Goal: Transaction & Acquisition: Purchase product/service

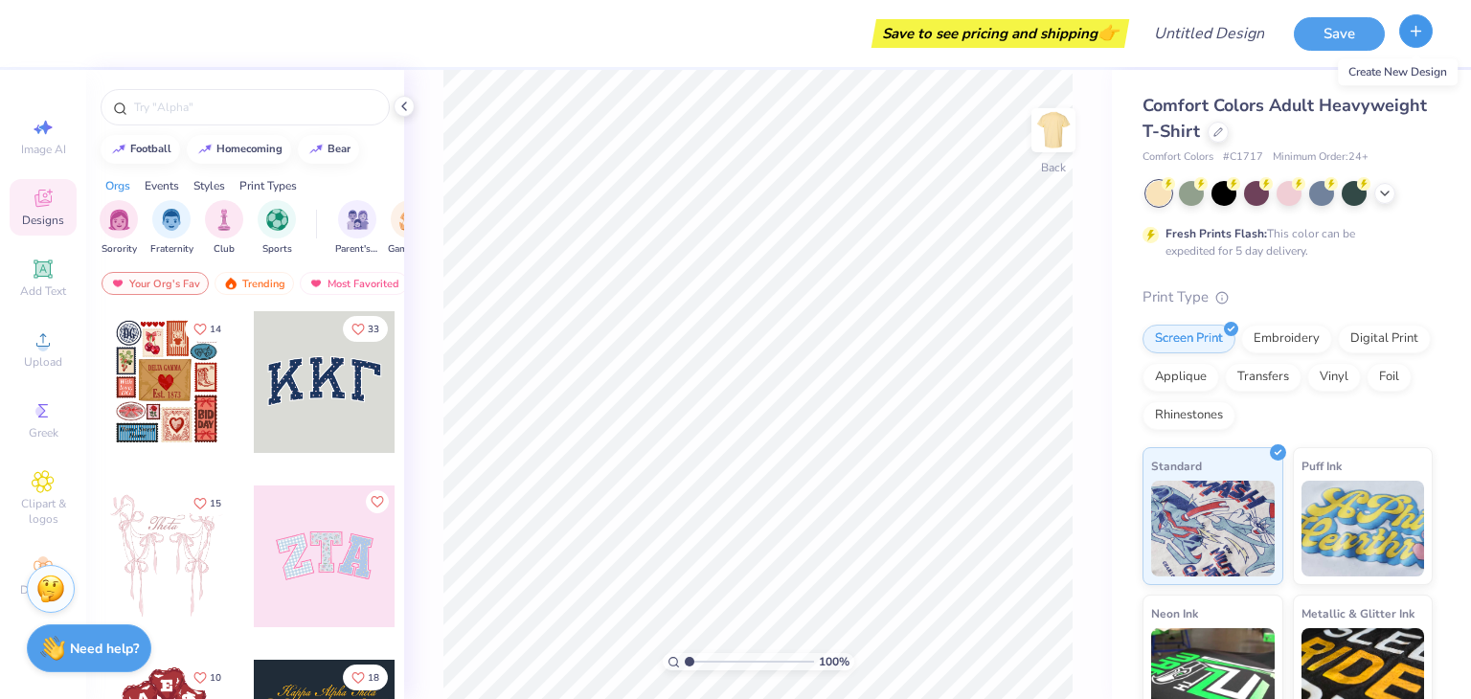
click at [1408, 33] on icon "button" at bounding box center [1416, 31] width 16 height 16
click at [1331, 39] on button "Save" at bounding box center [1339, 31] width 91 height 34
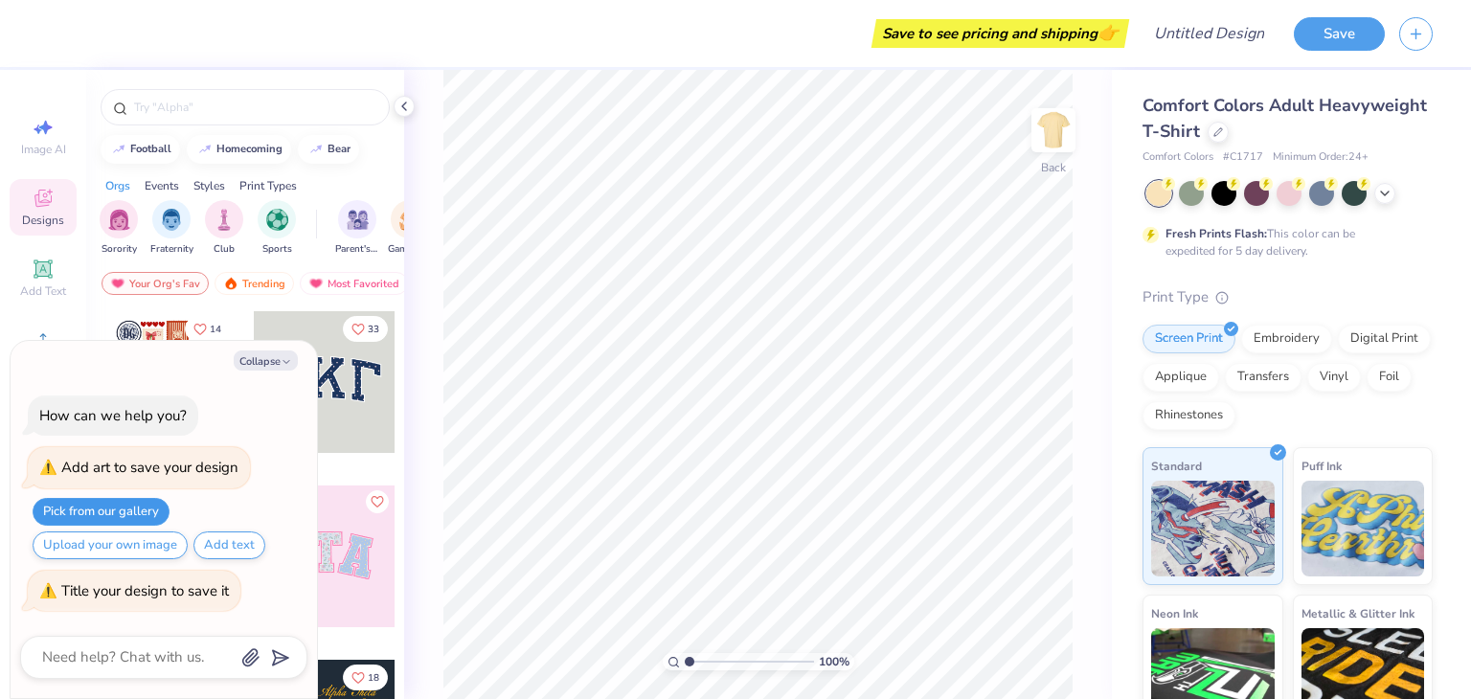
click at [118, 514] on button "Pick from our gallery" at bounding box center [101, 512] width 137 height 28
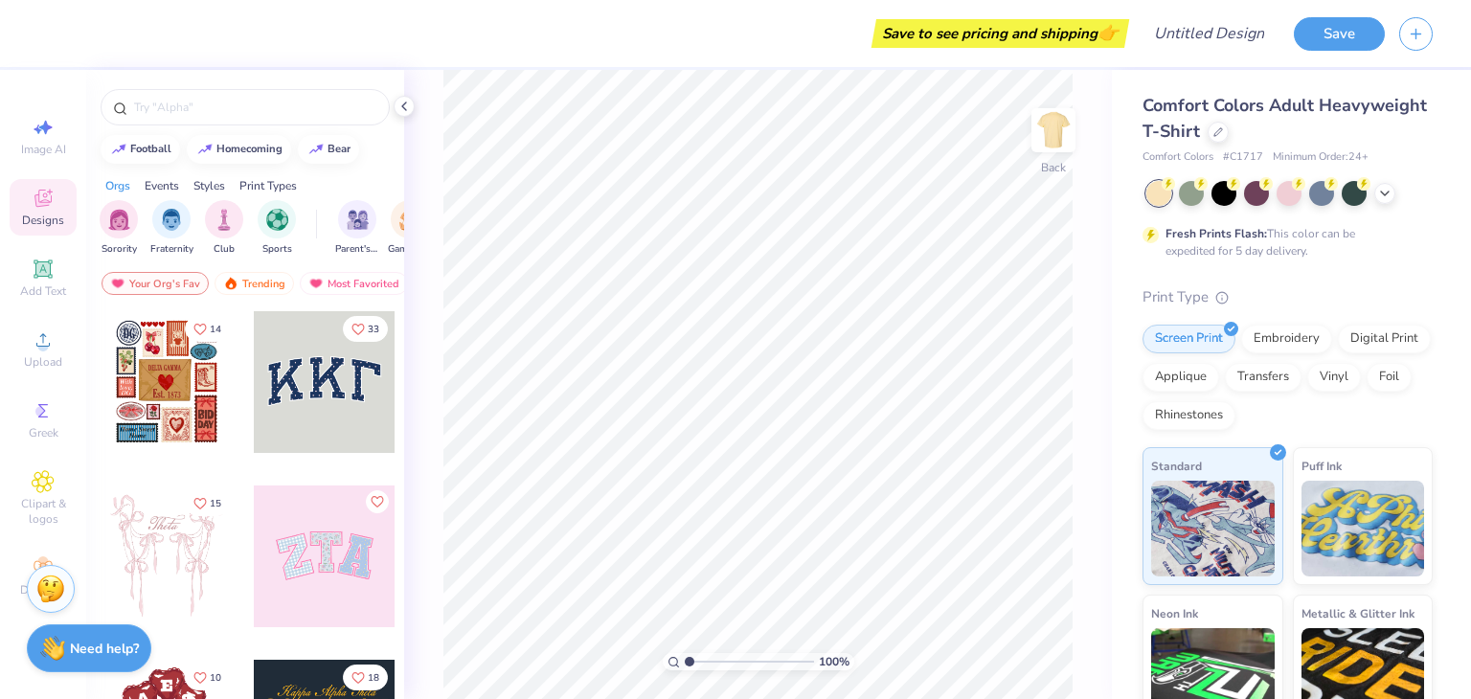
click at [321, 380] on div at bounding box center [325, 382] width 142 height 142
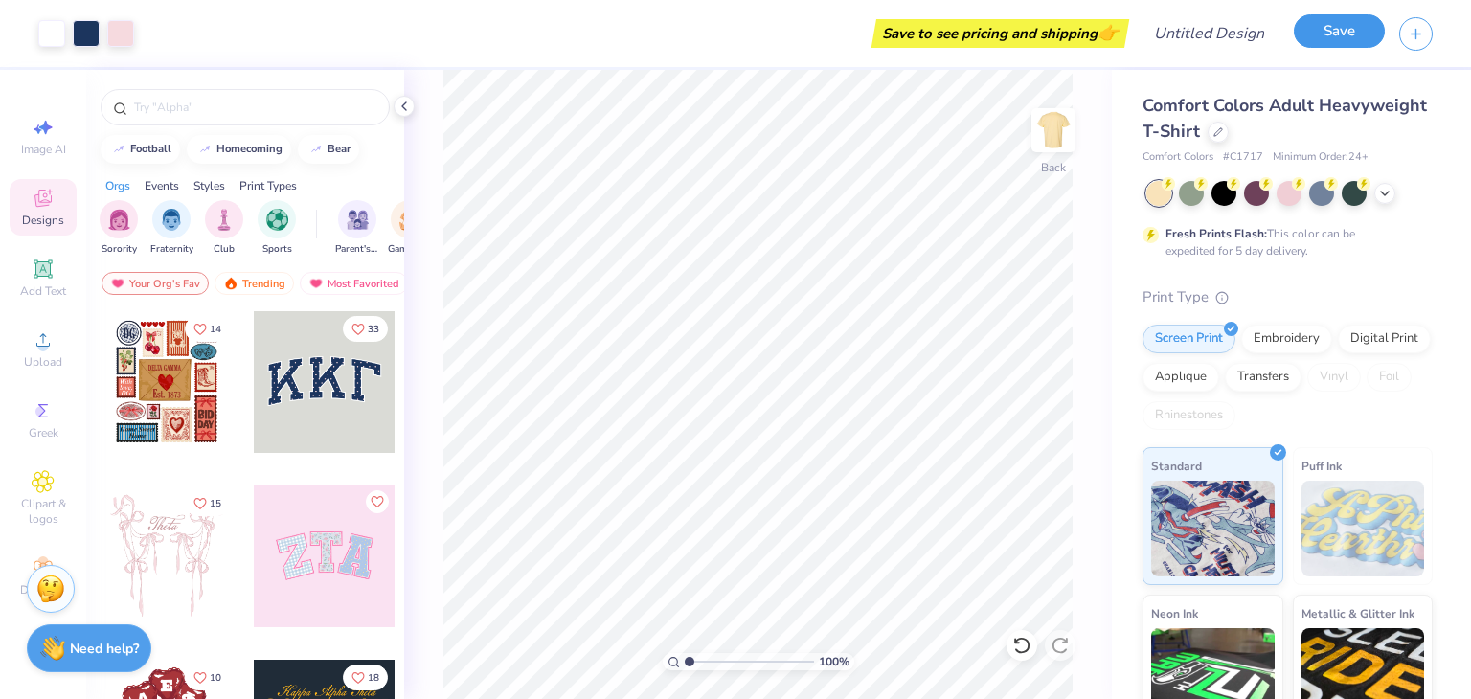
click at [1327, 35] on button "Save" at bounding box center [1339, 31] width 91 height 34
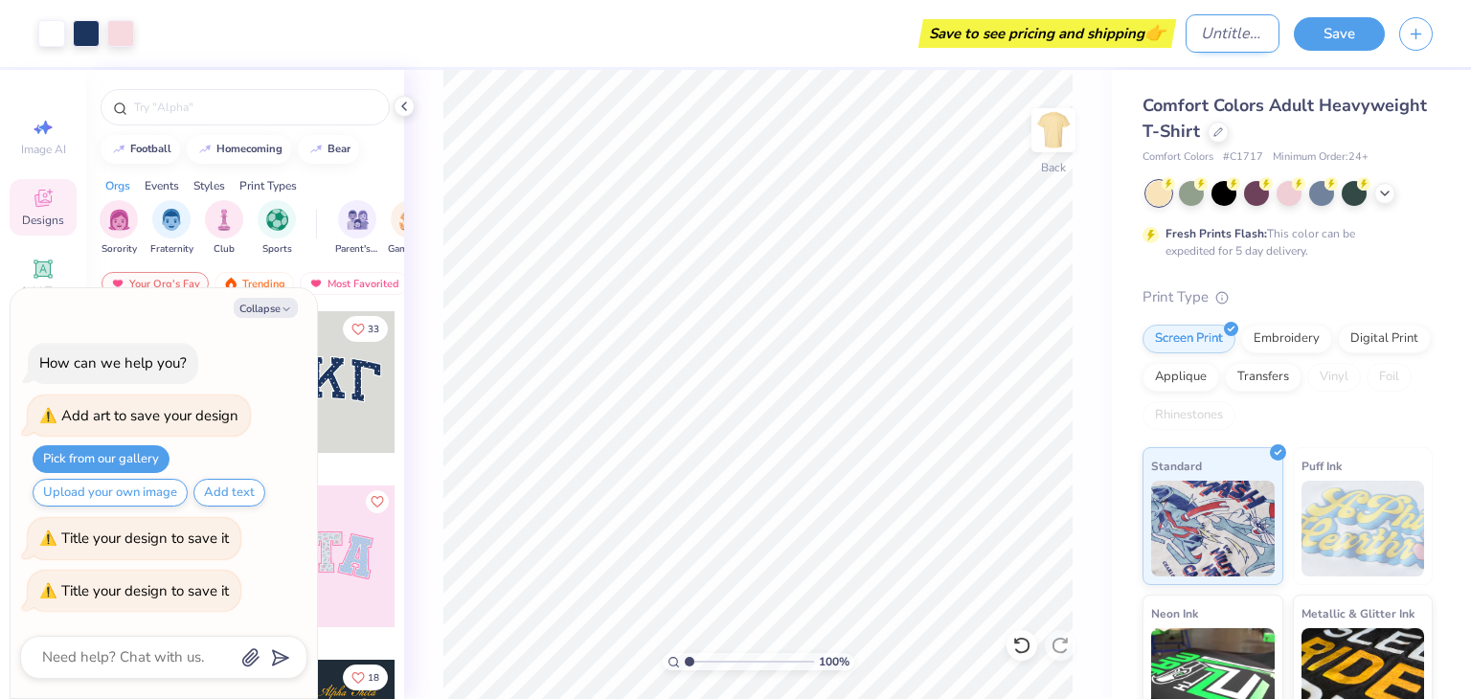
type textarea "x"
click at [1217, 44] on input "Design Title" at bounding box center [1233, 33] width 94 height 38
type input "T"
type textarea "x"
type input "Te"
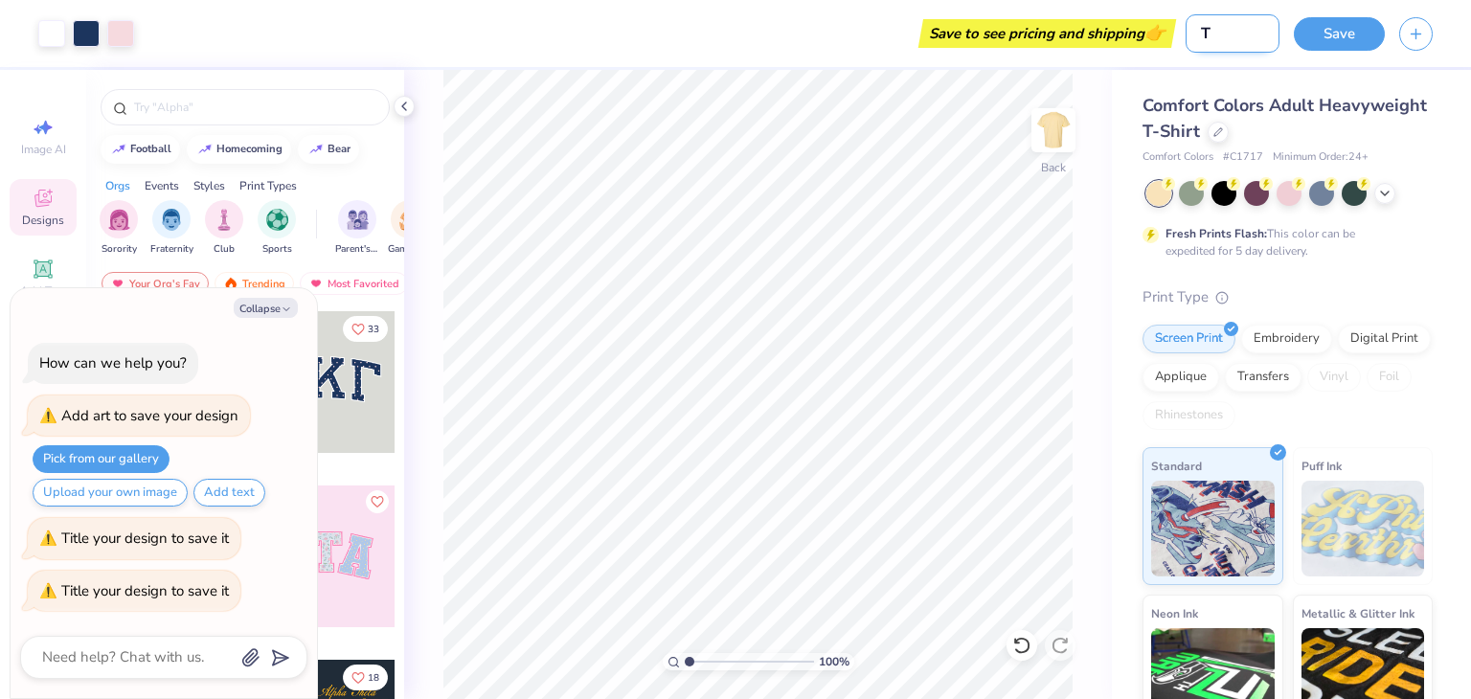
type textarea "x"
type input "Tes"
type textarea "x"
type input "Test"
type textarea "x"
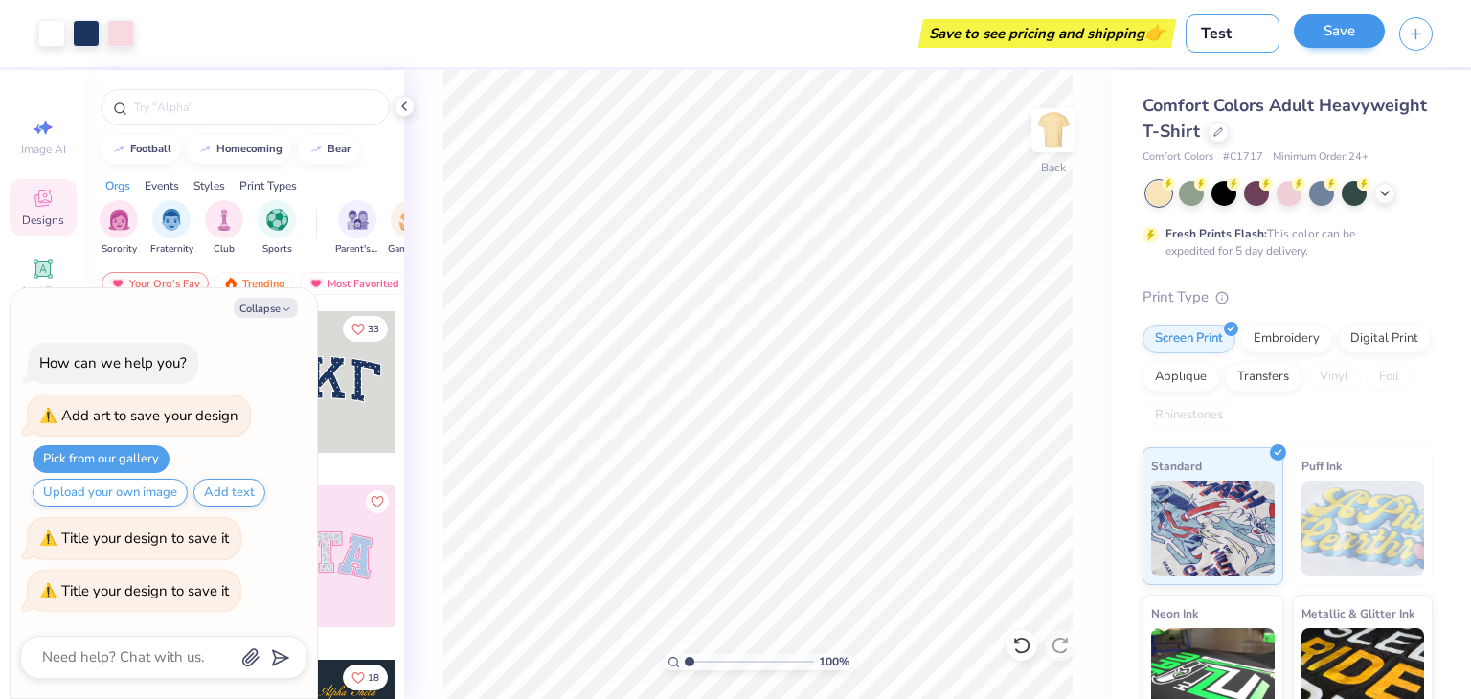
type input "Test"
click at [1359, 37] on button "Save" at bounding box center [1339, 31] width 91 height 34
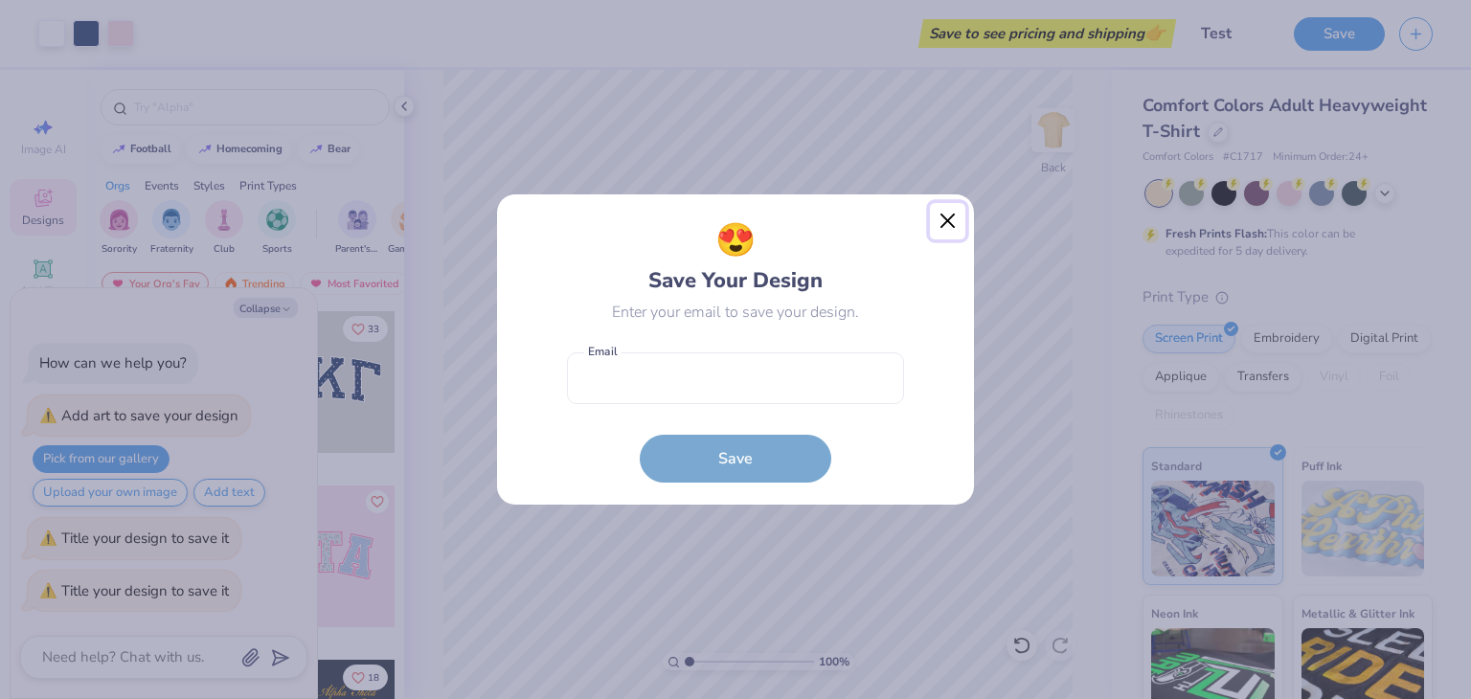
click at [960, 216] on button "Close" at bounding box center [948, 221] width 36 height 36
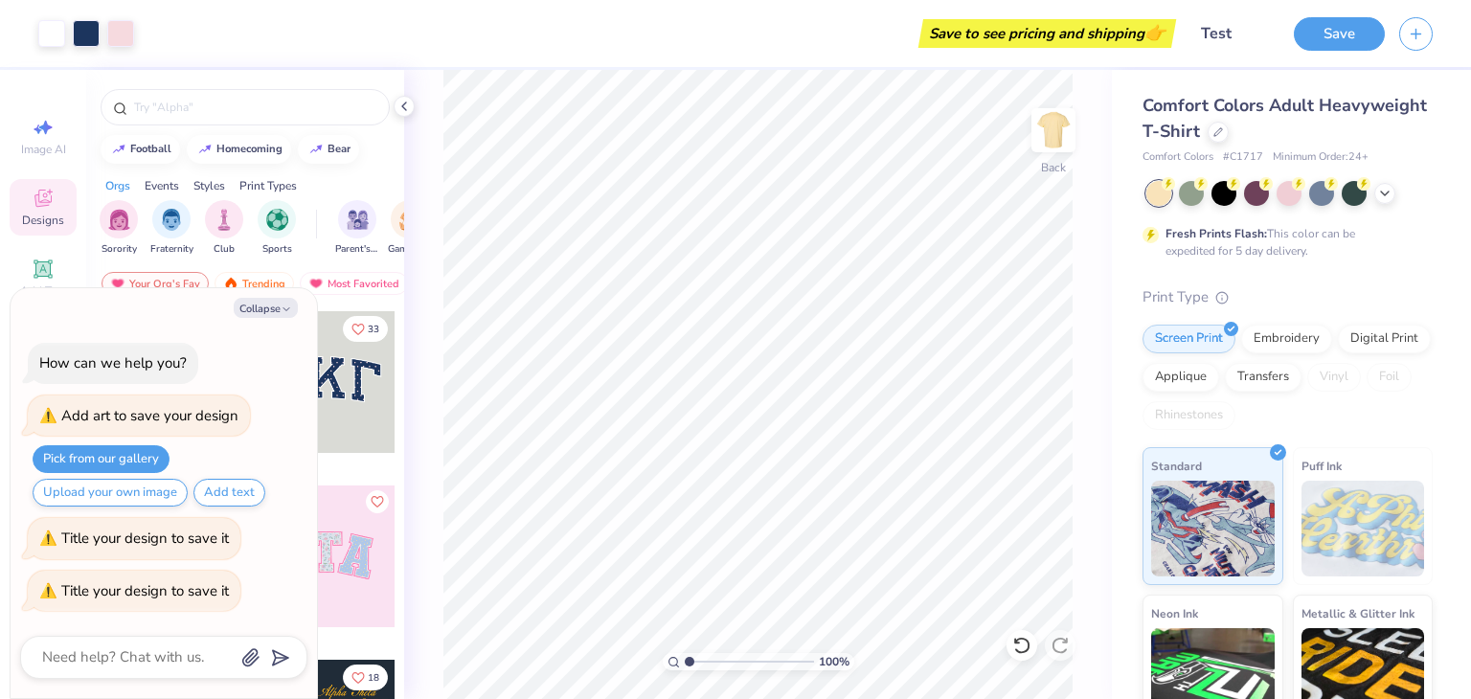
type textarea "x"
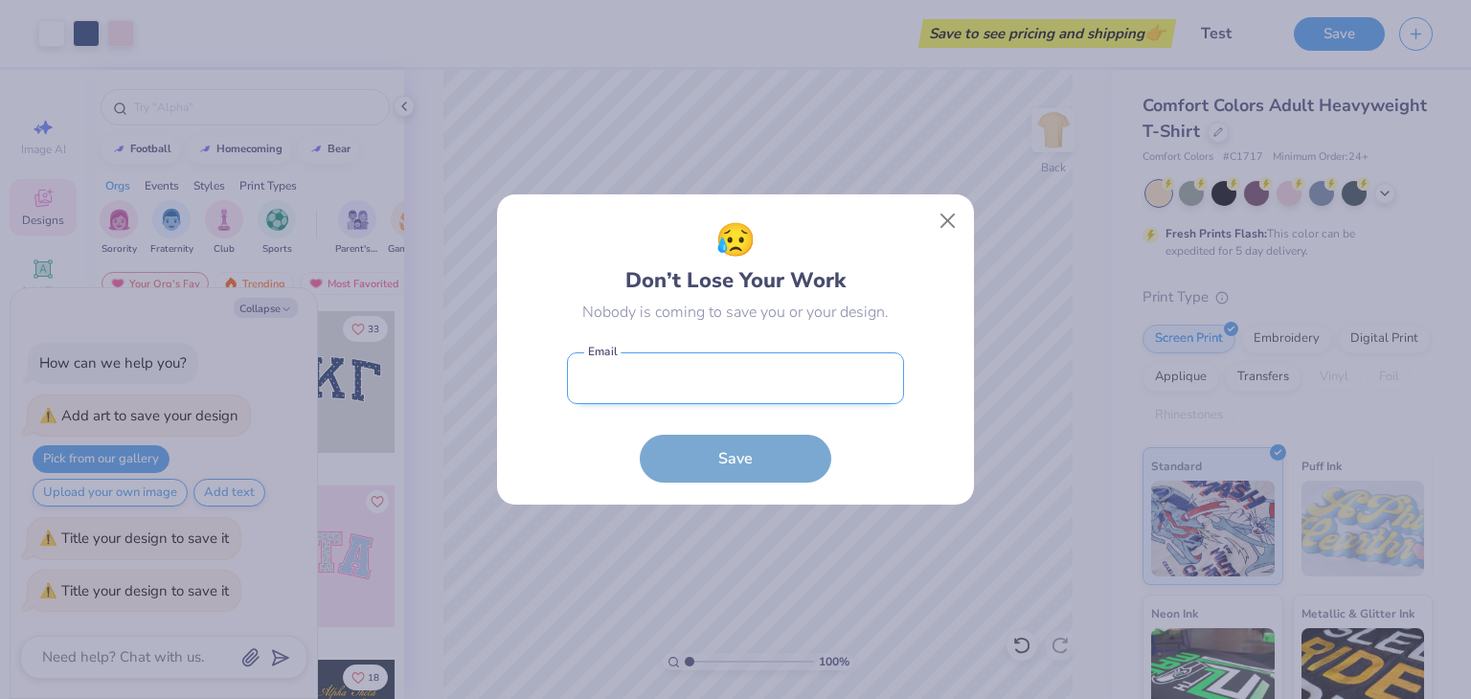
click at [606, 363] on input "email" at bounding box center [735, 378] width 337 height 53
type input "mellonburgers@gmail.com"
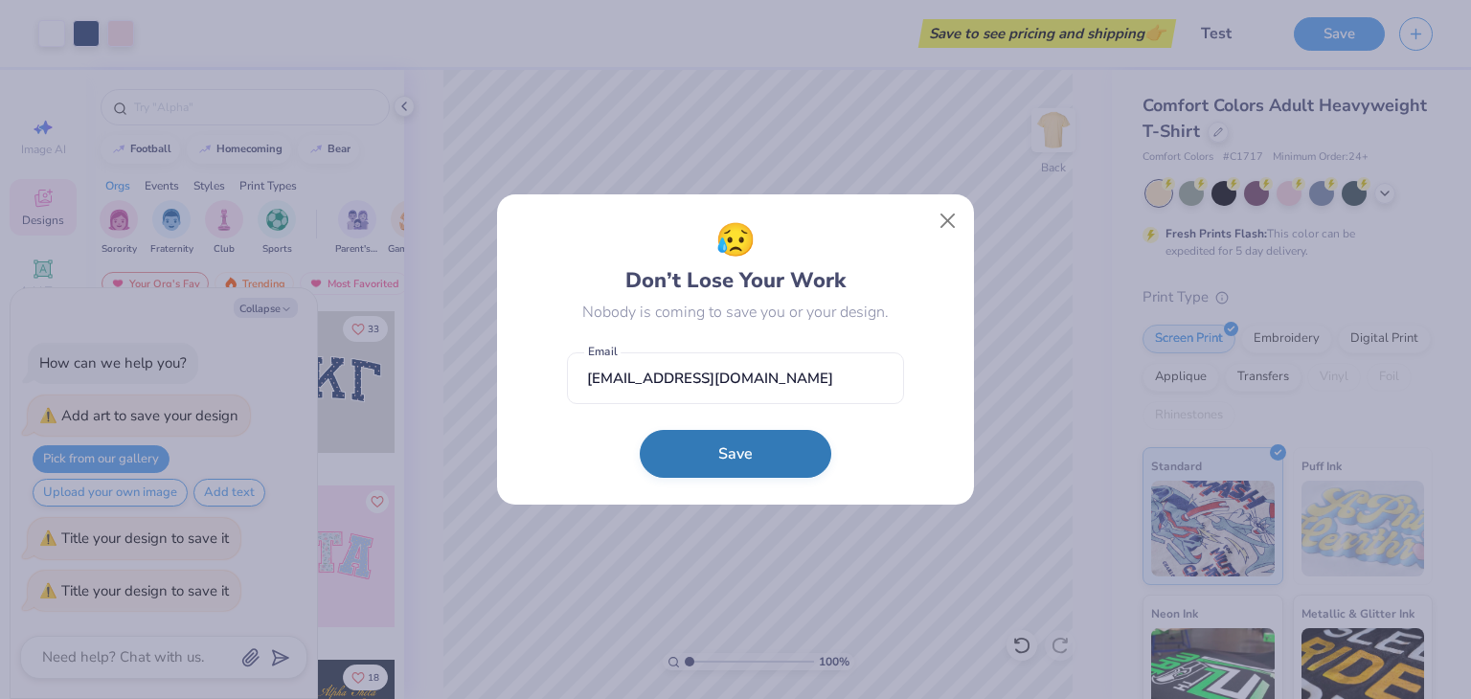
click at [698, 474] on button "Save" at bounding box center [736, 454] width 192 height 48
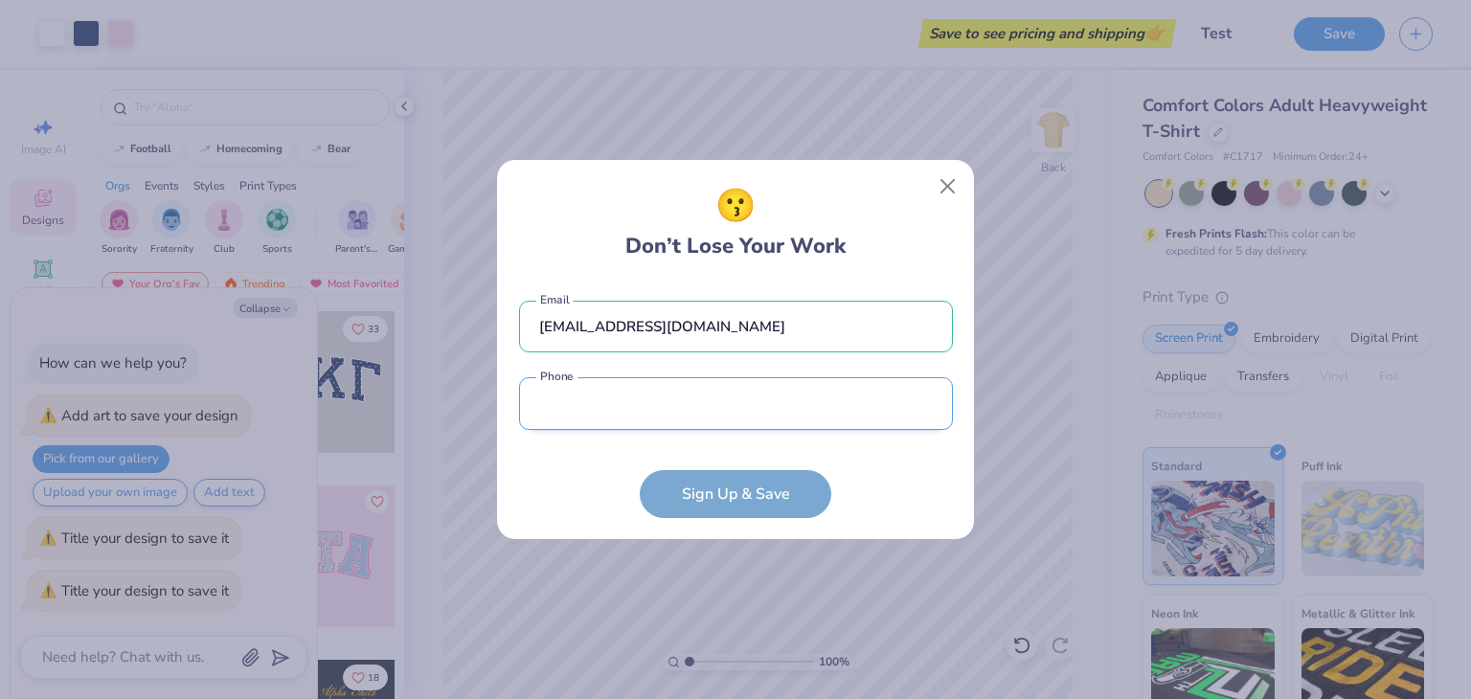
click at [636, 399] on input "tel" at bounding box center [736, 403] width 434 height 53
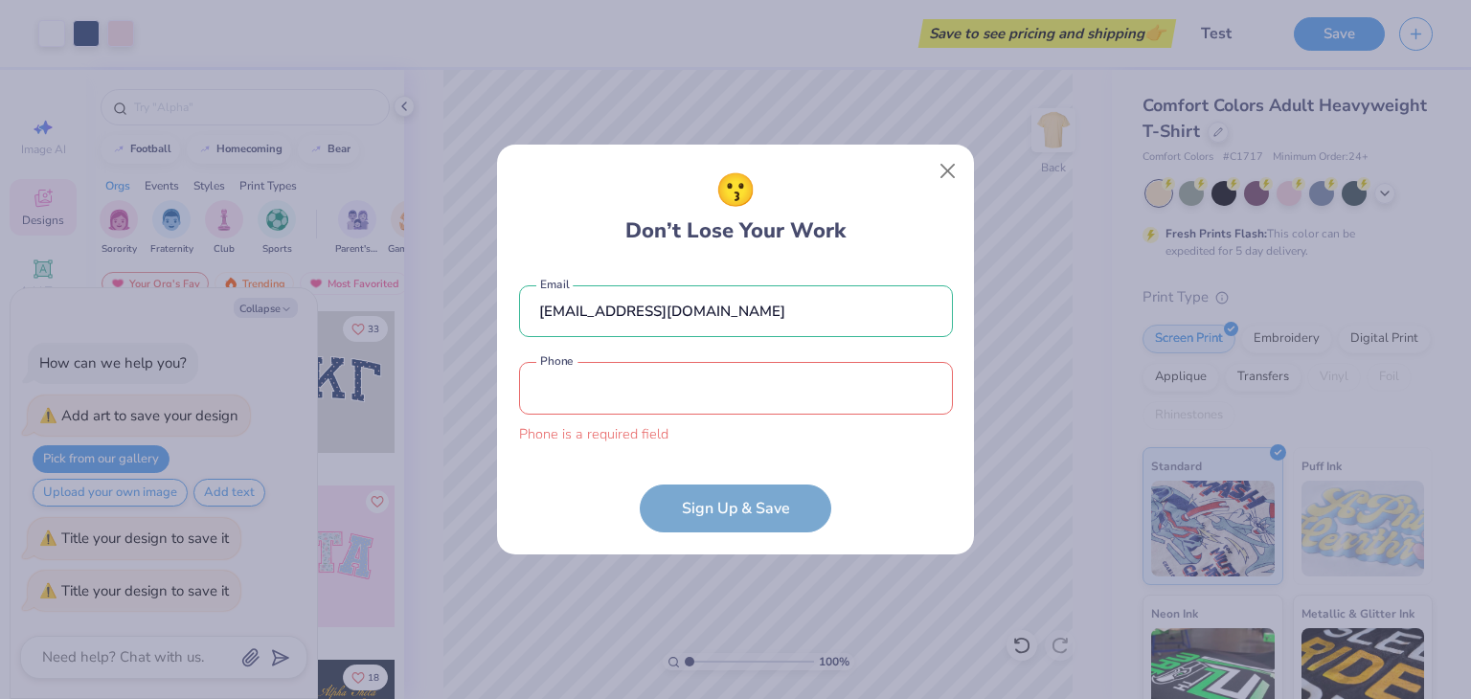
click at [931, 483] on form "mellonburgers@gmail.com Email Phone is a required field Phone Sign Up & Save" at bounding box center [736, 399] width 434 height 267
click at [703, 394] on input "tel" at bounding box center [736, 388] width 434 height 53
type input "(720) 879-4760"
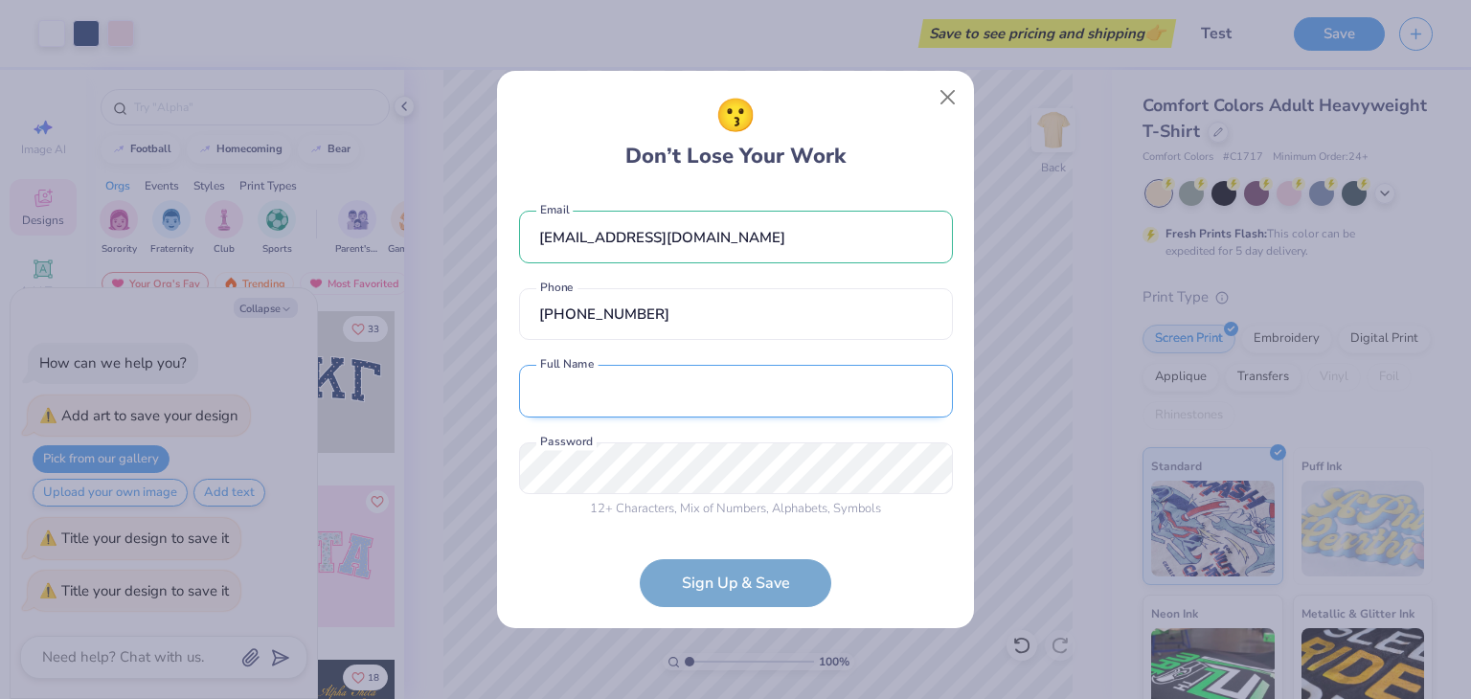
click at [654, 386] on input "text" at bounding box center [736, 391] width 434 height 53
type input "Patrick D Riley"
click at [644, 397] on input "Patrick D Riley" at bounding box center [736, 391] width 434 height 53
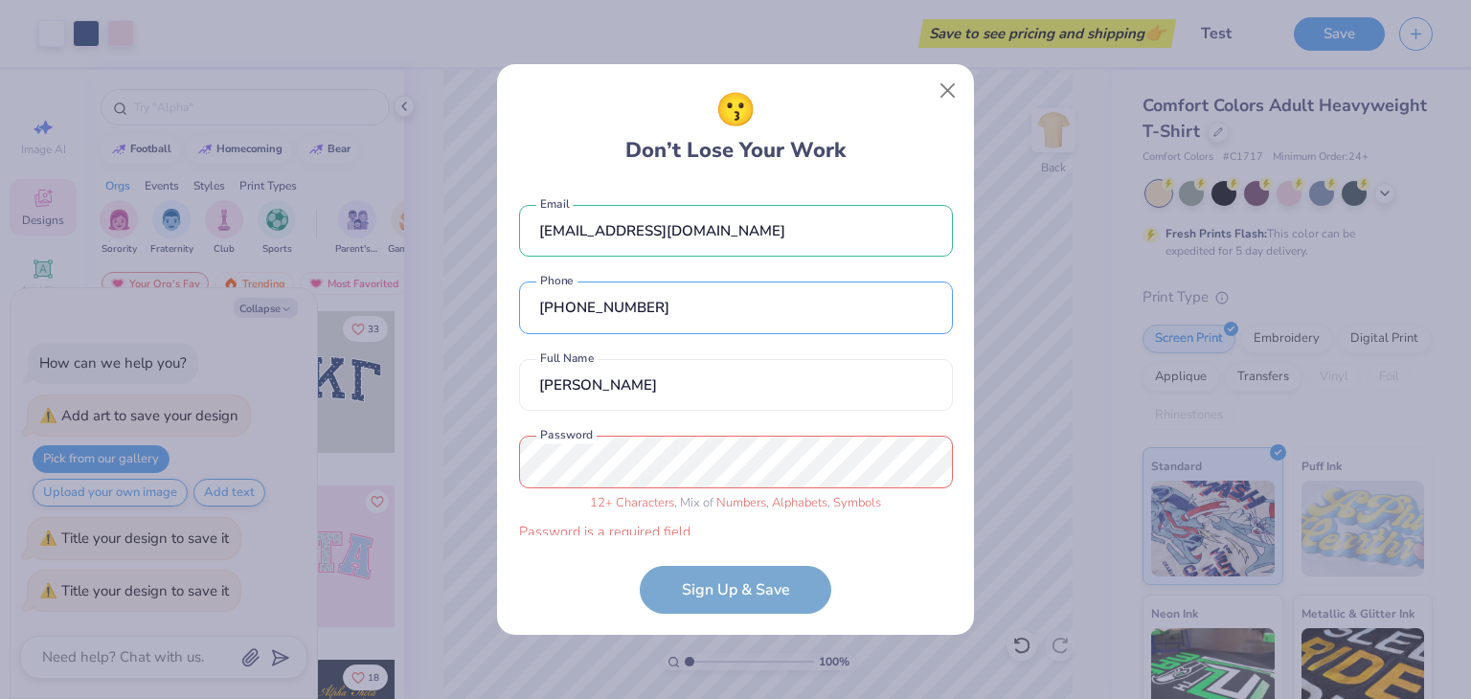
drag, startPoint x: 680, startPoint y: 306, endPoint x: 374, endPoint y: 327, distance: 306.3
click at [374, 327] on div "😗 Don’t Lose Your Work mellonburgers@gmail.com Email (720) 879-4760 Phone Patri…" at bounding box center [735, 349] width 1471 height 699
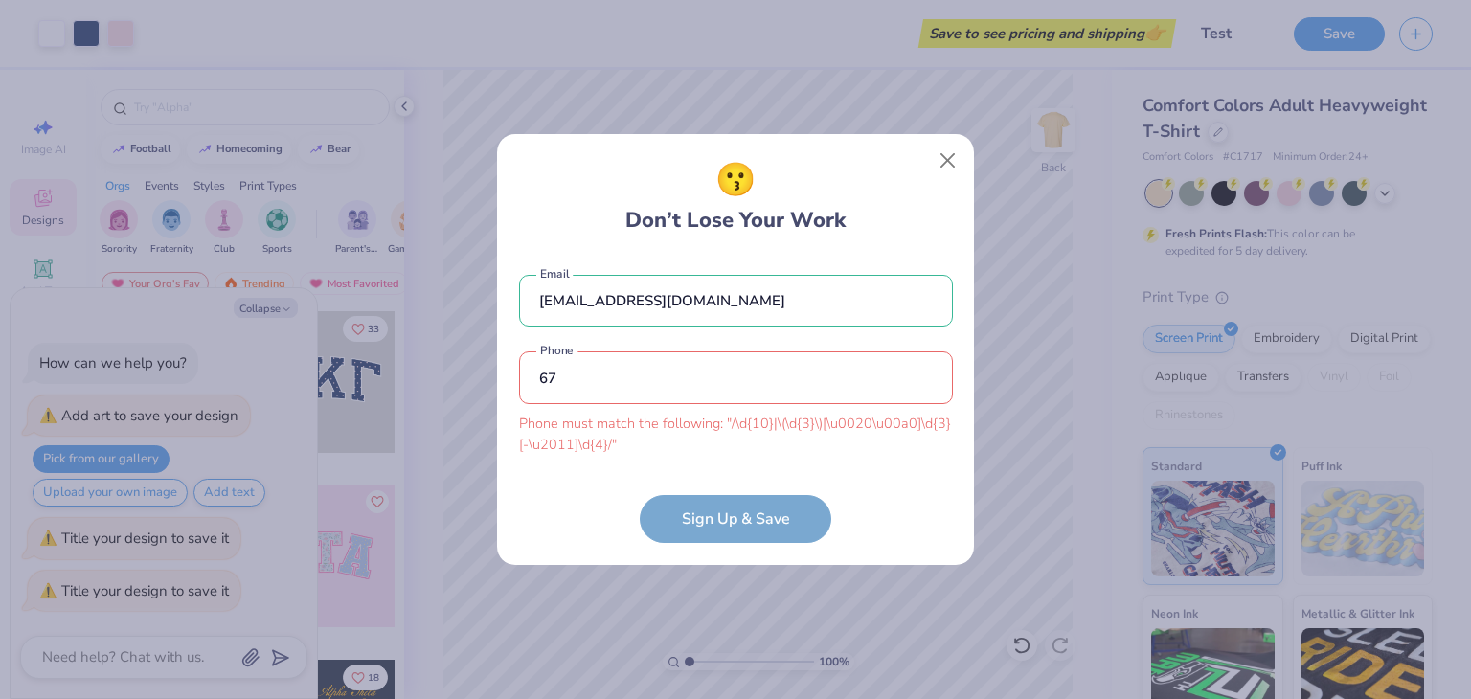
type input "6"
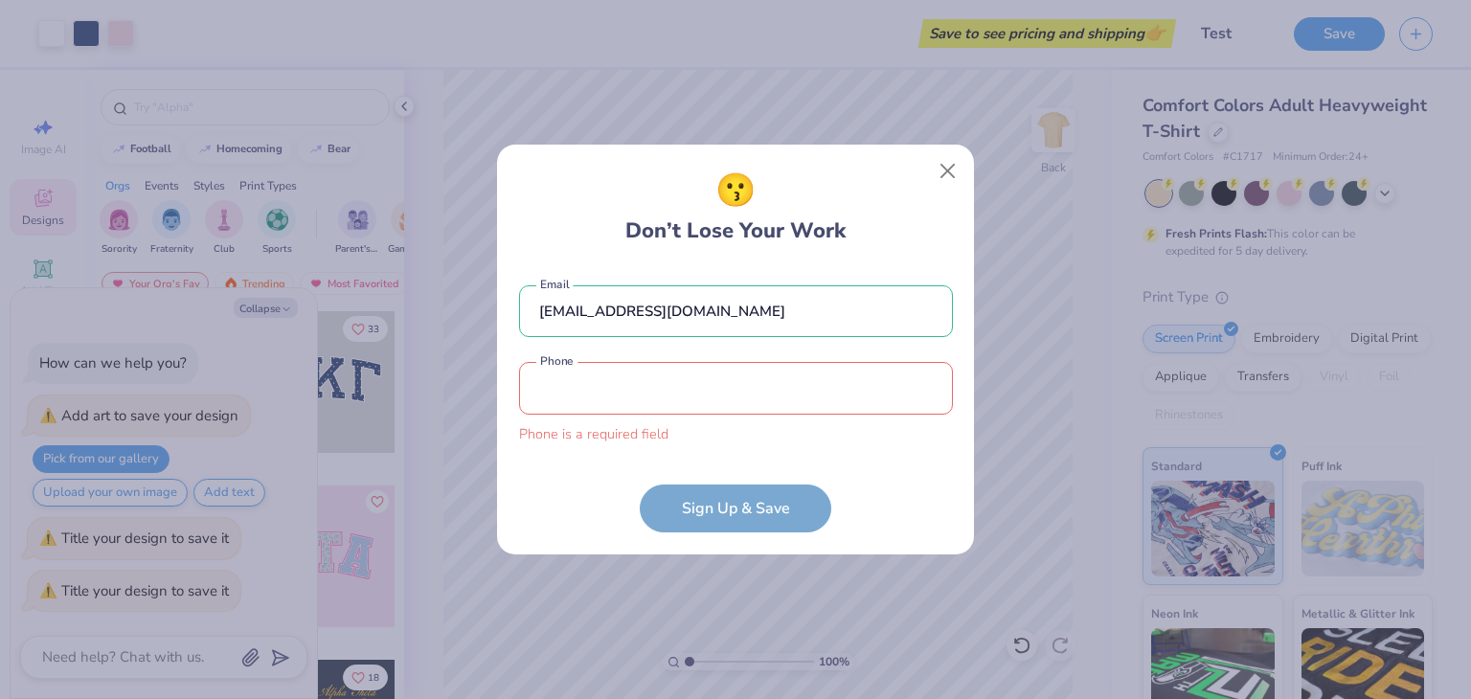
type textarea "x"
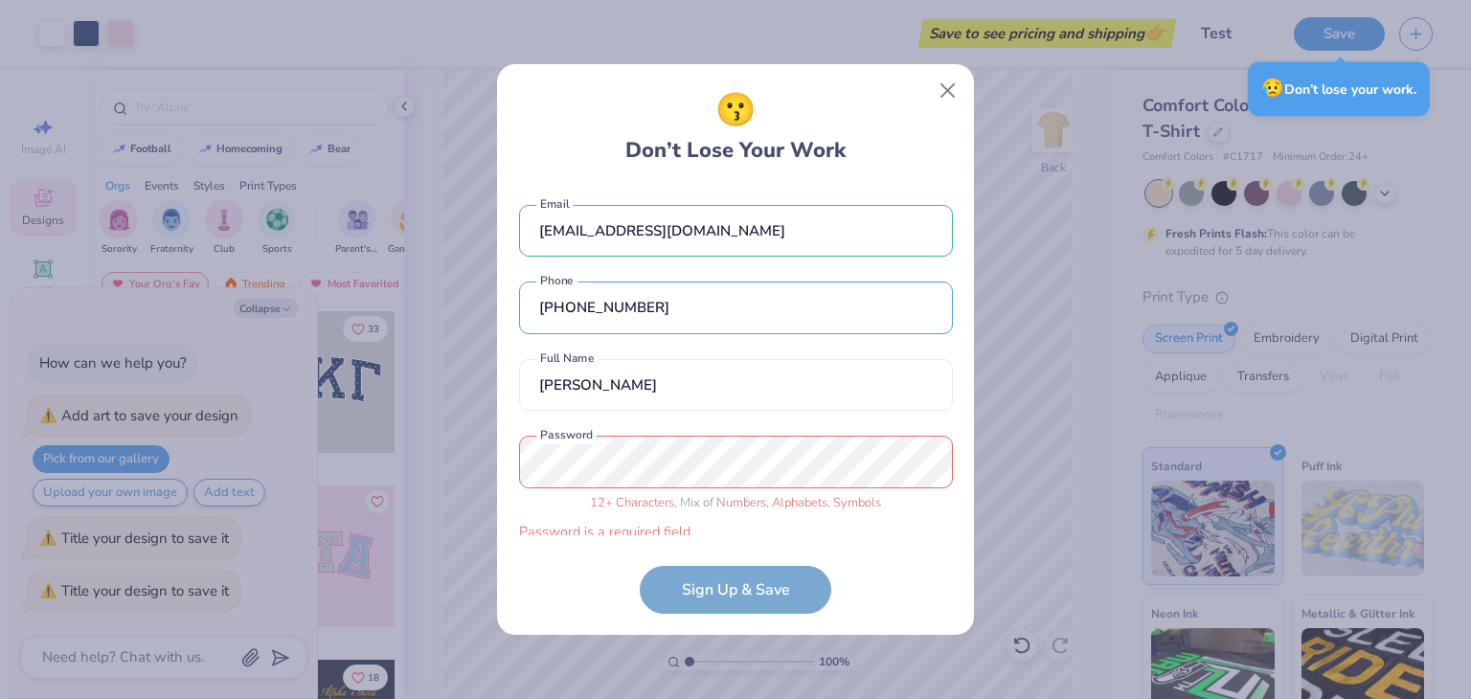
scroll to position [17, 0]
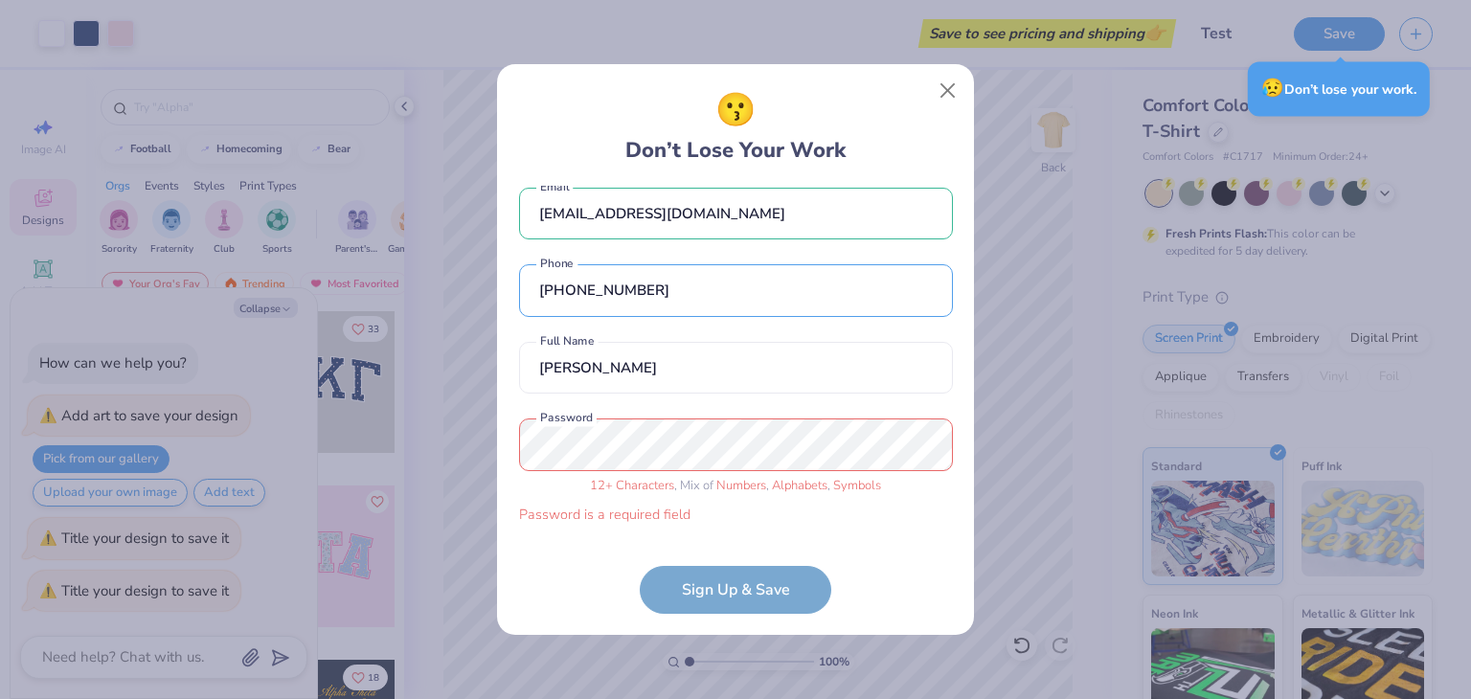
type input "(720) 879-4760"
click at [595, 379] on input "Patrick D Riley" at bounding box center [736, 368] width 434 height 53
type input "Patrick Riley"
click at [345, 418] on div "😗 Don’t Lose Your Work mellonburgers@gmail.com Email (720) 879-4760 Phone Patri…" at bounding box center [735, 349] width 1471 height 699
click at [494, 452] on div "😗 Don’t Lose Your Work mellonburgers@gmail.com Email (720) 879-4760 Phone Patri…" at bounding box center [735, 349] width 1471 height 699
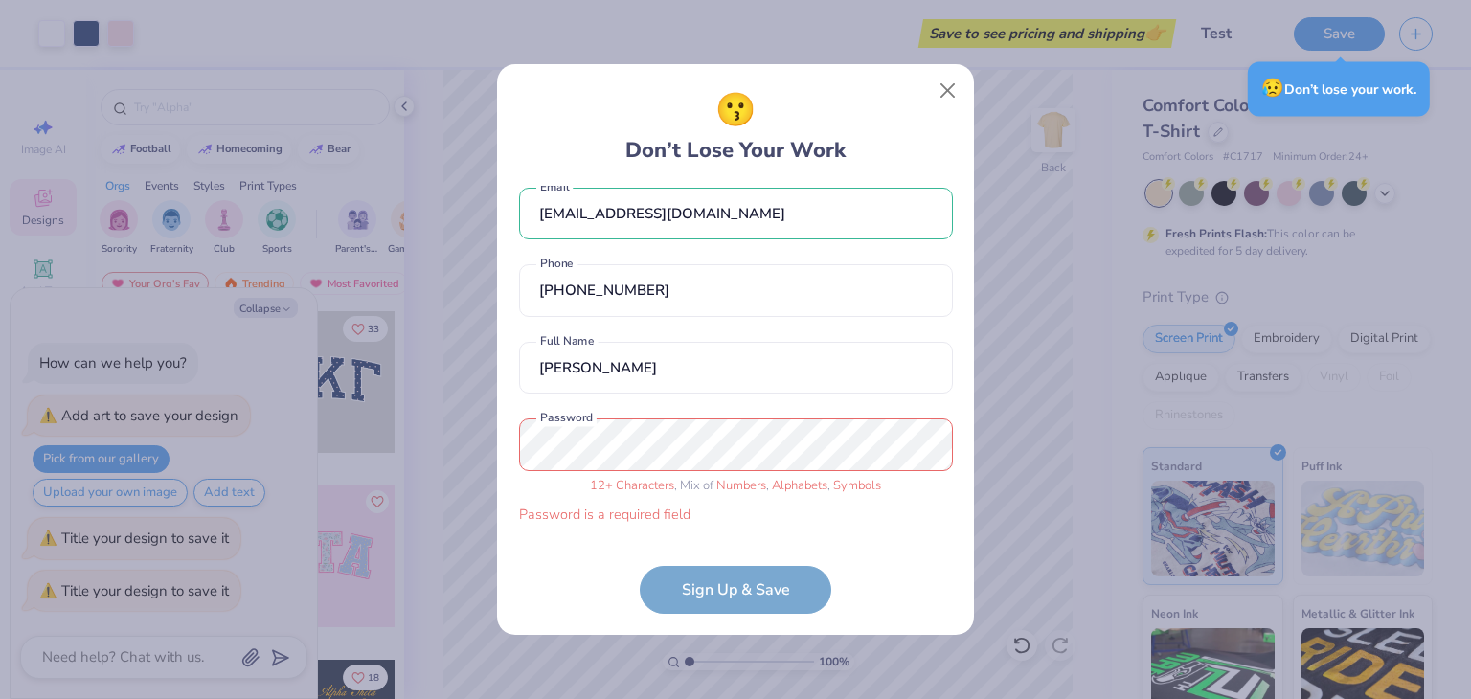
scroll to position [0, 0]
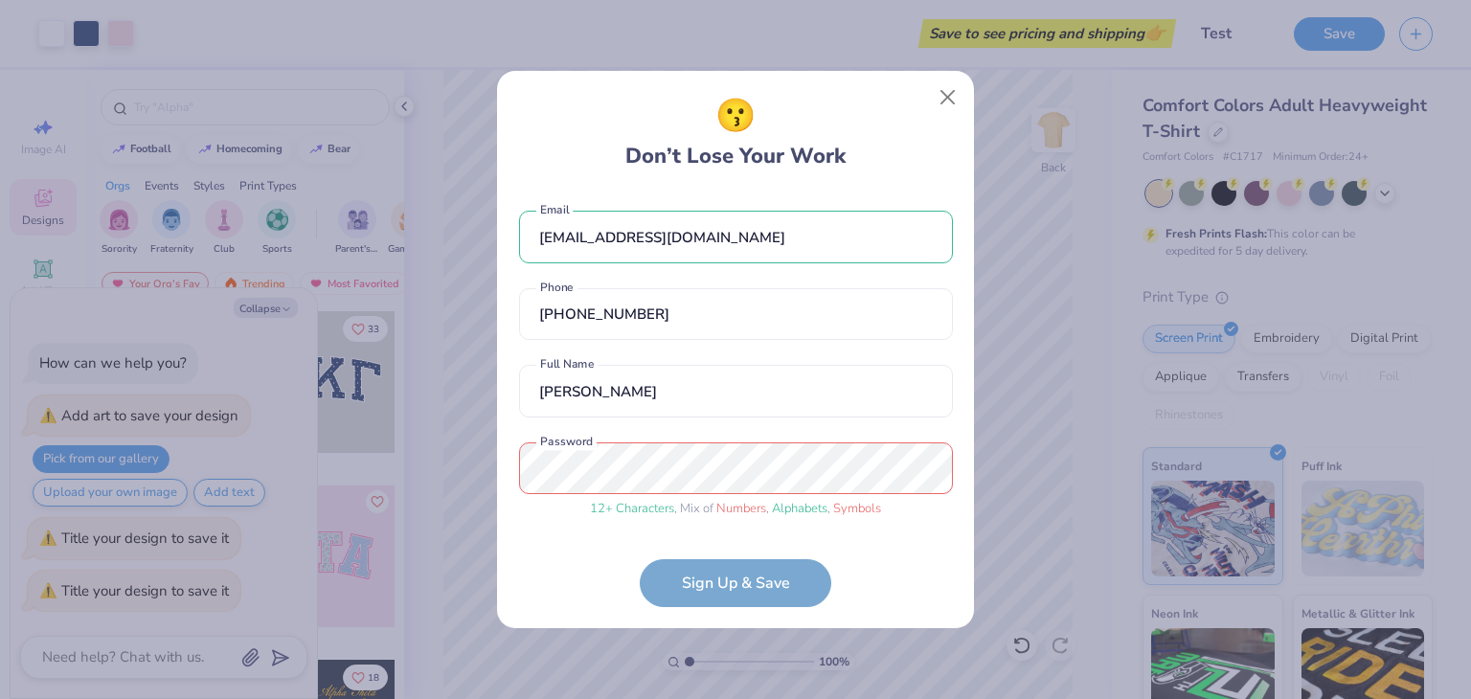
click at [754, 599] on form "mellonburgers@gmail.com Email (720) 879-4760 Phone Patrick Riley Full Name 12 +…" at bounding box center [736, 400] width 434 height 416
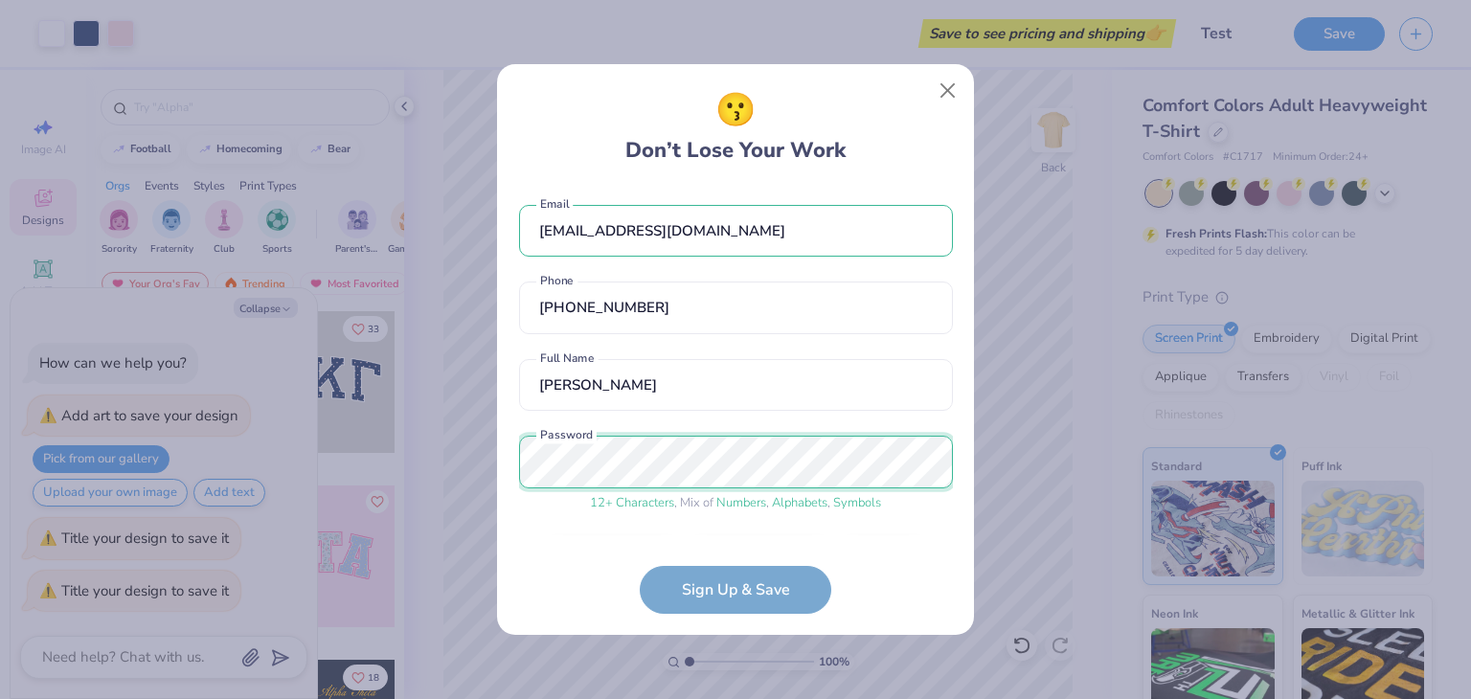
scroll to position [59, 0]
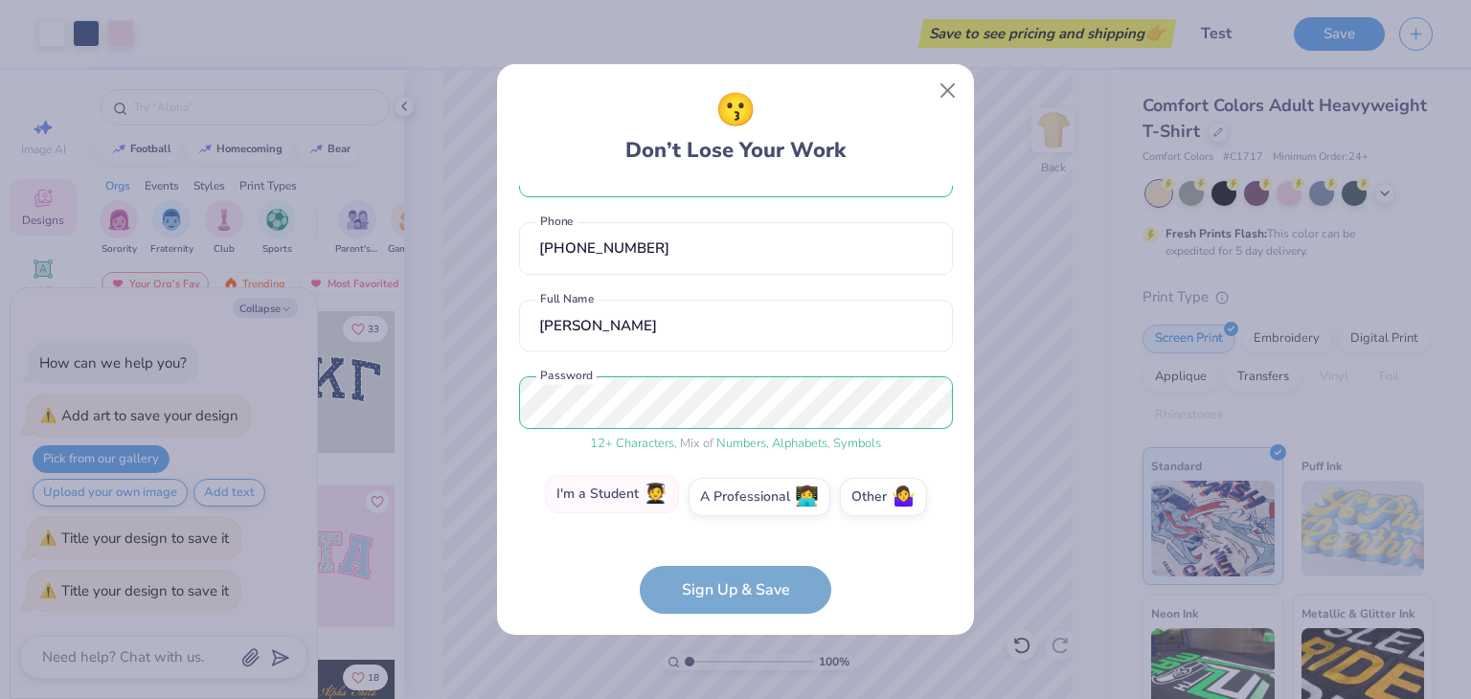
click at [631, 499] on label "I'm a Student 🧑‍🎓" at bounding box center [612, 494] width 134 height 38
click at [730, 556] on input "I'm a Student 🧑‍🎓" at bounding box center [736, 562] width 12 height 12
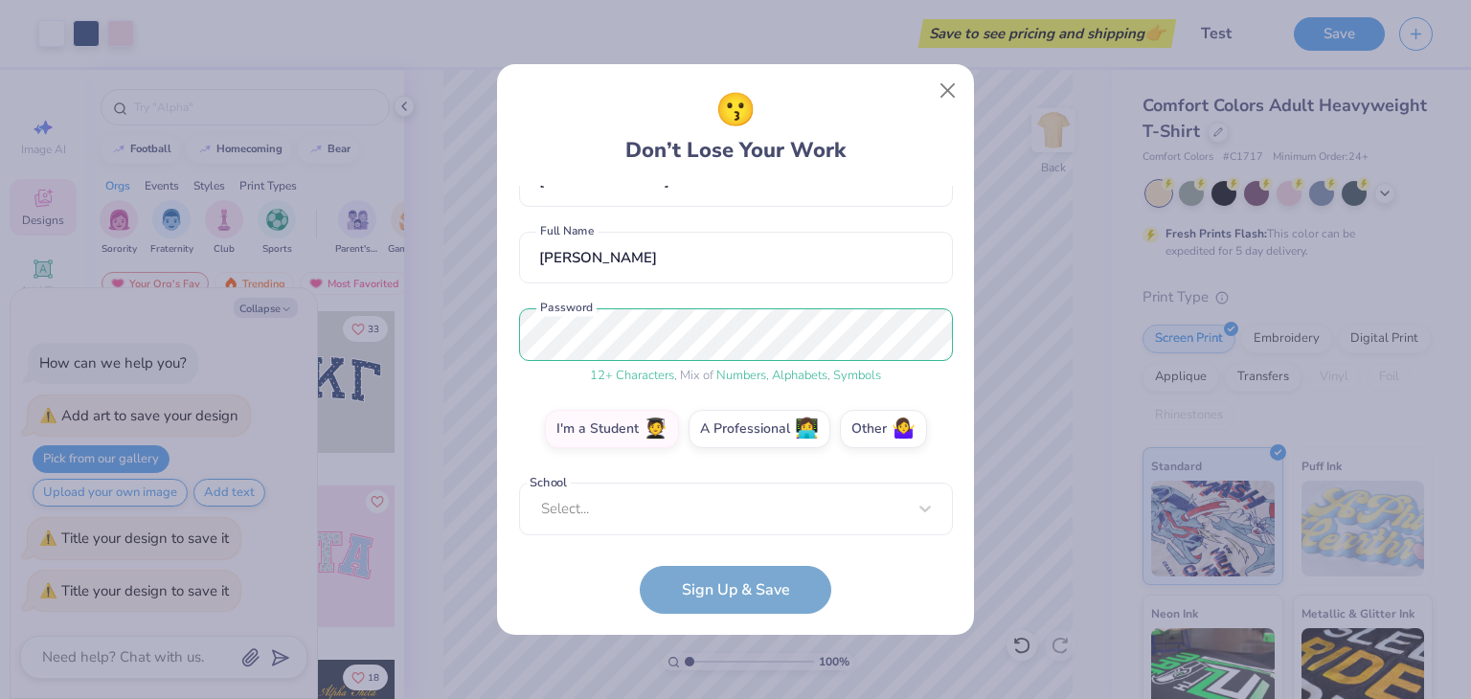
scroll to position [127, 0]
click at [685, 583] on form "mellonburgers@gmail.com Email (720) 879-4760 Phone Patrick Riley Full Name 12 +…" at bounding box center [736, 400] width 434 height 428
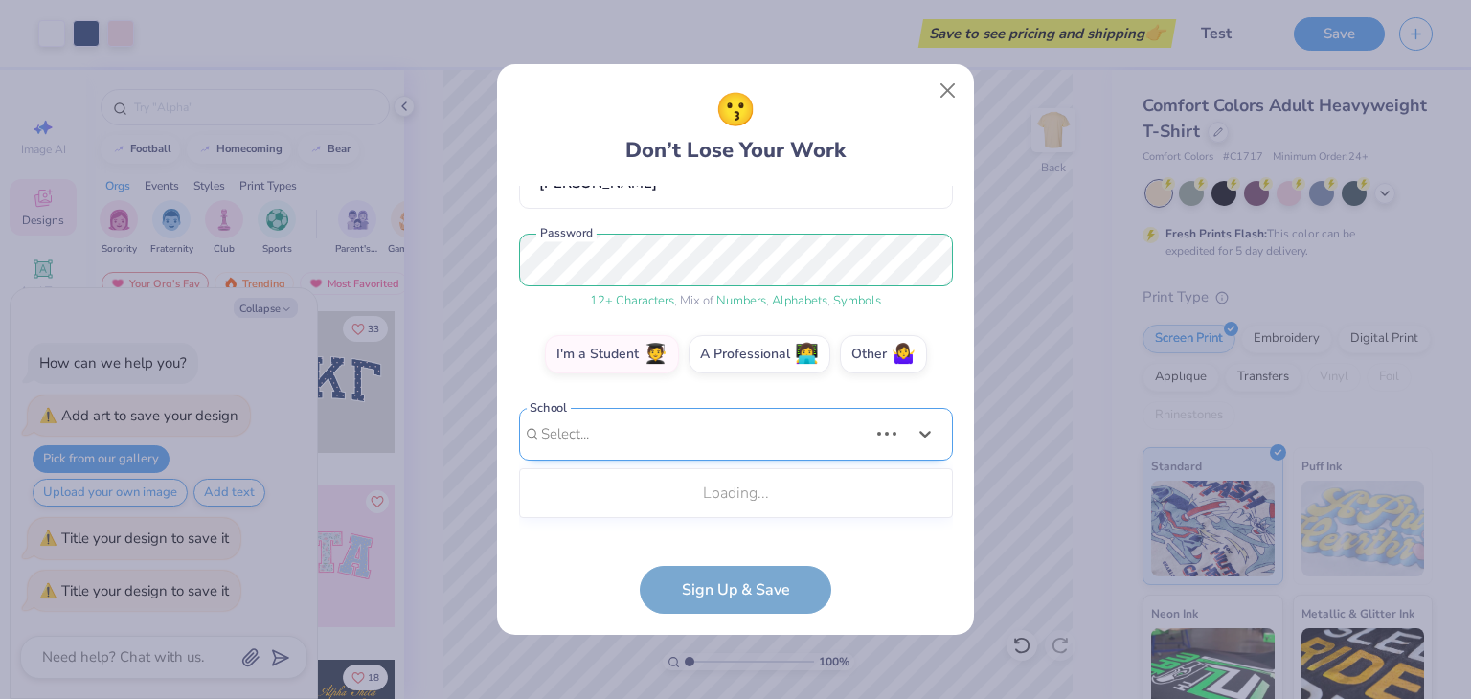
click at [659, 506] on div "Use Up and Down to choose options, press Enter to select the currently focused …" at bounding box center [736, 463] width 434 height 110
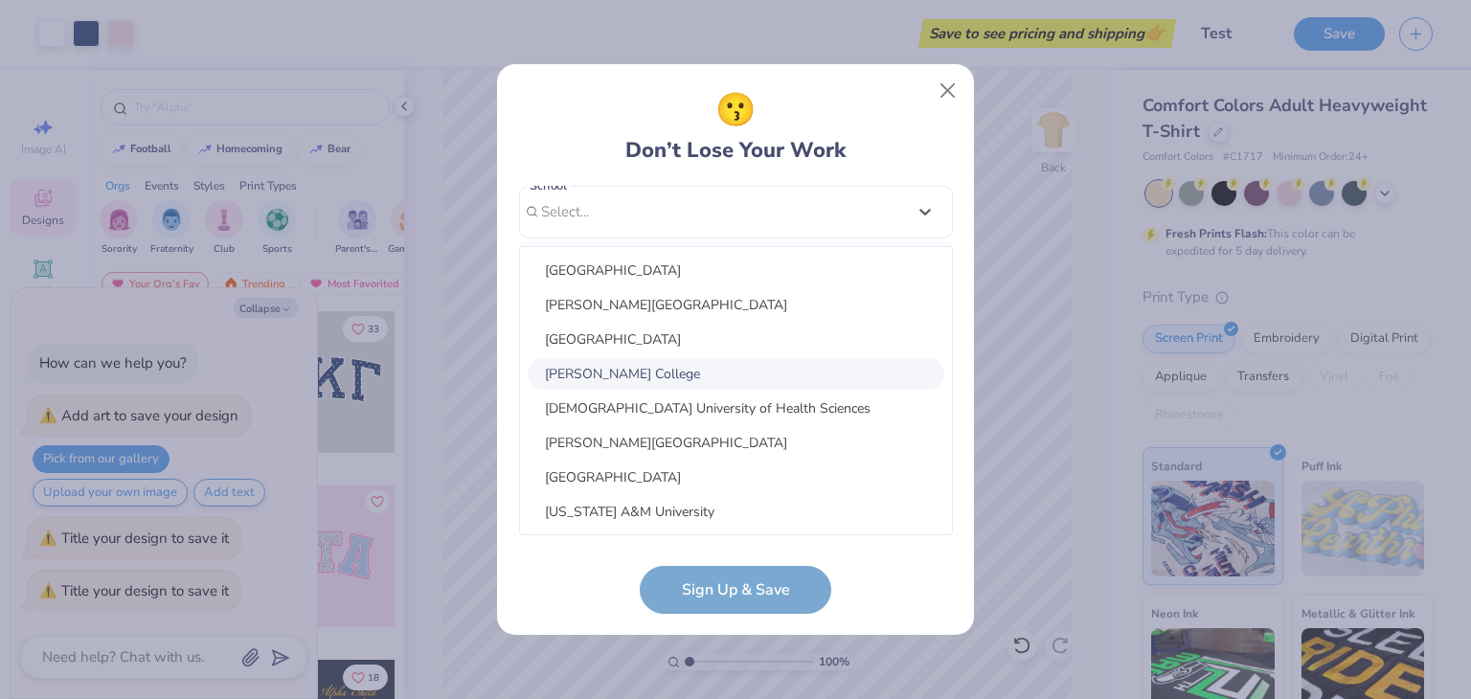
click at [671, 358] on div "Adrian College" at bounding box center [736, 374] width 417 height 32
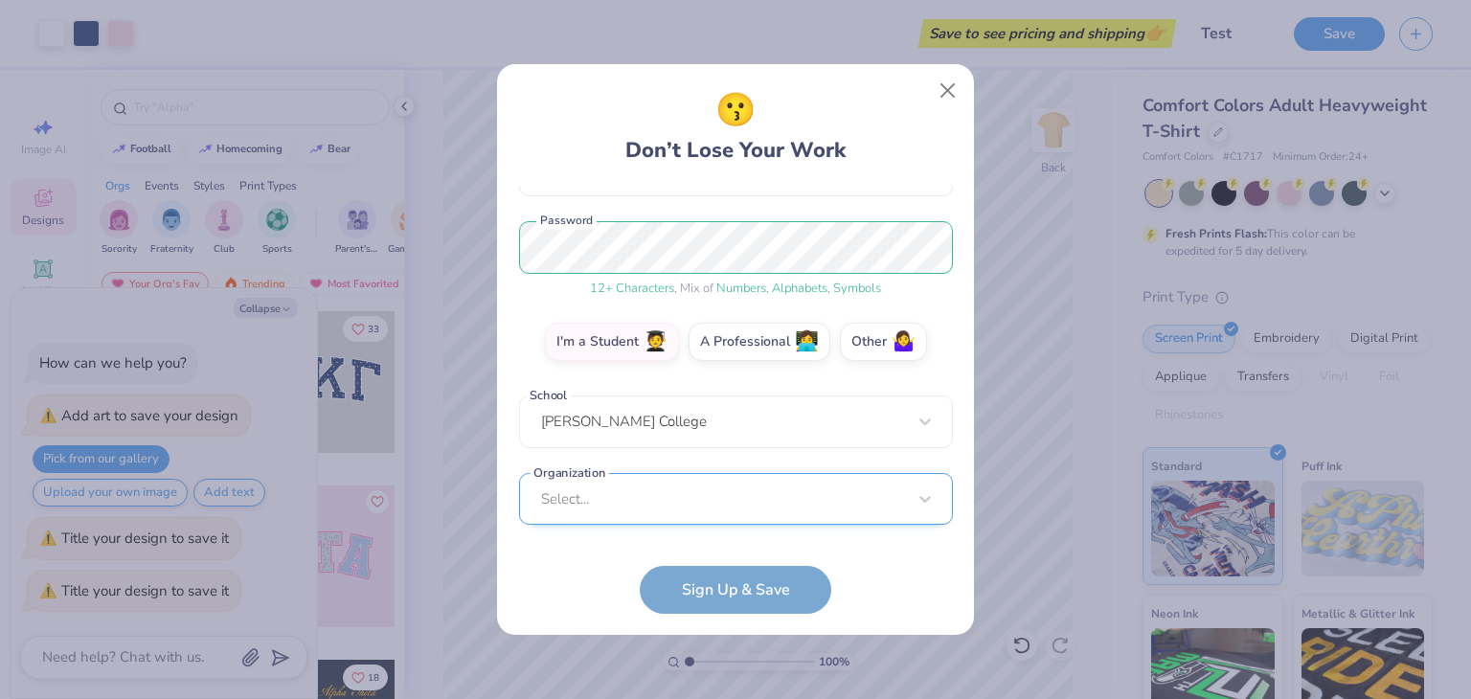
click at [600, 488] on div "Select..." at bounding box center [736, 499] width 434 height 53
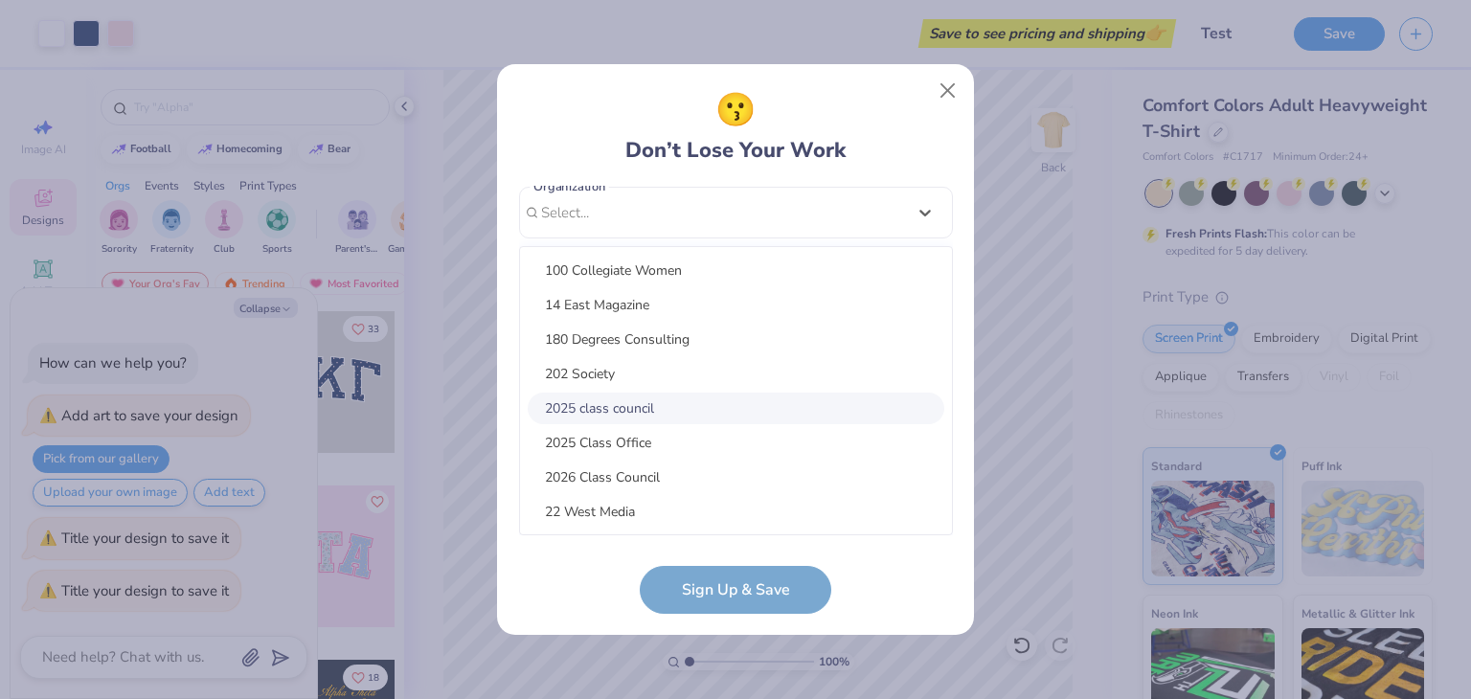
click at [609, 421] on div "2025 class council" at bounding box center [736, 409] width 417 height 32
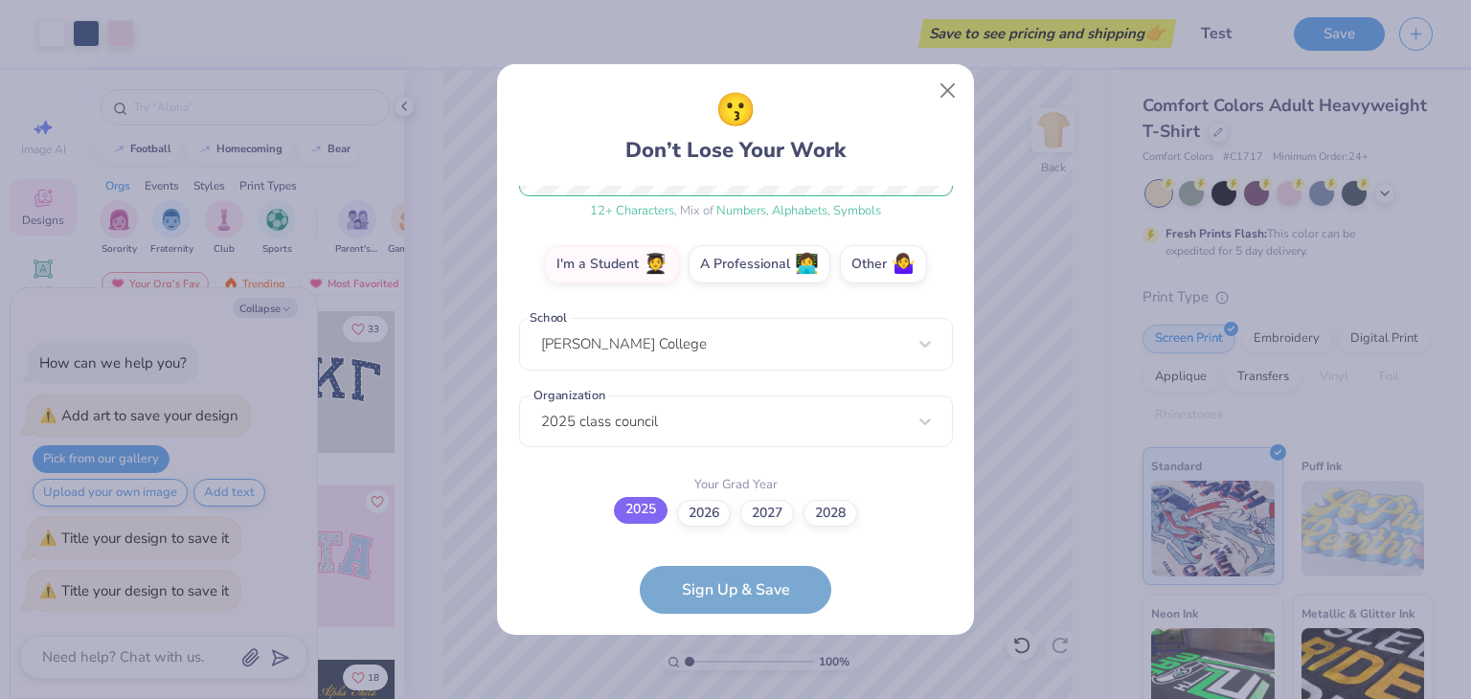
click at [627, 505] on label "2025" at bounding box center [641, 510] width 54 height 27
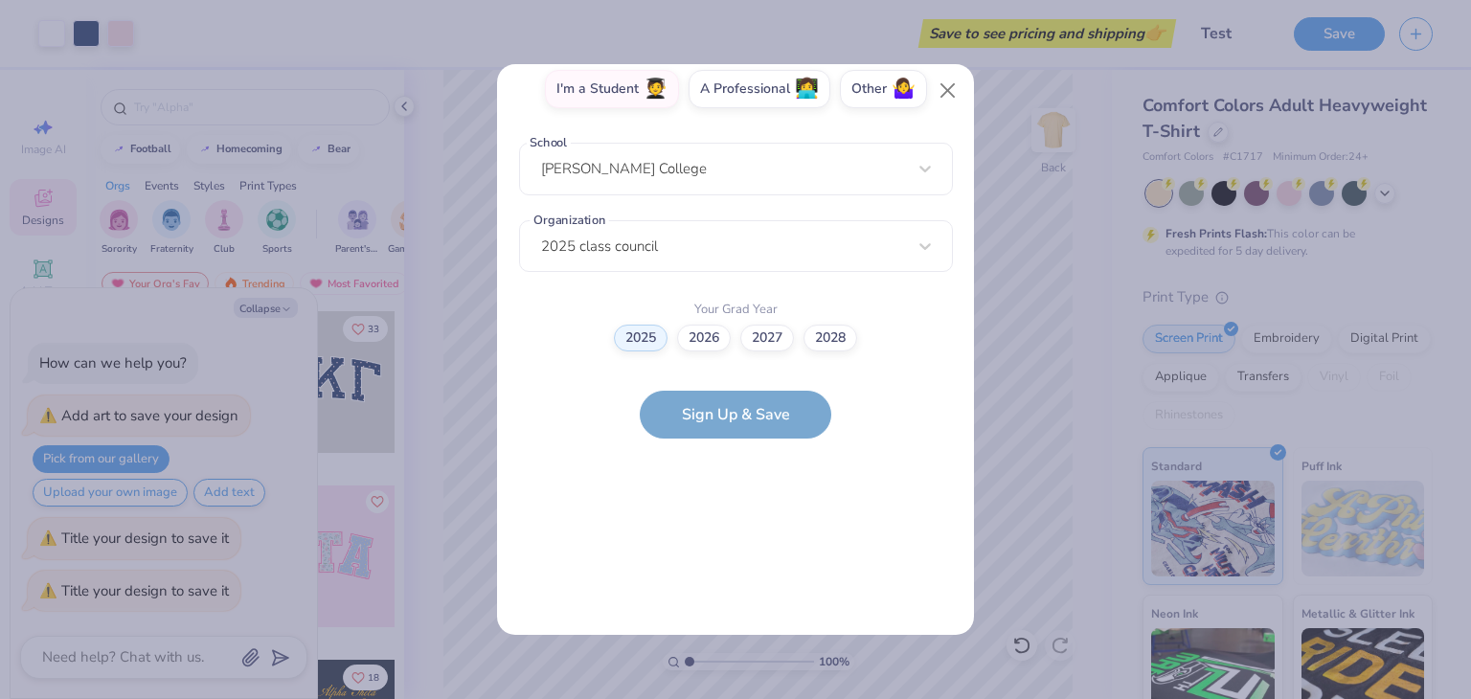
scroll to position [0, 0]
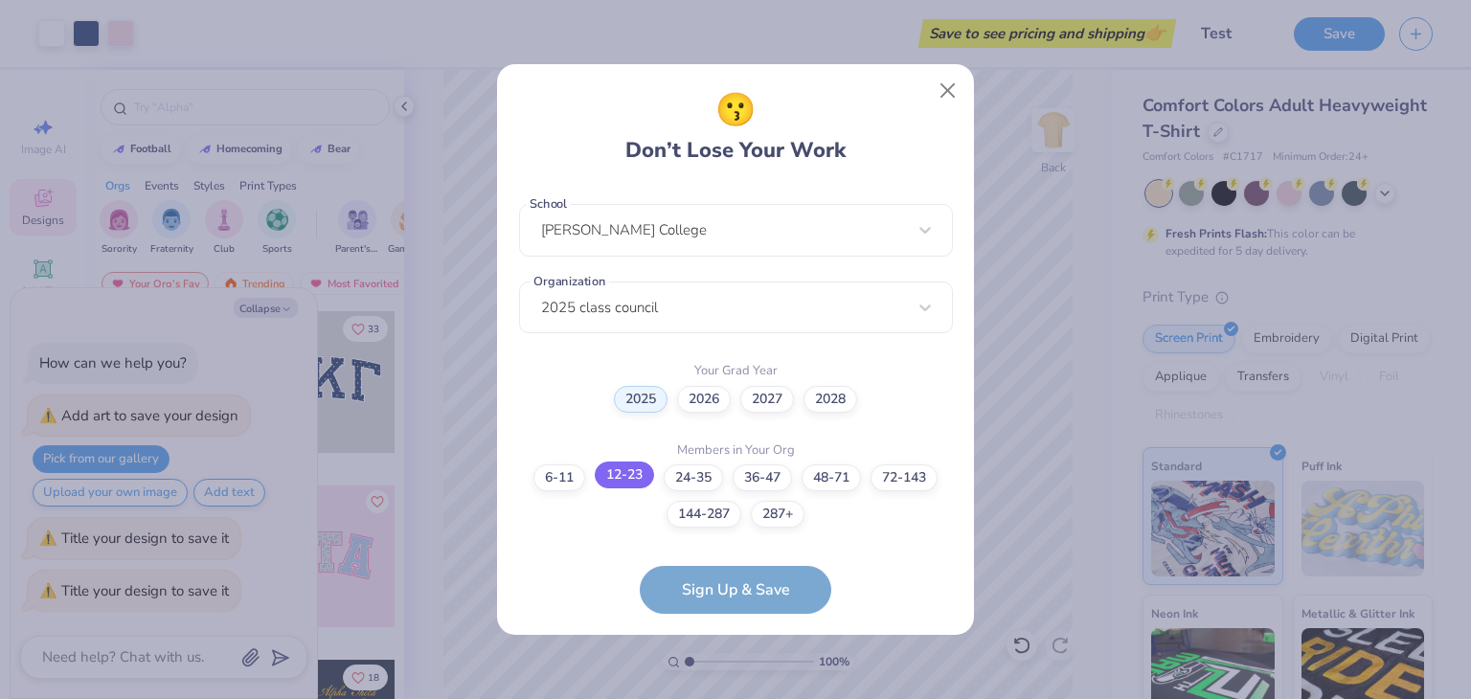
click at [628, 469] on label "12-23" at bounding box center [624, 475] width 59 height 27
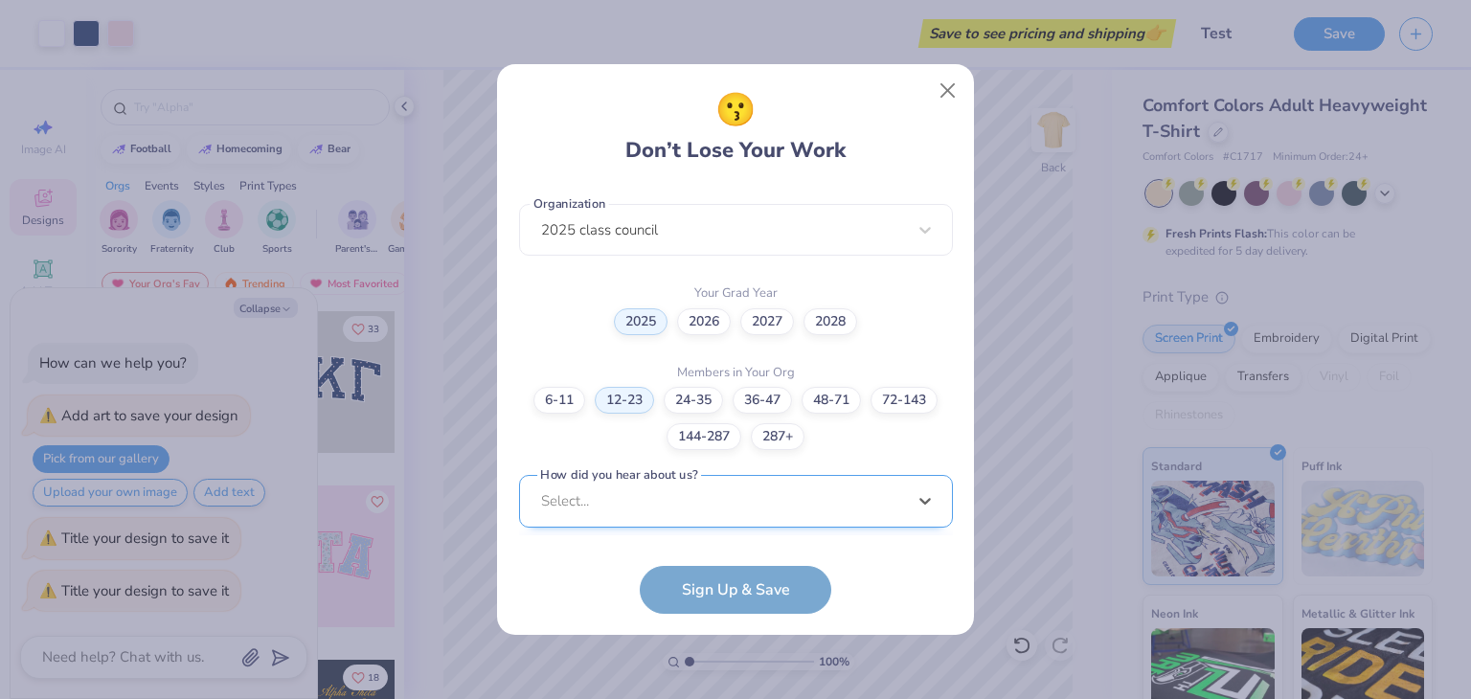
scroll to position [771, 0]
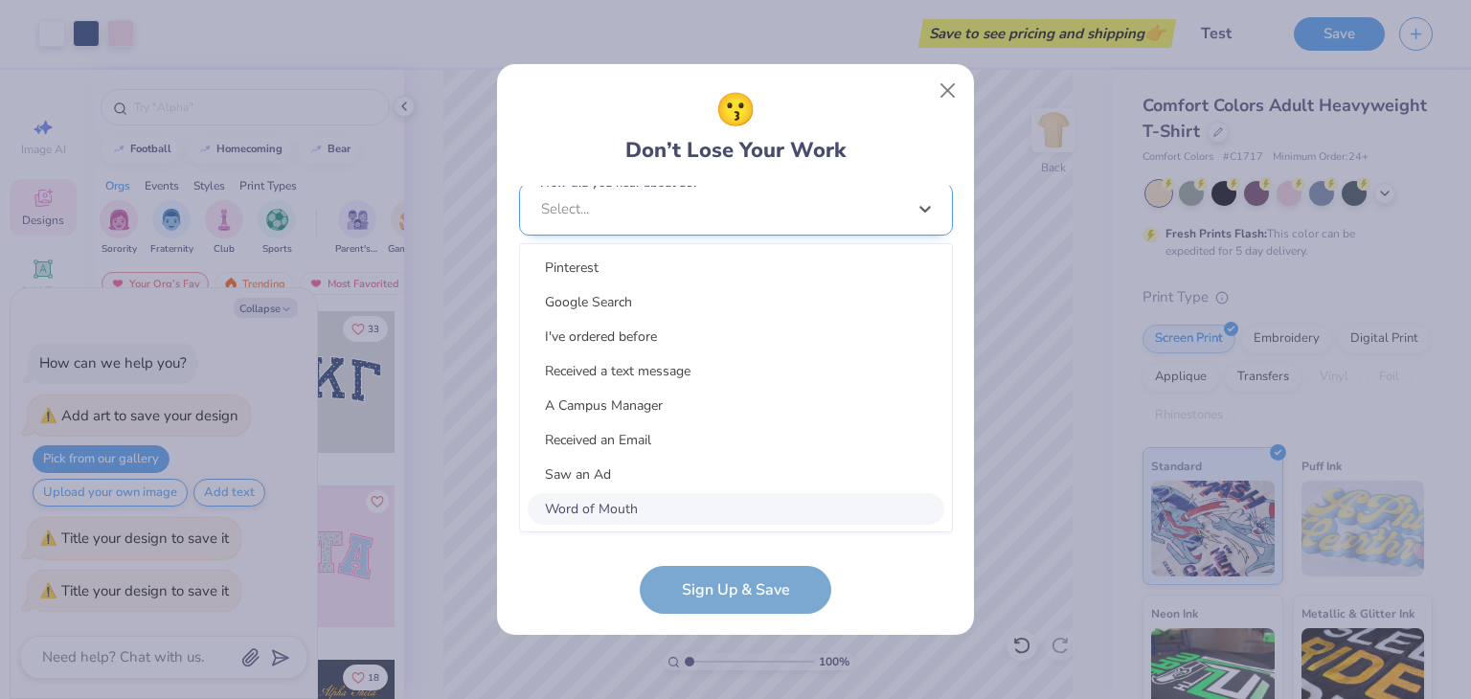
click at [661, 489] on div "option Word of Mouth focused, 8 of 15. 15 results available. Use Up and Down to…" at bounding box center [736, 358] width 434 height 350
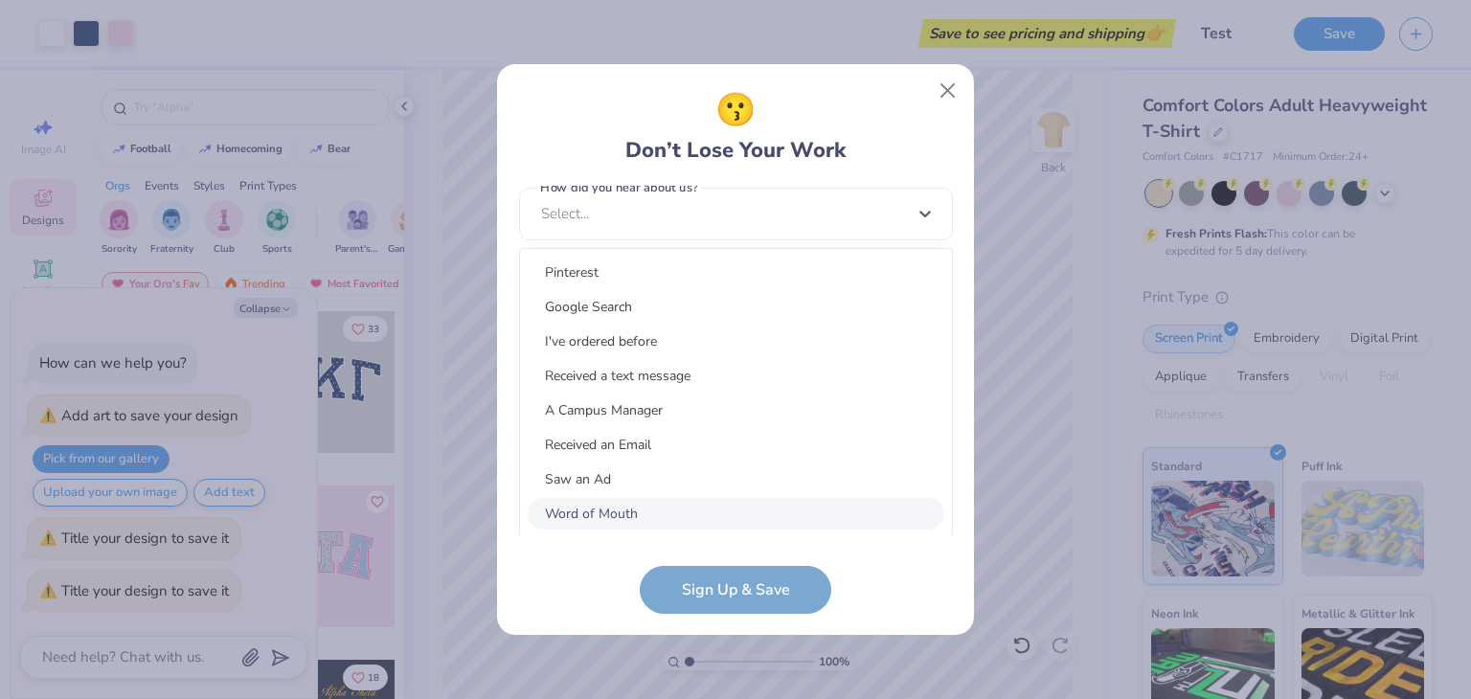
click at [607, 518] on div "Word of Mouth" at bounding box center [736, 514] width 417 height 32
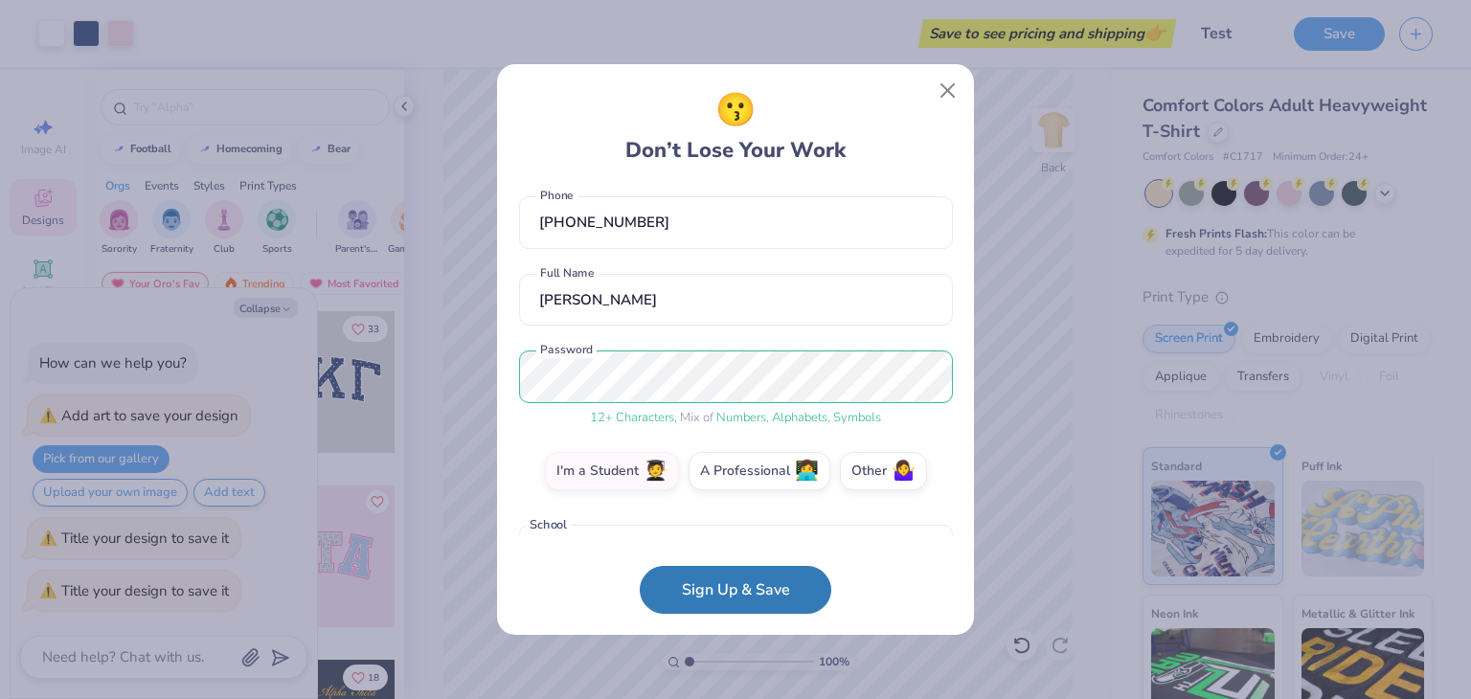
scroll to position [0, 0]
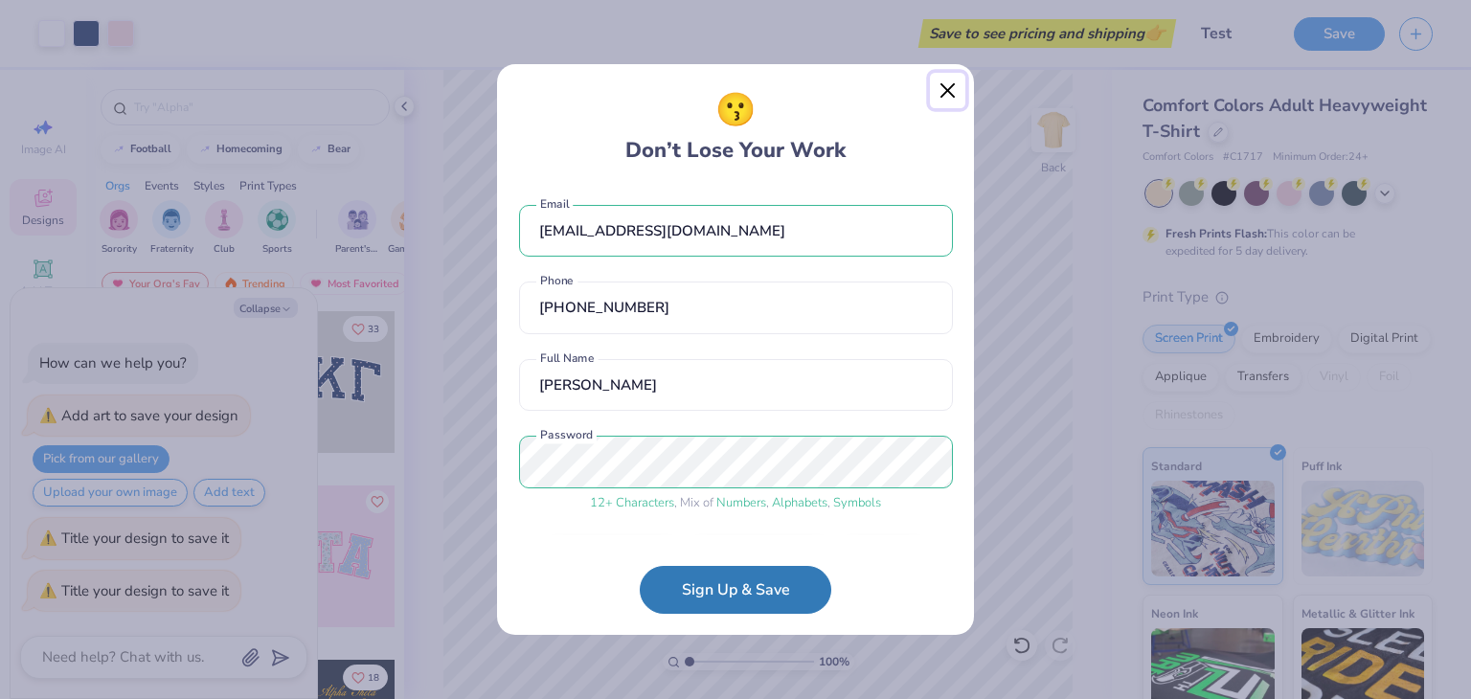
click at [947, 93] on button "Close" at bounding box center [948, 91] width 36 height 36
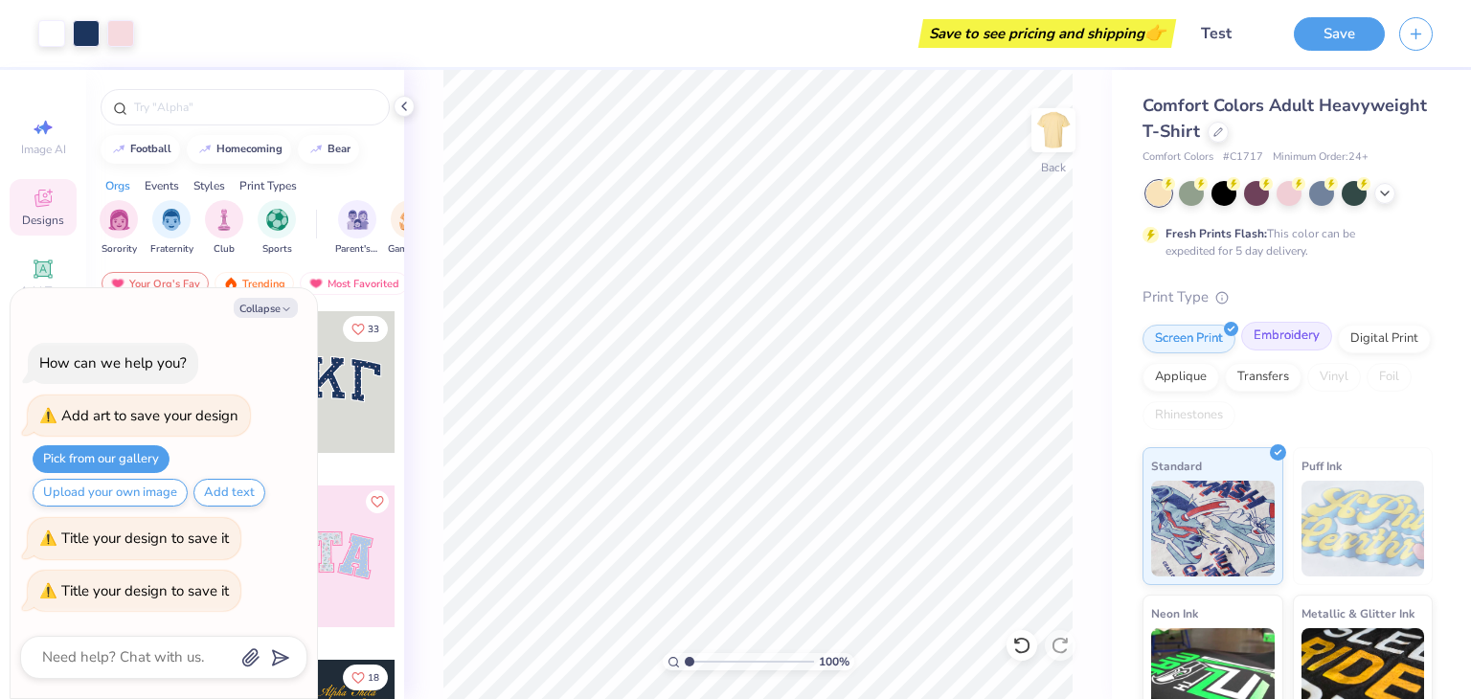
click at [1295, 341] on div "Embroidery" at bounding box center [1286, 336] width 91 height 29
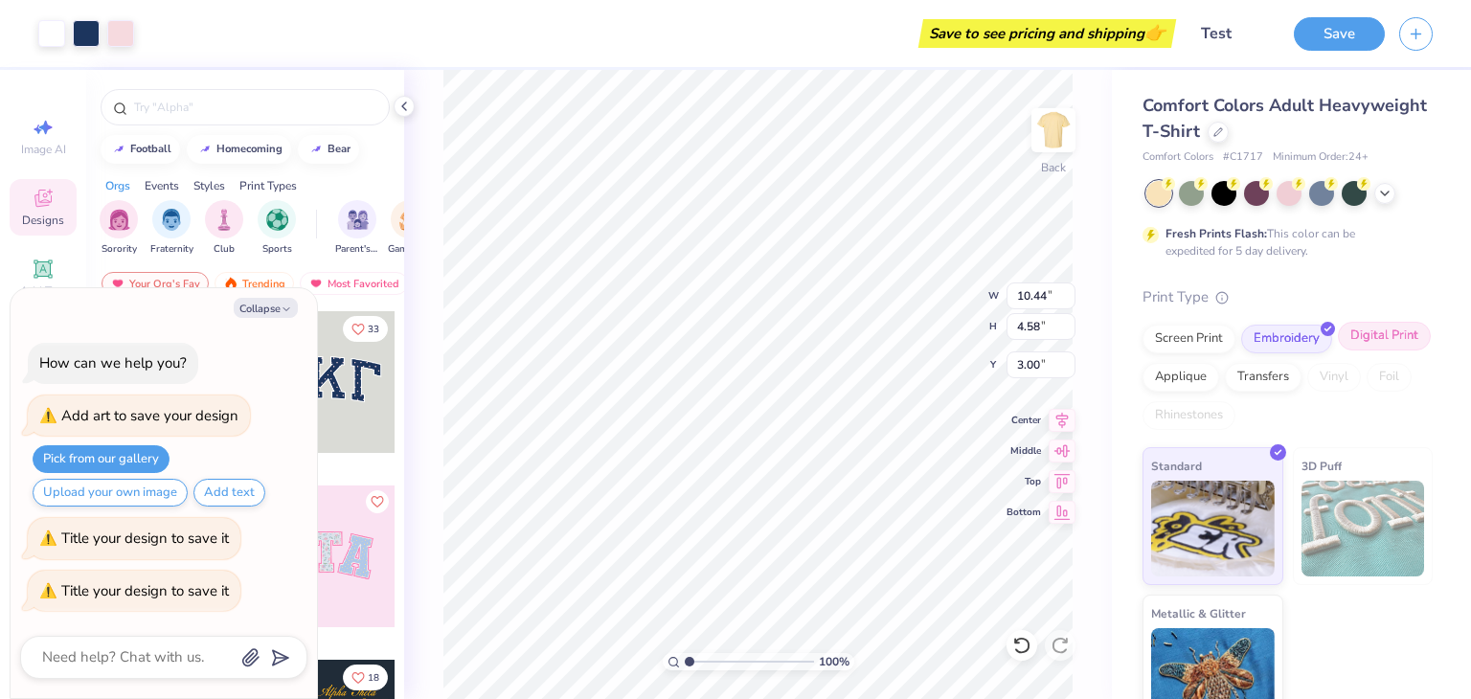
click at [1338, 351] on div "Digital Print" at bounding box center [1384, 336] width 93 height 29
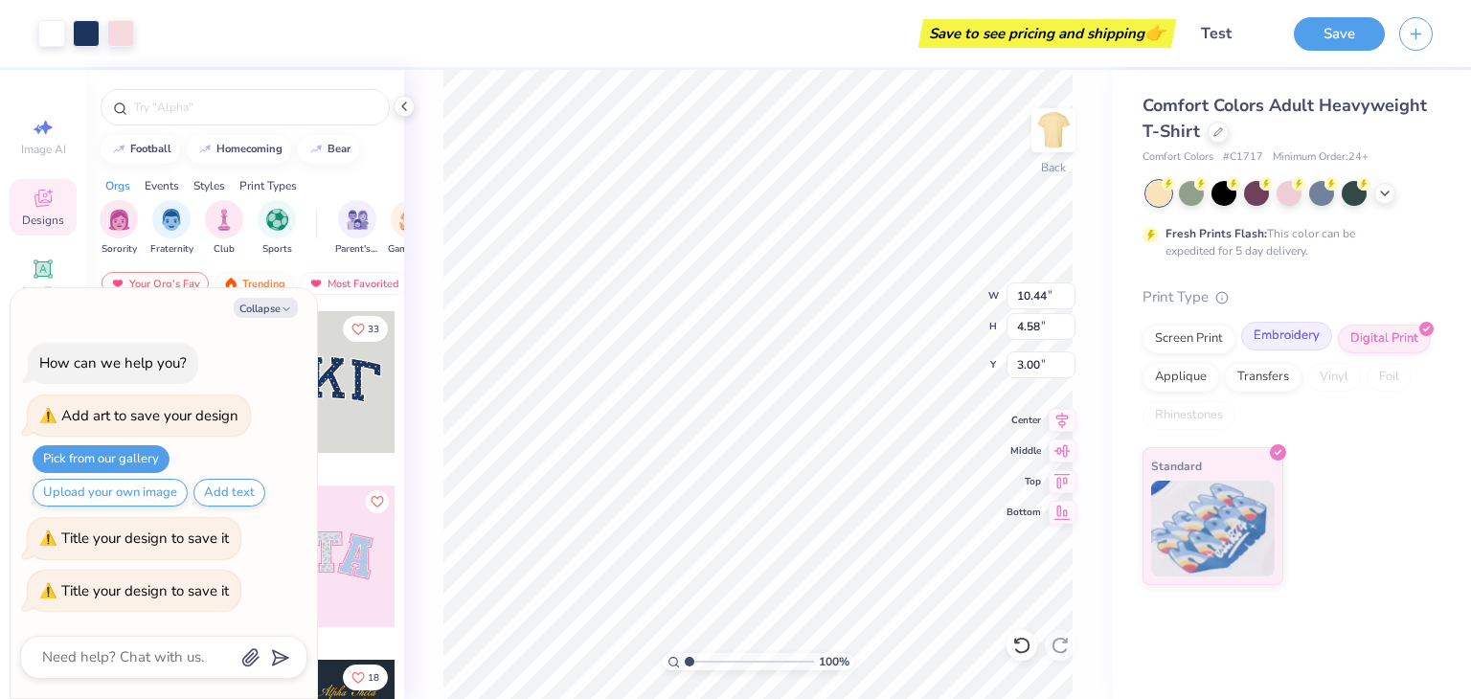
click at [1303, 337] on div "Embroidery" at bounding box center [1286, 336] width 91 height 29
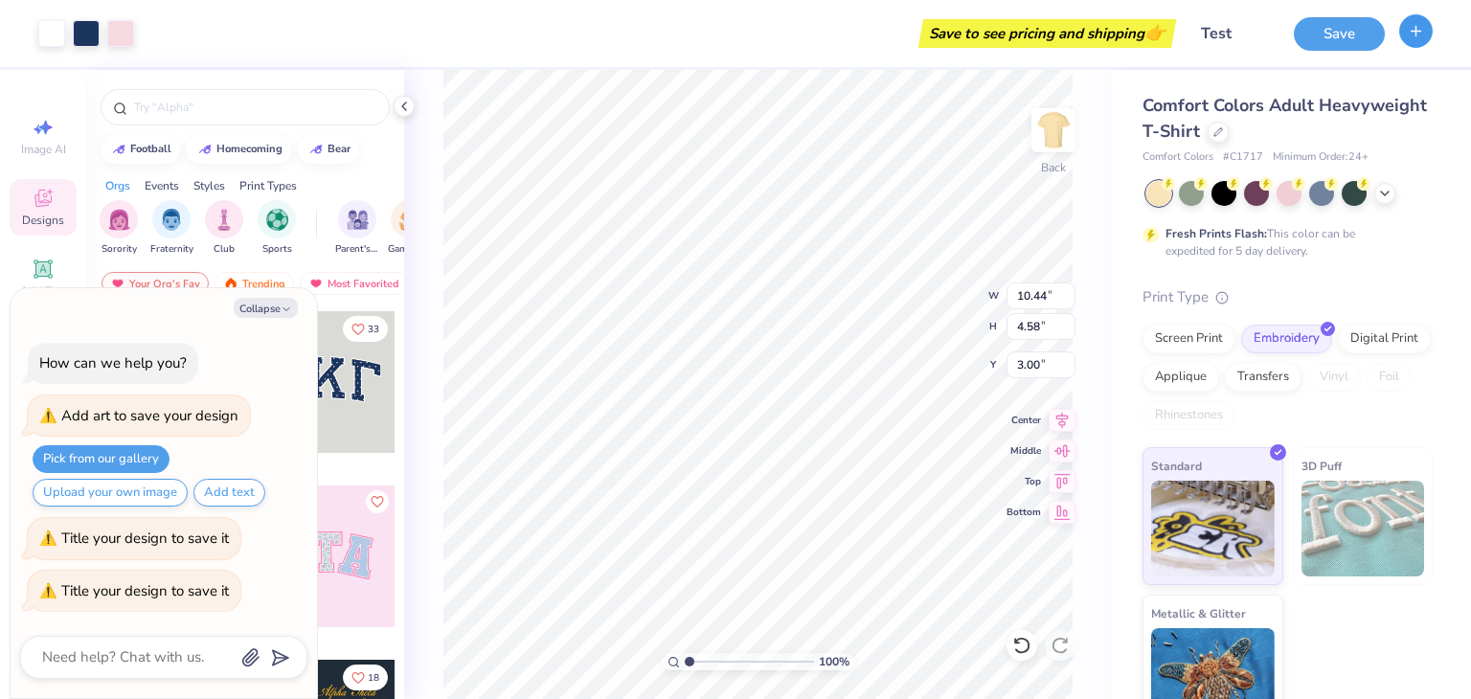
click at [1414, 37] on icon "button" at bounding box center [1416, 31] width 16 height 16
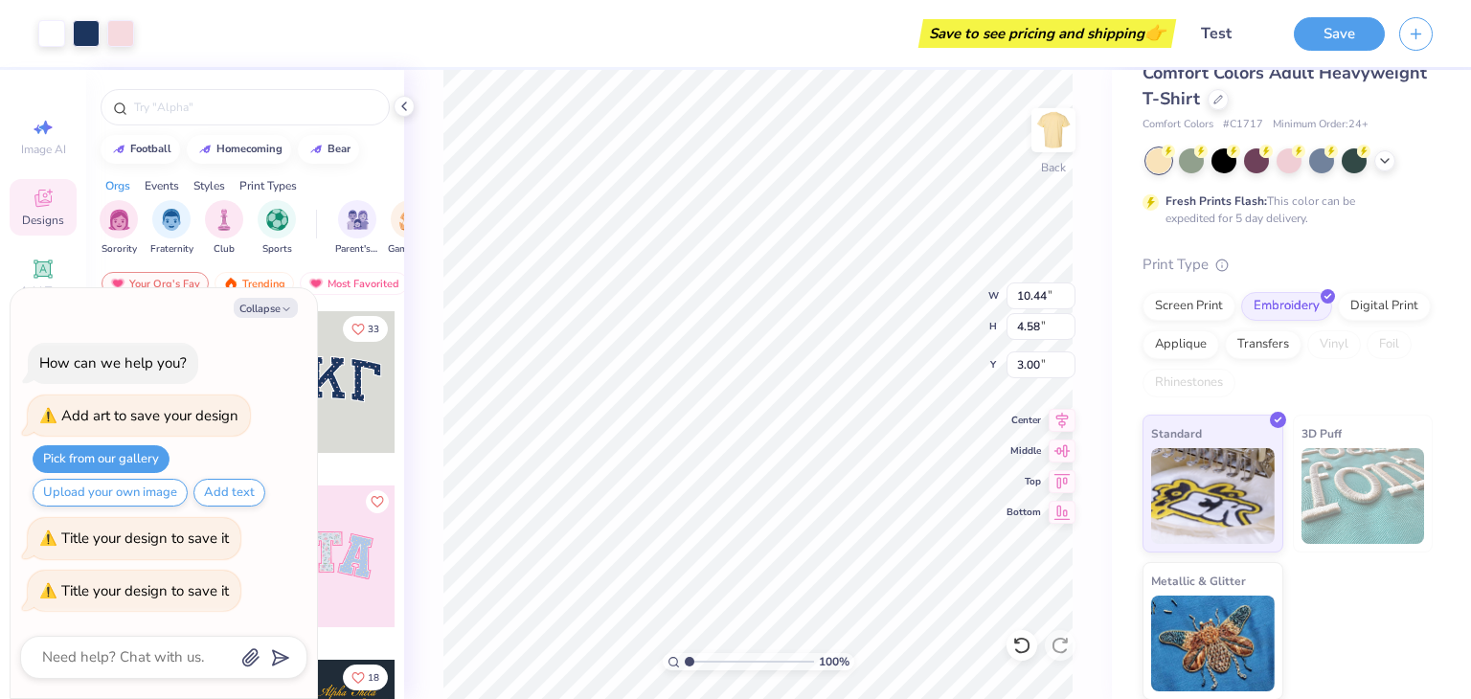
scroll to position [32, 0]
click at [285, 304] on icon "button" at bounding box center [286, 309] width 11 height 11
type textarea "x"
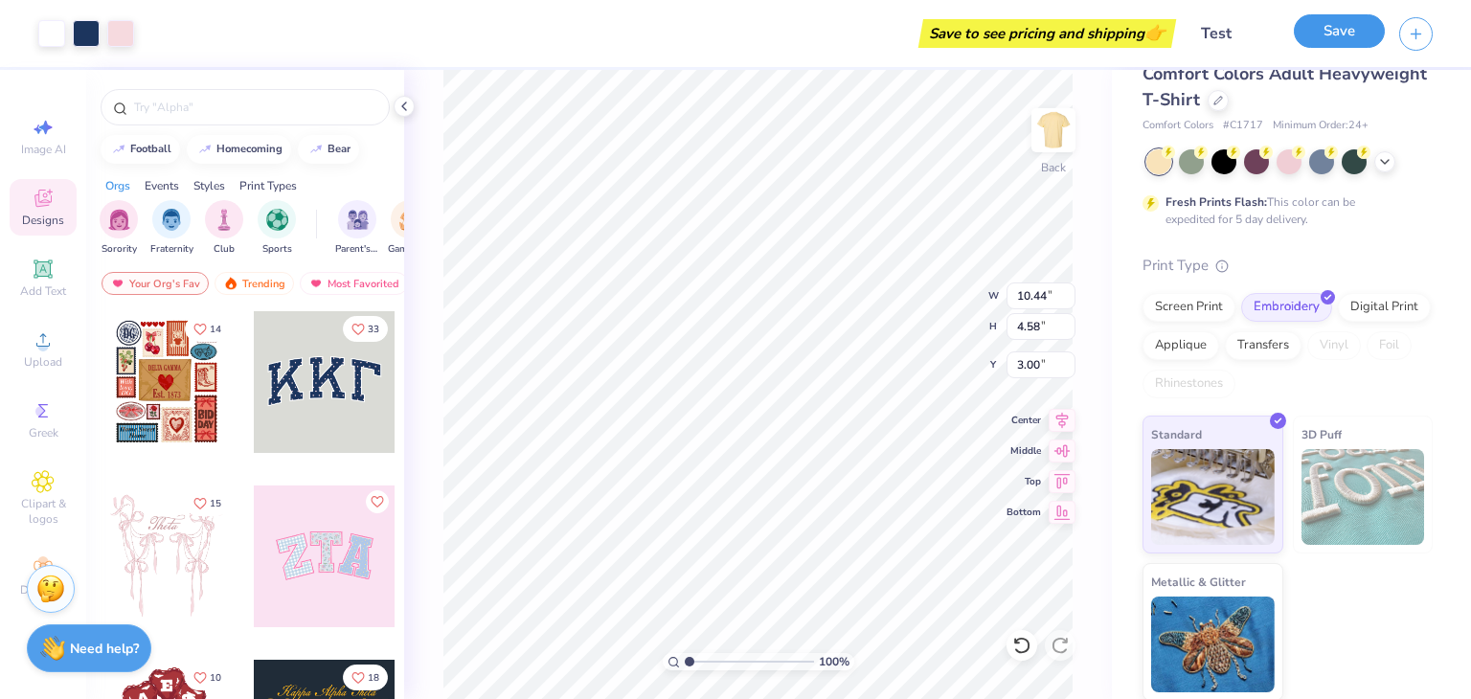
click at [1341, 32] on button "Save" at bounding box center [1339, 31] width 91 height 34
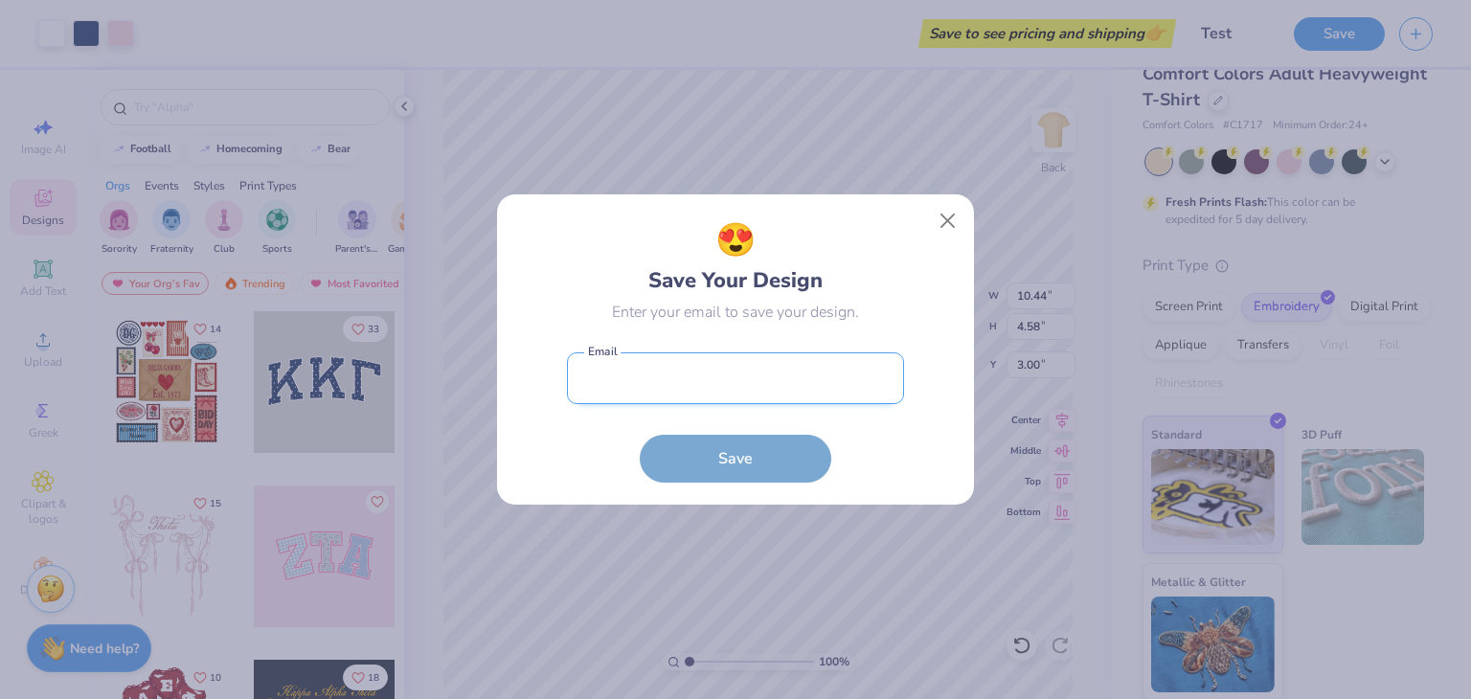
click at [663, 383] on input "email" at bounding box center [735, 378] width 337 height 53
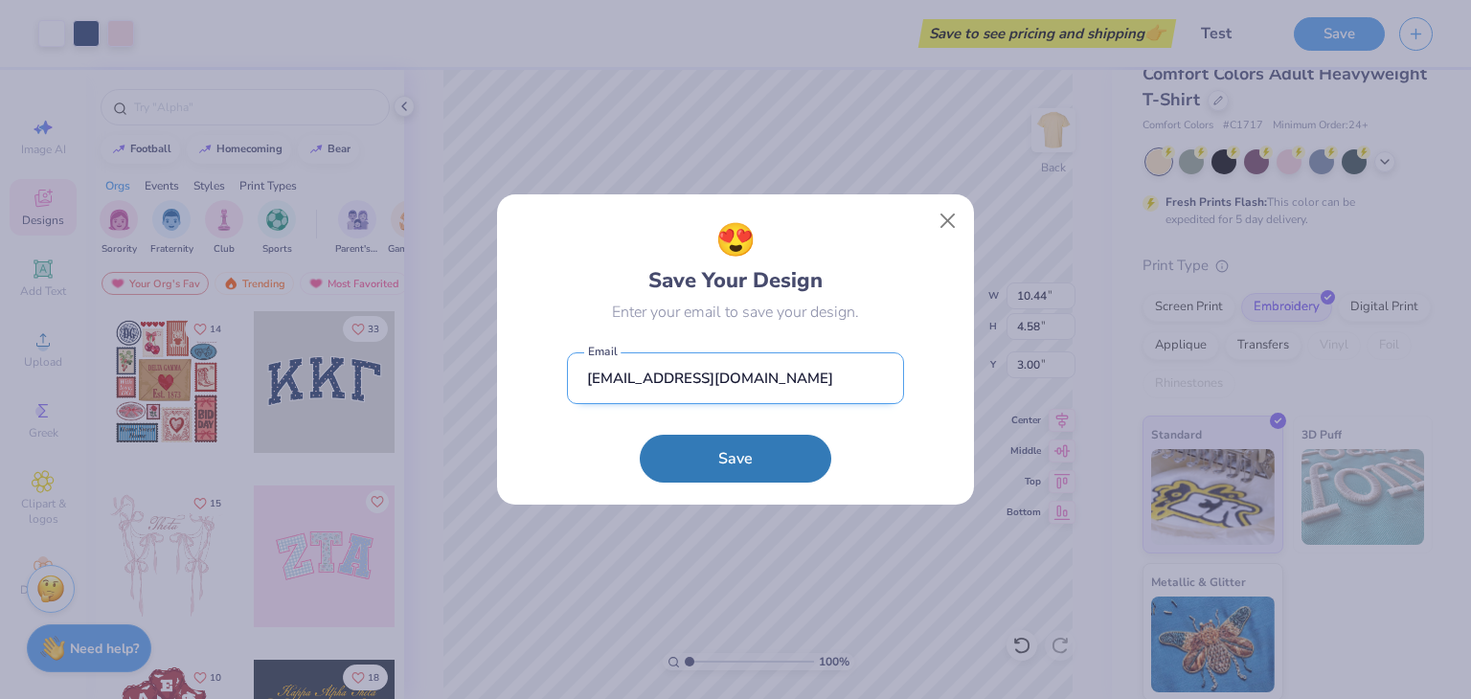
type input "[EMAIL_ADDRESS][DOMAIN_NAME]"
click at [640, 435] on button "Save" at bounding box center [736, 459] width 192 height 48
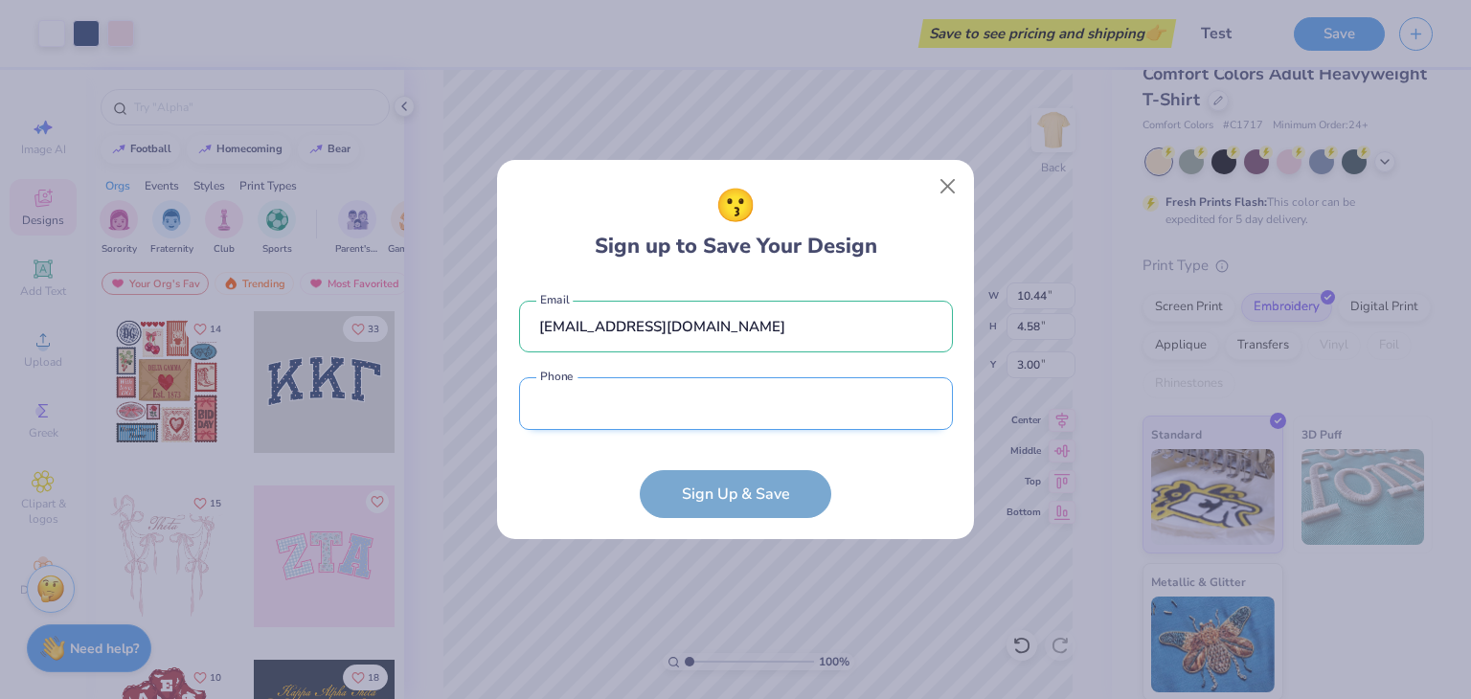
click at [663, 383] on input "tel" at bounding box center [736, 403] width 434 height 53
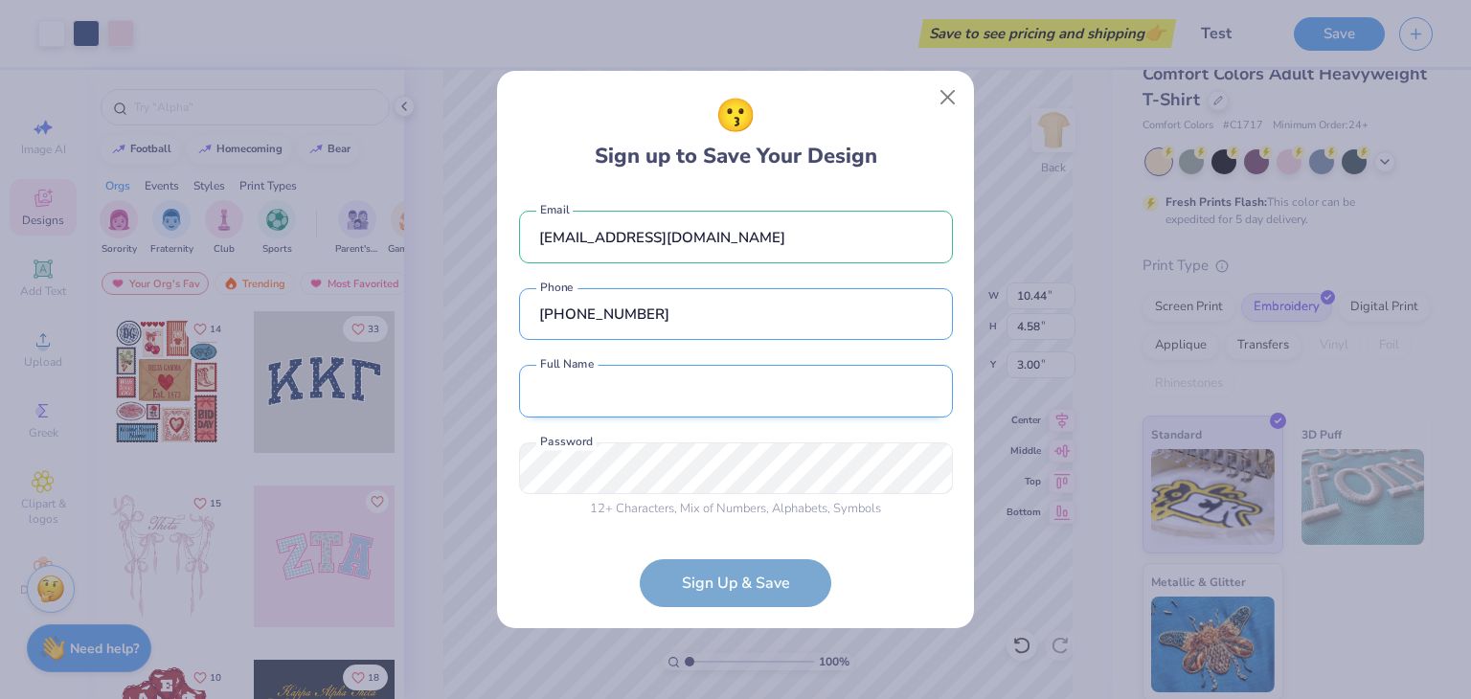
type input "(720) 879-4760"
click at [648, 391] on input "text" at bounding box center [736, 391] width 434 height 53
type input "[PERSON_NAME]"
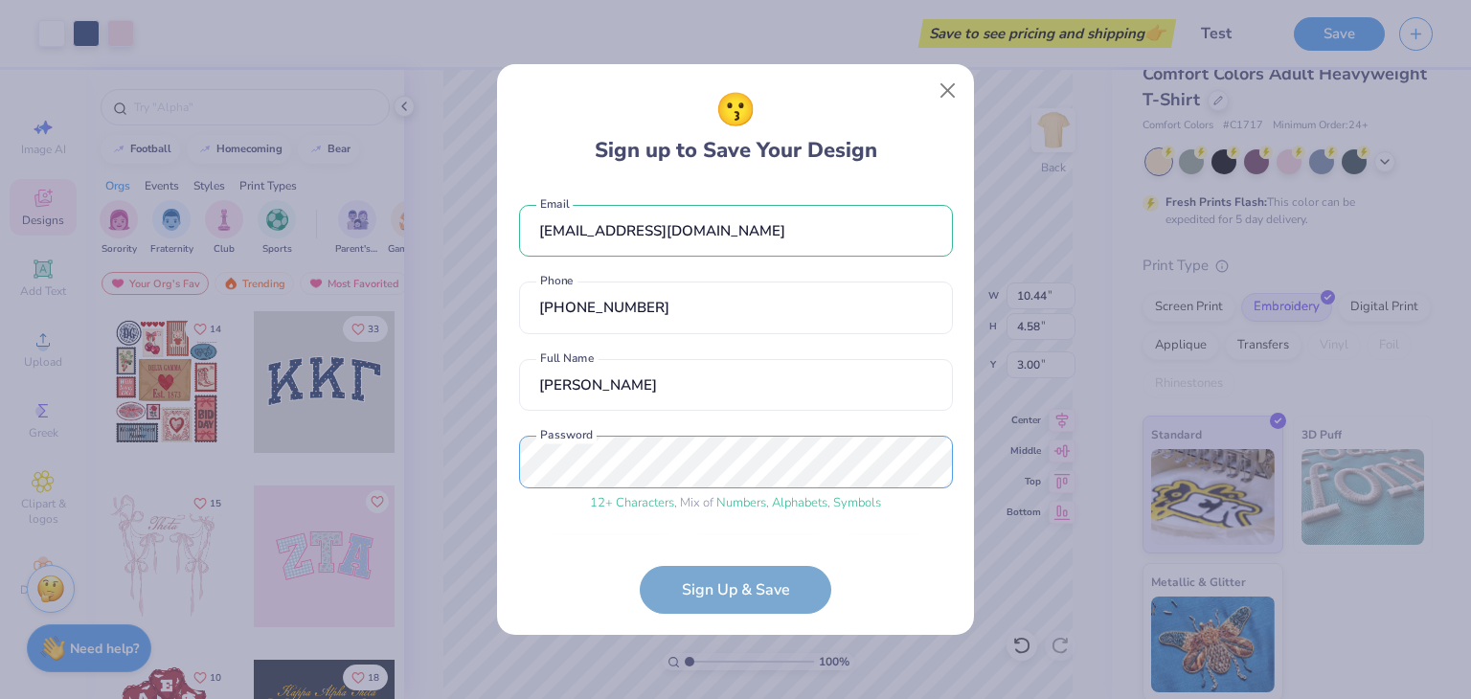
scroll to position [59, 0]
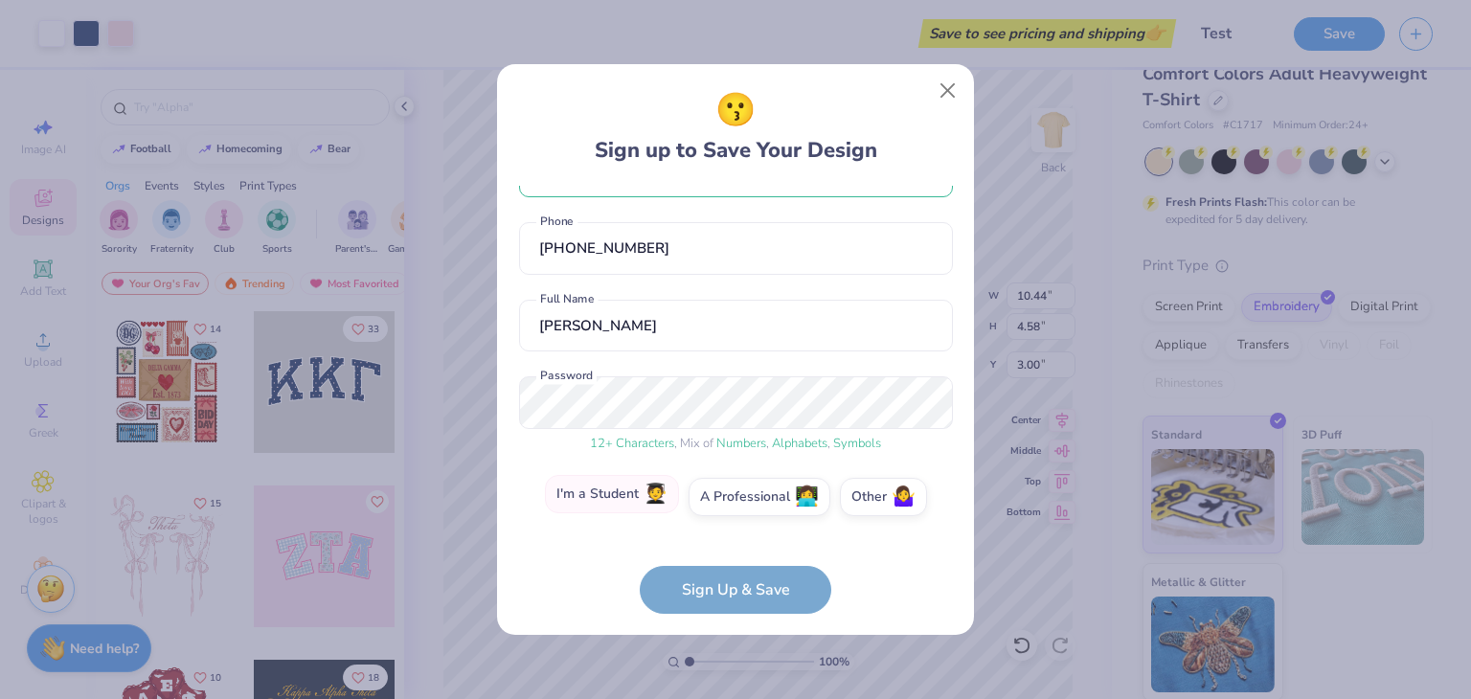
click at [586, 508] on label "I'm a Student 🧑‍🎓" at bounding box center [612, 494] width 134 height 38
click at [730, 556] on input "I'm a Student 🧑‍🎓" at bounding box center [736, 562] width 12 height 12
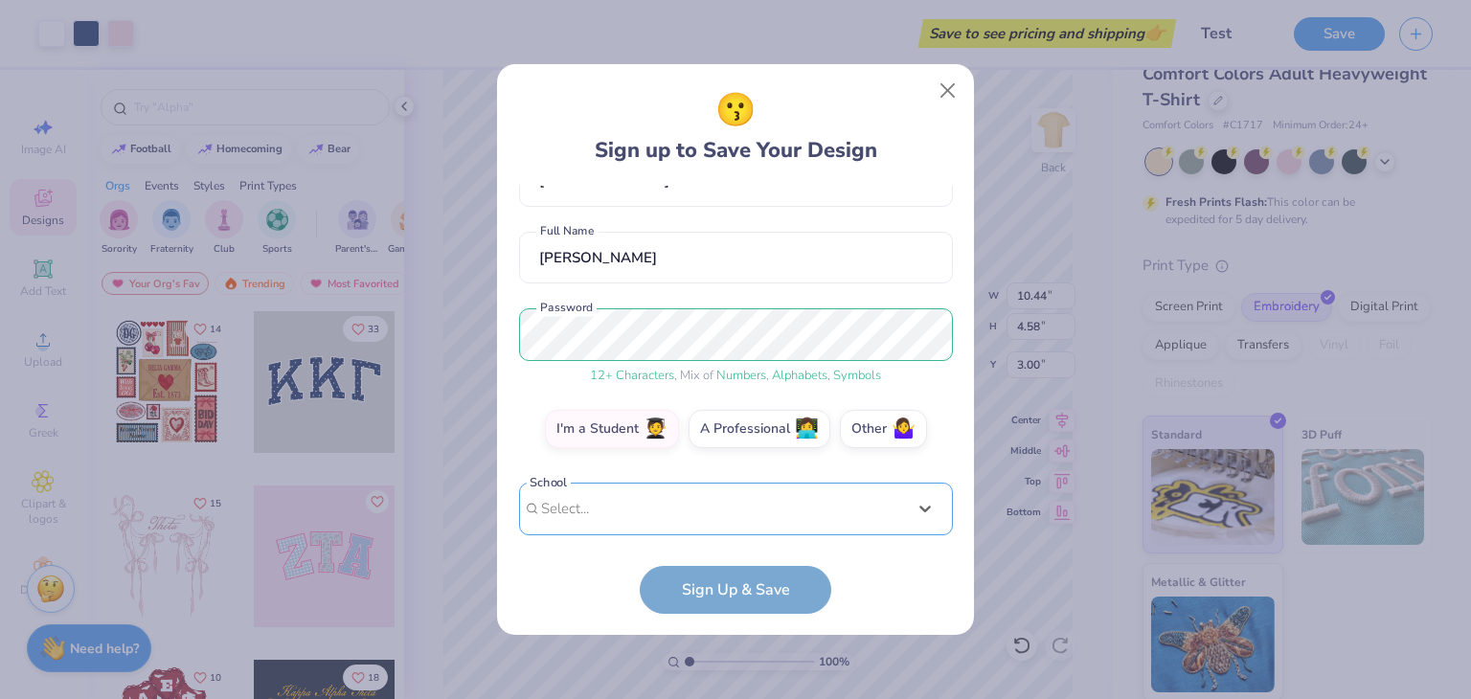
click at [578, 509] on div "option focused, 8 of 30. 30 results available. Use Up and Down to choose option…" at bounding box center [736, 658] width 434 height 350
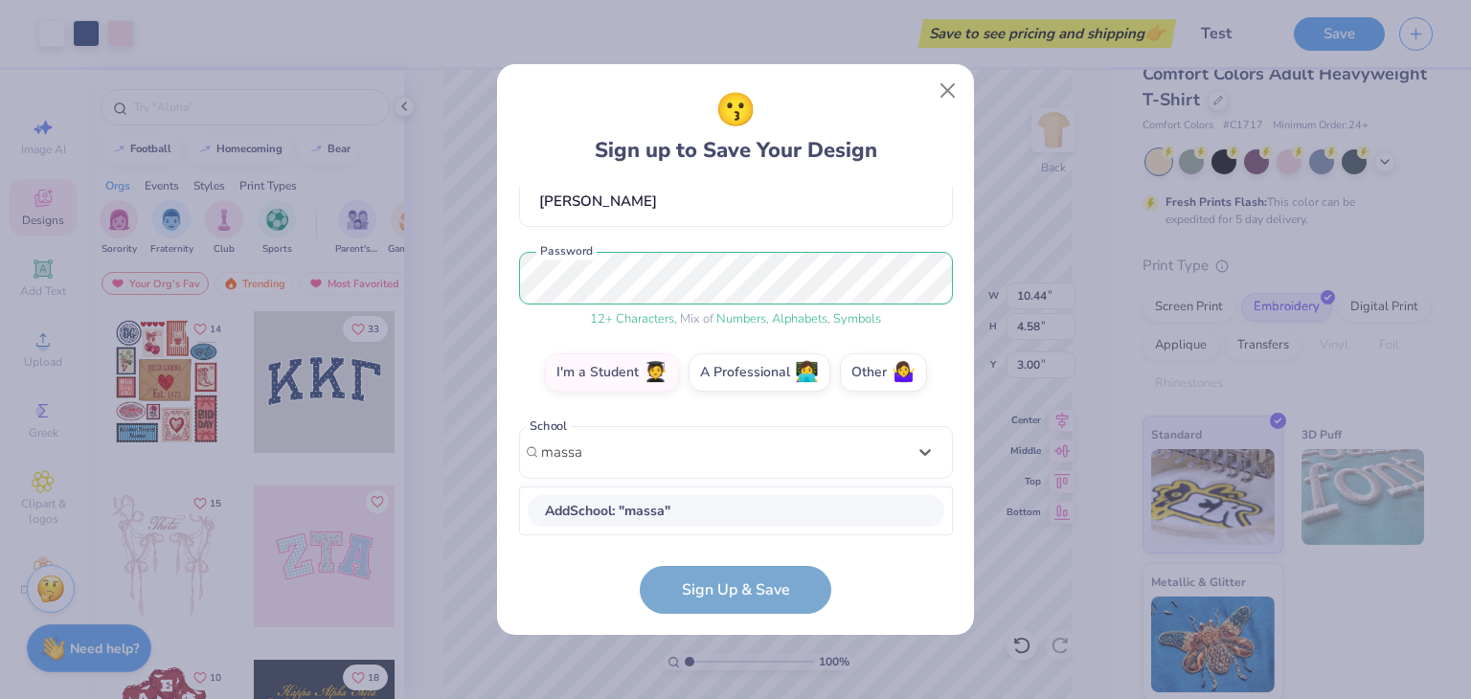
scroll to position [424, 0]
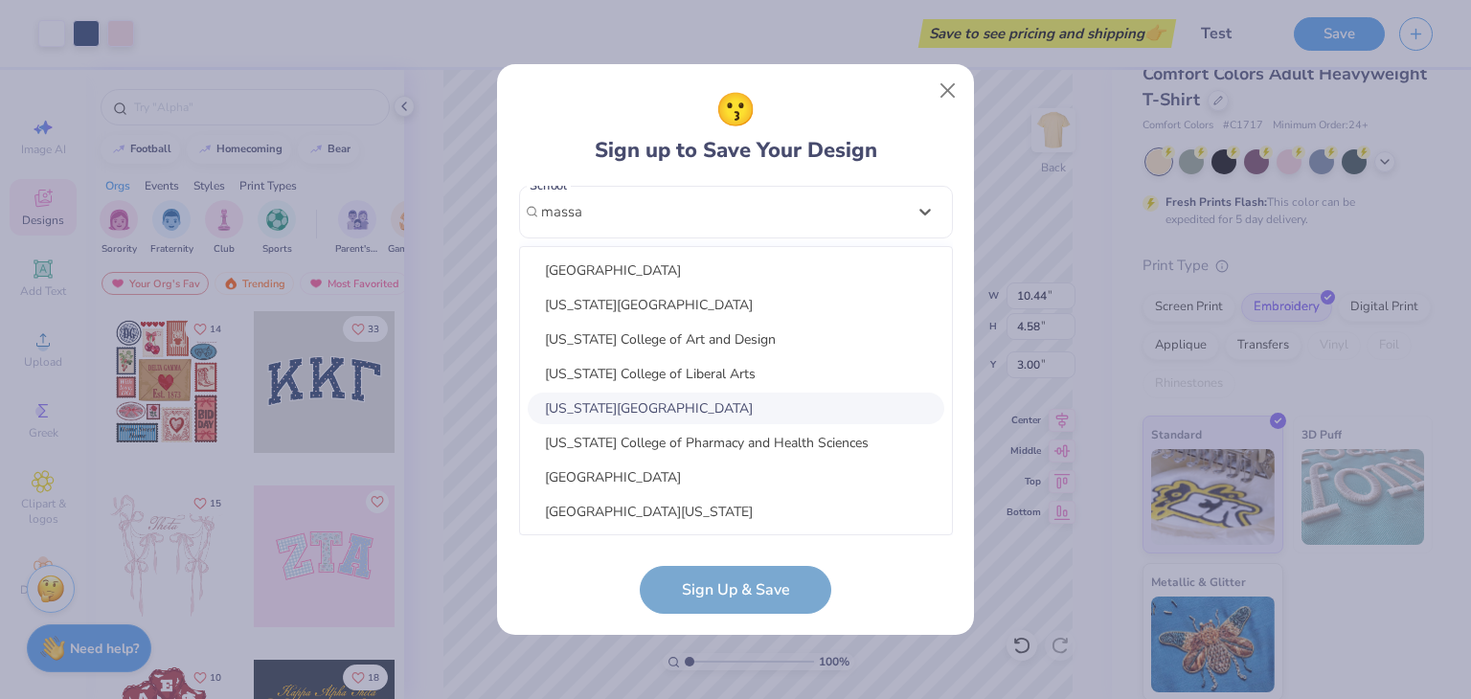
click at [677, 417] on div "[US_STATE][GEOGRAPHIC_DATA]" at bounding box center [736, 409] width 417 height 32
type input "massa"
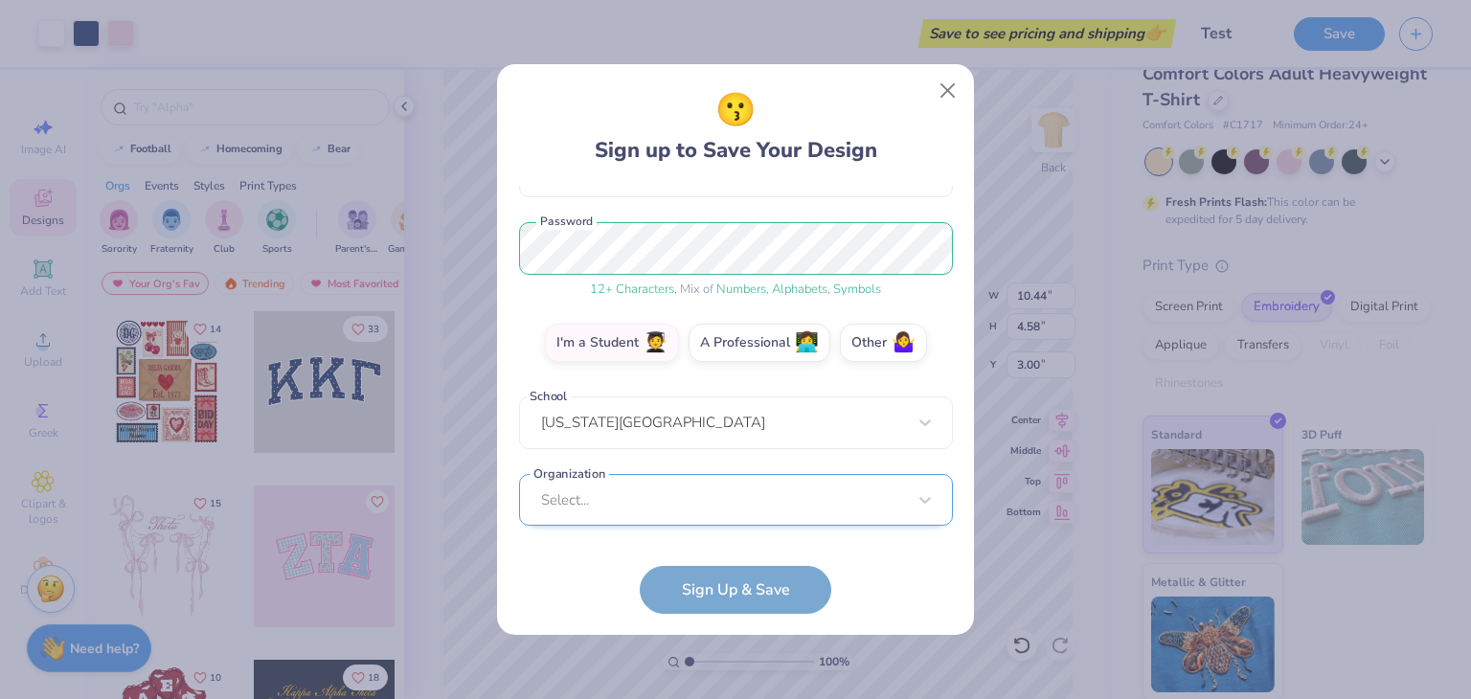
scroll to position [501, 0]
click at [627, 507] on div "Select..." at bounding box center [736, 499] width 434 height 53
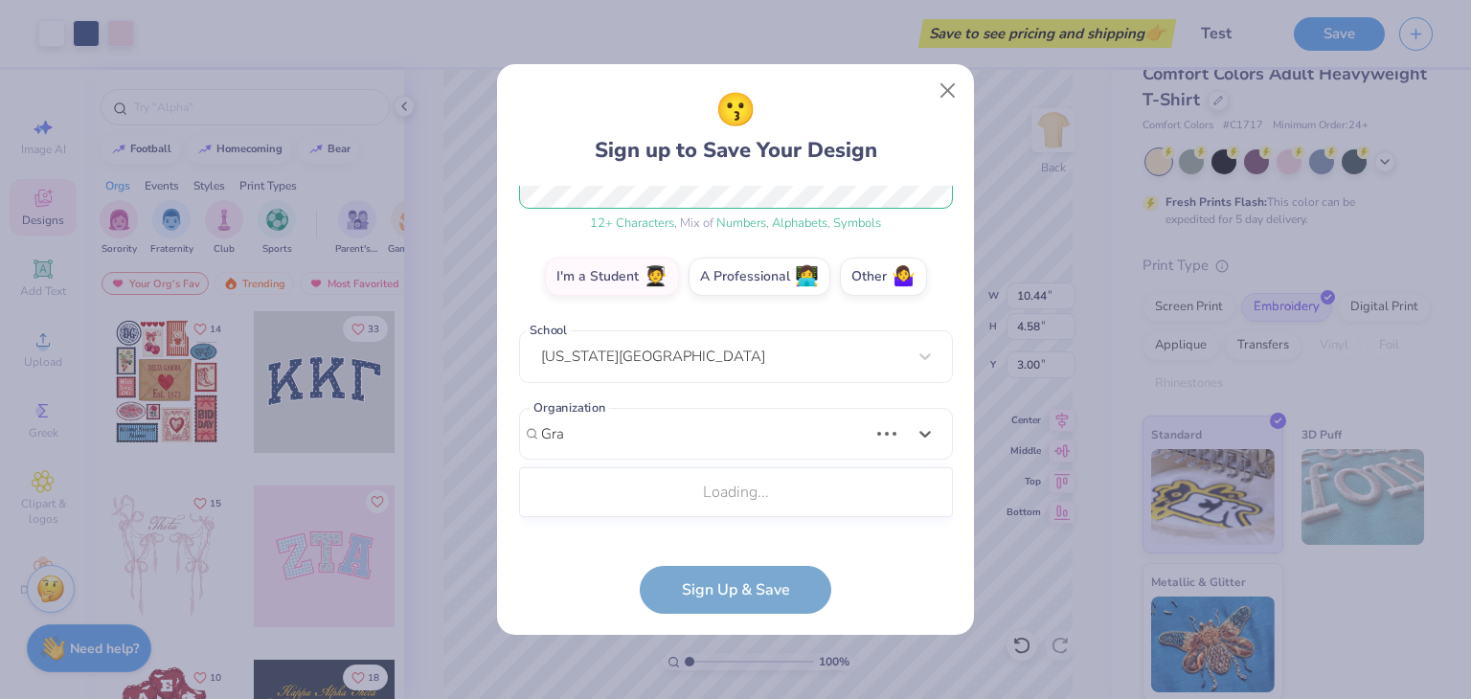
scroll to position [261, 0]
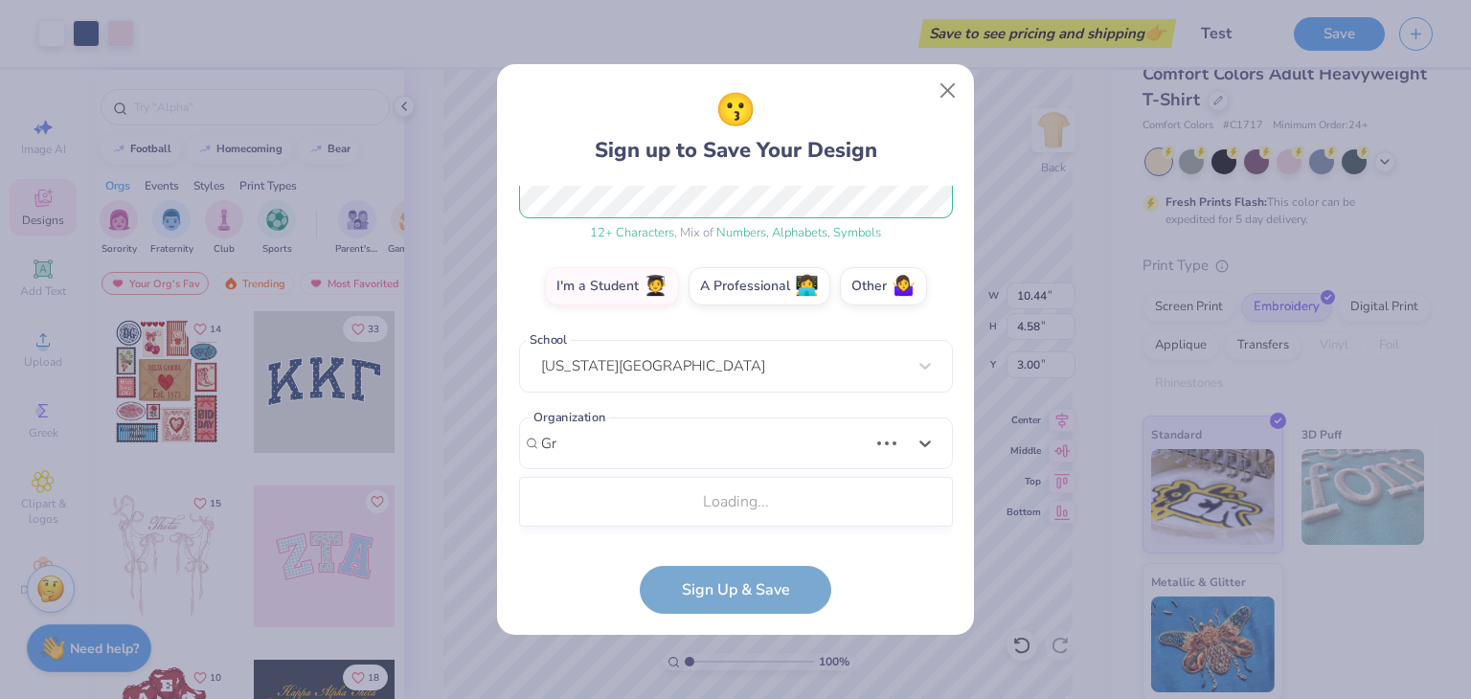
type input "G"
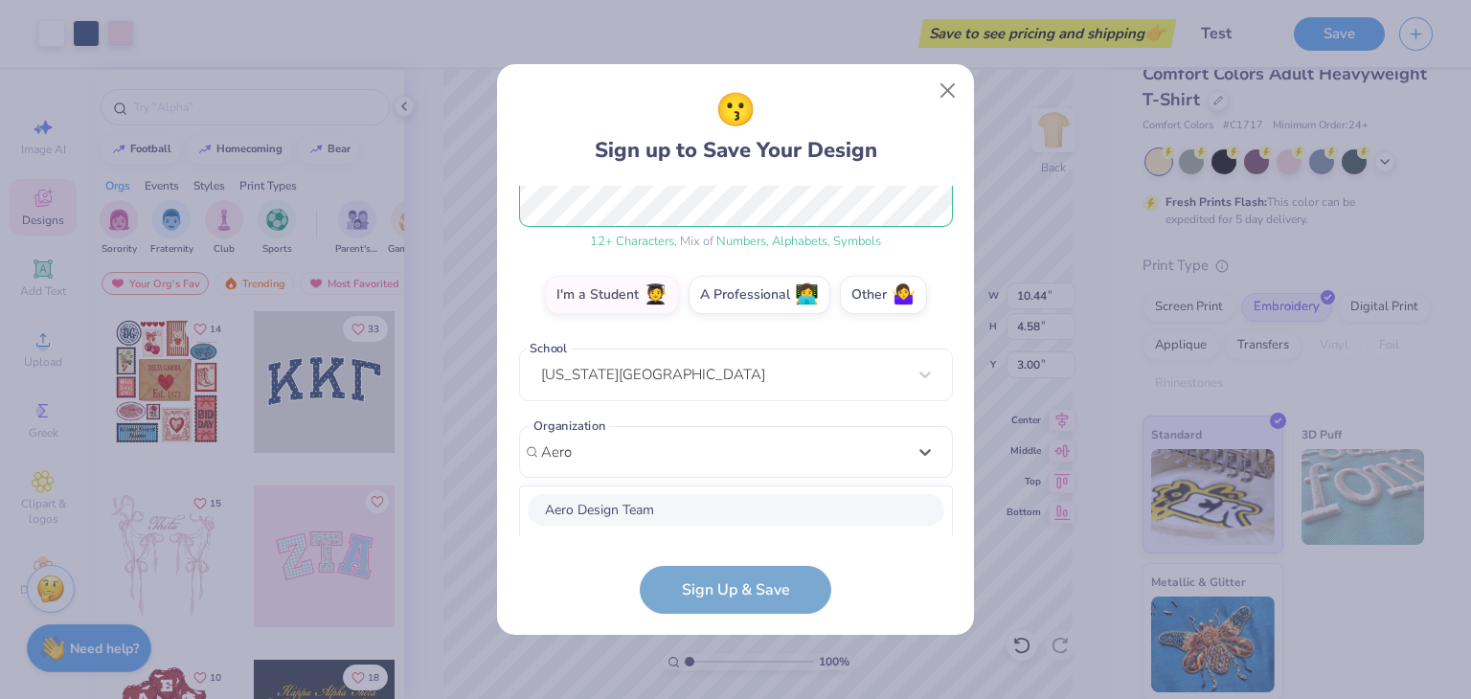
scroll to position [501, 0]
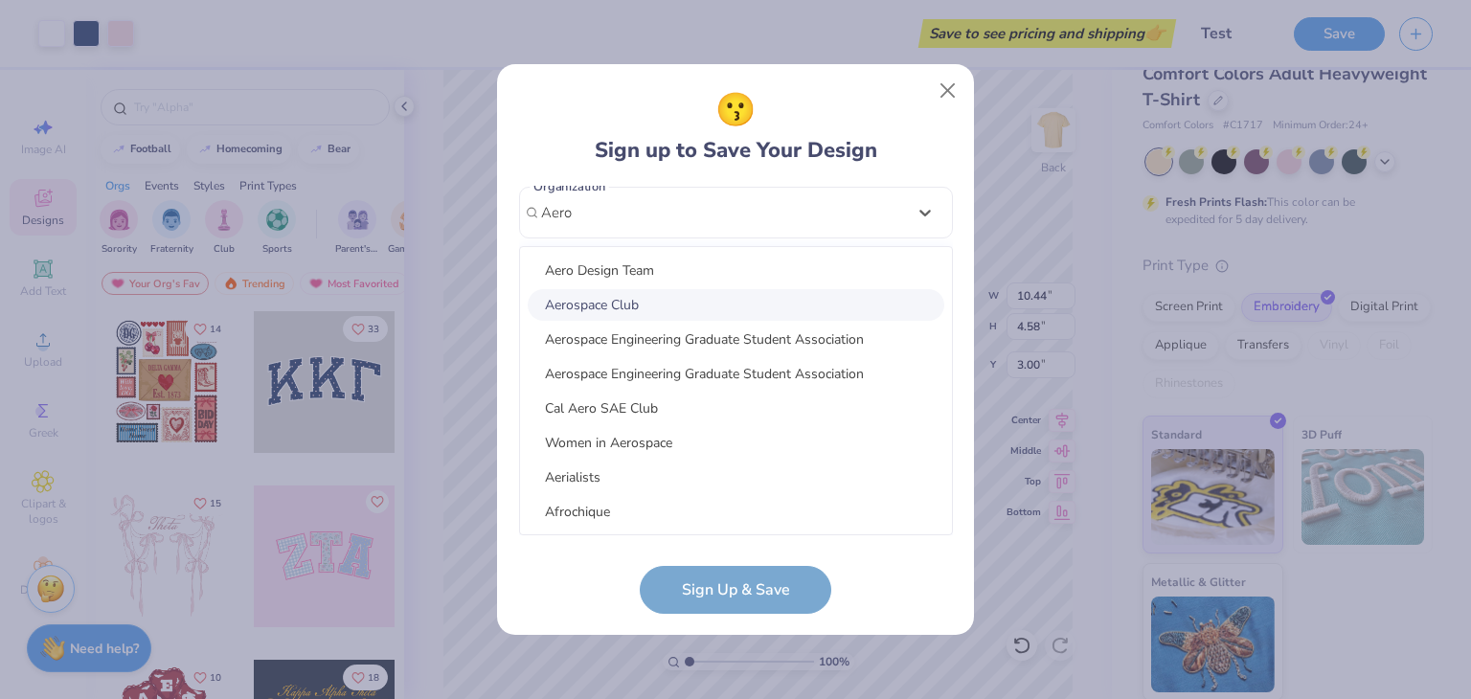
click at [620, 296] on div "Aerospace Club" at bounding box center [736, 305] width 417 height 32
type input "Aero"
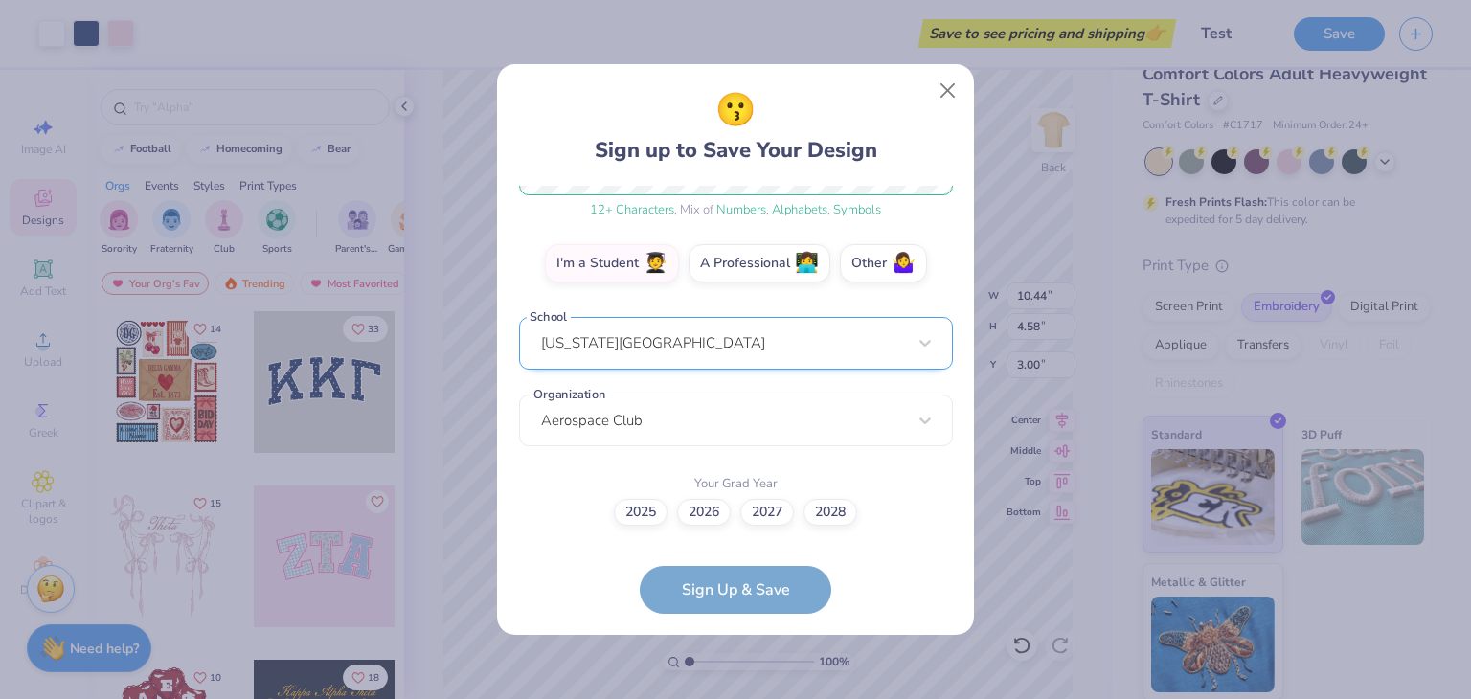
scroll to position [292, 0]
click at [717, 517] on label "2026" at bounding box center [704, 510] width 54 height 27
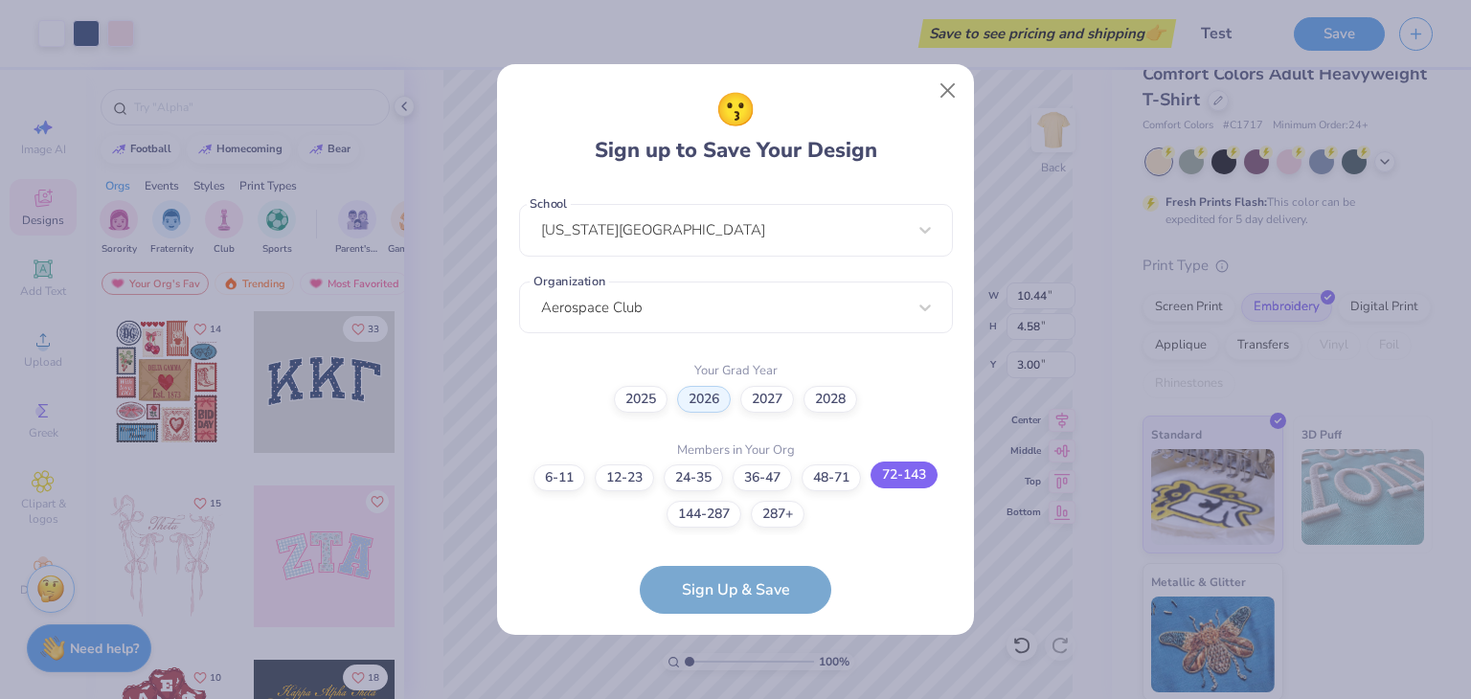
click at [894, 472] on label "72-143" at bounding box center [904, 475] width 67 height 27
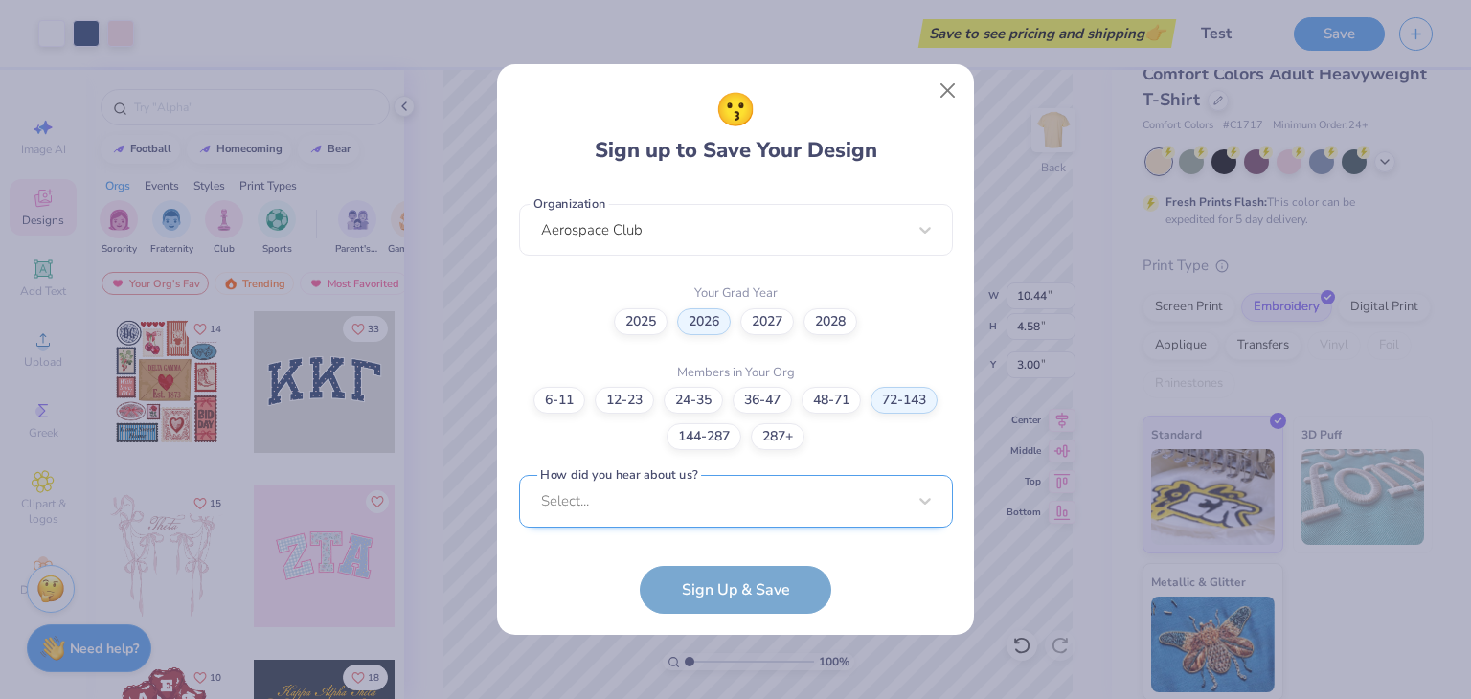
click at [674, 494] on div "Select..." at bounding box center [736, 501] width 434 height 53
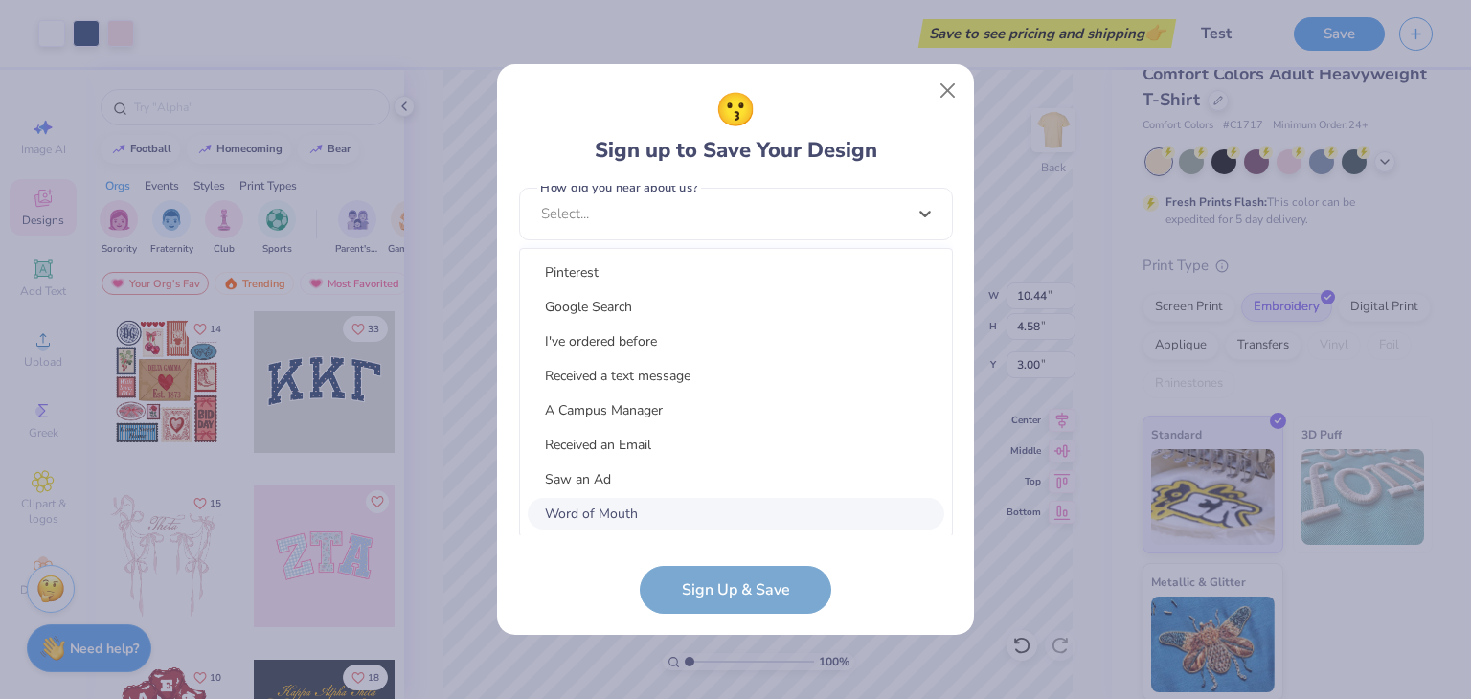
click at [654, 507] on div "Word of Mouth" at bounding box center [736, 514] width 417 height 32
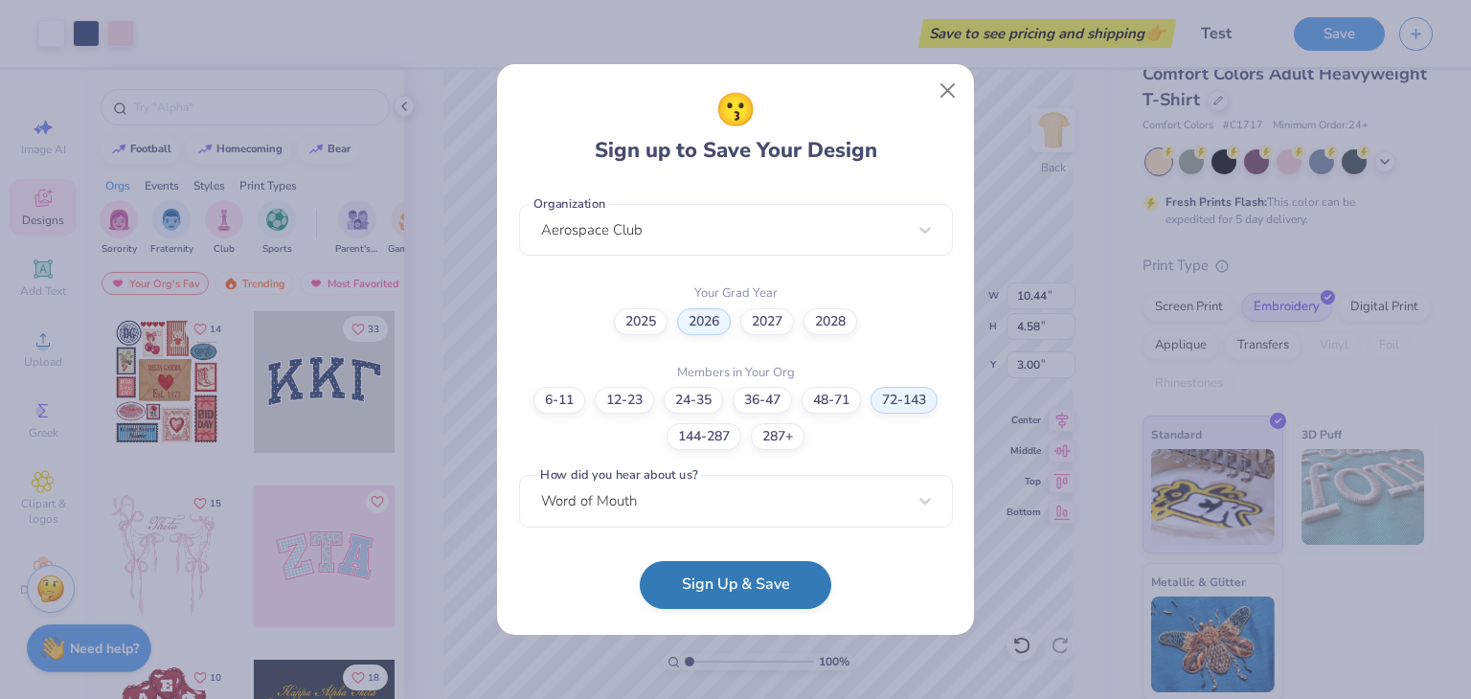
click at [733, 590] on button "Sign Up & Save" at bounding box center [736, 585] width 192 height 48
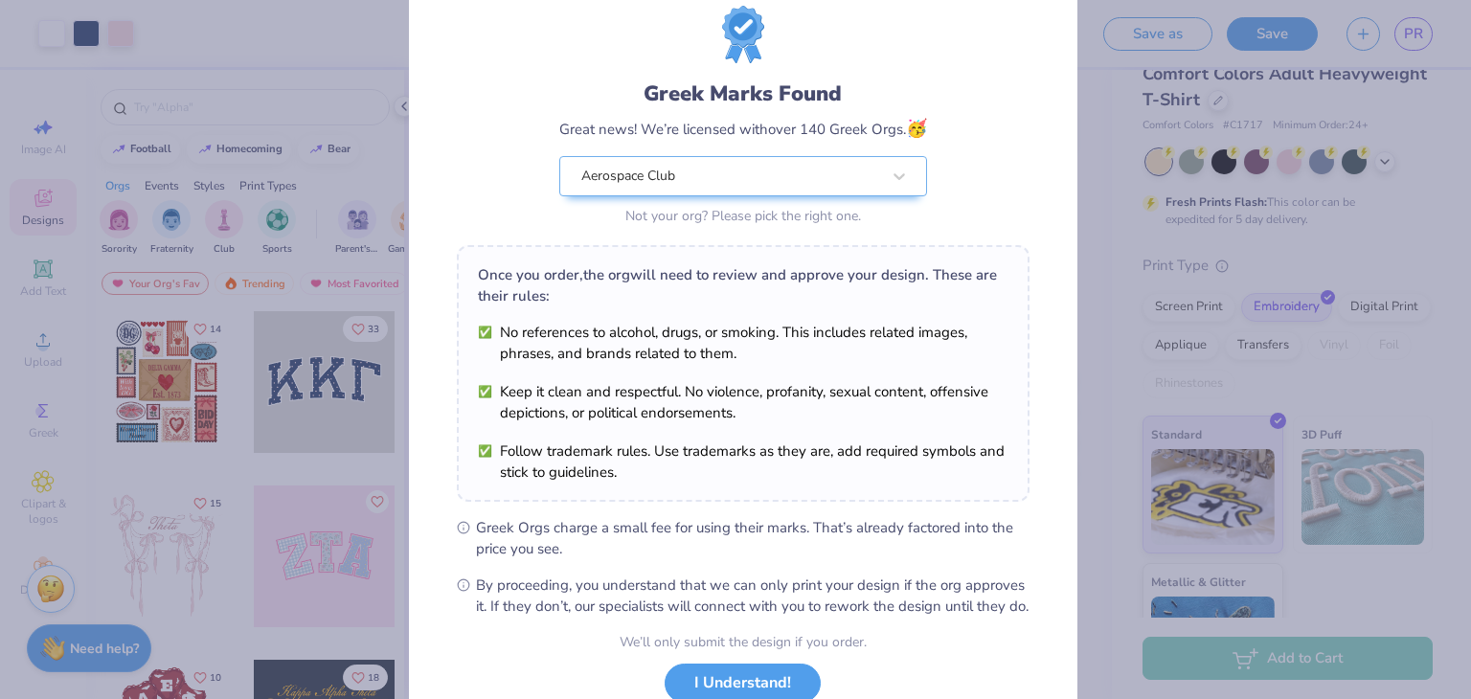
scroll to position [57, 0]
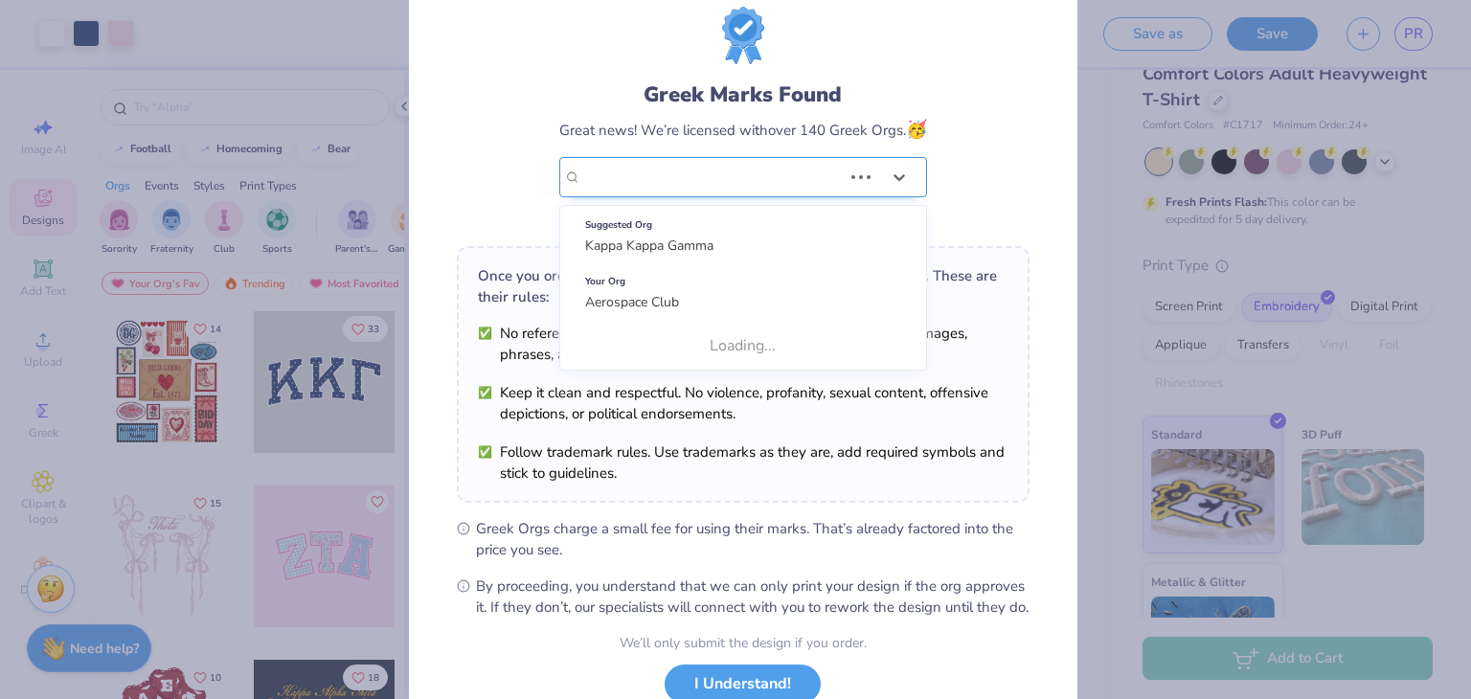
click at [811, 165] on div at bounding box center [711, 177] width 261 height 25
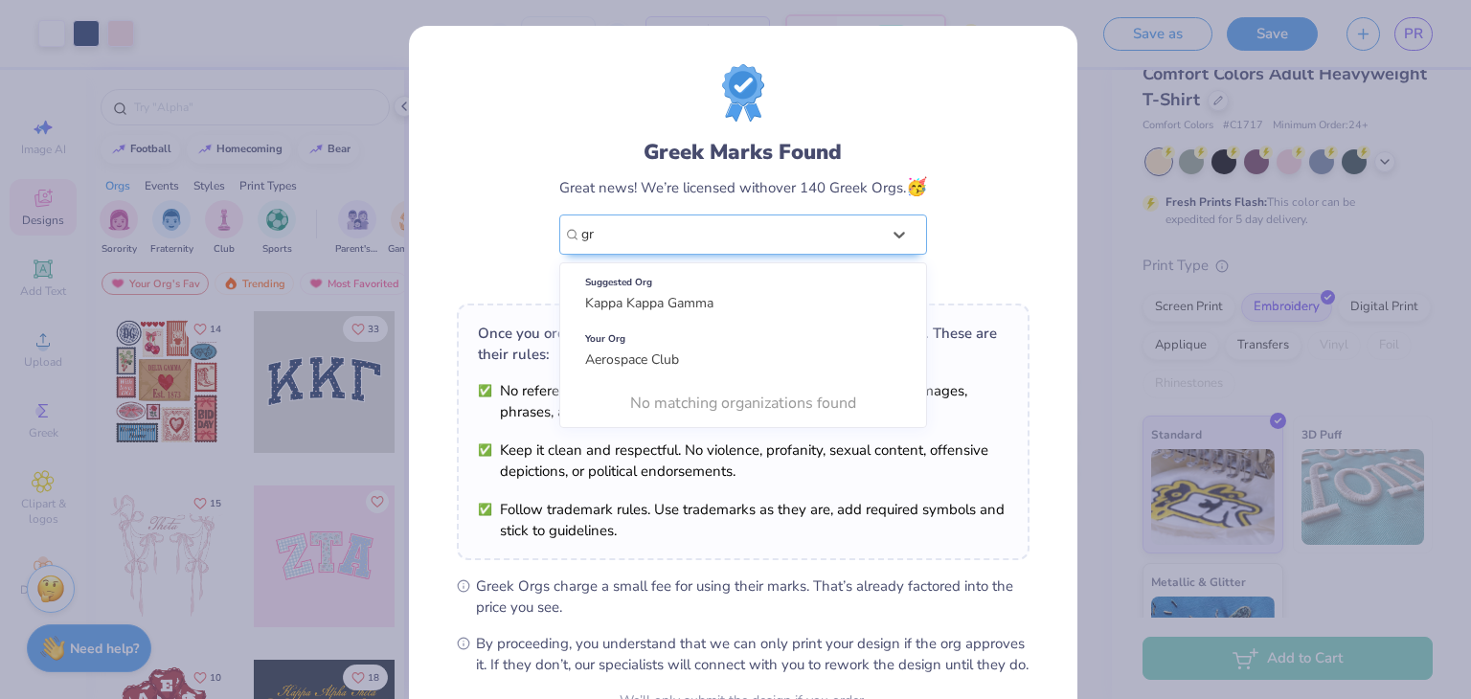
type input "g"
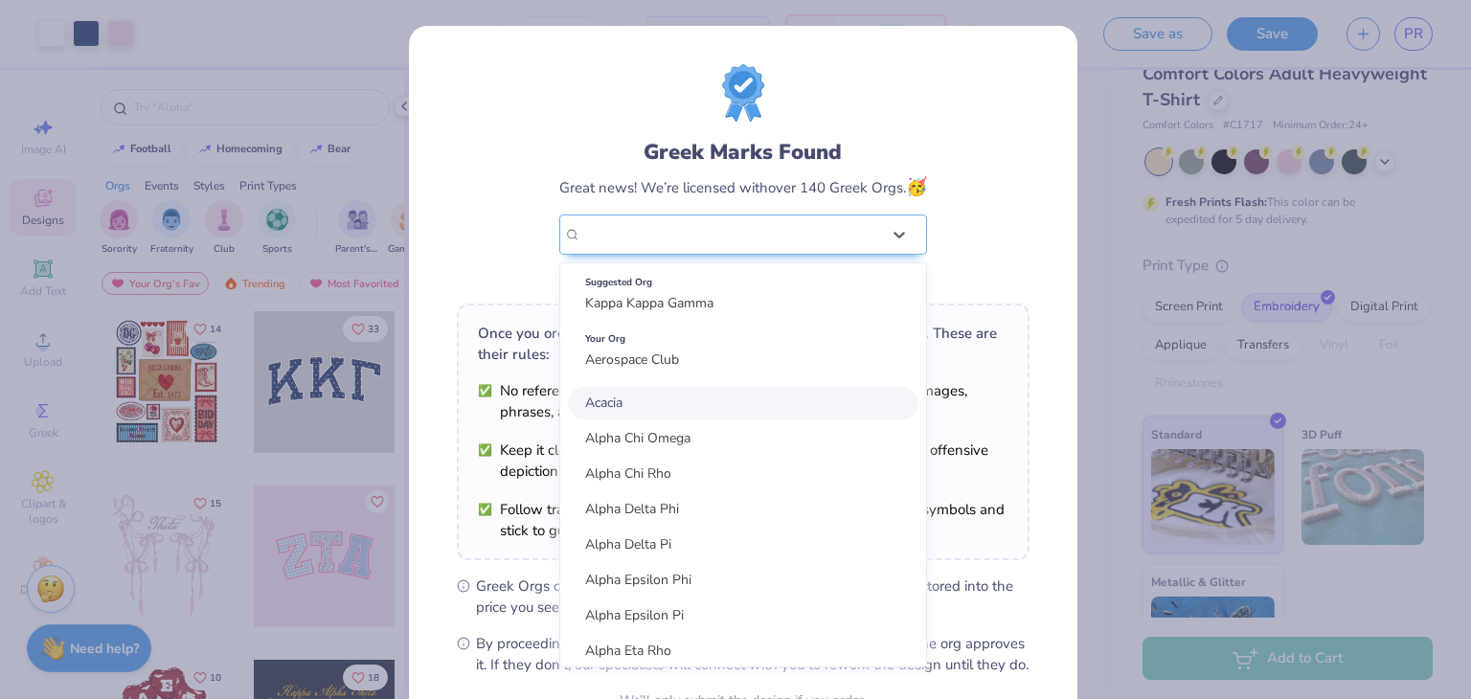
click at [503, 131] on div "Greek Marks Found Great news! We’re licensed with over 140 Greek Orgs. 🥳 option…" at bounding box center [743, 176] width 573 height 224
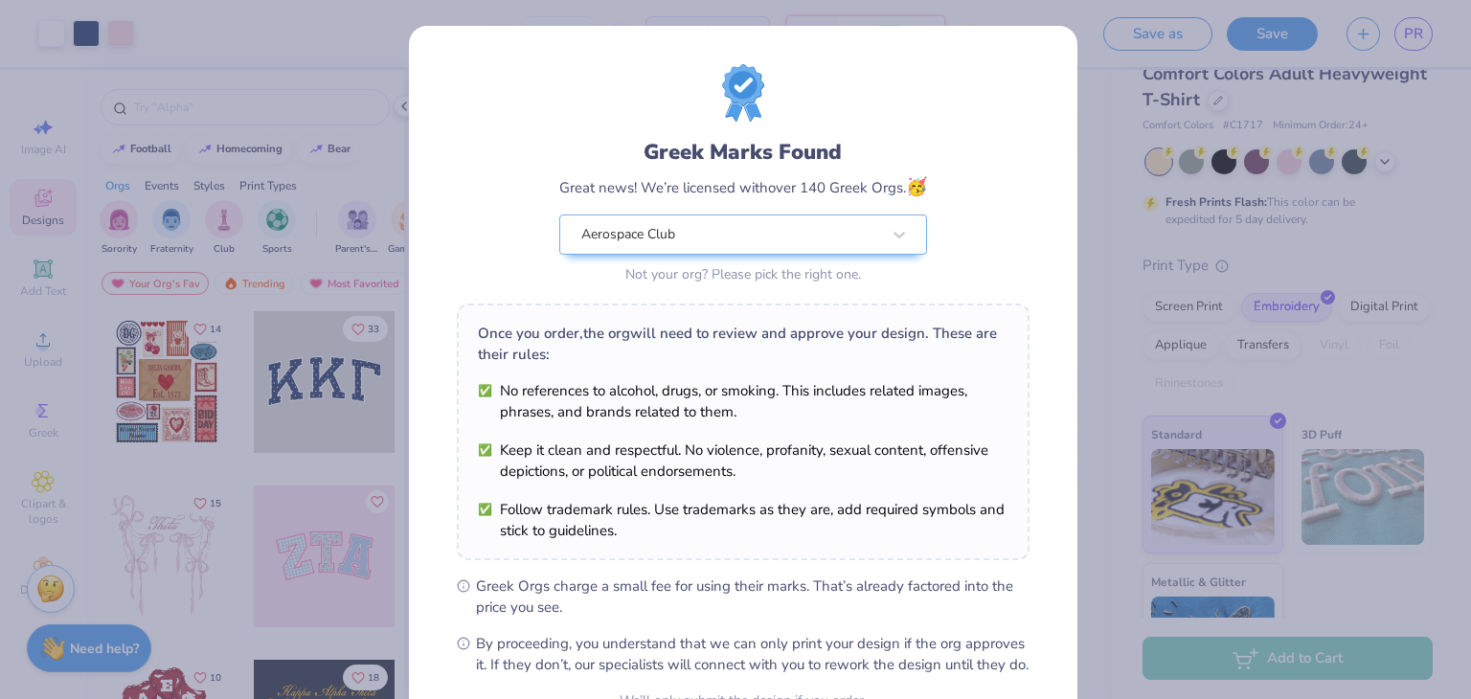
scroll to position [195, 0]
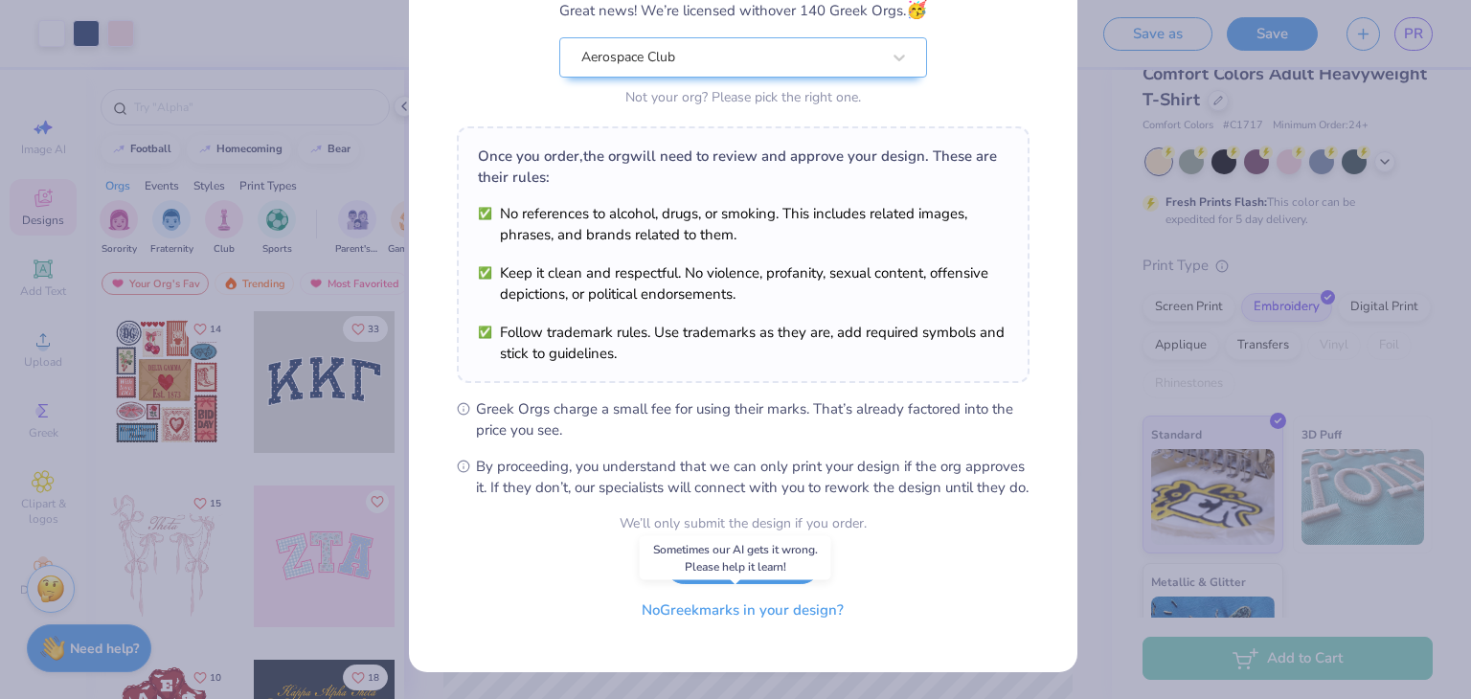
click at [724, 613] on button "No Greek marks in your design?" at bounding box center [742, 610] width 235 height 39
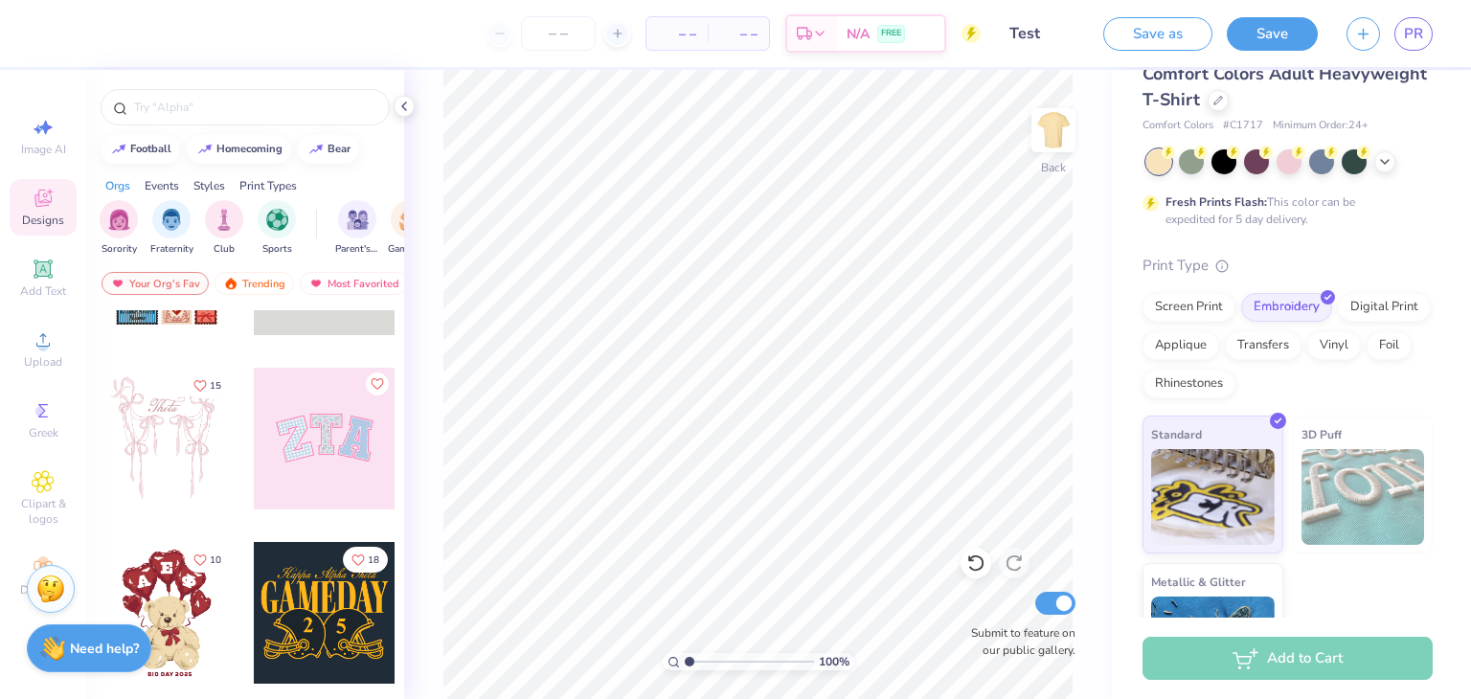
scroll to position [119, 0]
click at [225, 219] on img "filter for Club" at bounding box center [224, 218] width 21 height 22
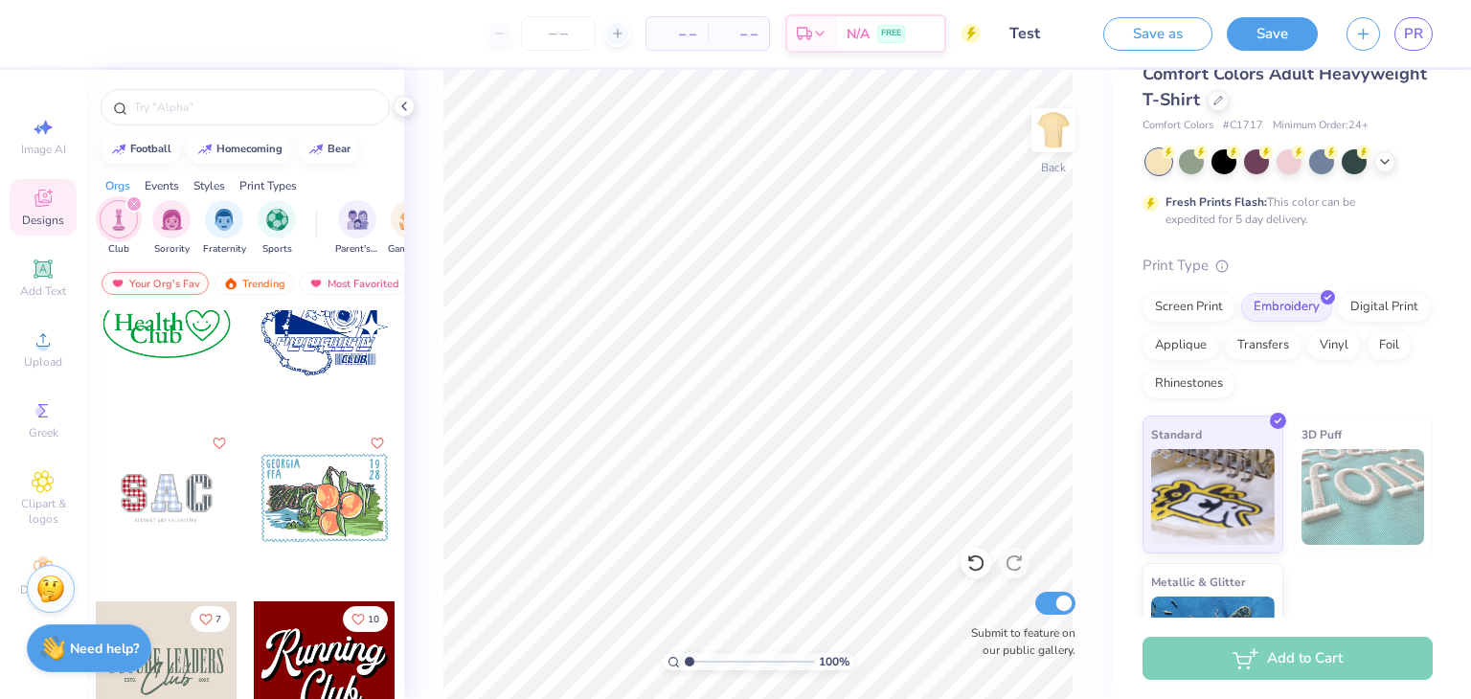
scroll to position [248, 0]
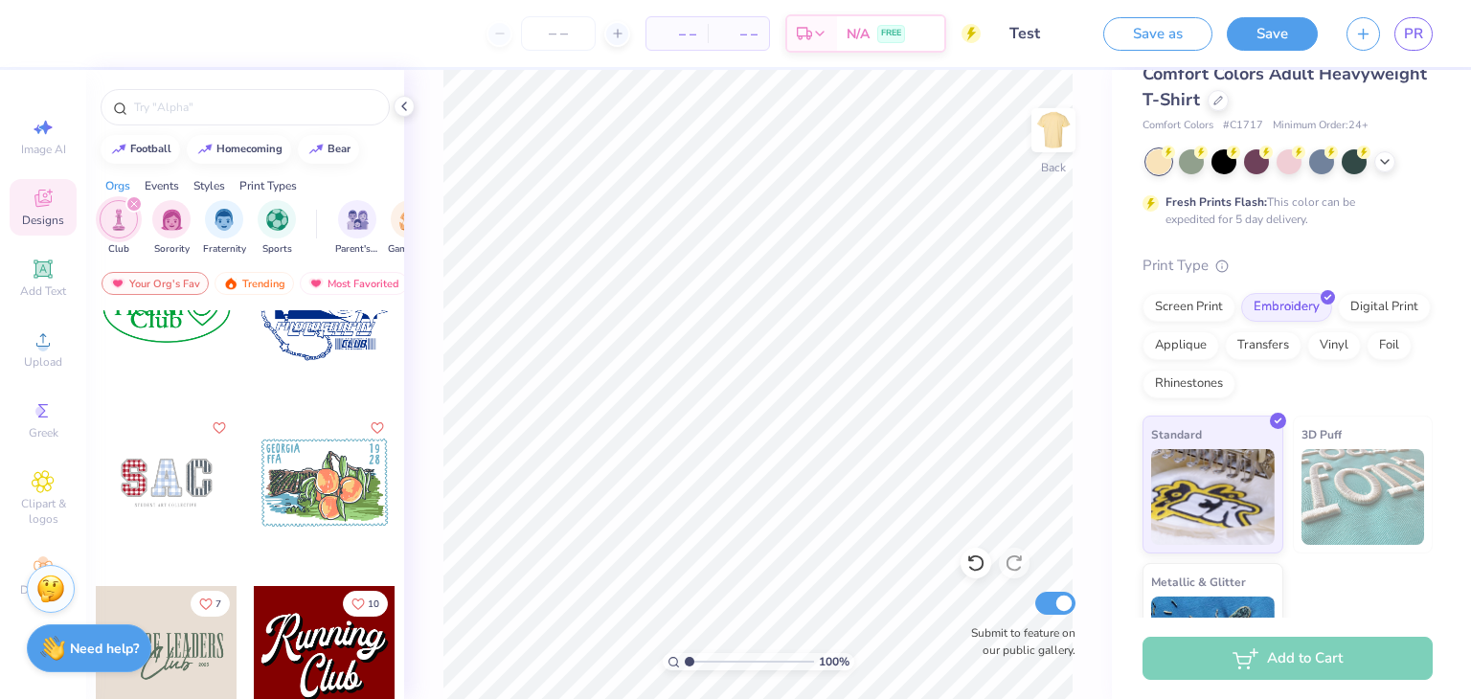
click at [176, 344] on div at bounding box center [167, 309] width 142 height 142
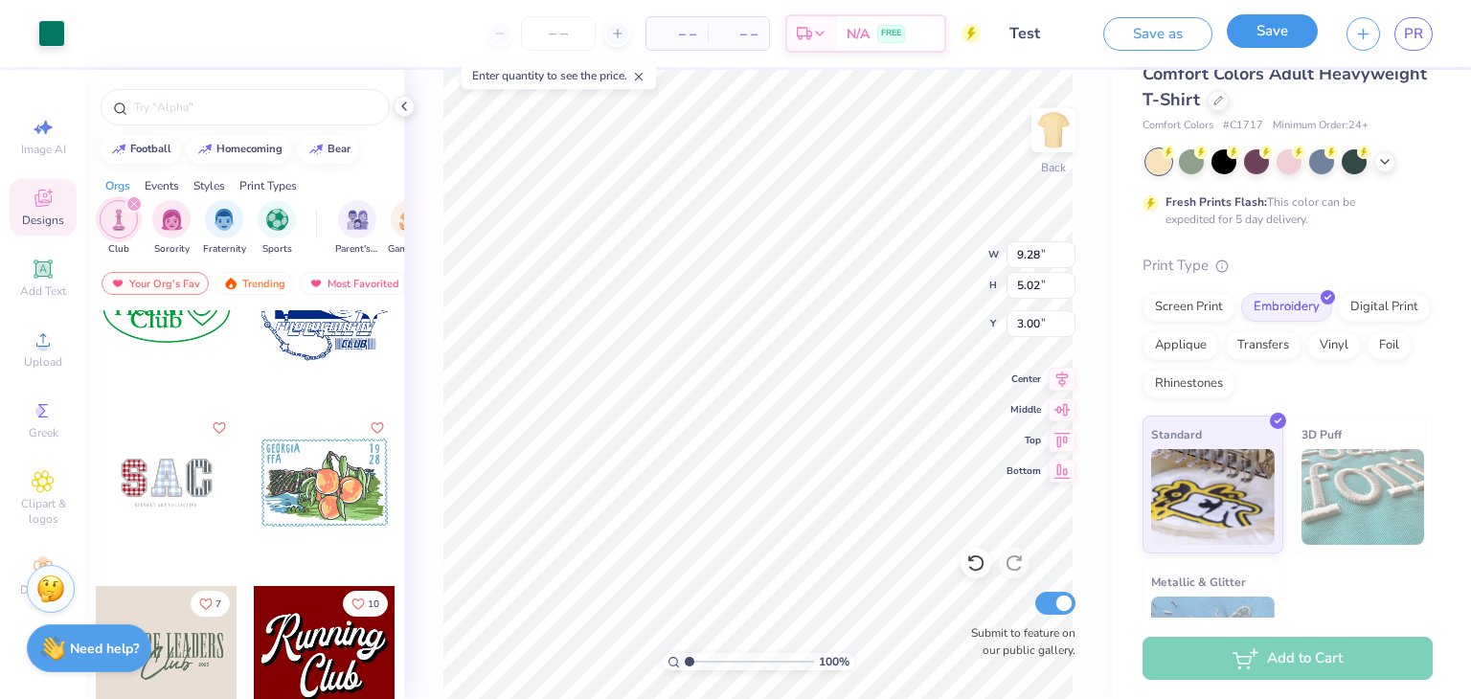
click at [1265, 39] on button "Save" at bounding box center [1272, 31] width 91 height 34
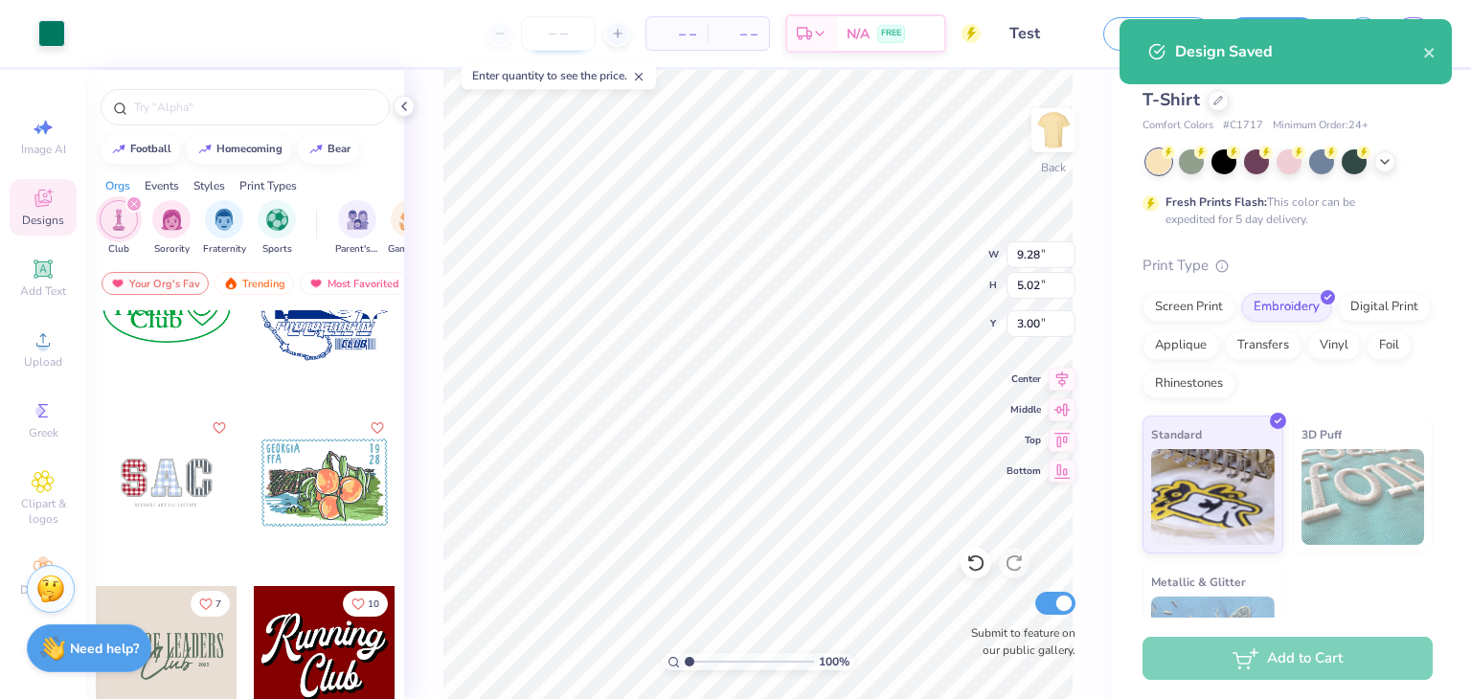
click at [563, 35] on input "number" at bounding box center [558, 33] width 75 height 34
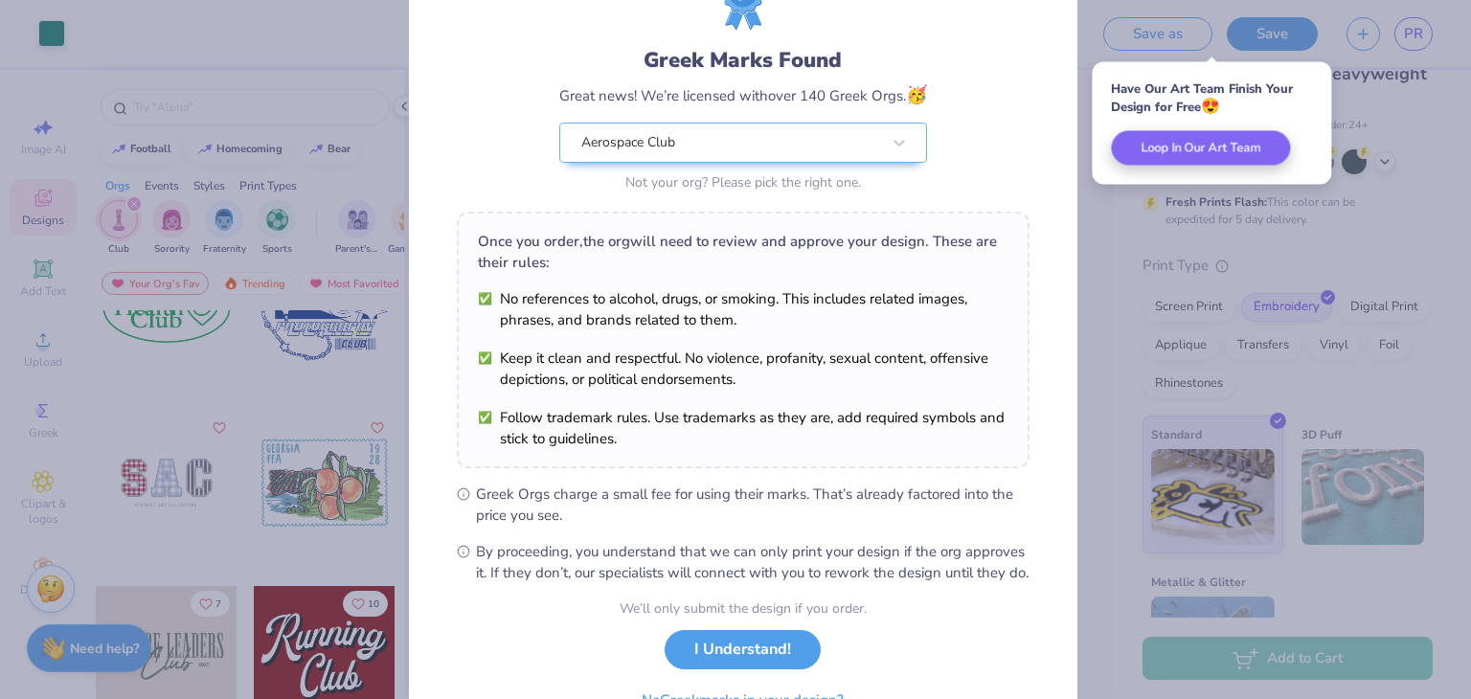
scroll to position [195, 0]
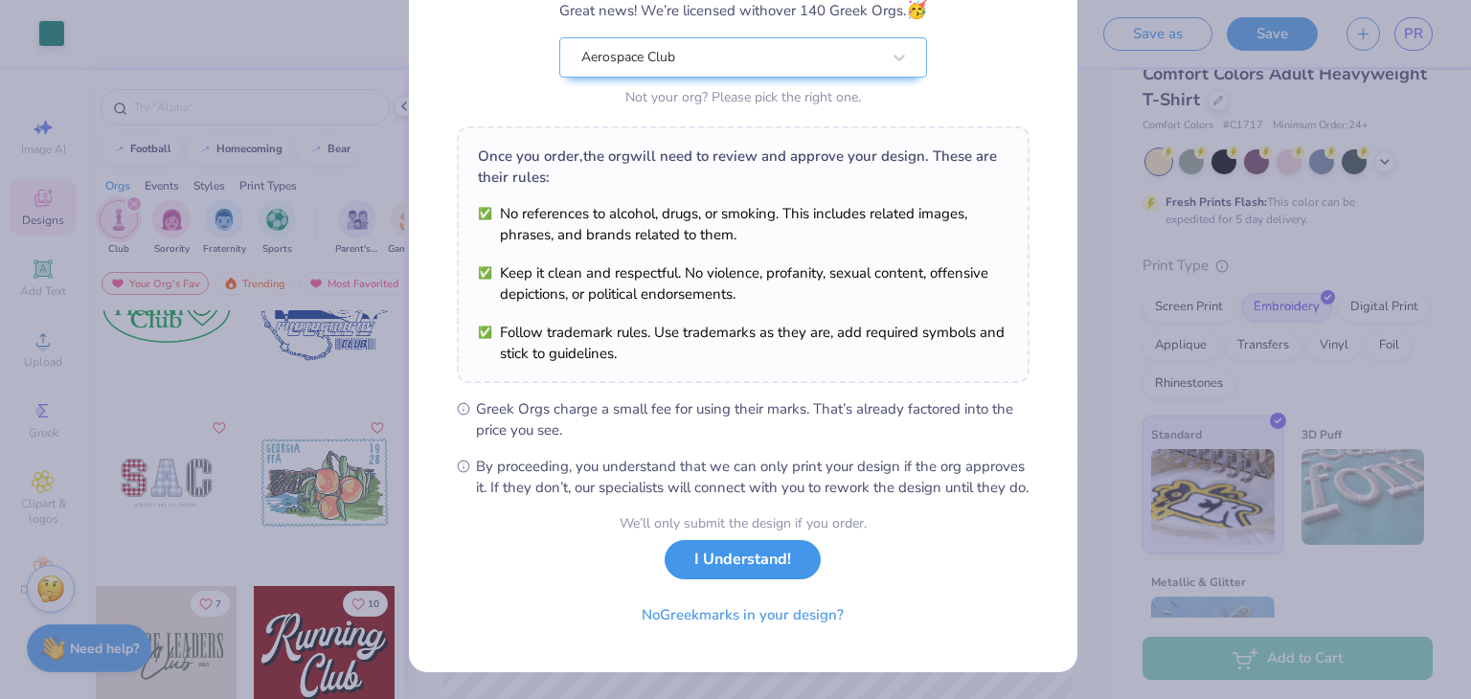
click at [755, 576] on button "I Understand!" at bounding box center [743, 559] width 156 height 39
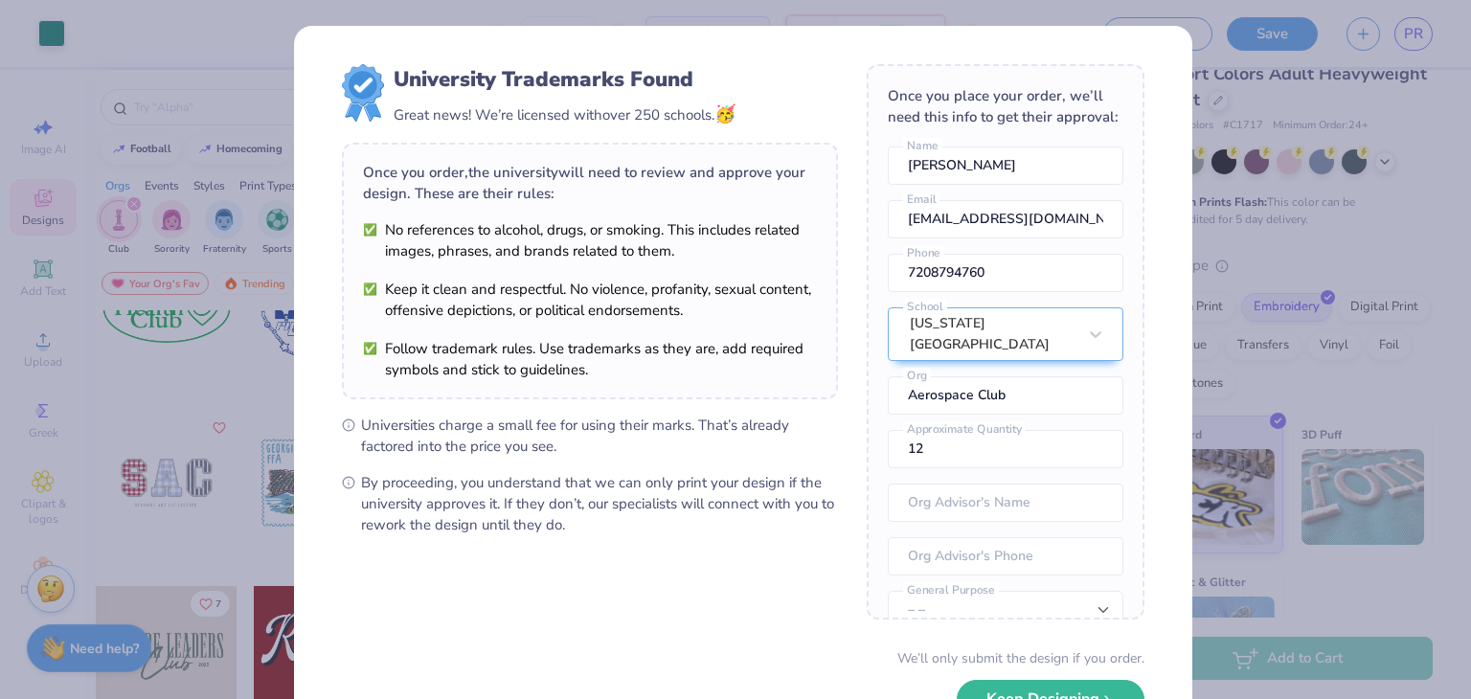
scroll to position [134, 0]
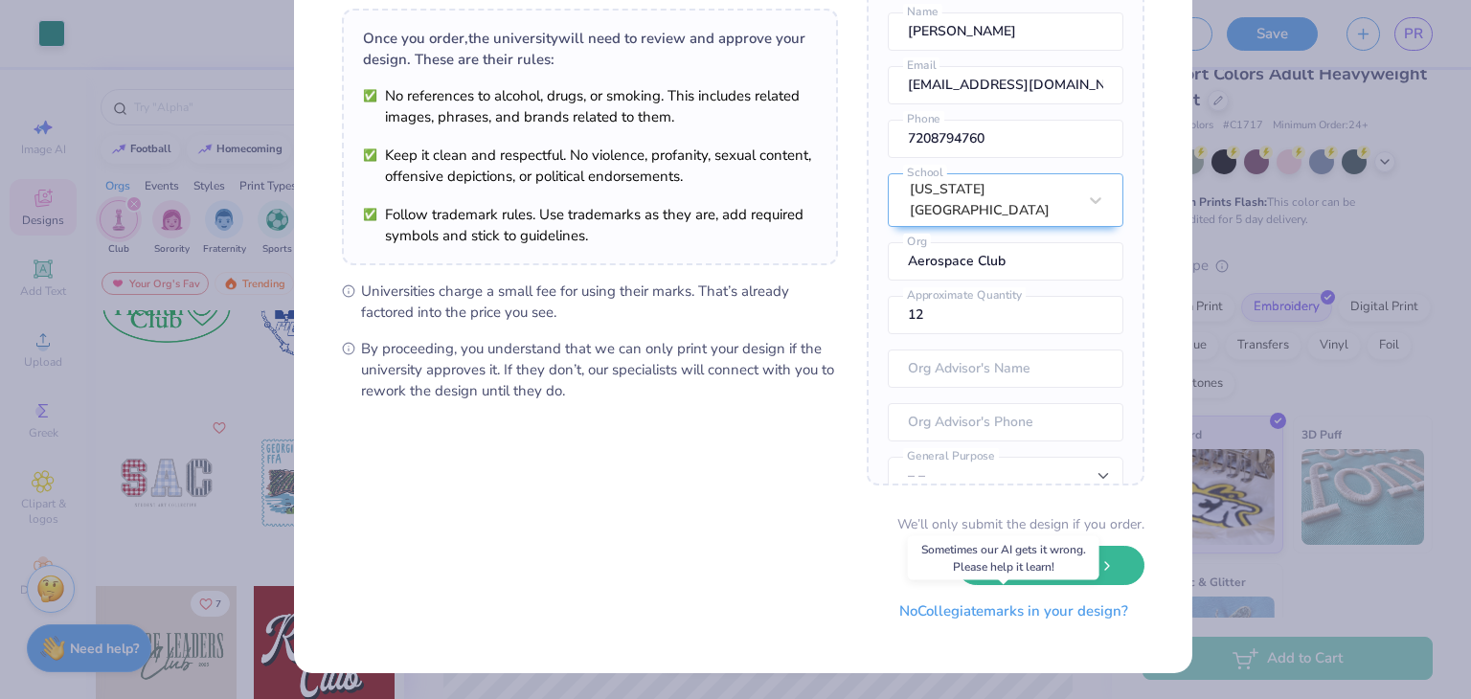
click at [962, 614] on button "No Collegiate marks in your design?" at bounding box center [1013, 611] width 261 height 39
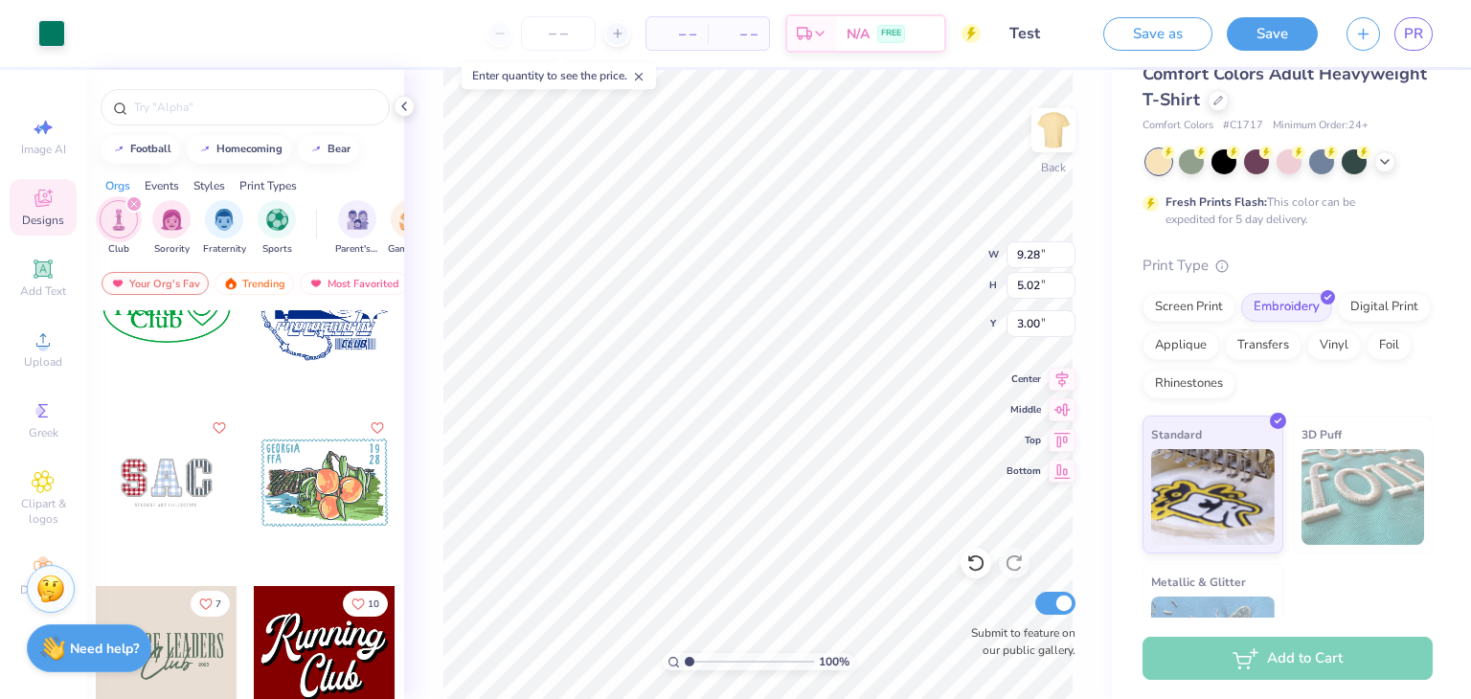
scroll to position [0, 0]
click at [545, 37] on input "number" at bounding box center [558, 33] width 75 height 34
click at [885, 30] on span "FREE" at bounding box center [891, 36] width 20 height 13
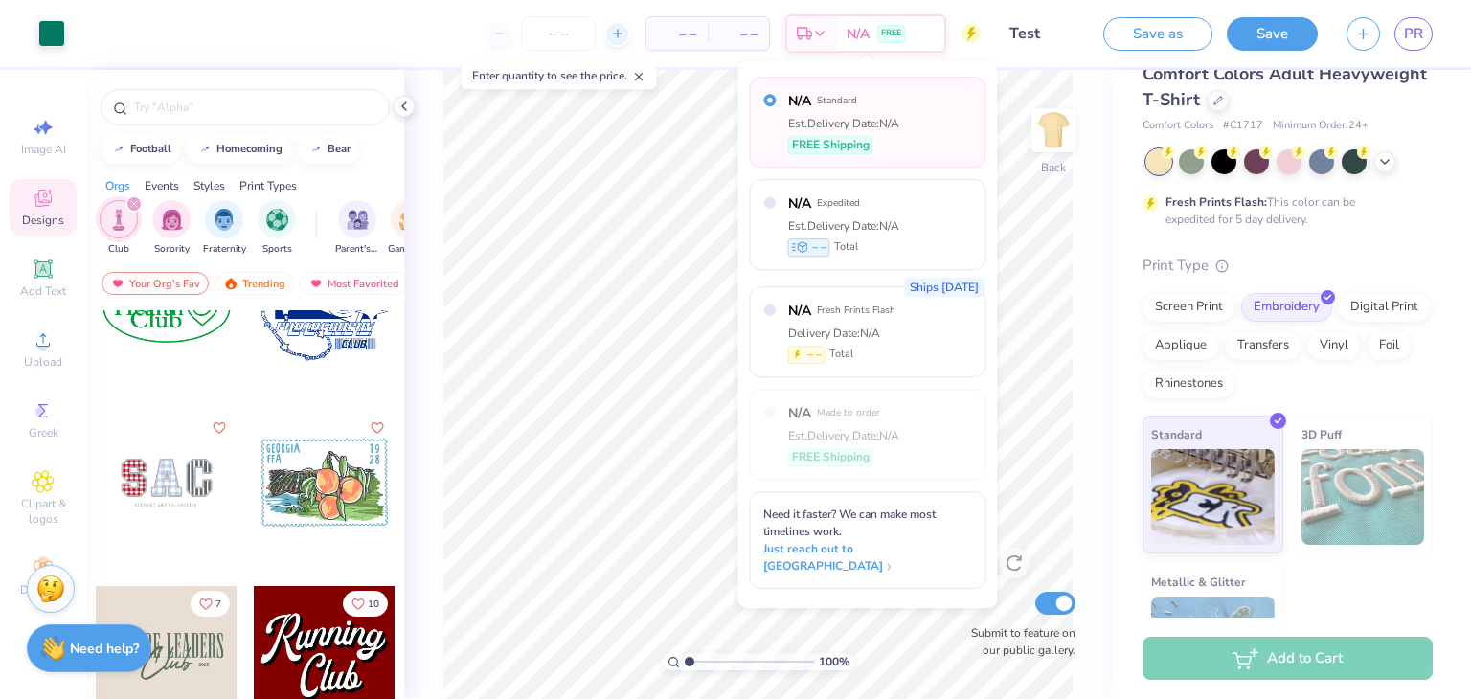
click at [622, 42] on div at bounding box center [617, 34] width 26 height 26
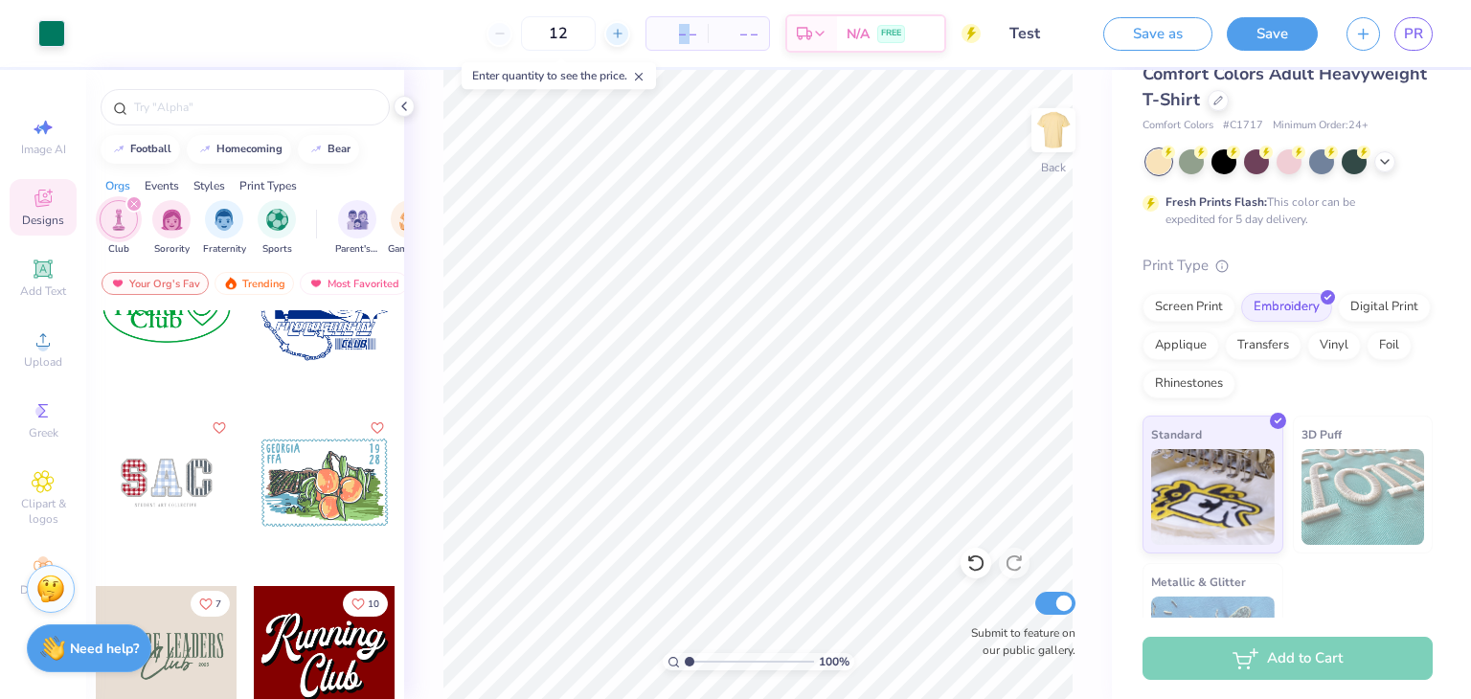
click at [622, 42] on div at bounding box center [617, 34] width 26 height 26
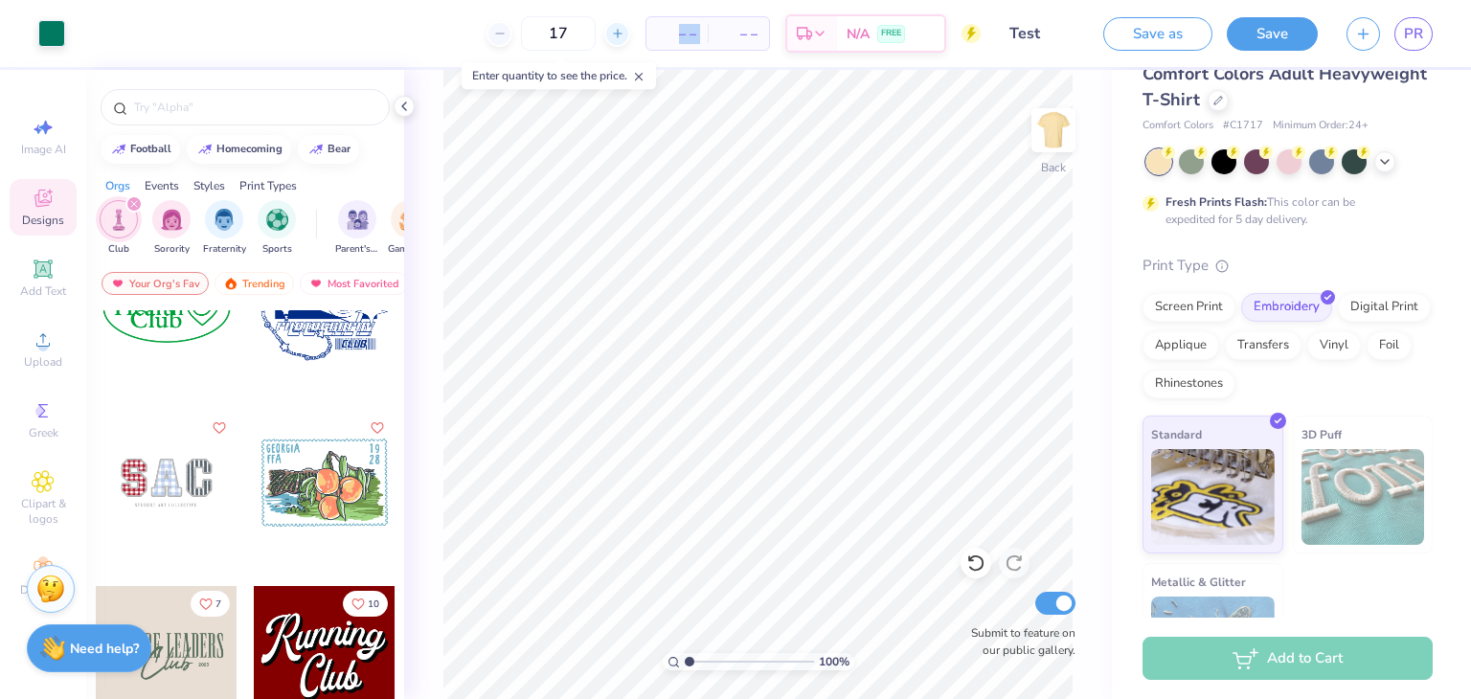
click at [622, 42] on div at bounding box center [617, 34] width 26 height 26
type input "19"
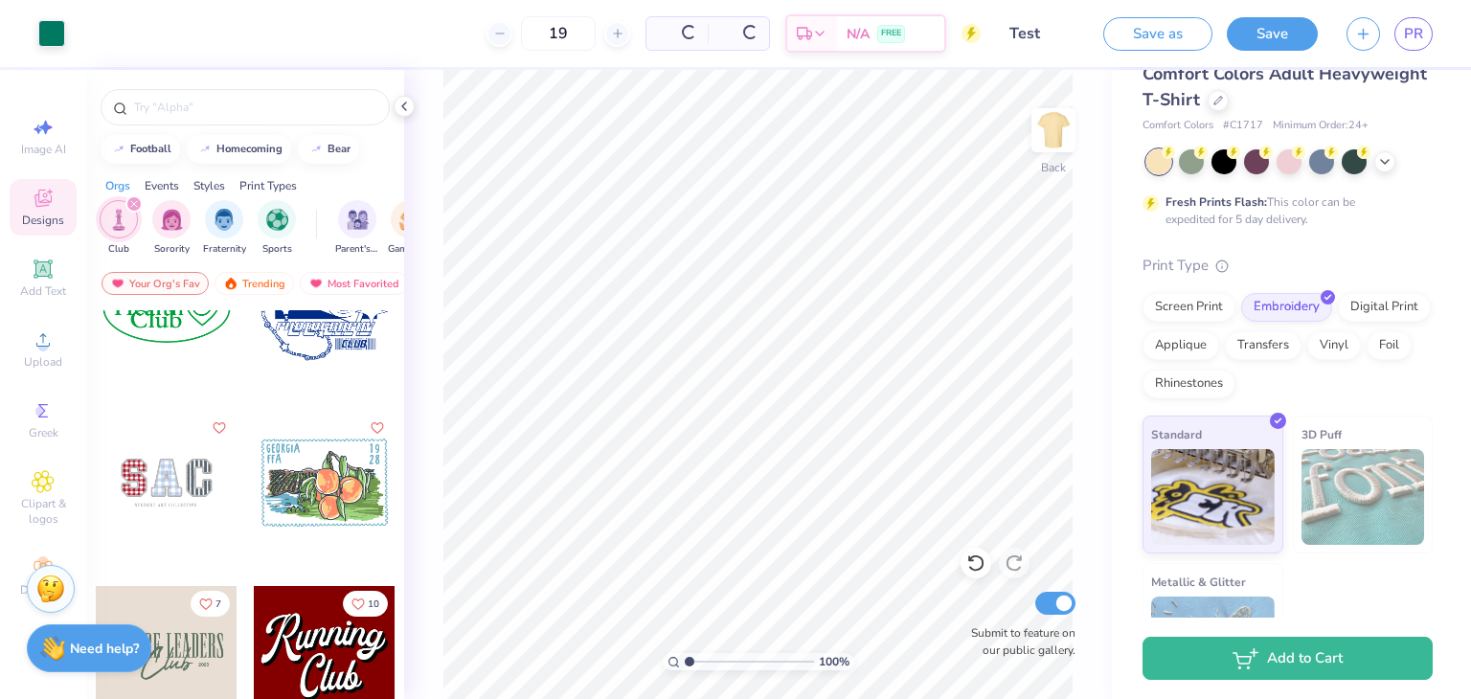
click at [675, 49] on div "Per Item Total" at bounding box center [708, 33] width 125 height 34
click at [777, 40] on icon at bounding box center [768, 36] width 15 height 15
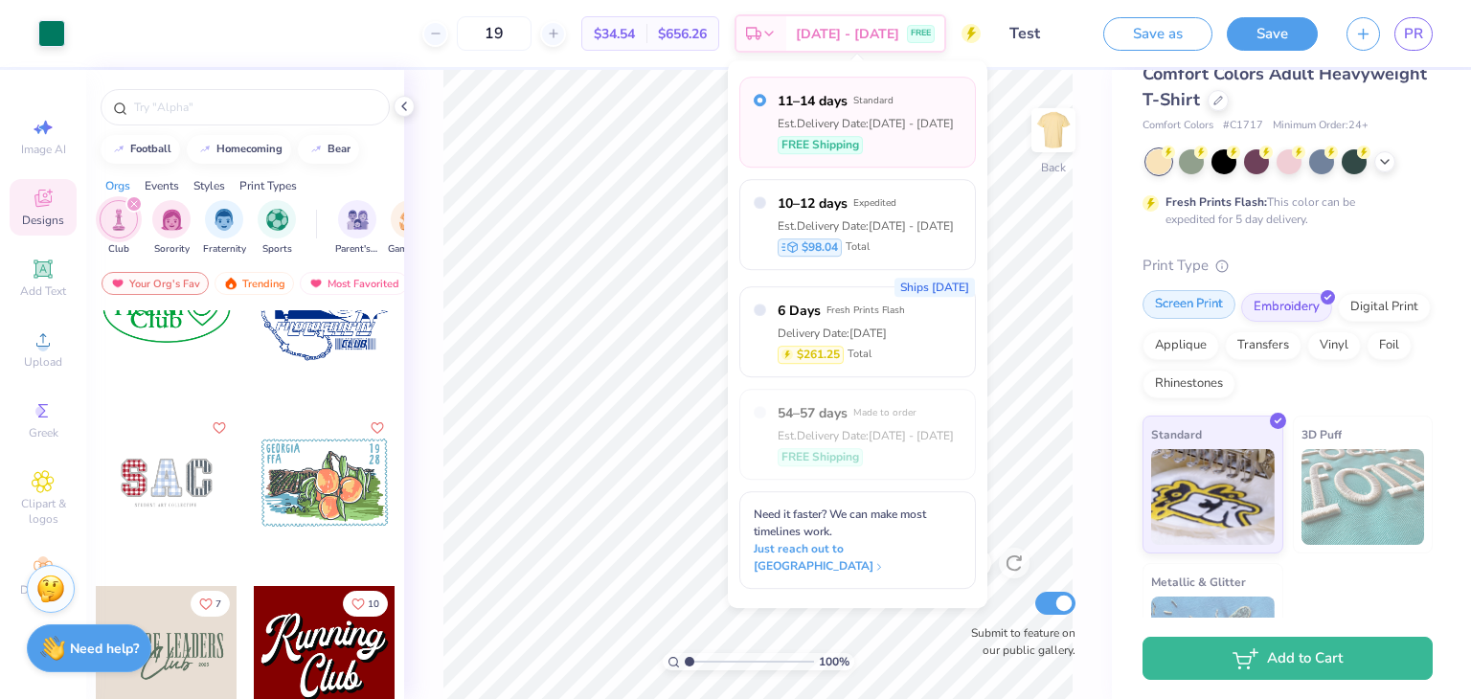
click at [1165, 311] on div "Screen Print" at bounding box center [1189, 304] width 93 height 29
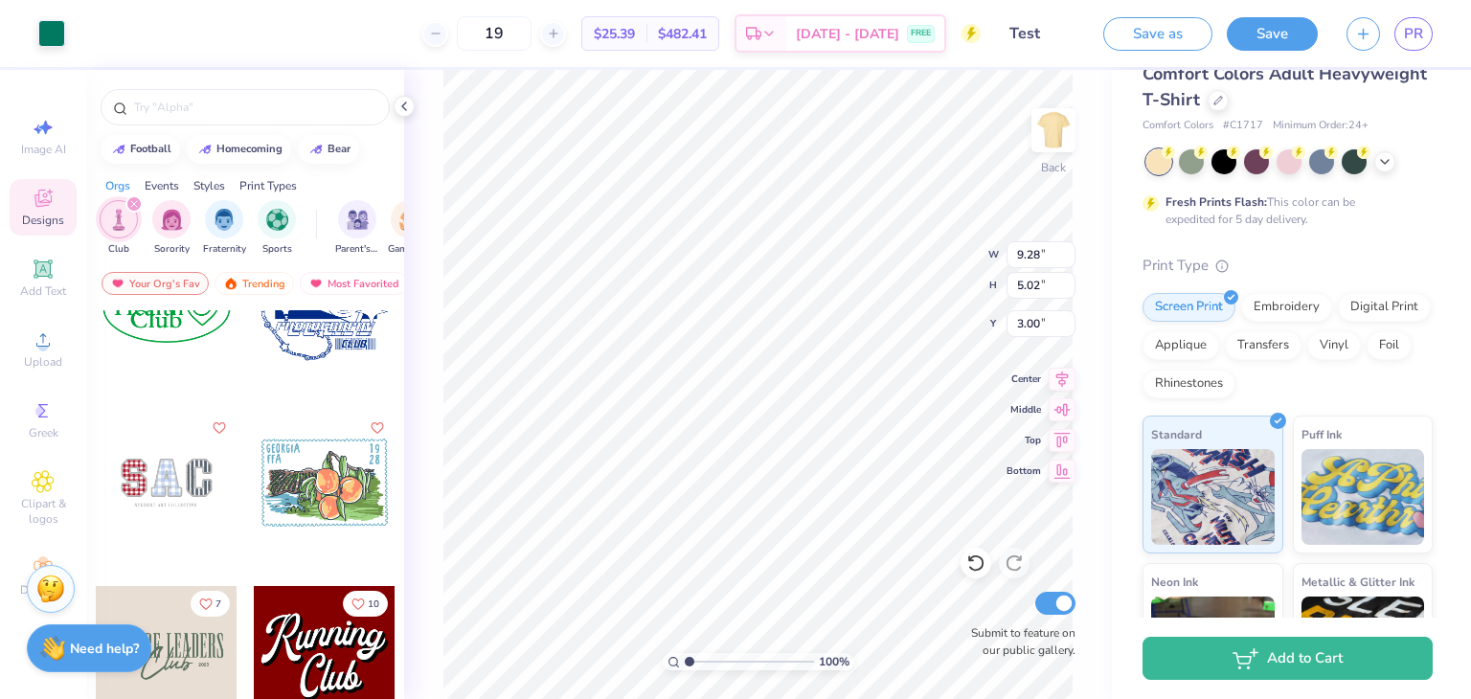
click at [969, 34] on icon at bounding box center [971, 34] width 9 height 13
click at [919, 32] on span "FREE" at bounding box center [921, 36] width 20 height 13
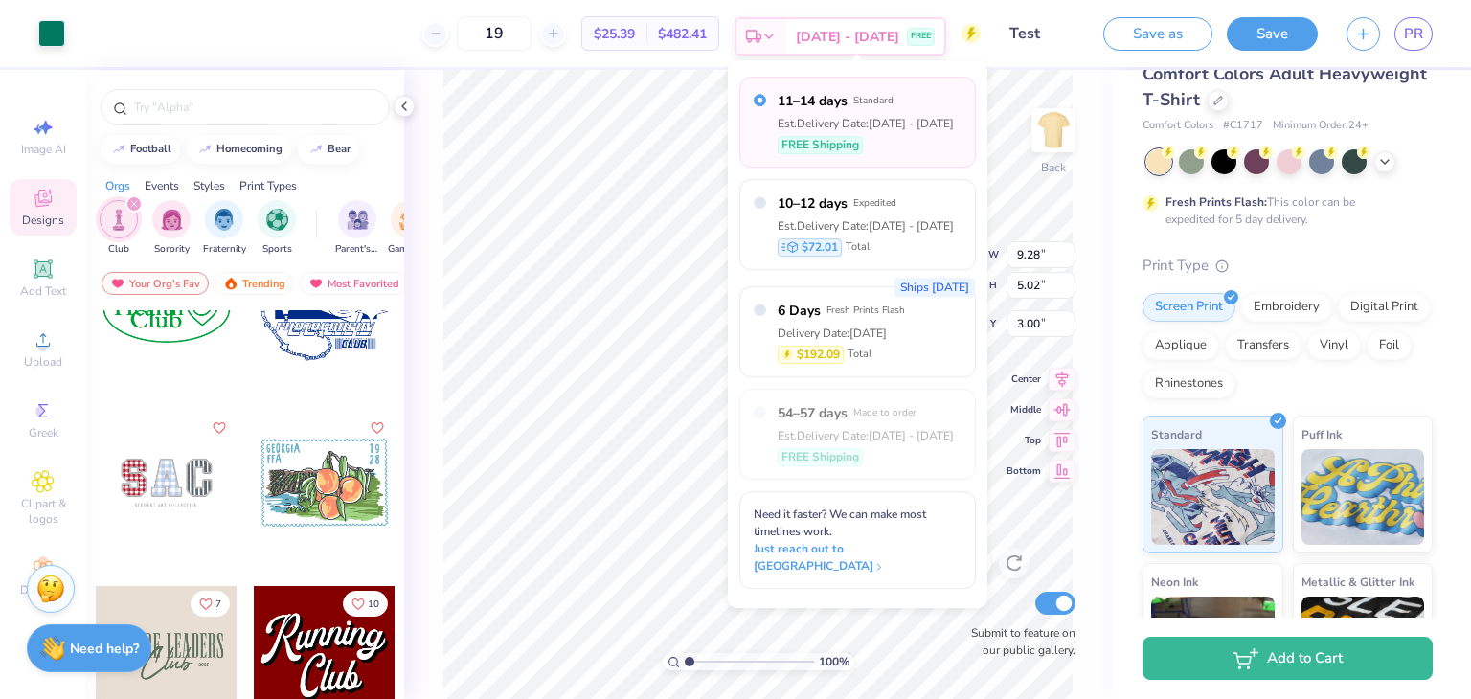
click at [919, 32] on span "FREE" at bounding box center [921, 36] width 20 height 13
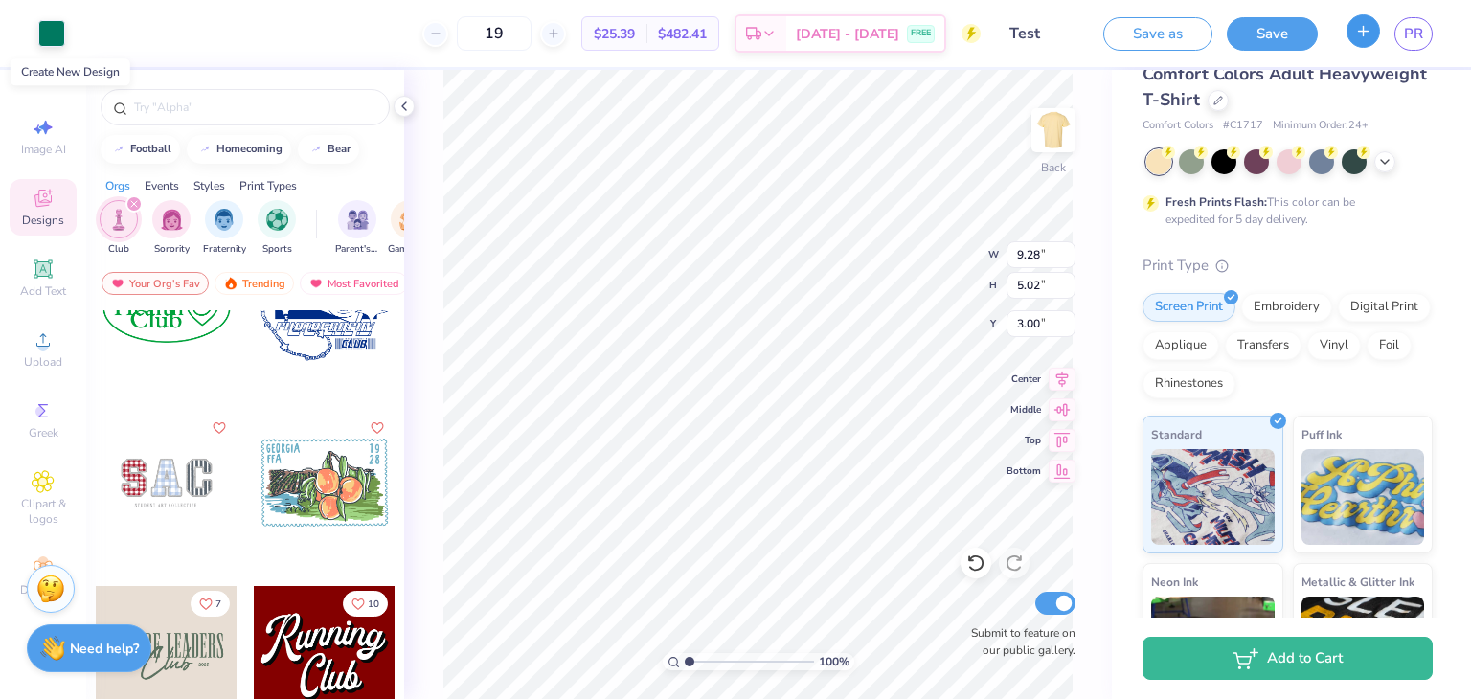
click at [1368, 32] on icon "button" at bounding box center [1363, 31] width 16 height 16
click at [1413, 31] on span "PR" at bounding box center [1413, 34] width 19 height 22
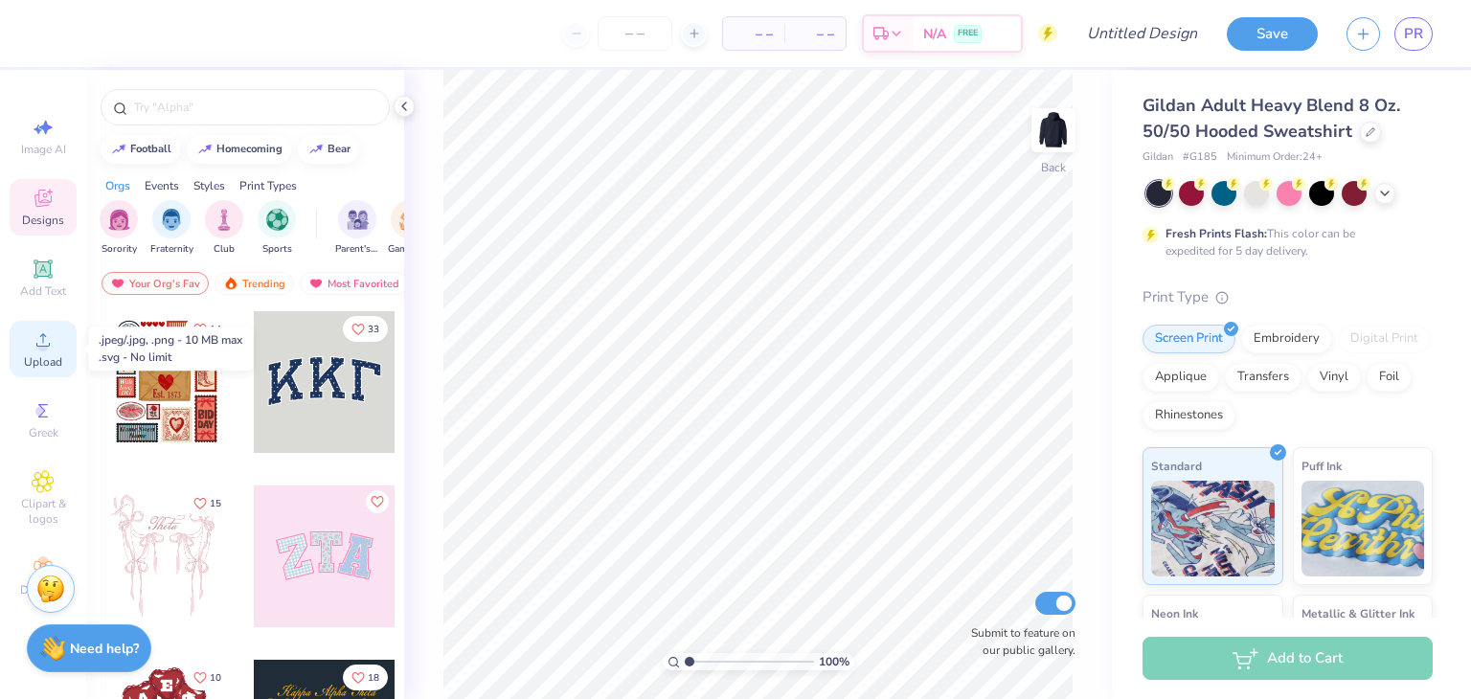
click at [38, 350] on icon at bounding box center [43, 340] width 23 height 23
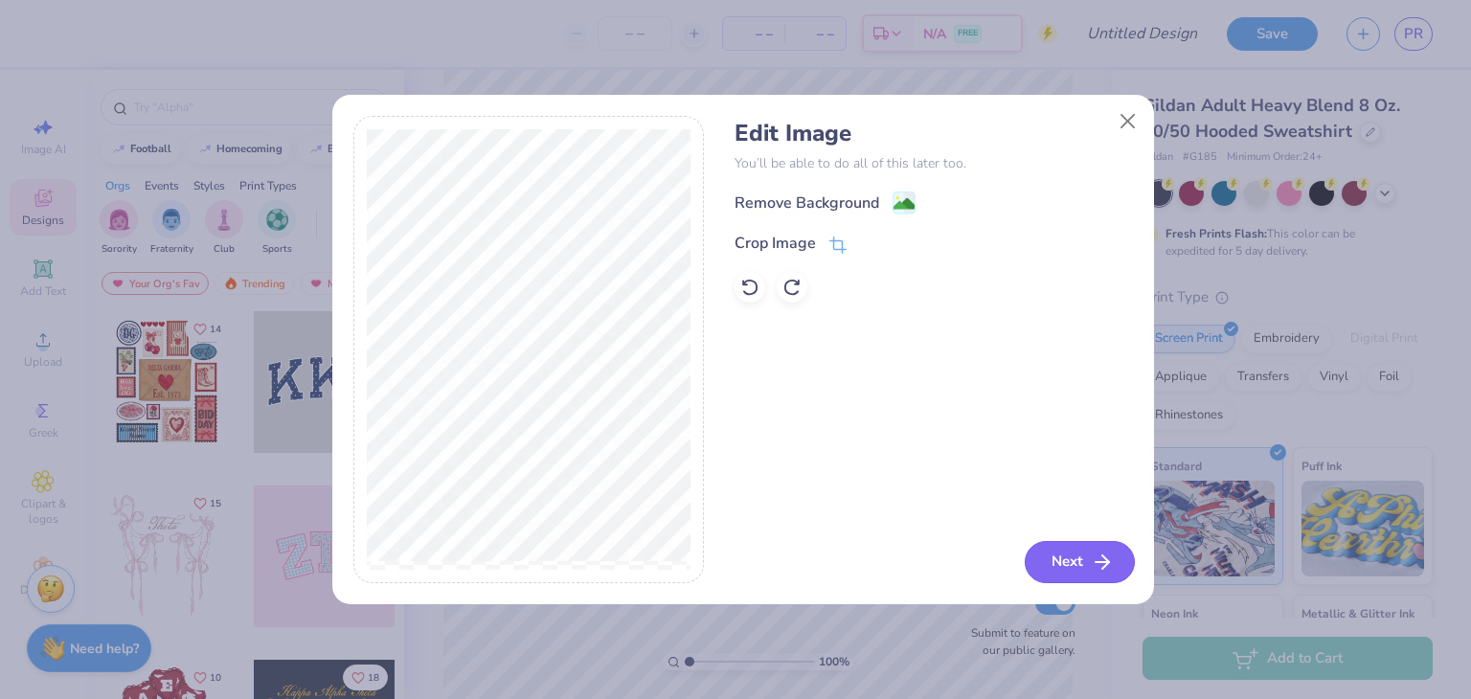
click at [1084, 552] on button "Next" at bounding box center [1080, 562] width 110 height 42
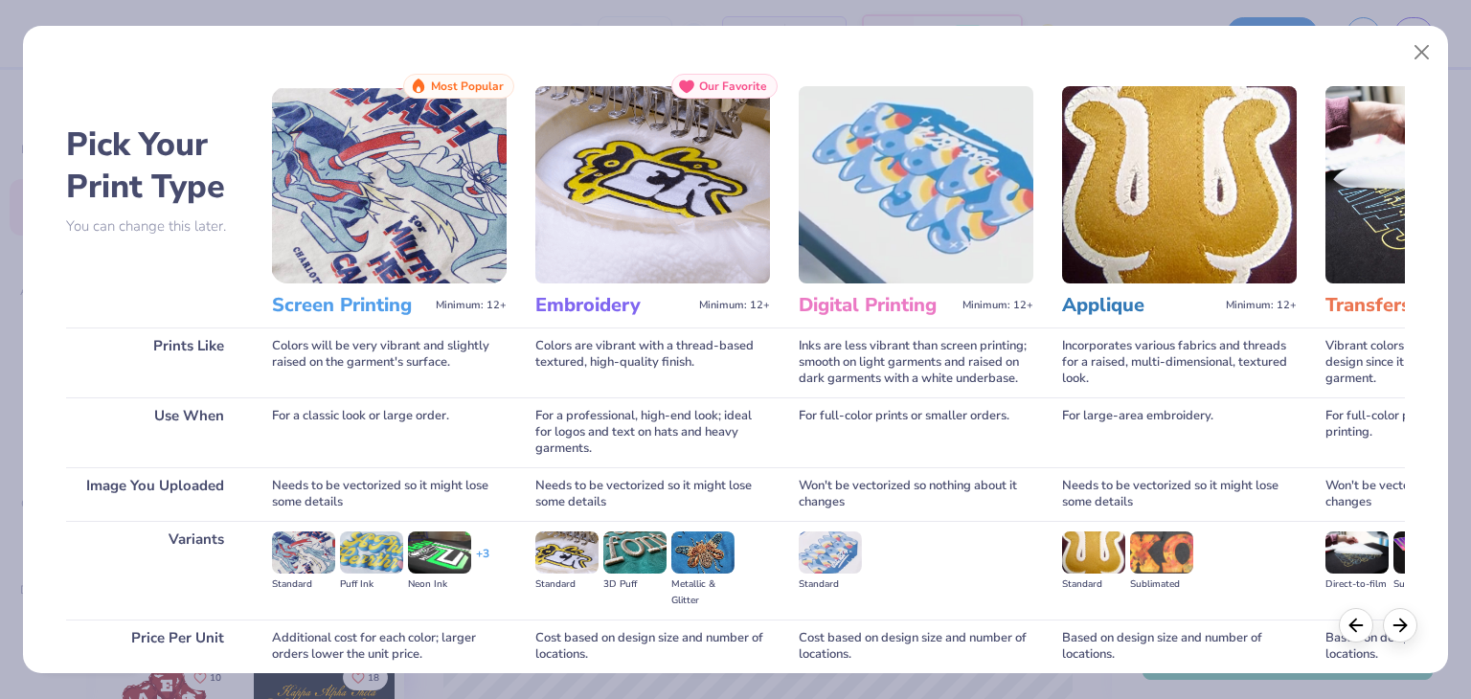
scroll to position [160, 0]
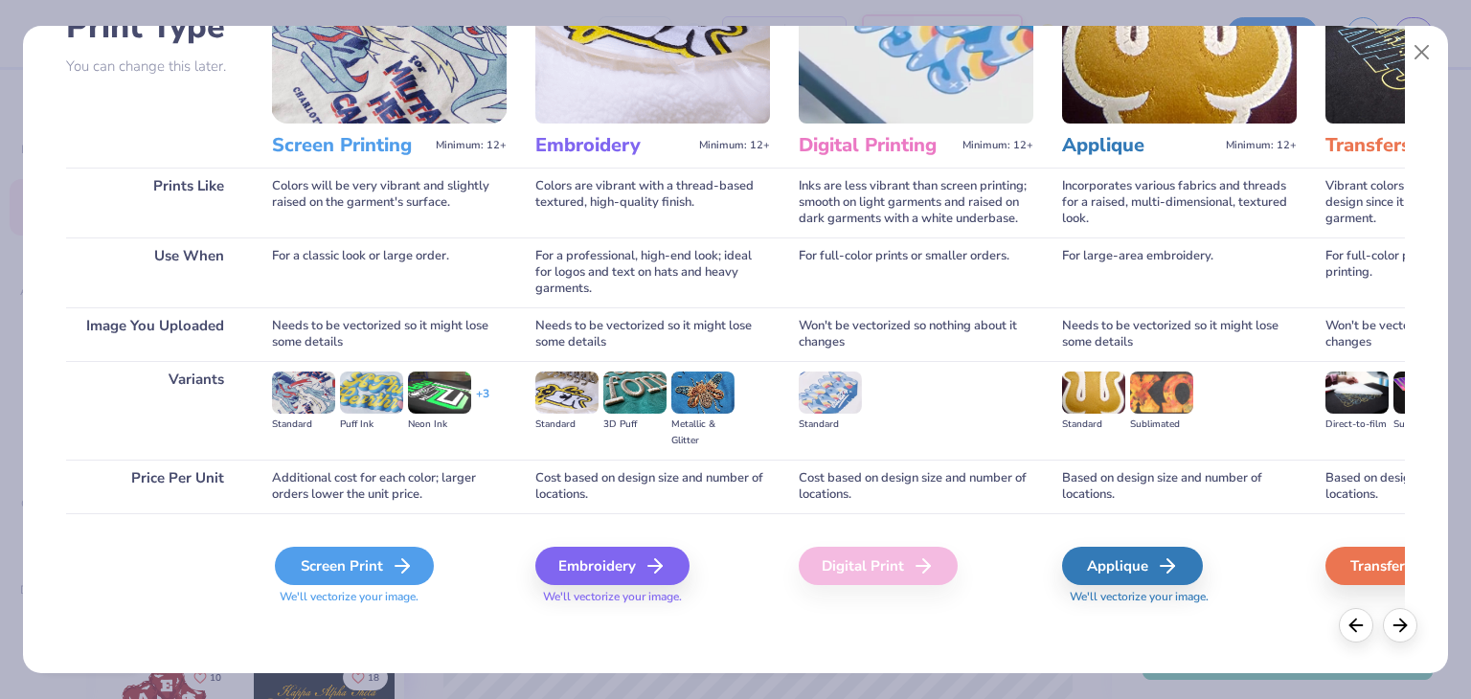
click at [351, 566] on div "Screen Print" at bounding box center [354, 566] width 159 height 38
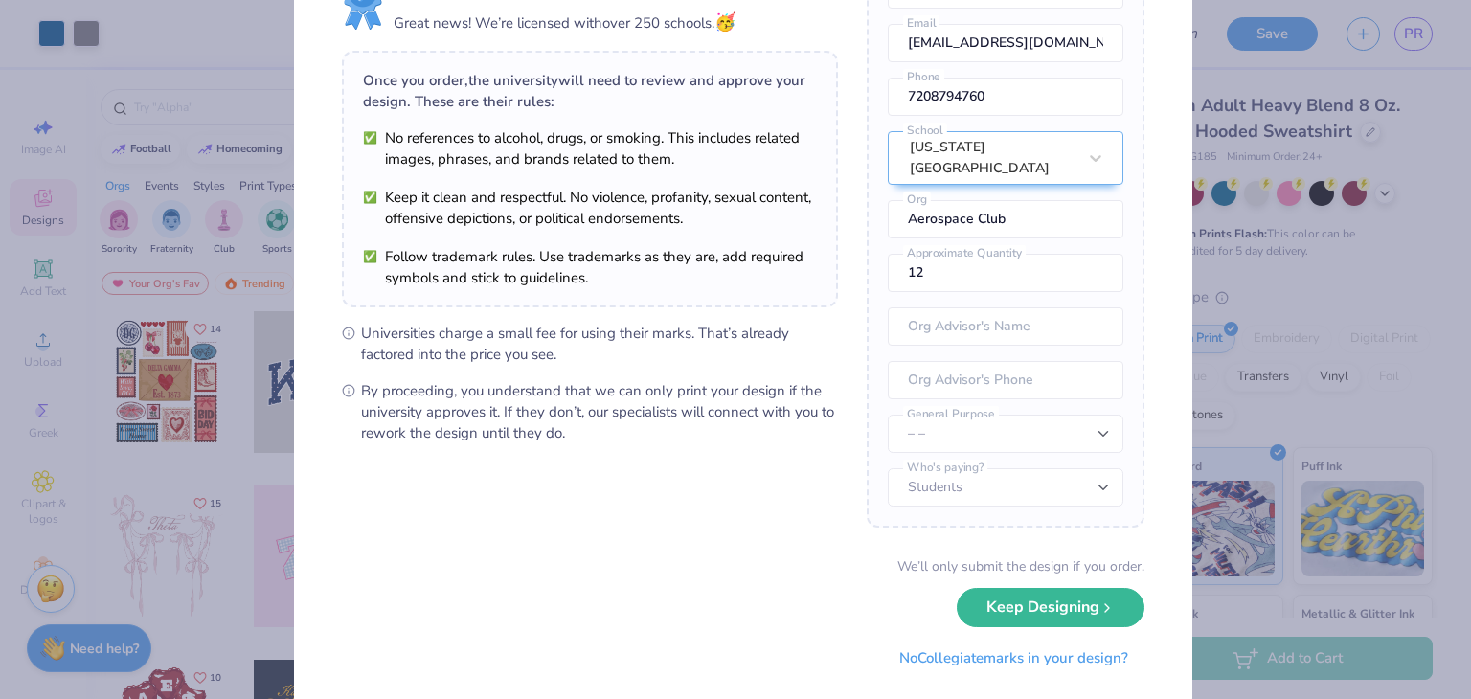
scroll to position [134, 0]
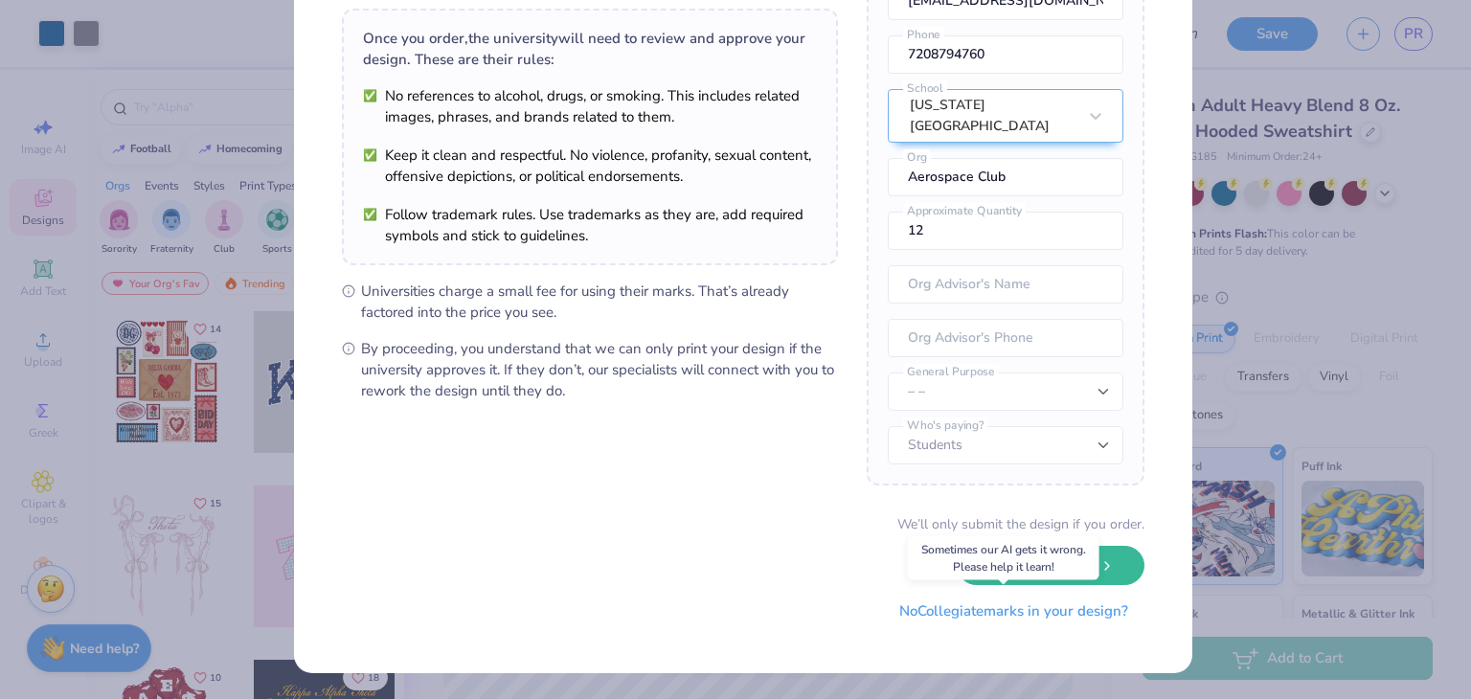
click at [1071, 616] on button "No Collegiate marks in your design?" at bounding box center [1013, 611] width 261 height 39
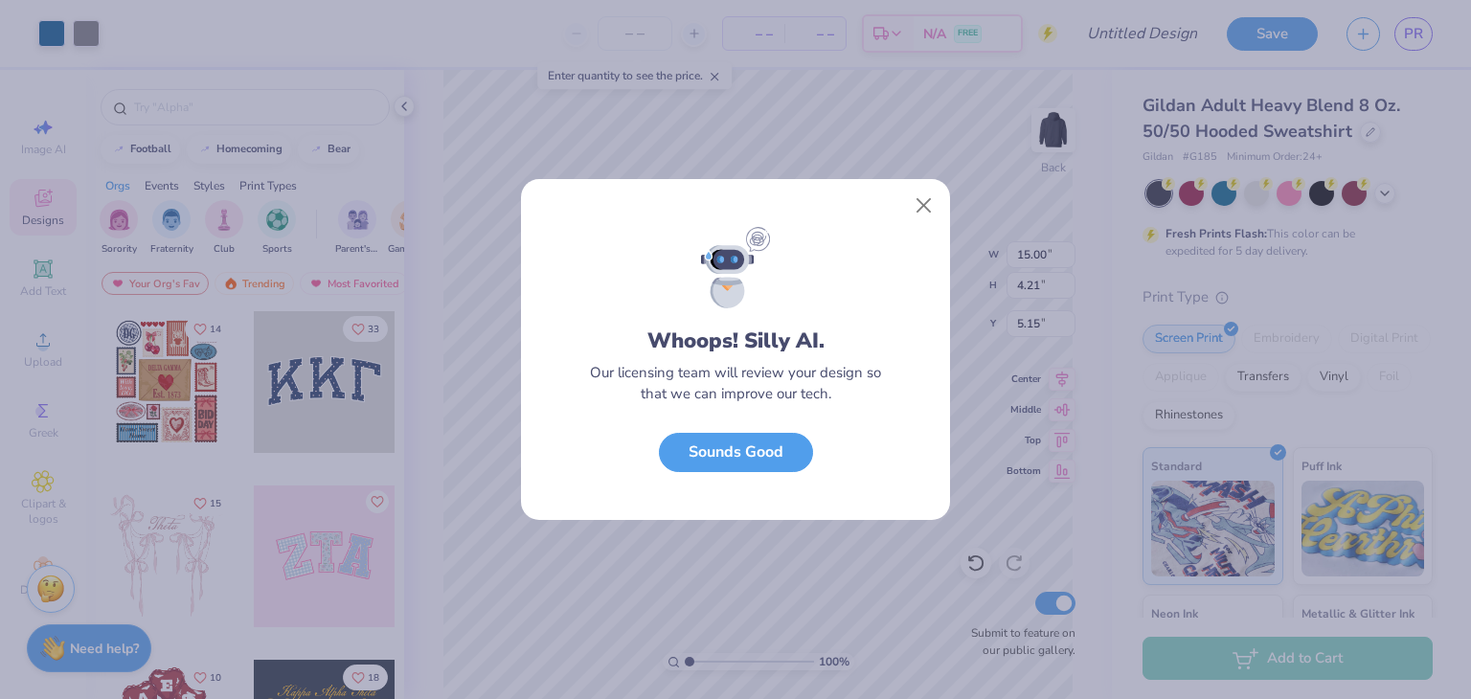
scroll to position [0, 0]
click at [763, 454] on button "Sounds Good" at bounding box center [736, 447] width 154 height 39
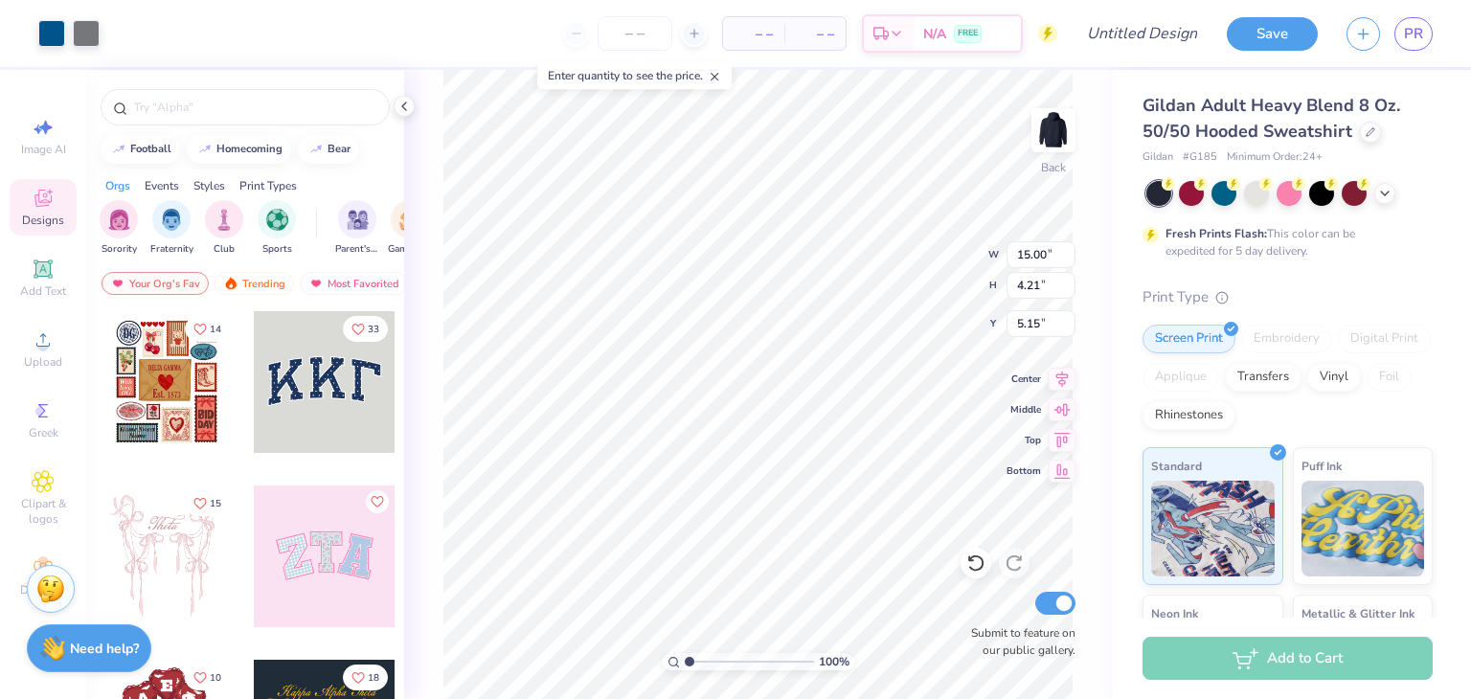
type input "11.99"
type input "3.37"
type input "3.00"
click at [878, 34] on icon at bounding box center [881, 36] width 15 height 15
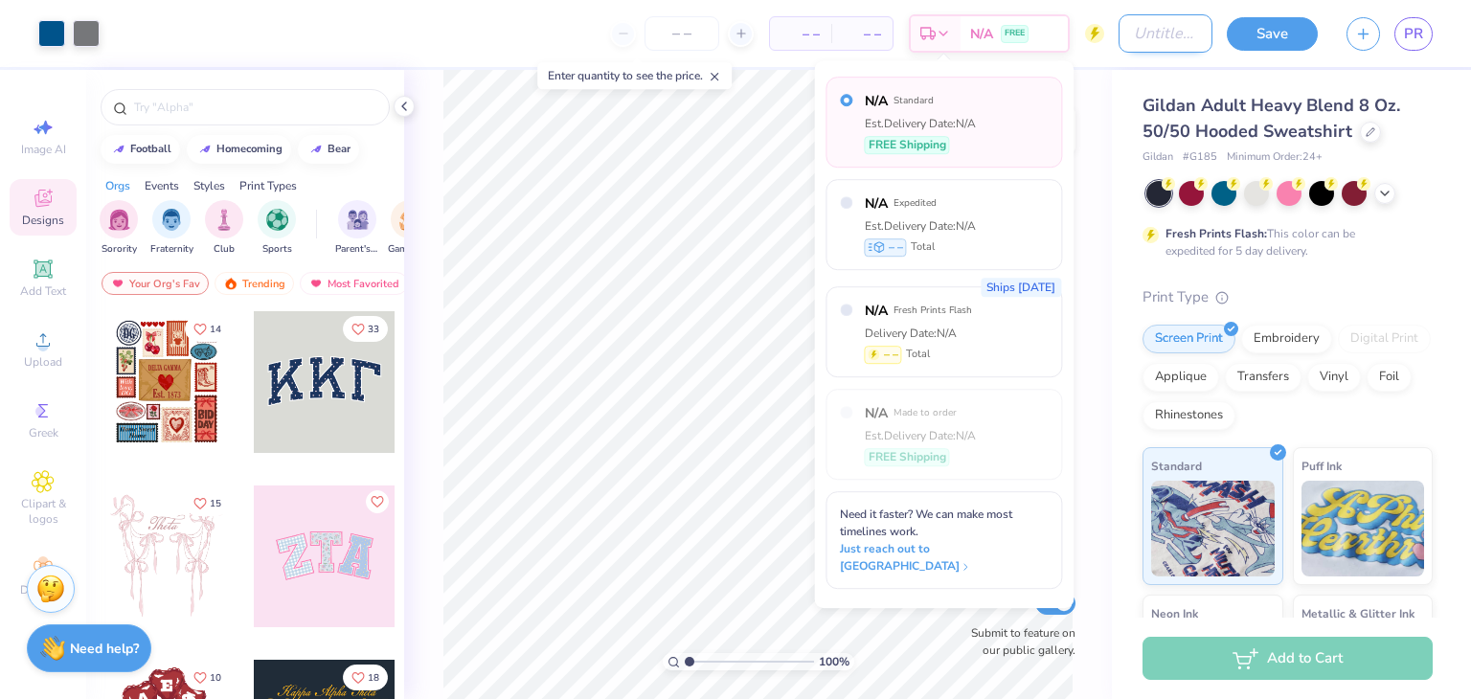
click at [1123, 39] on input "Design Title" at bounding box center [1166, 33] width 94 height 38
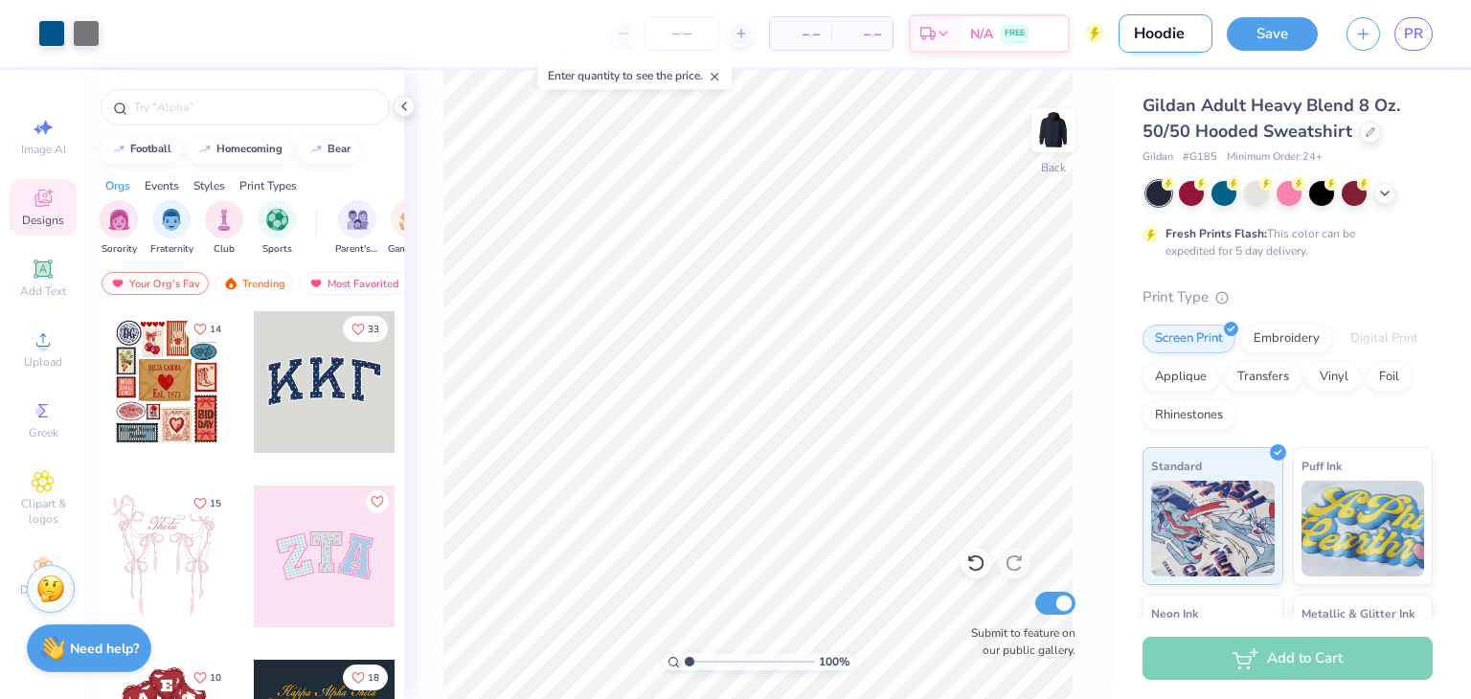
type input "Hoodie"
click at [1254, 37] on button "Save" at bounding box center [1272, 31] width 91 height 34
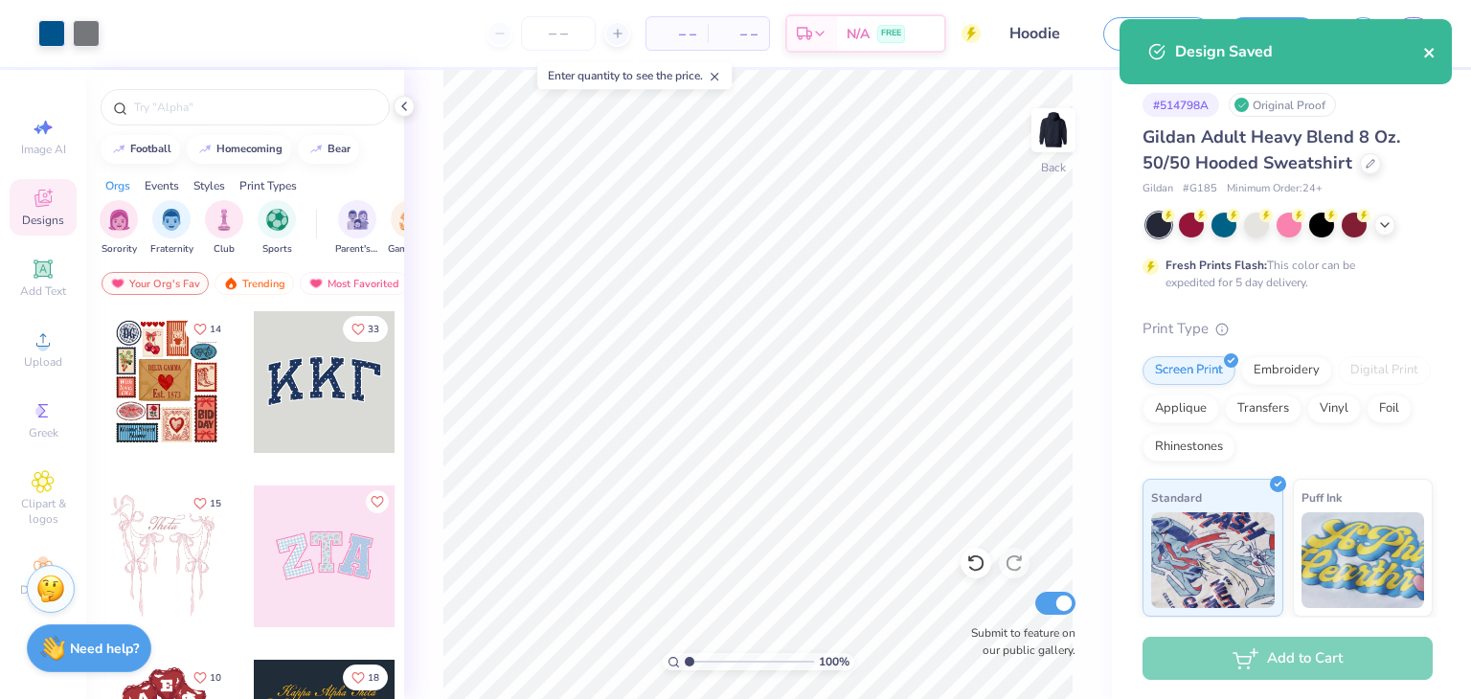
click at [1426, 51] on icon "close" at bounding box center [1429, 53] width 10 height 10
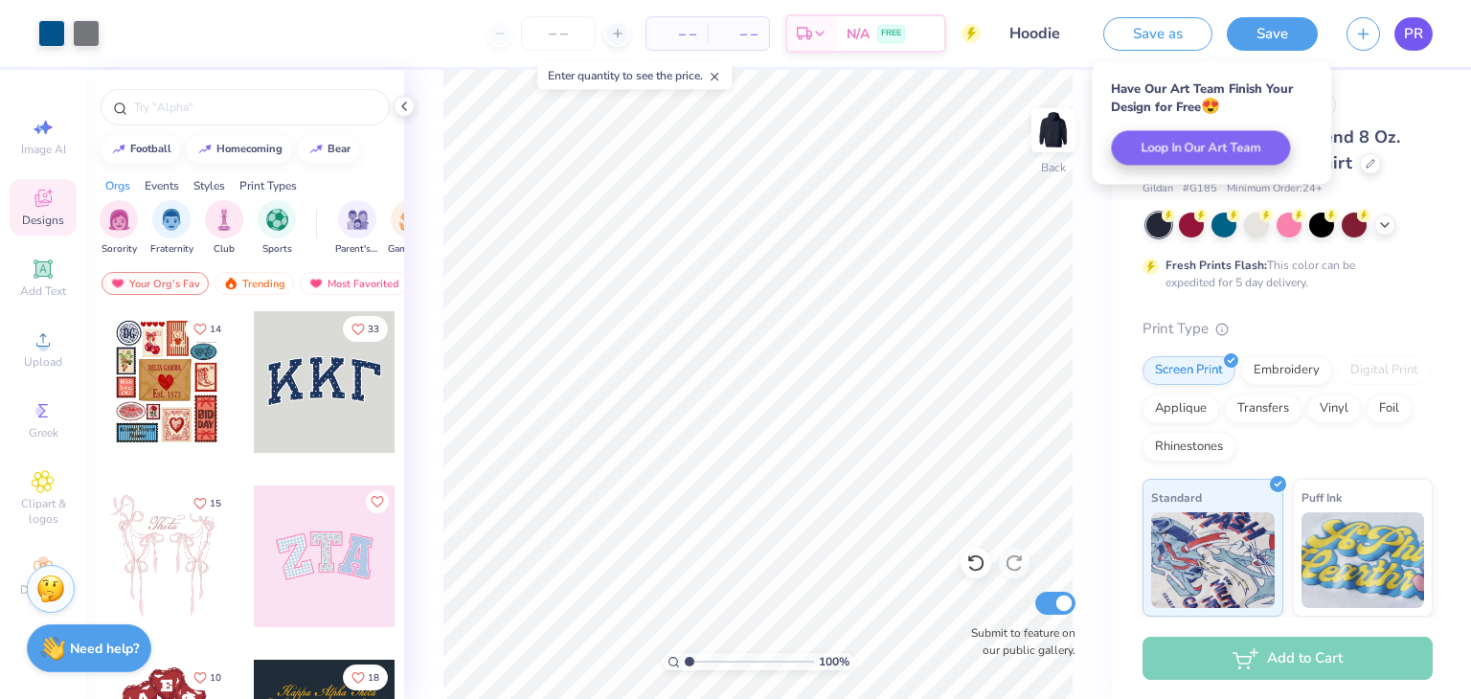
click at [1421, 29] on span "PR" at bounding box center [1413, 34] width 19 height 22
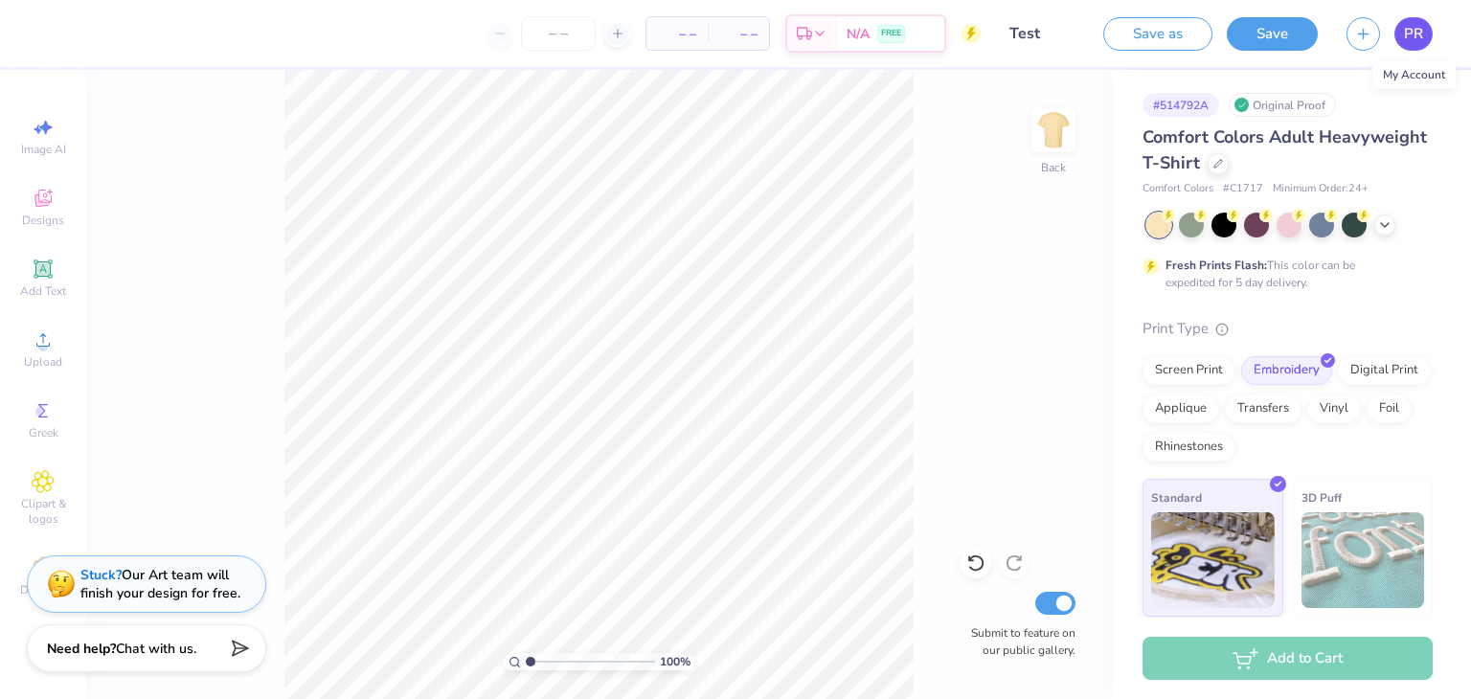
click at [1396, 37] on link "PR" at bounding box center [1414, 34] width 38 height 34
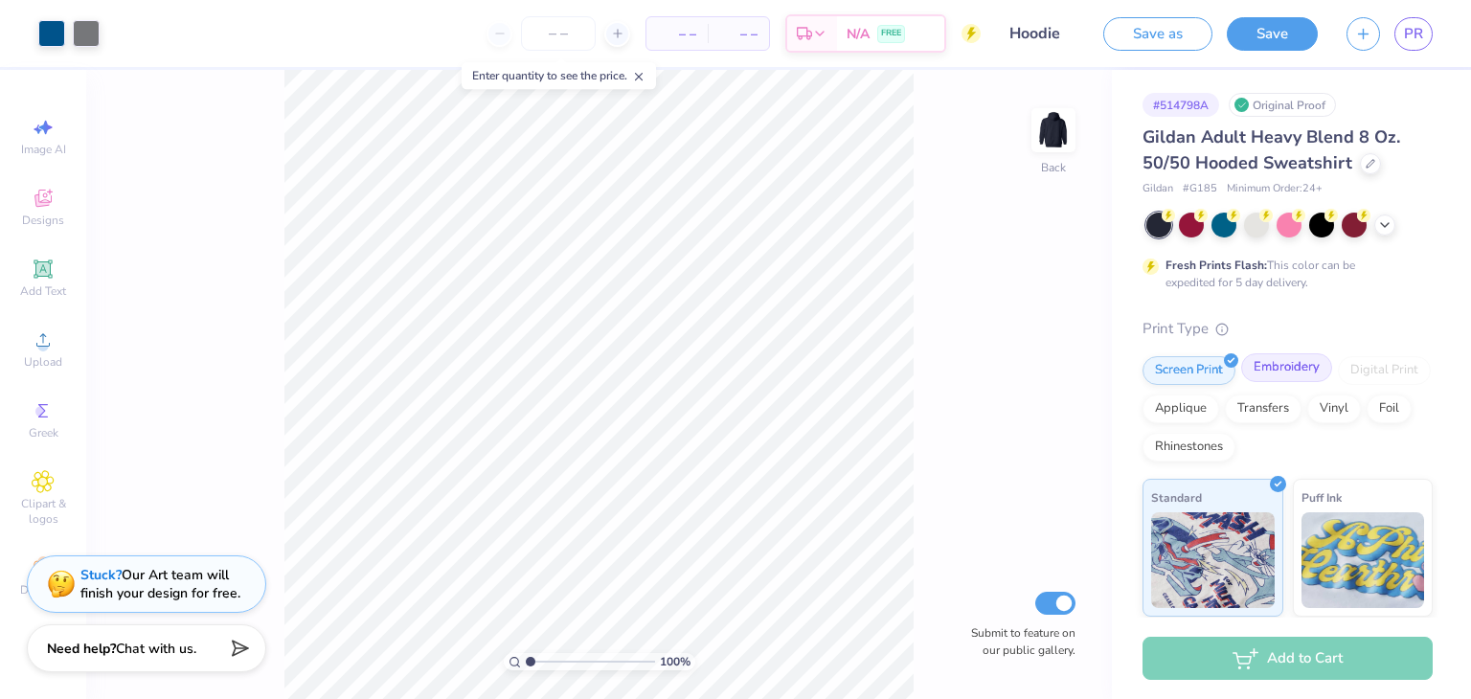
click at [1312, 367] on div "Embroidery" at bounding box center [1286, 367] width 91 height 29
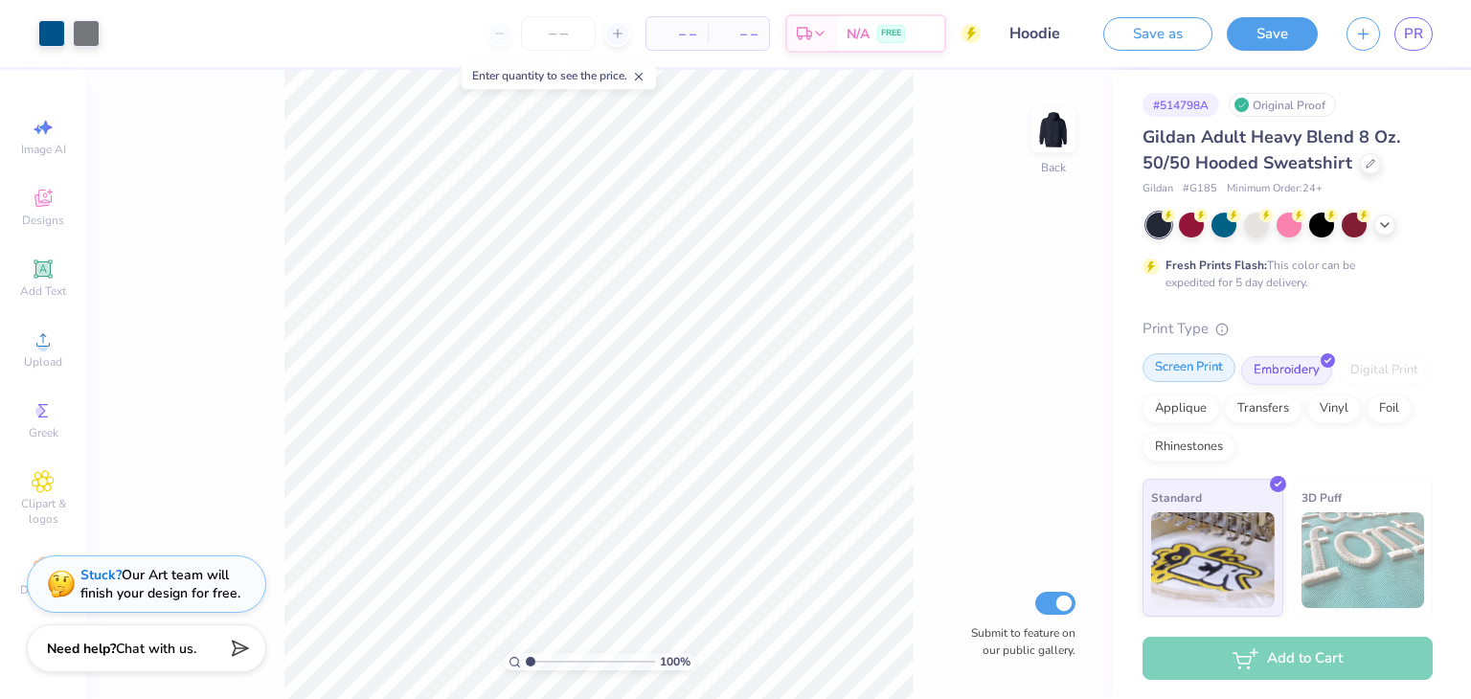
click at [1178, 365] on div "Screen Print" at bounding box center [1189, 367] width 93 height 29
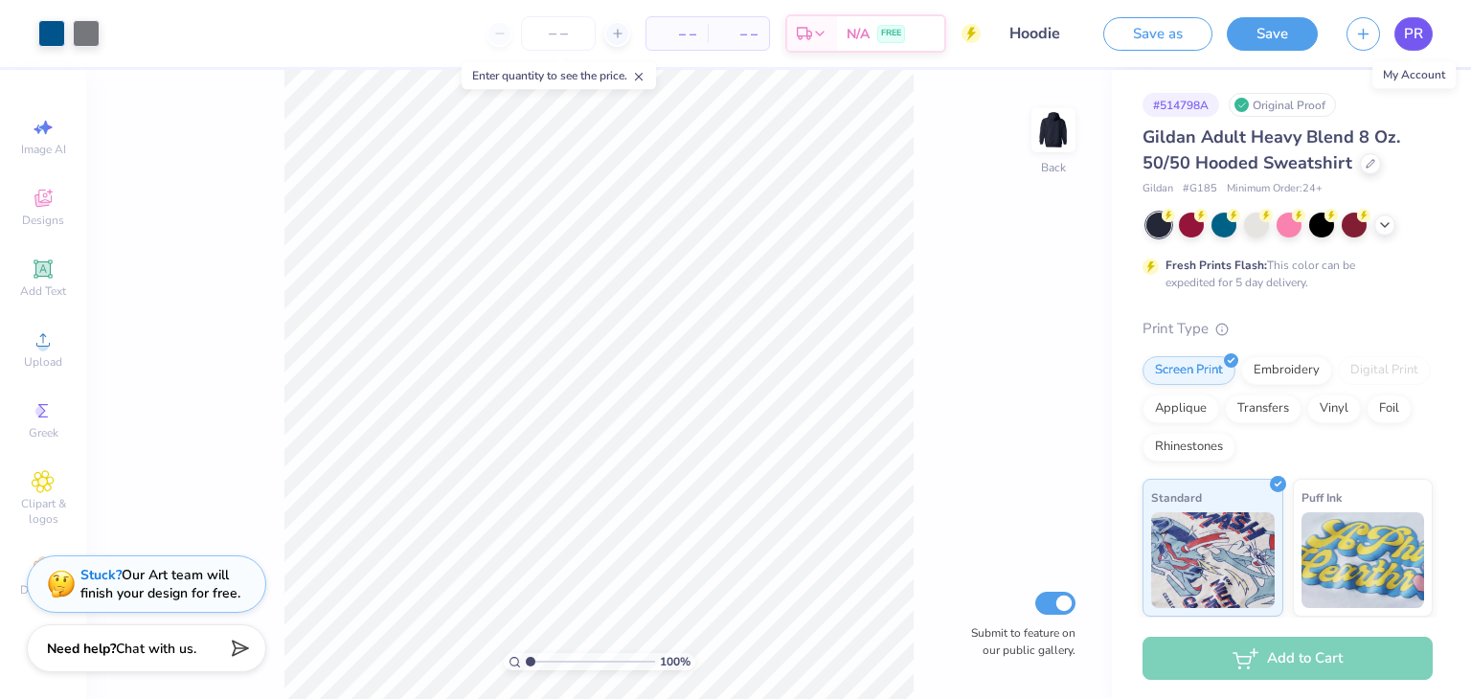
click at [1415, 39] on span "PR" at bounding box center [1413, 34] width 19 height 22
click at [48, 29] on div at bounding box center [51, 31] width 27 height 27
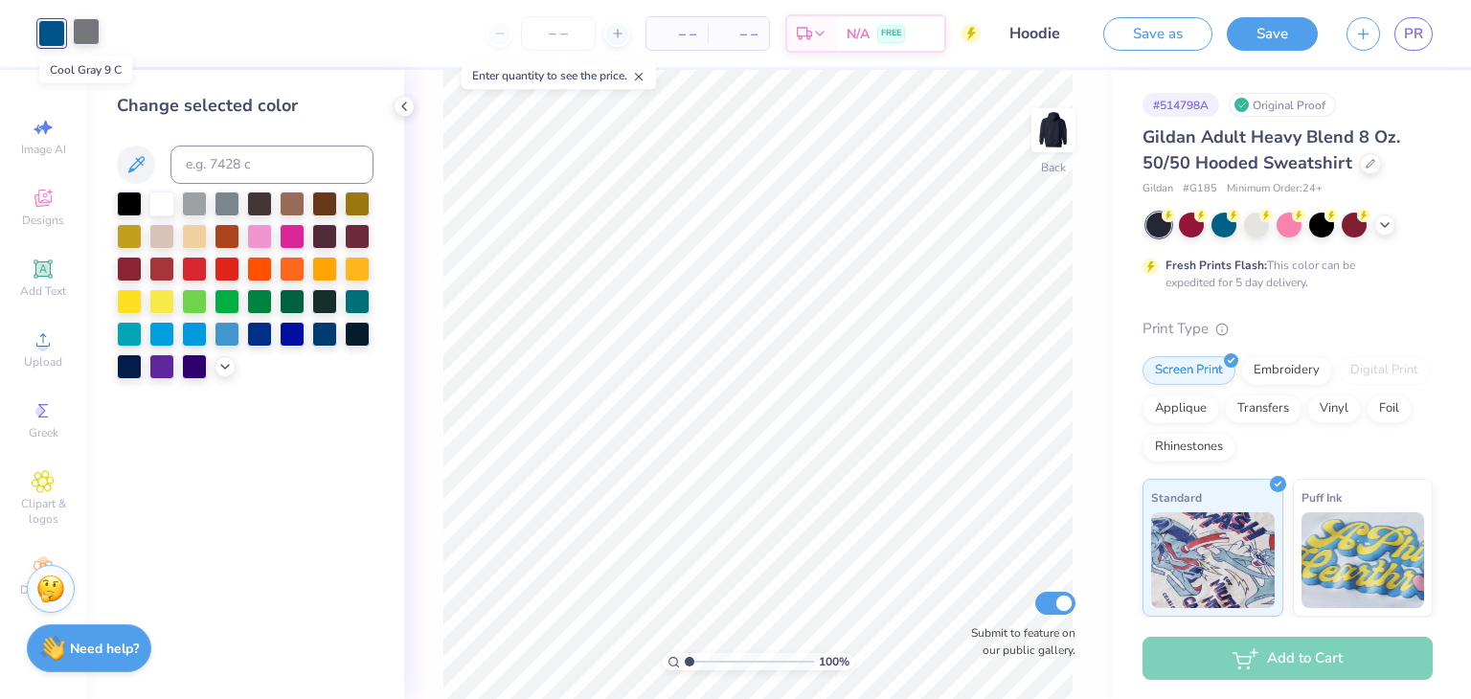
click at [82, 34] on div at bounding box center [86, 31] width 27 height 27
click at [34, 36] on div "Art colors" at bounding box center [50, 33] width 100 height 67
click at [46, 36] on div at bounding box center [51, 31] width 27 height 27
click at [172, 242] on div at bounding box center [161, 234] width 25 height 25
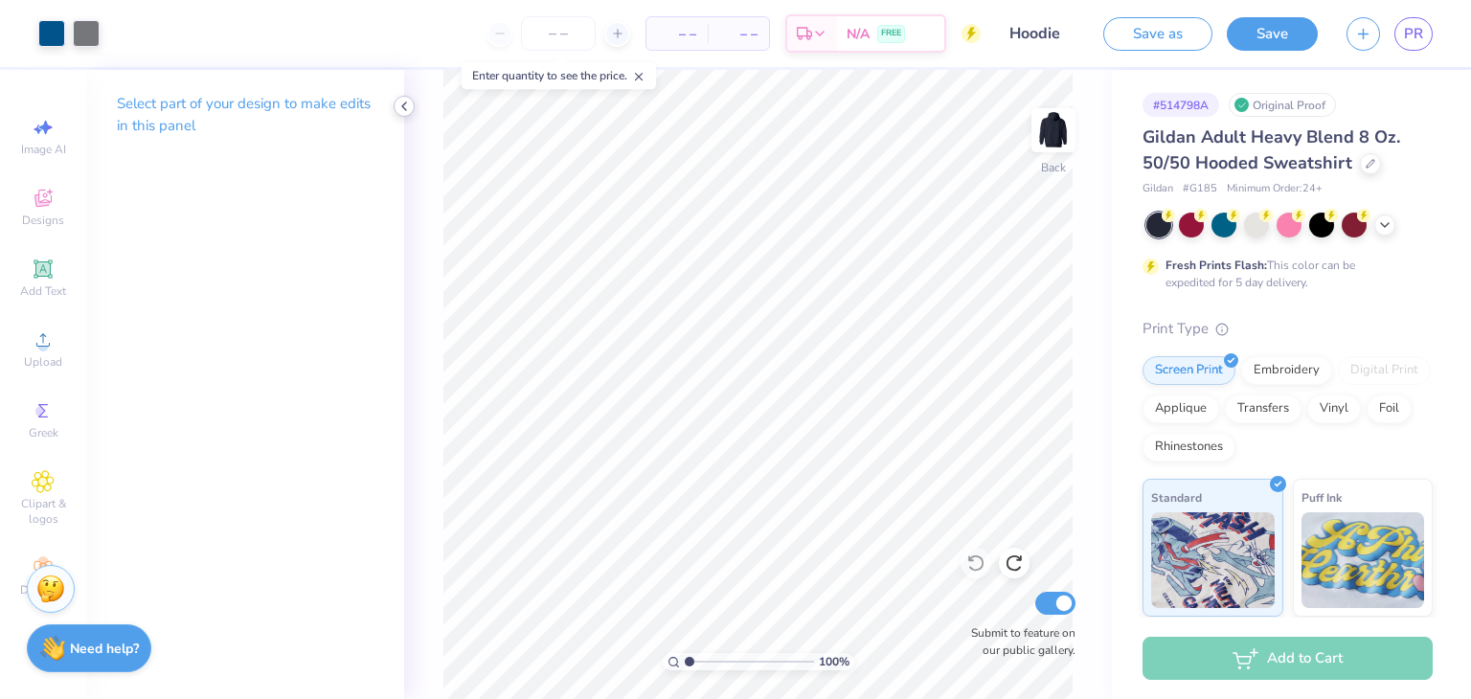
click at [405, 112] on icon at bounding box center [404, 106] width 15 height 15
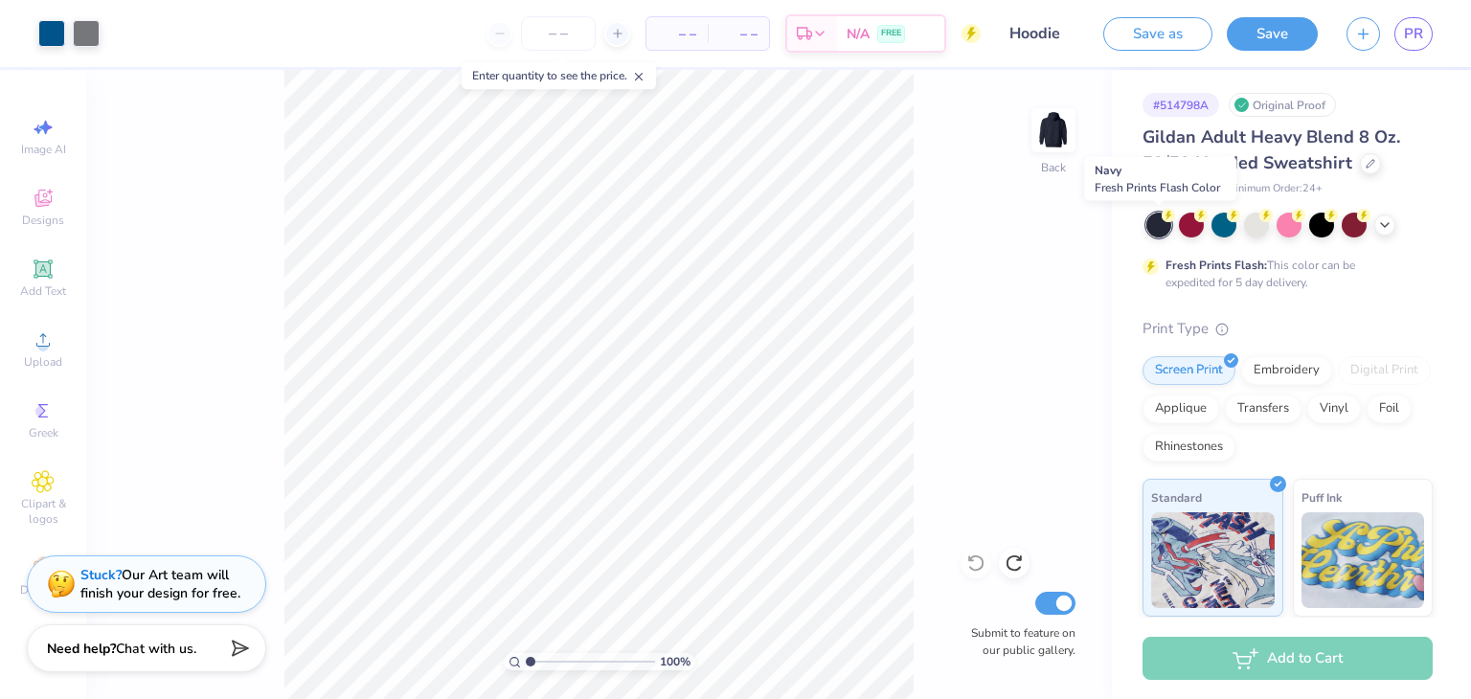
click at [1159, 226] on div at bounding box center [1158, 225] width 25 height 25
click at [1389, 224] on icon at bounding box center [1384, 223] width 15 height 15
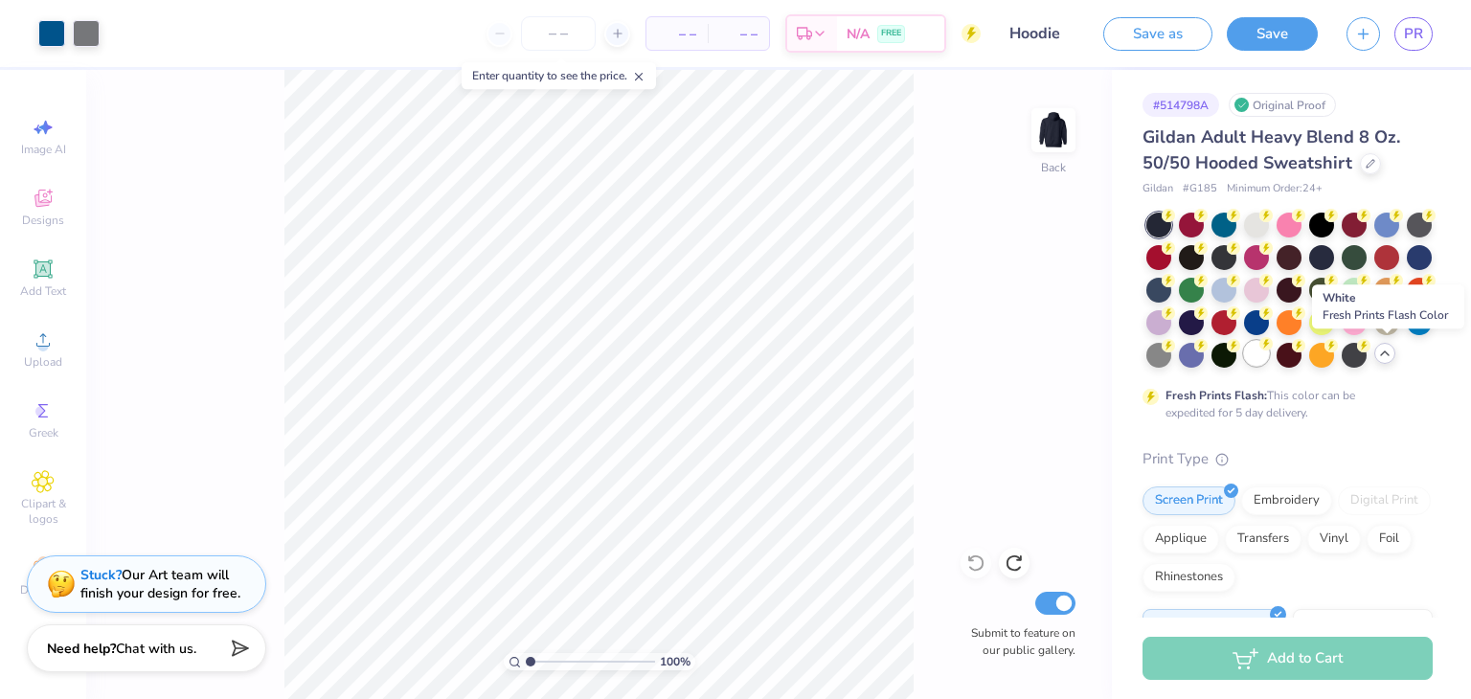
click at [1269, 357] on div at bounding box center [1256, 353] width 25 height 25
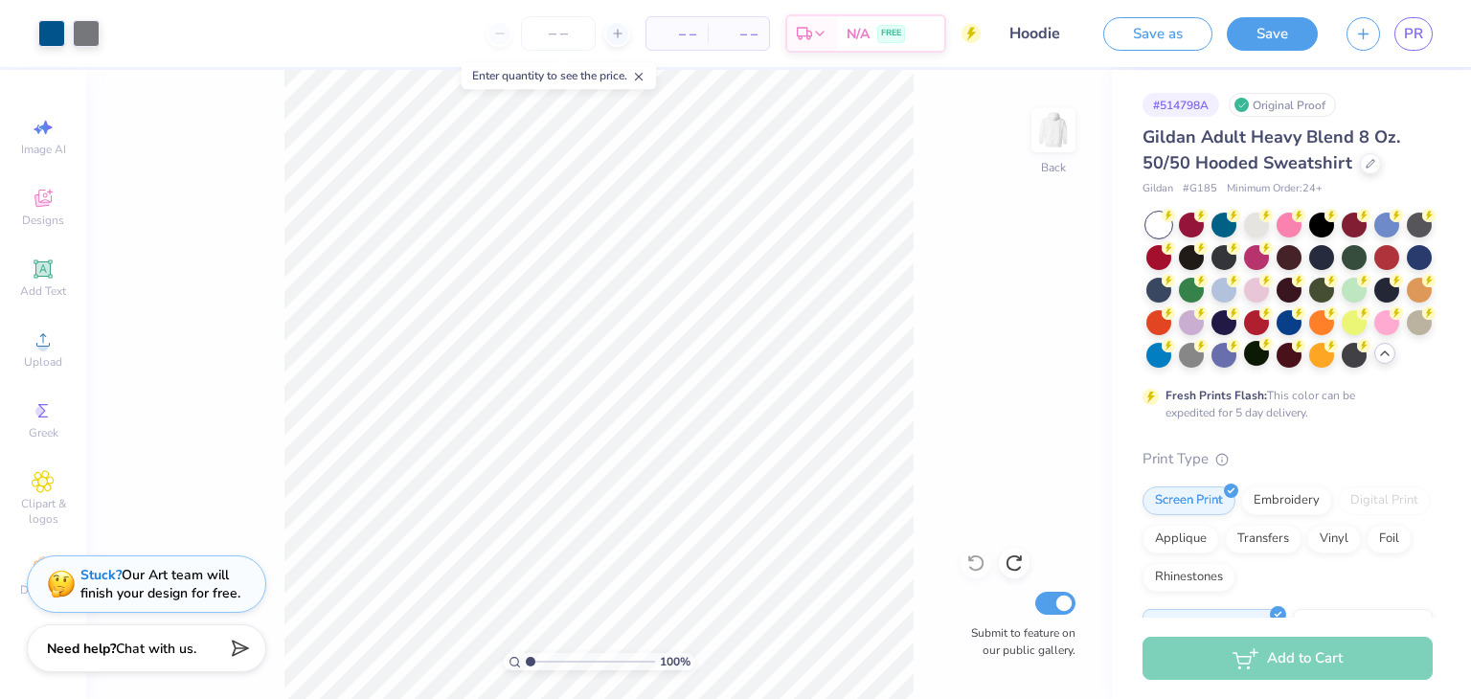
drag, startPoint x: 531, startPoint y: 660, endPoint x: 449, endPoint y: 632, distance: 86.0
click at [526, 653] on input "range" at bounding box center [590, 661] width 129 height 17
click at [643, 78] on line at bounding box center [639, 77] width 7 height 7
click at [1043, 127] on img at bounding box center [1053, 130] width 77 height 77
click at [1050, 149] on img at bounding box center [1053, 130] width 77 height 77
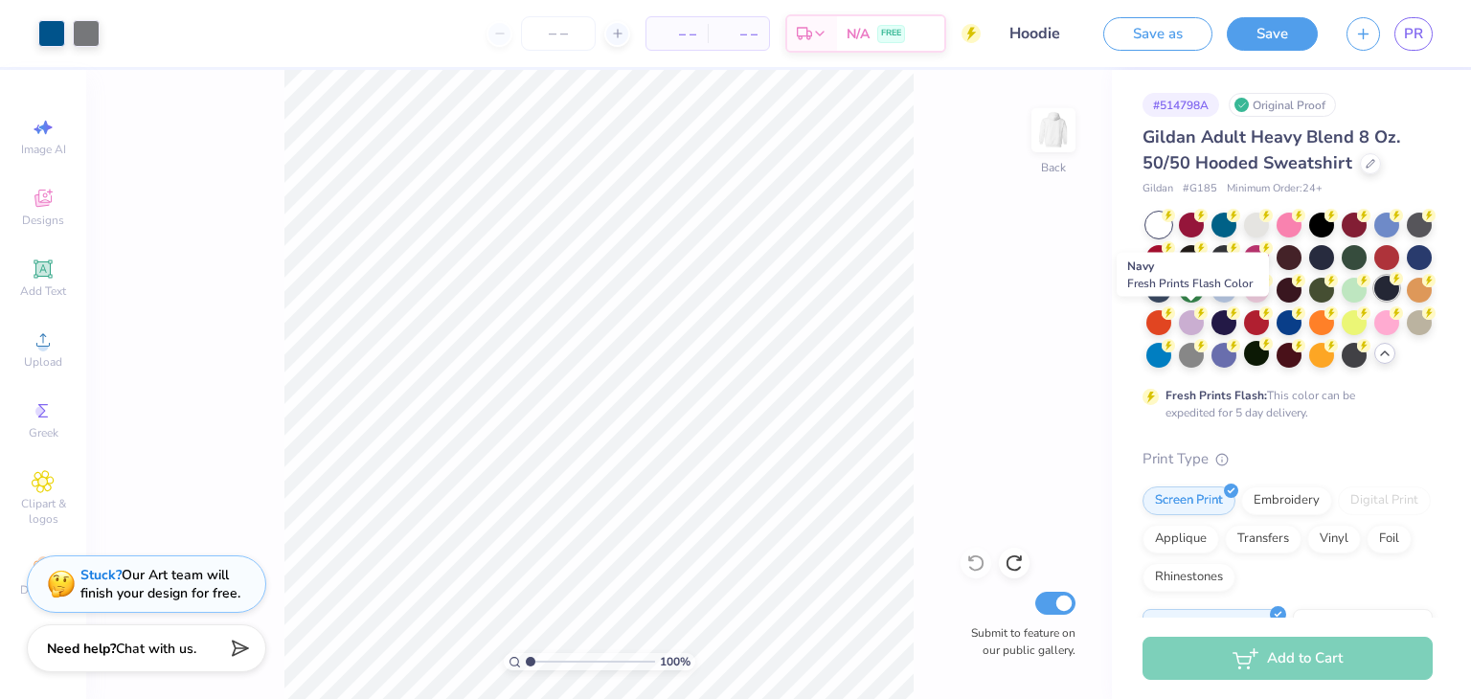
click at [1374, 301] on div at bounding box center [1386, 288] width 25 height 25
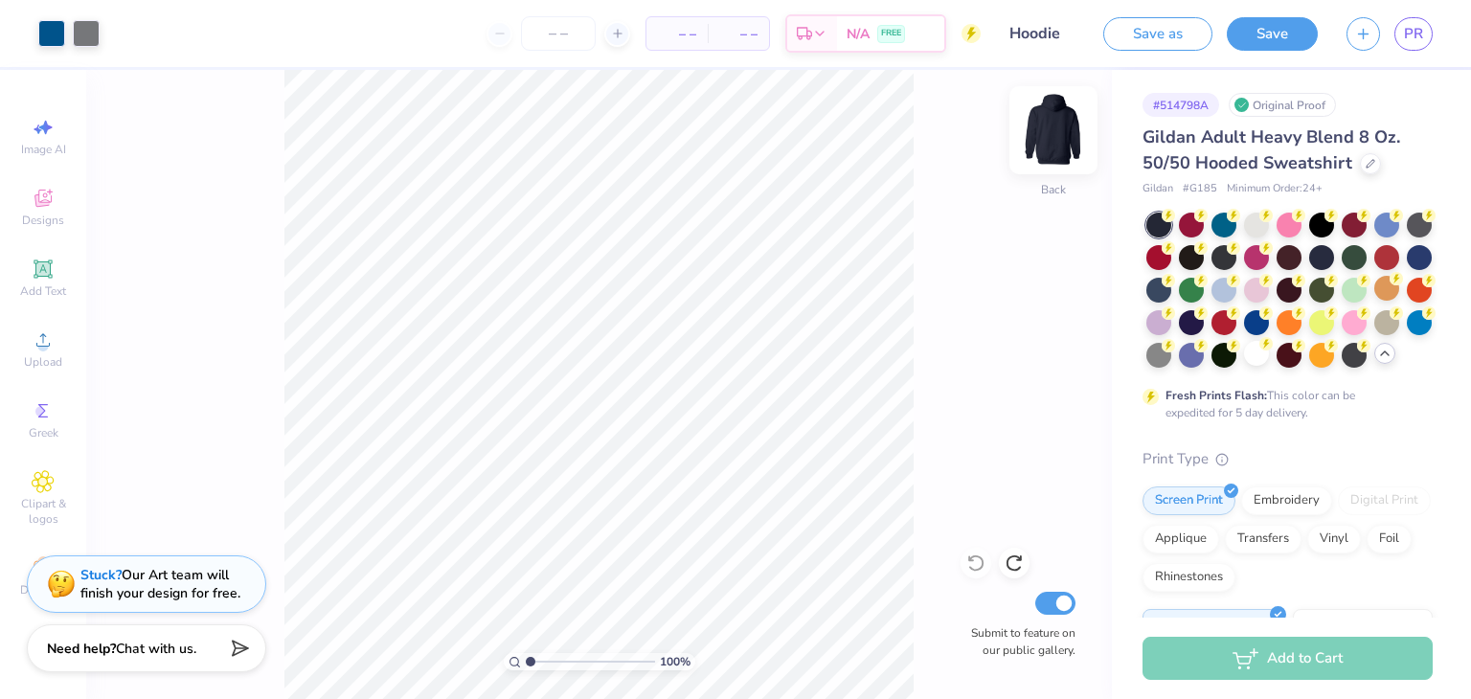
click at [1048, 131] on img at bounding box center [1053, 130] width 77 height 77
click at [1031, 118] on img at bounding box center [1053, 130] width 77 height 77
click at [1272, 35] on button "Save" at bounding box center [1272, 31] width 91 height 34
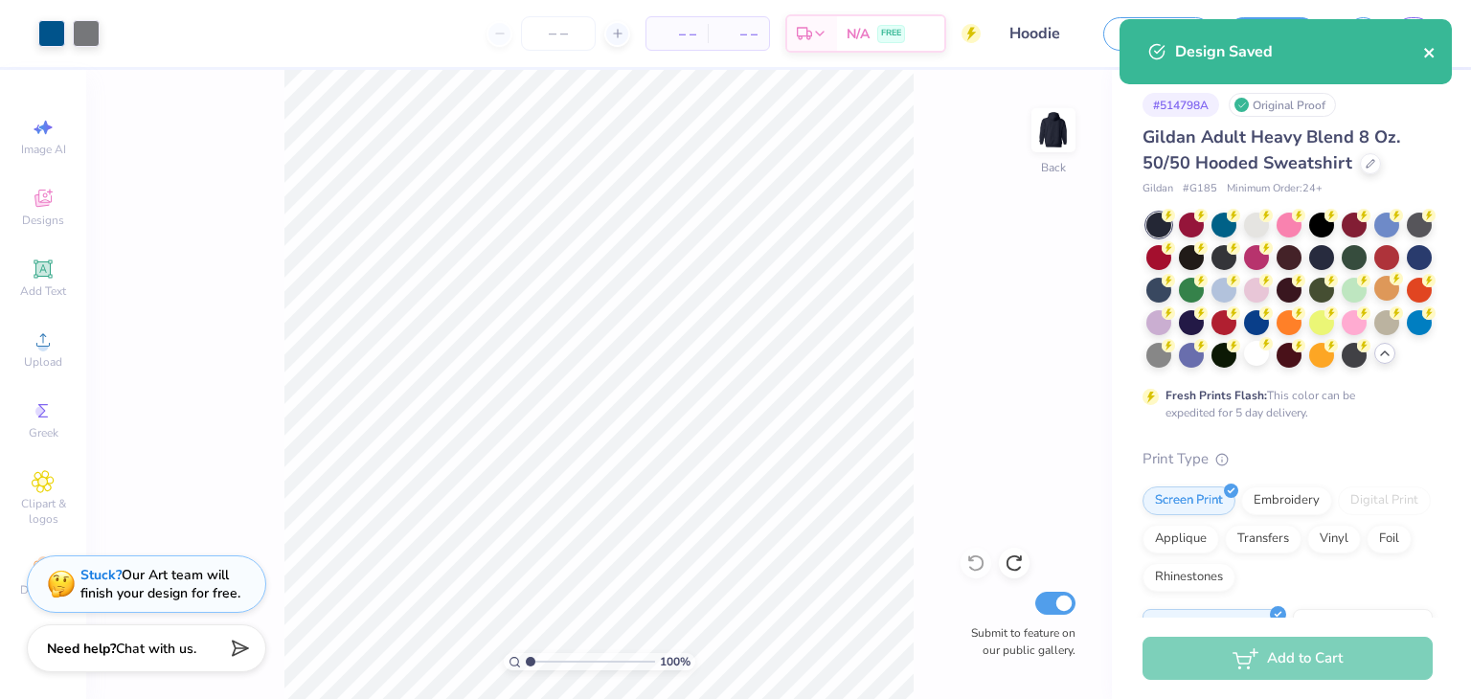
click at [1430, 56] on icon "close" at bounding box center [1429, 52] width 13 height 15
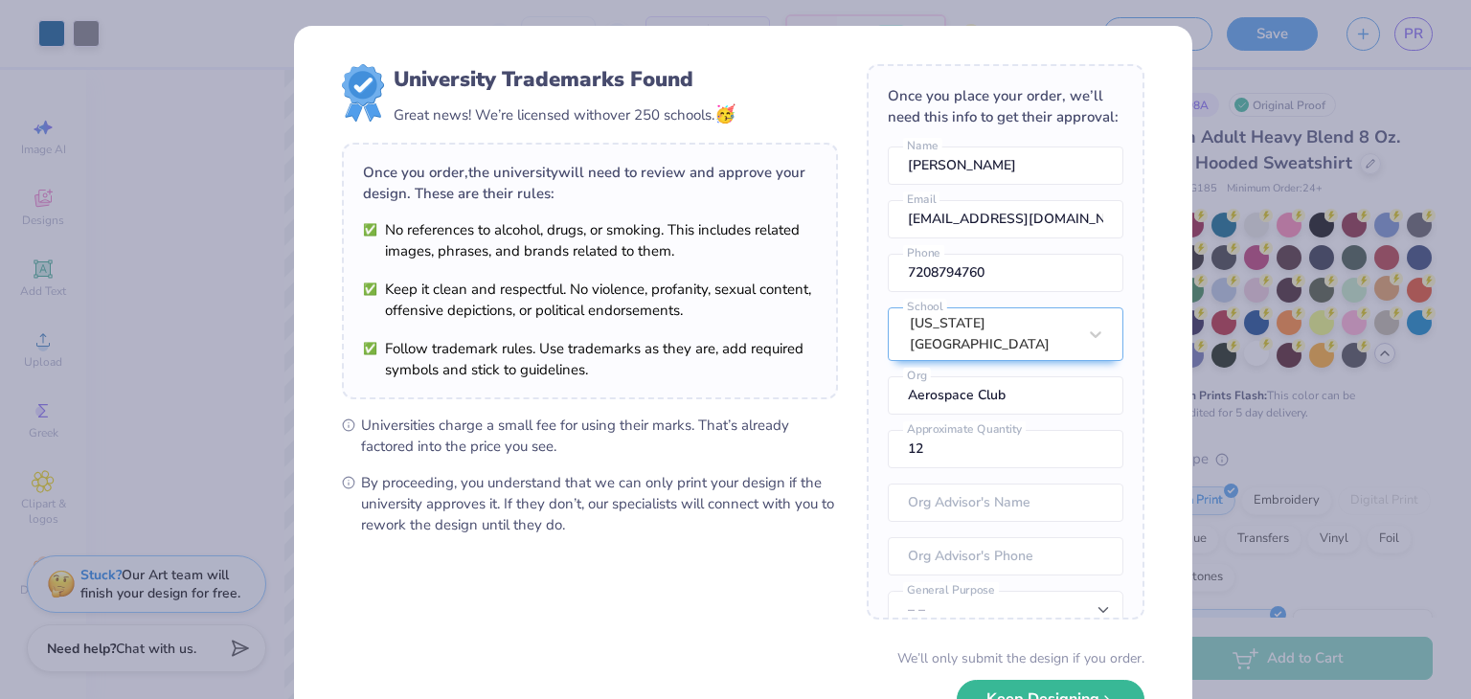
click at [1414, 23] on body "Art colors – – Per Item – – Total Est. Delivery N/A FREE Design Title Hoodie Sa…" at bounding box center [735, 349] width 1471 height 699
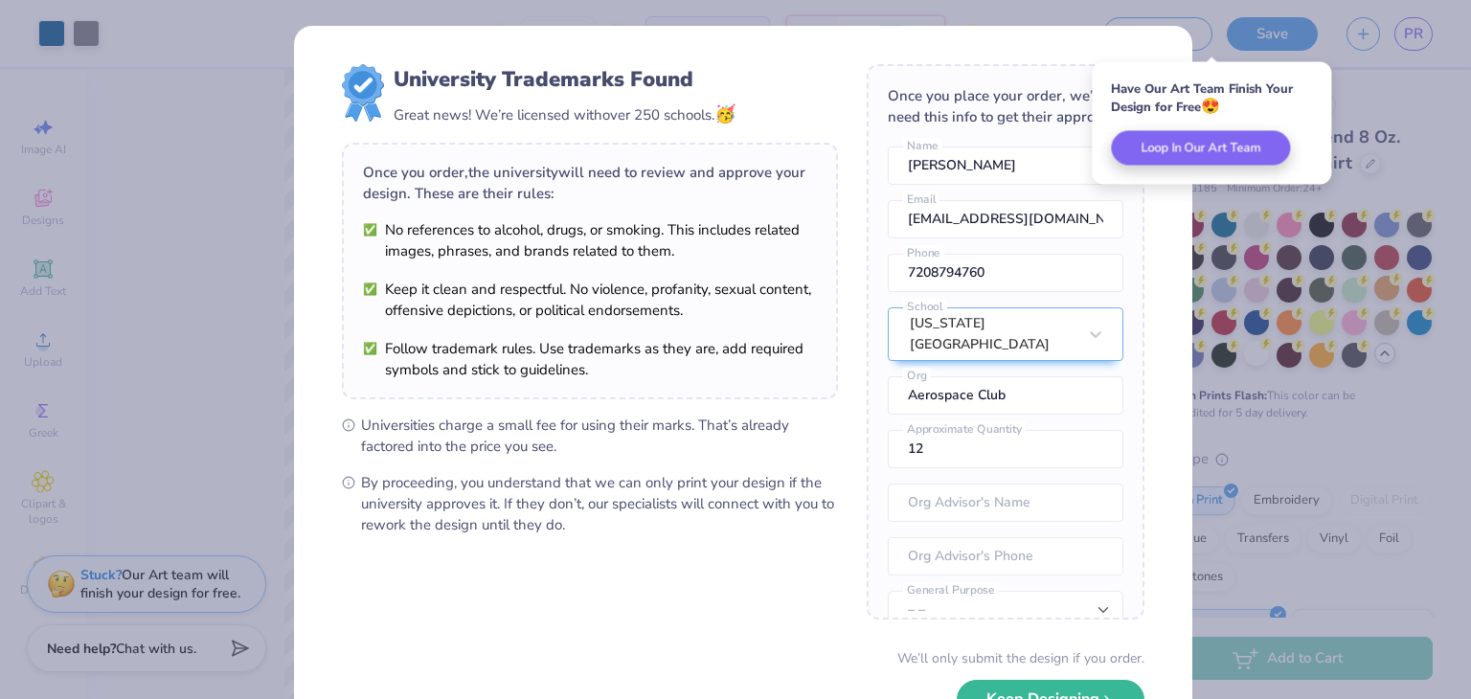
scroll to position [134, 0]
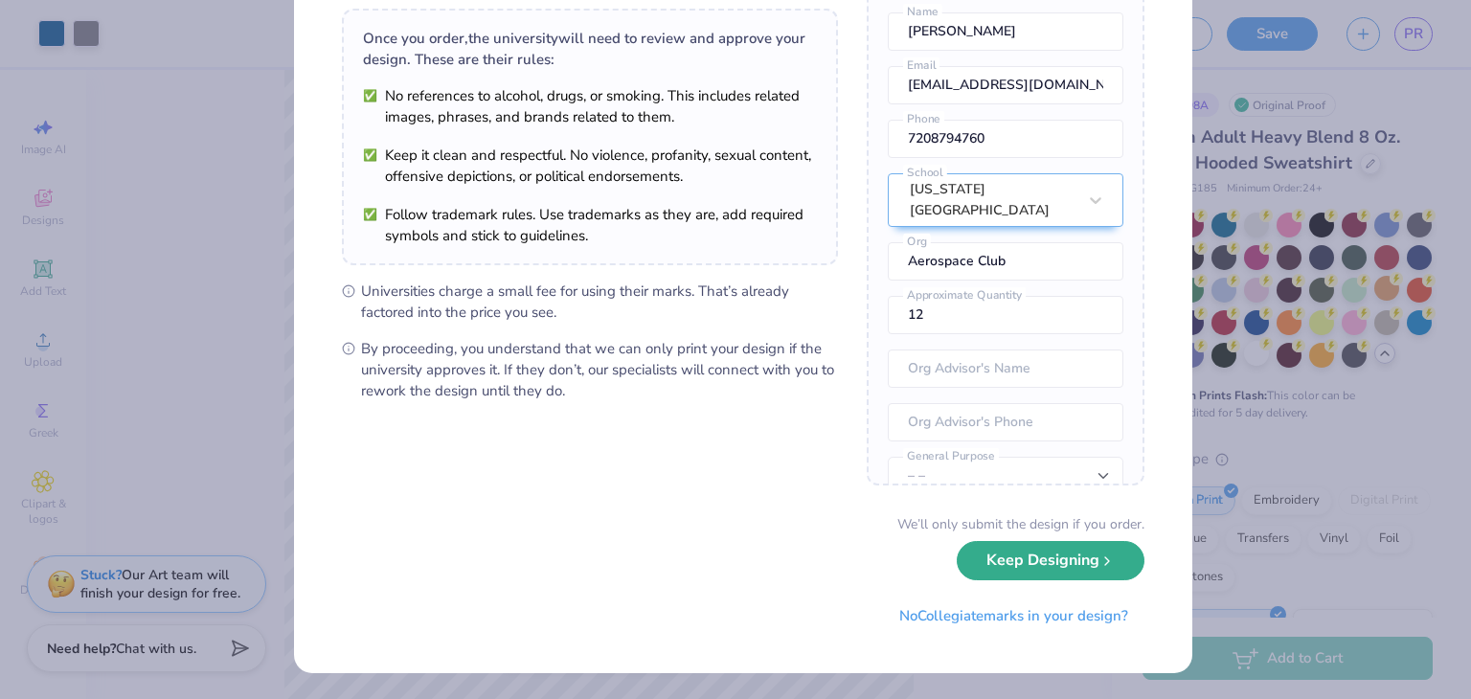
click at [1053, 572] on button "Keep Designing" at bounding box center [1051, 560] width 188 height 39
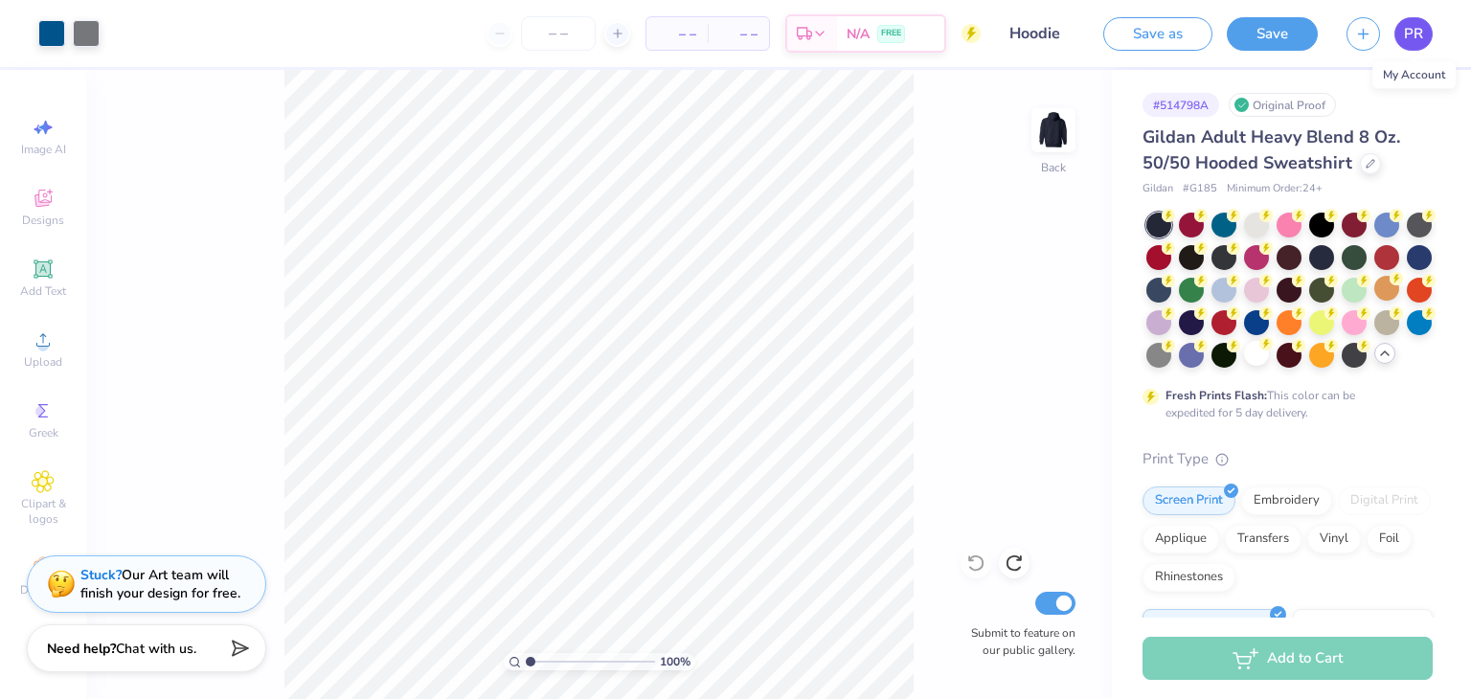
click at [1418, 46] on link "PR" at bounding box center [1414, 34] width 38 height 34
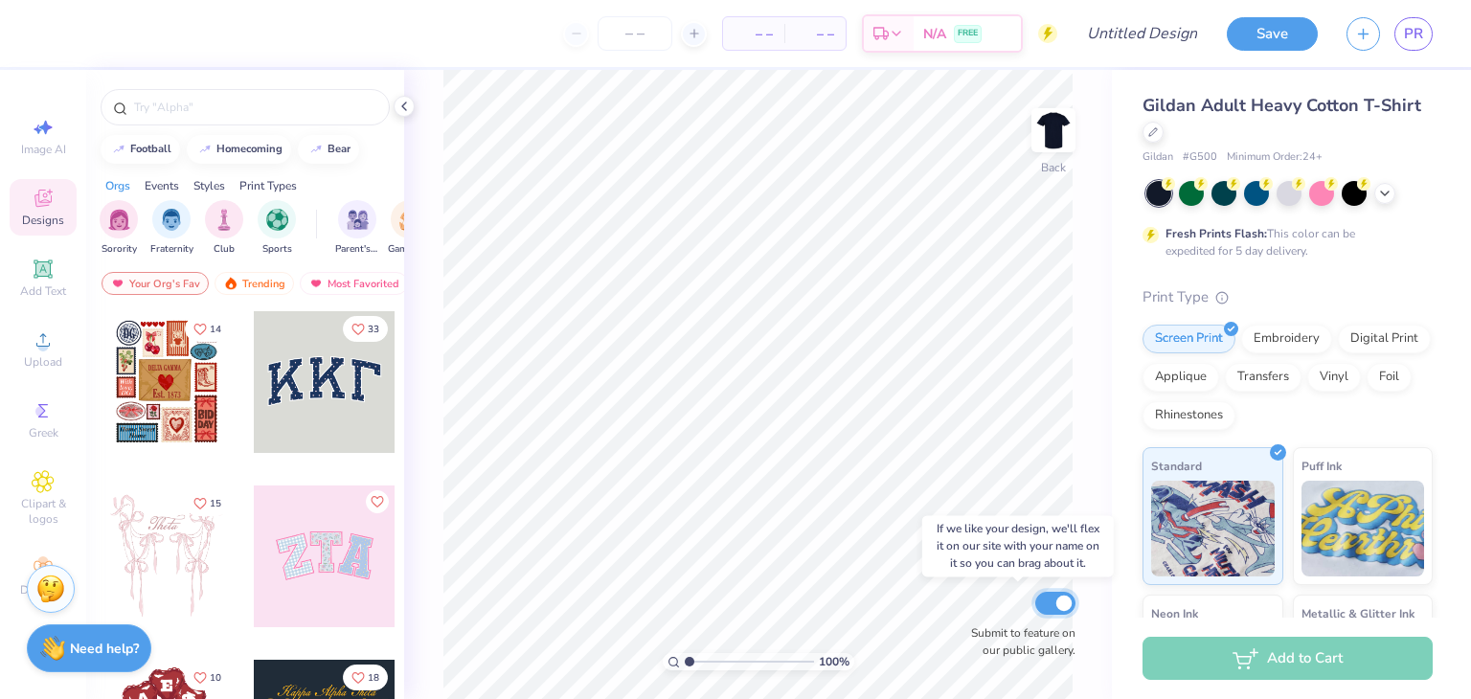
click at [1050, 601] on input "Submit to feature on our public gallery." at bounding box center [1055, 603] width 40 height 23
checkbox input "false"
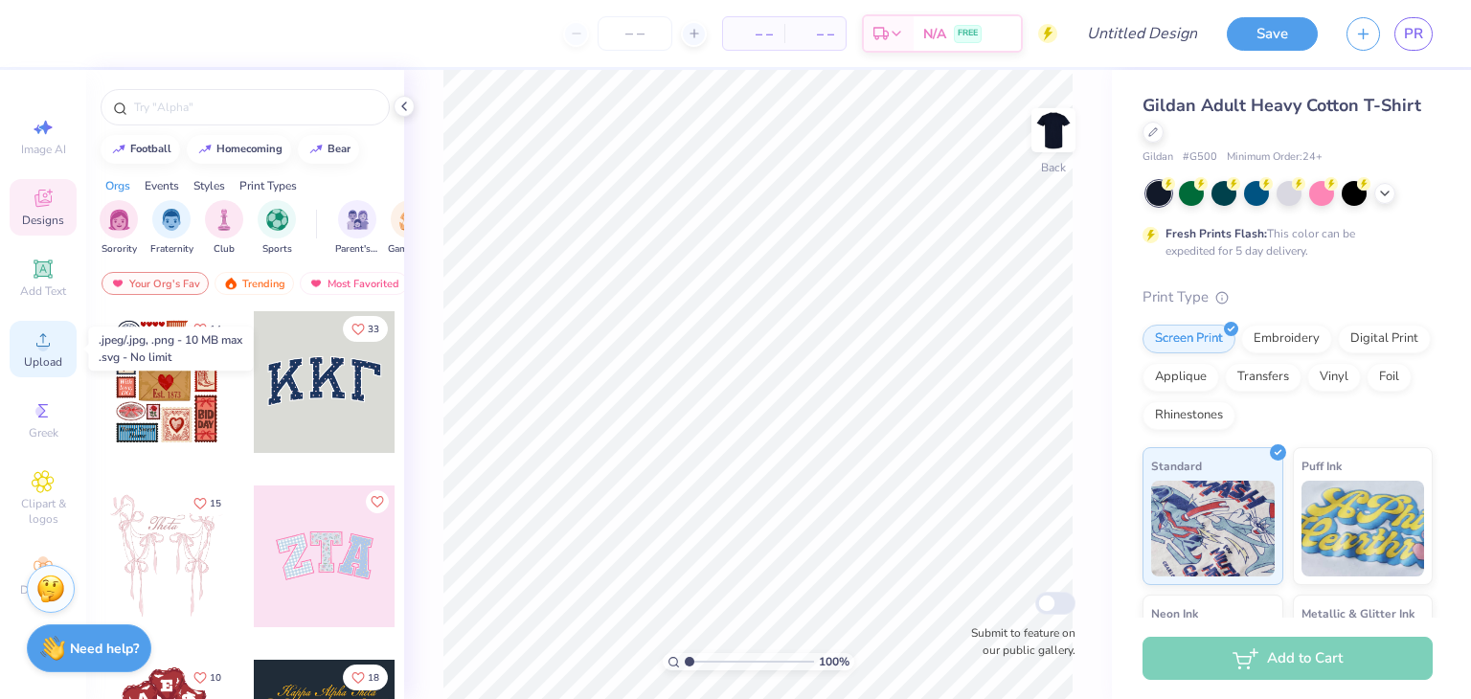
click at [57, 362] on span "Upload" at bounding box center [43, 361] width 38 height 15
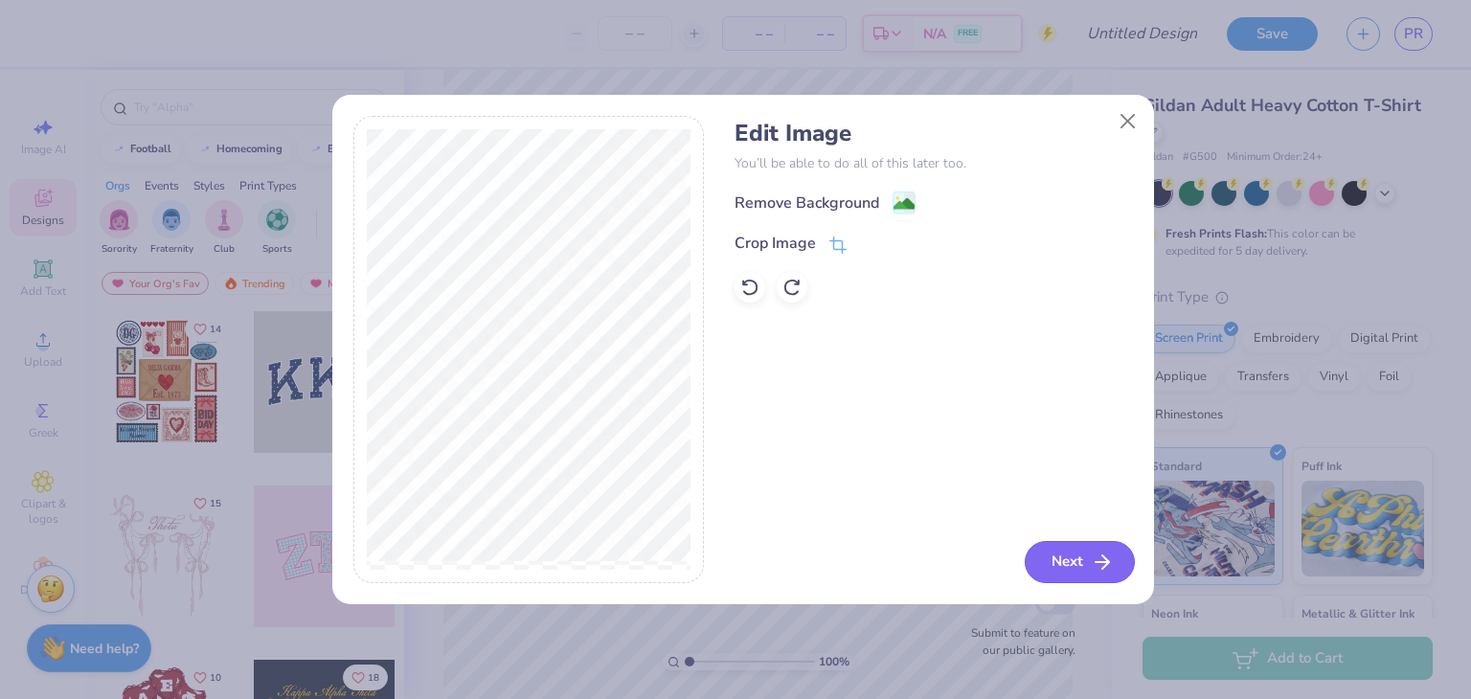
click at [1091, 556] on icon "button" at bounding box center [1102, 562] width 23 height 23
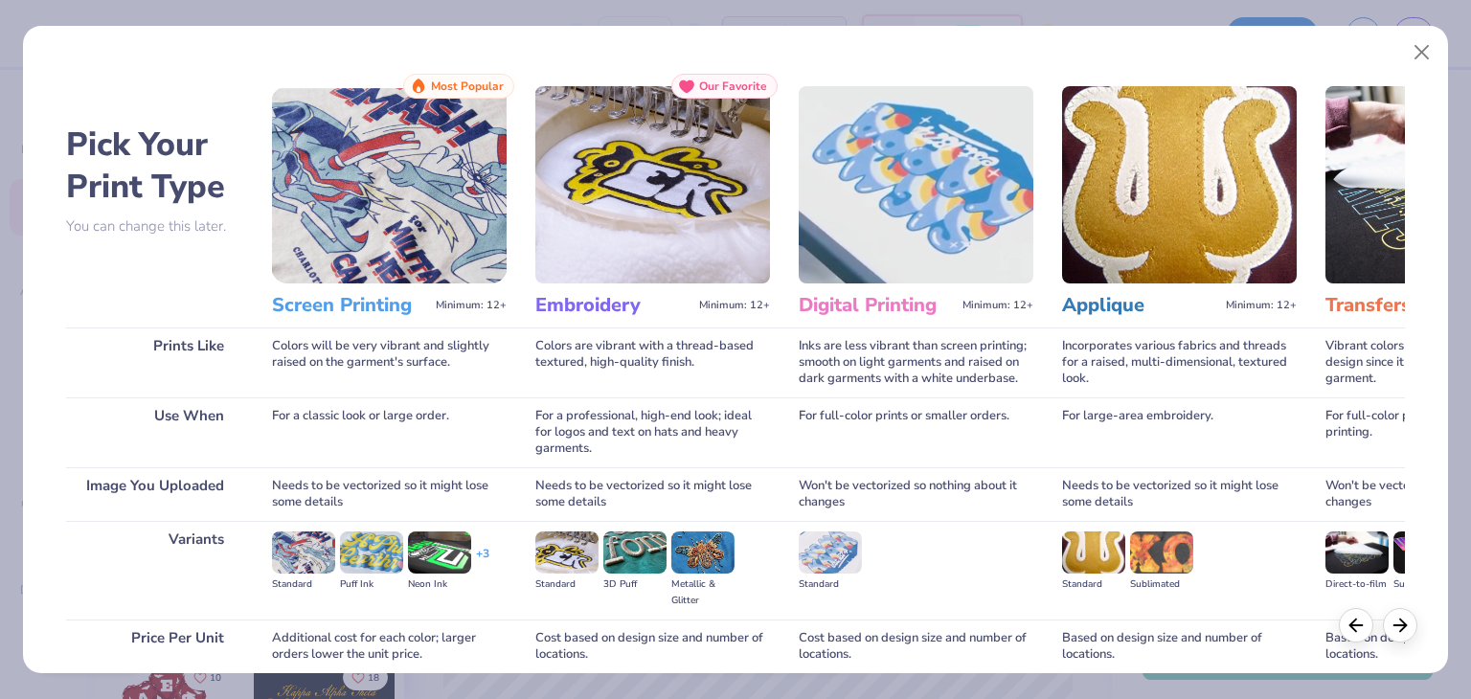
scroll to position [160, 0]
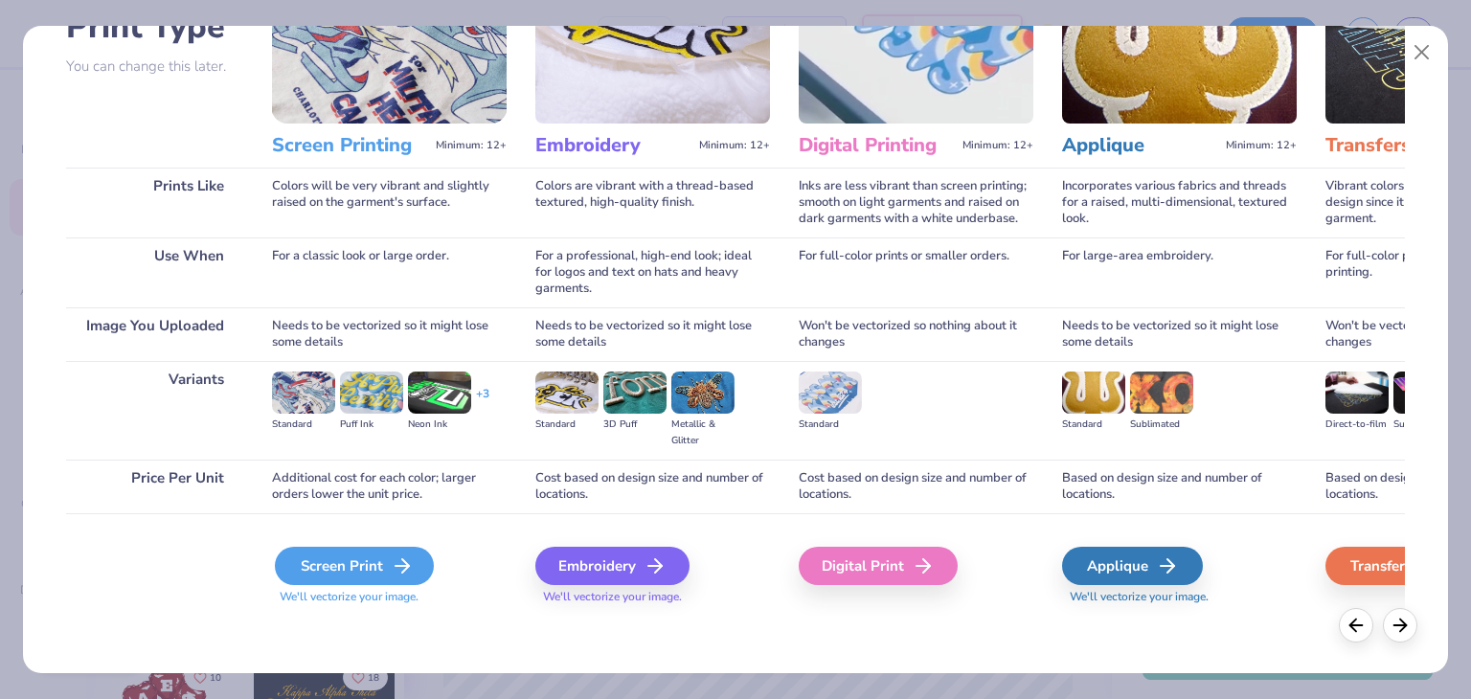
click at [362, 576] on div "Screen Print" at bounding box center [354, 566] width 159 height 38
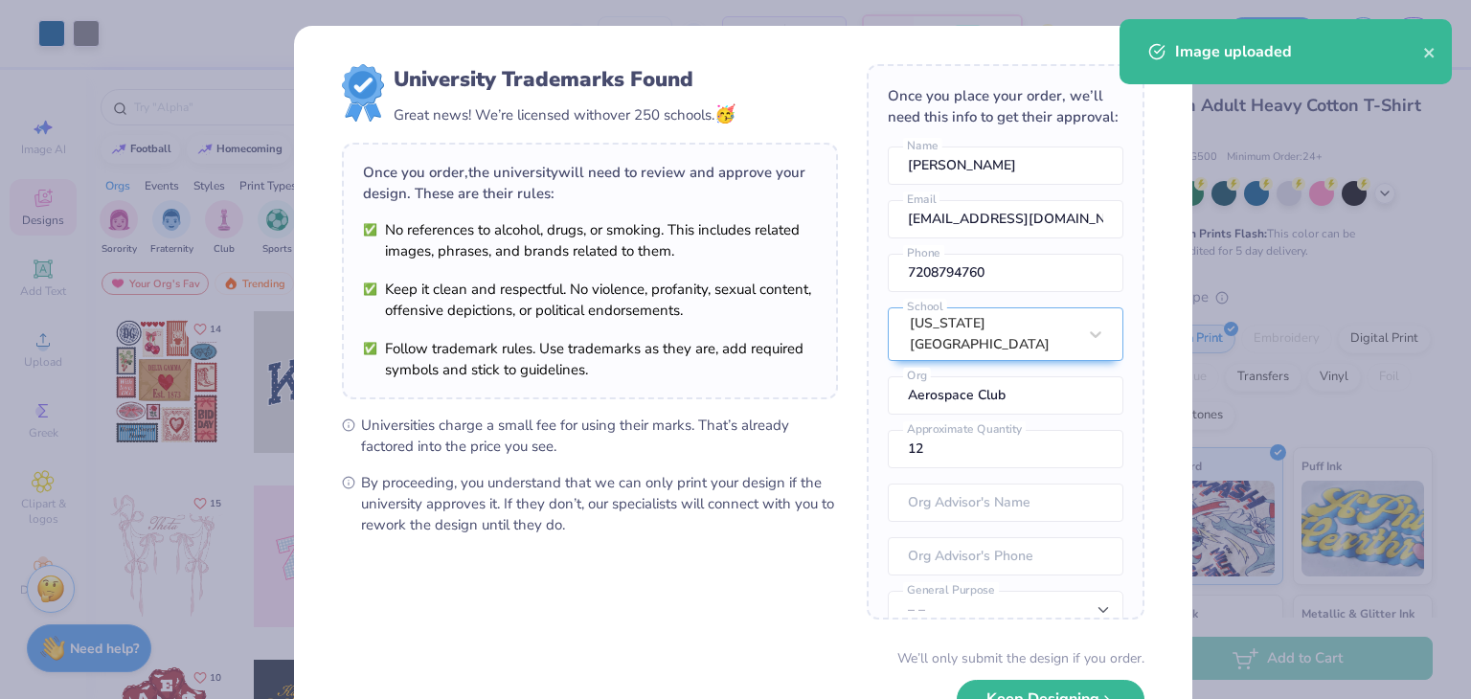
click at [653, 423] on body "Art colors – – Per Item – – Total Est. Delivery N/A FREE Design Title Save PR I…" at bounding box center [735, 349] width 1471 height 699
type input "12.72"
type input "3.57"
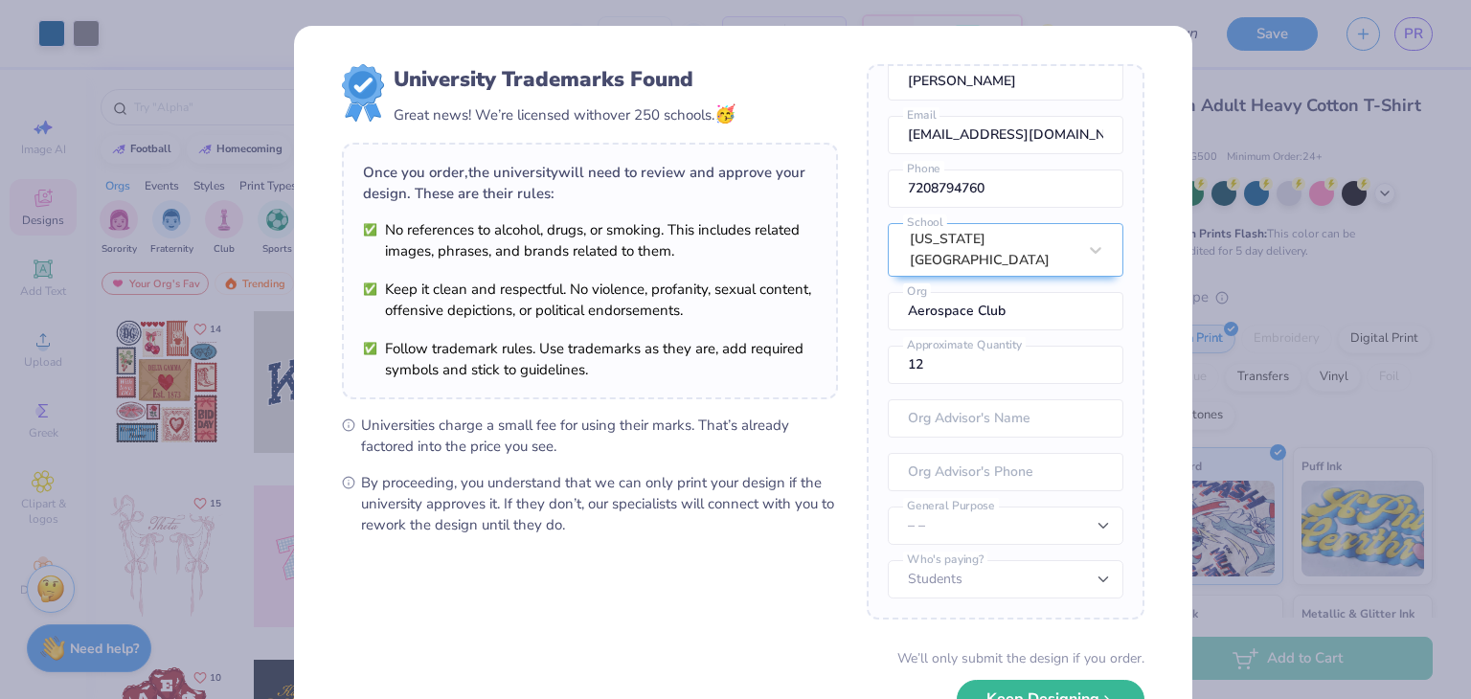
scroll to position [134, 0]
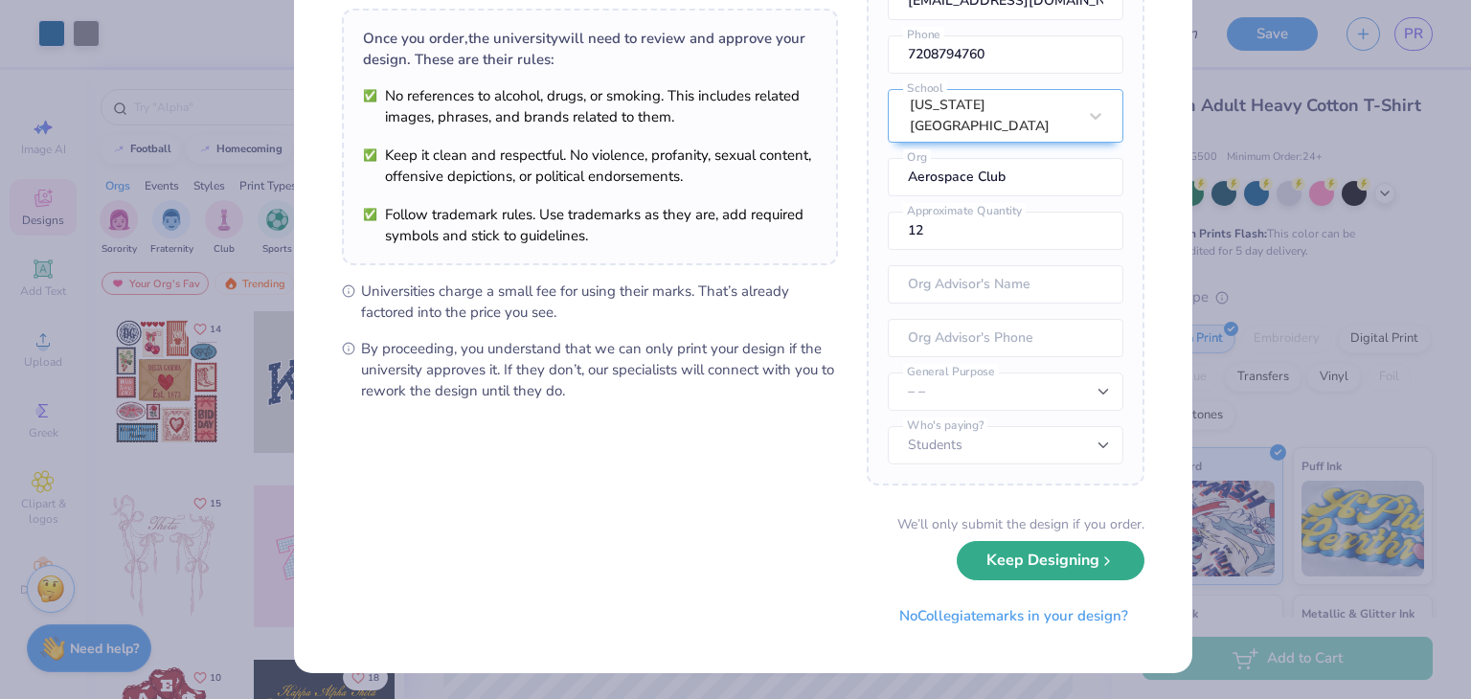
click at [1088, 561] on button "Keep Designing" at bounding box center [1051, 560] width 188 height 39
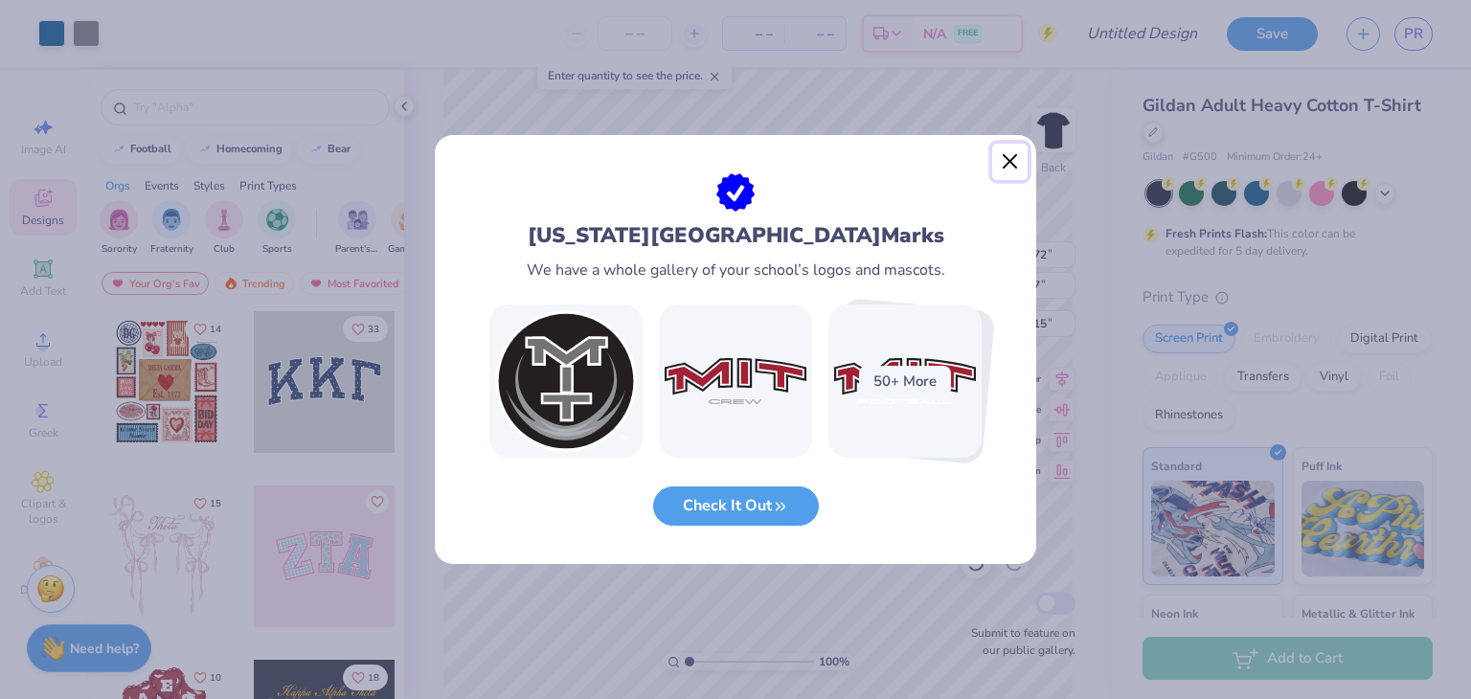
click at [1005, 158] on button "Close" at bounding box center [1010, 162] width 36 height 36
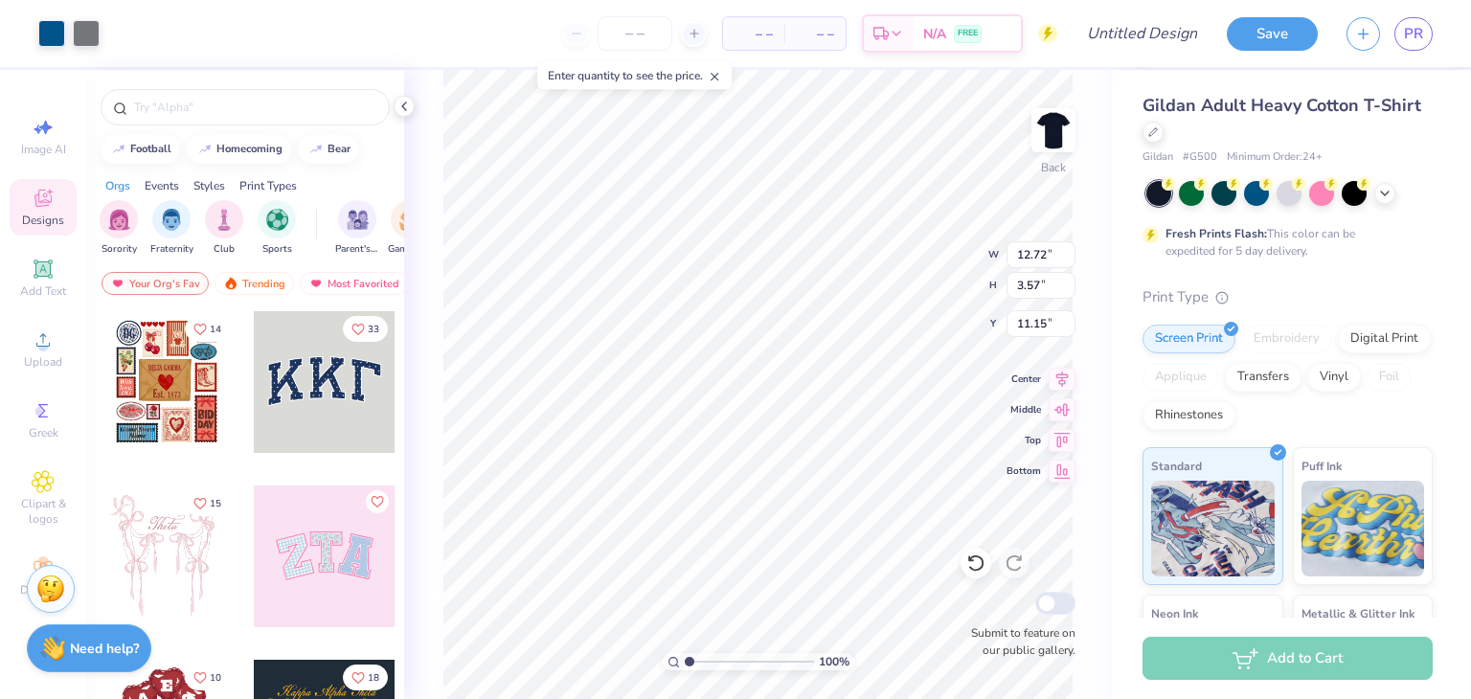
type input "3.00"
type input "11.18"
type input "3.14"
click at [717, 69] on span at bounding box center [714, 75] width 13 height 17
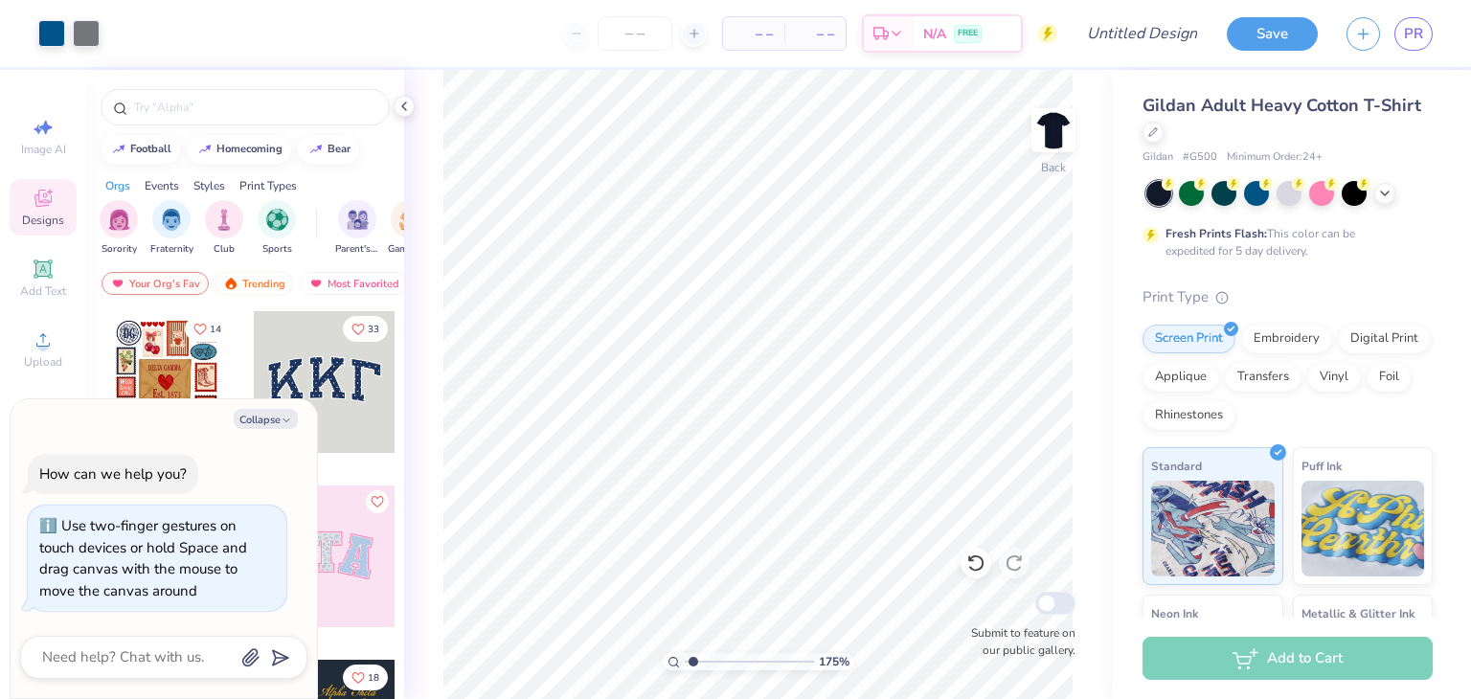
type input "1.93"
type textarea "x"
type input "1"
drag, startPoint x: 691, startPoint y: 663, endPoint x: 639, endPoint y: 658, distance: 51.9
click at [685, 658] on input "range" at bounding box center [749, 661] width 129 height 17
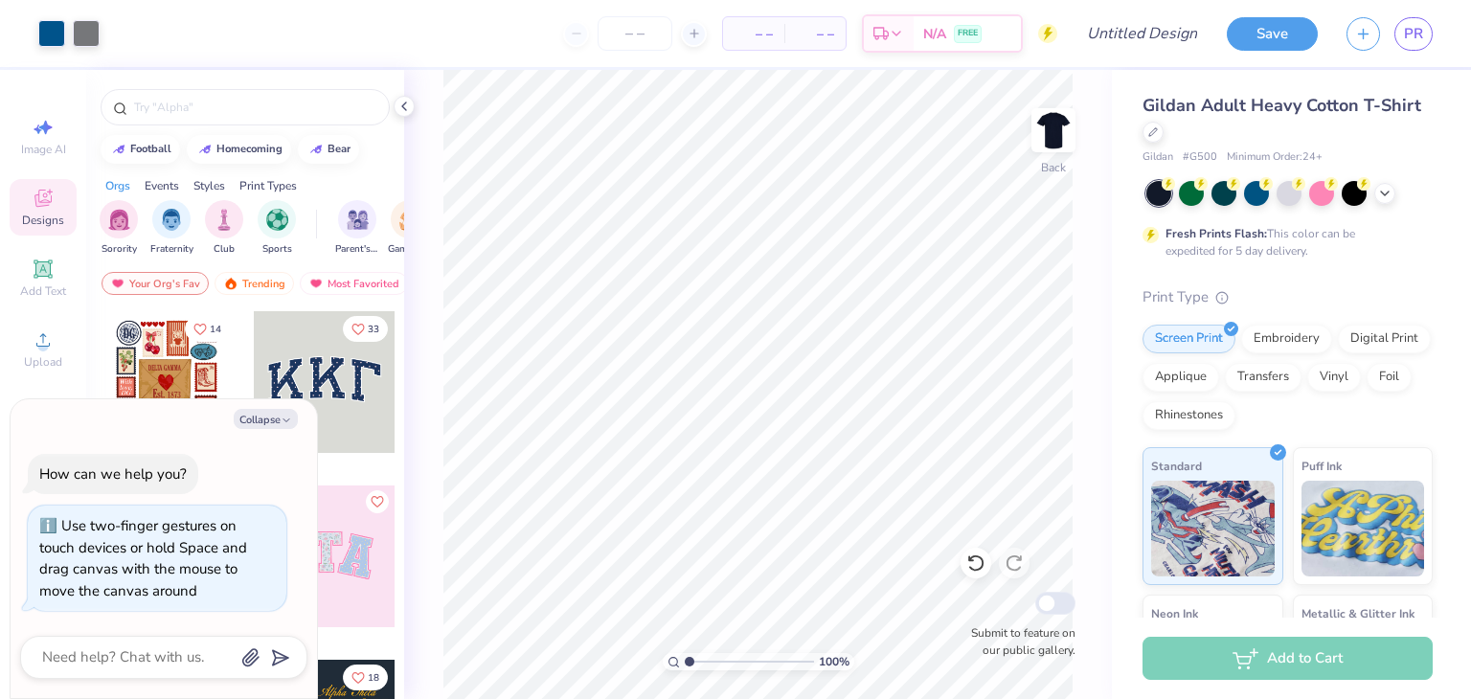
click at [687, 663] on input "range" at bounding box center [749, 661] width 129 height 17
click at [399, 99] on icon at bounding box center [404, 106] width 15 height 15
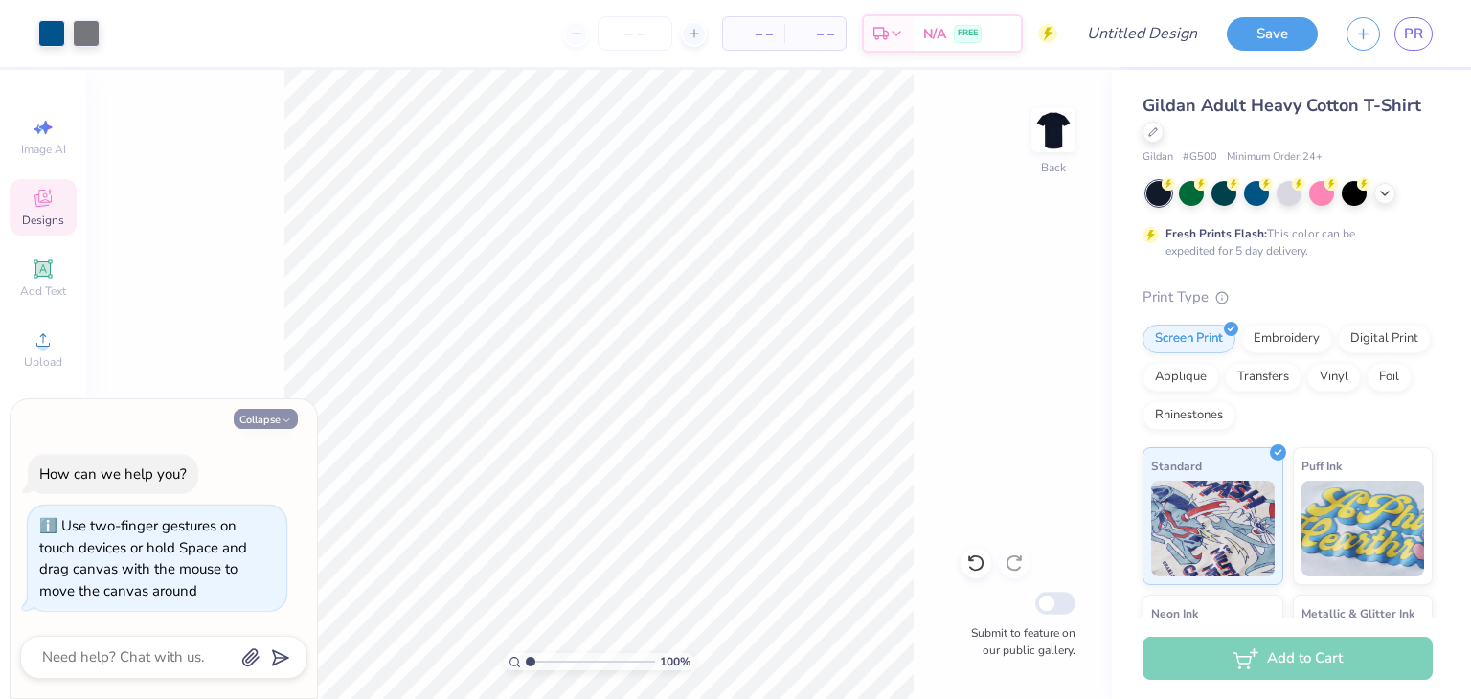
click at [263, 422] on button "Collapse" at bounding box center [266, 419] width 64 height 20
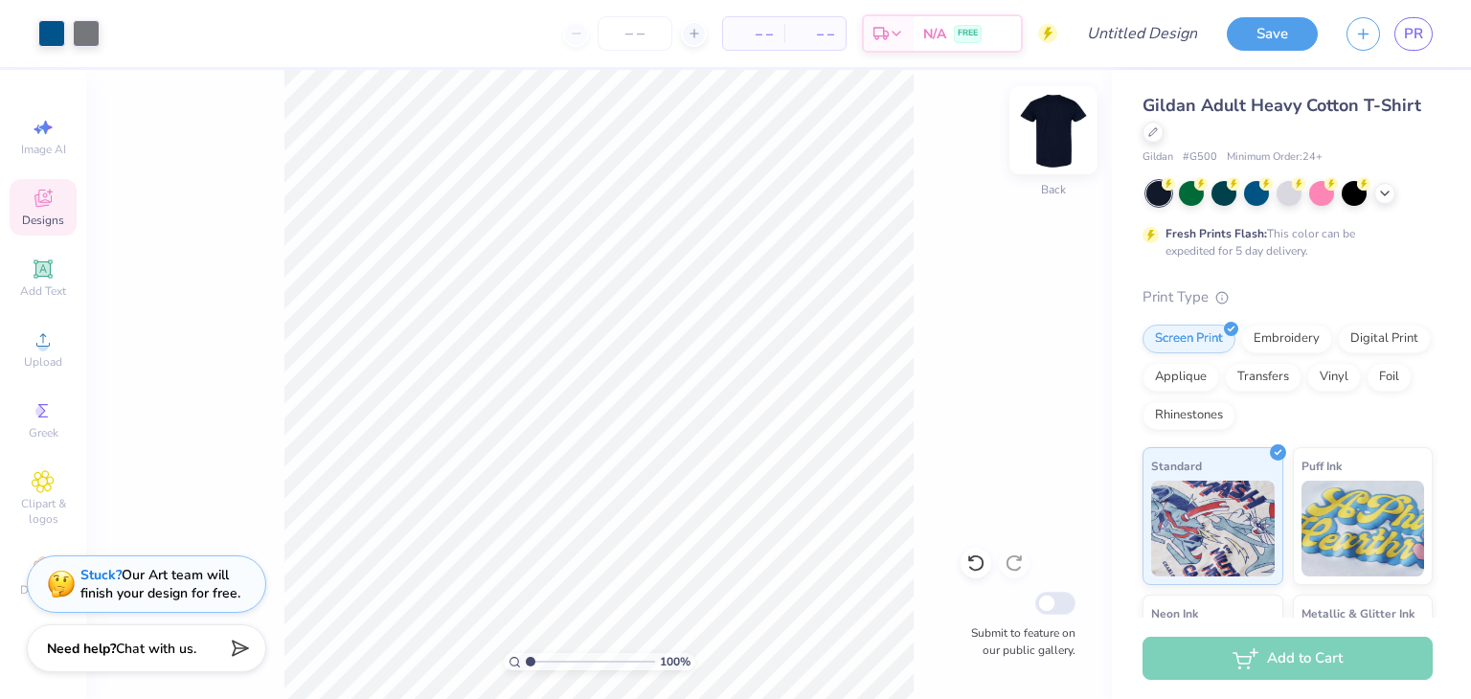
click at [1043, 132] on img at bounding box center [1053, 130] width 77 height 77
click at [1068, 141] on img at bounding box center [1053, 130] width 77 height 77
click at [1394, 195] on div at bounding box center [1384, 191] width 21 height 21
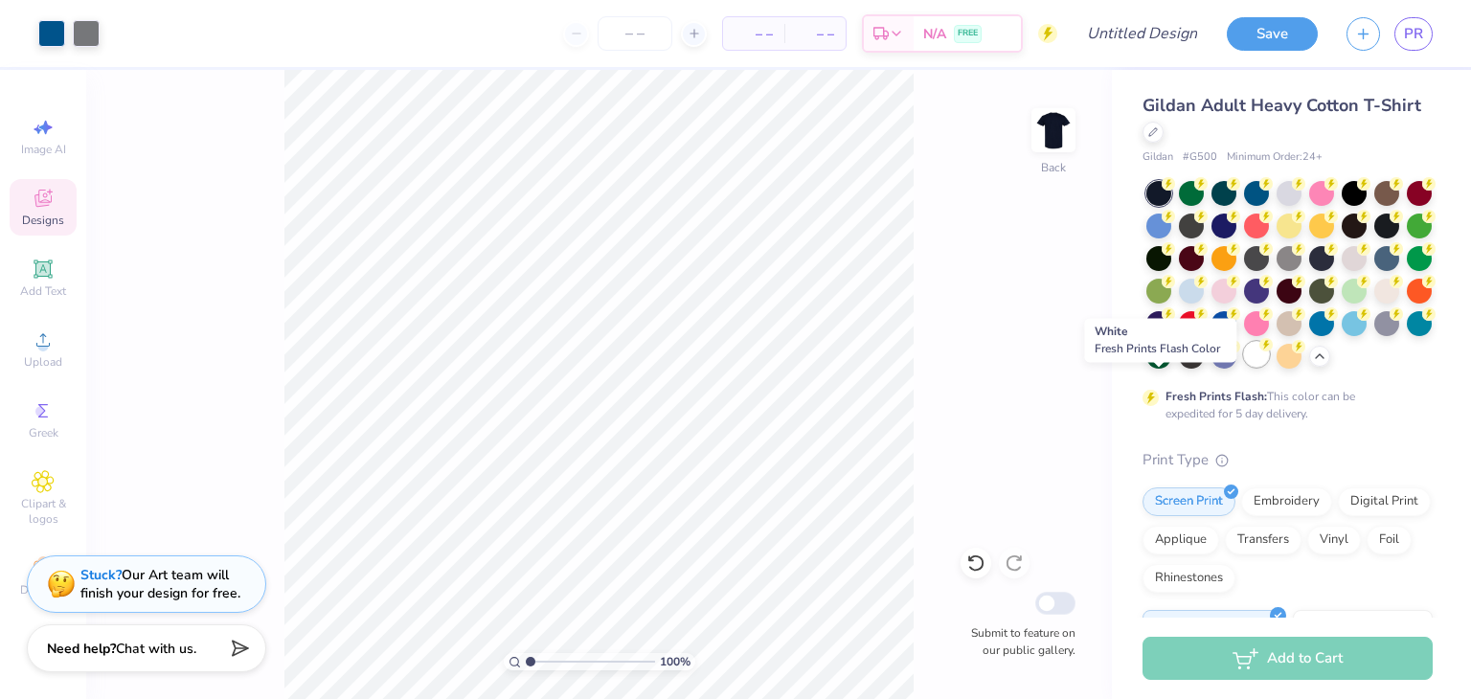
click at [1244, 367] on div at bounding box center [1256, 354] width 25 height 25
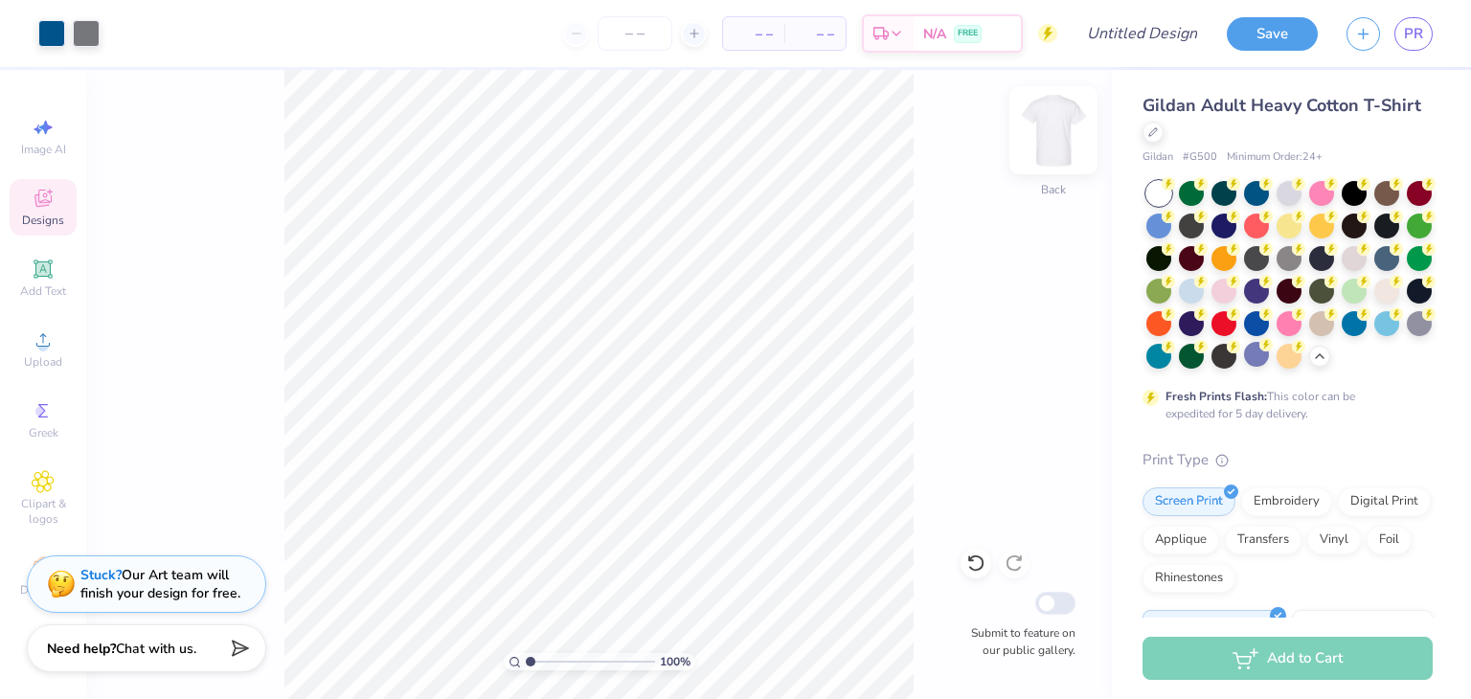
click at [1042, 129] on img at bounding box center [1053, 130] width 77 height 77
click at [1251, 33] on button "Save" at bounding box center [1272, 31] width 91 height 34
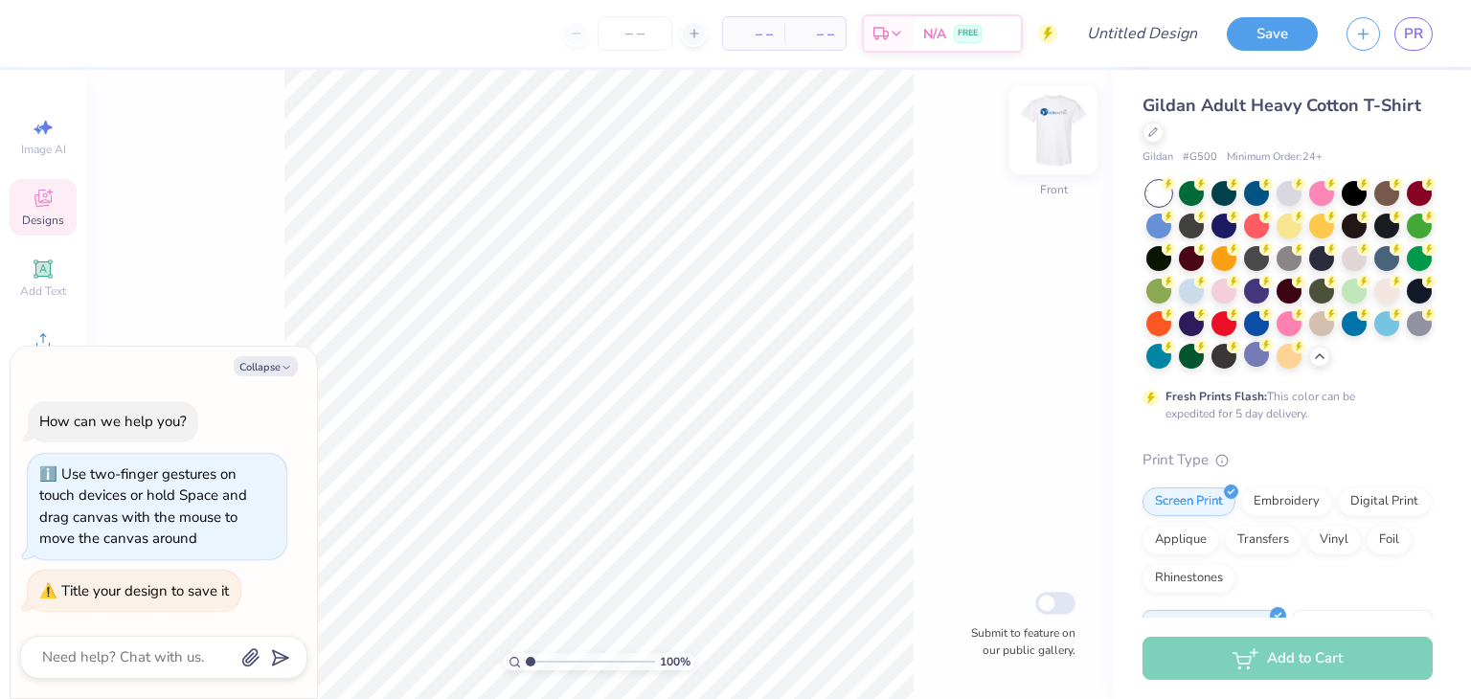
click at [1054, 128] on img at bounding box center [1053, 130] width 77 height 77
click at [1429, 39] on link "PR" at bounding box center [1414, 34] width 38 height 34
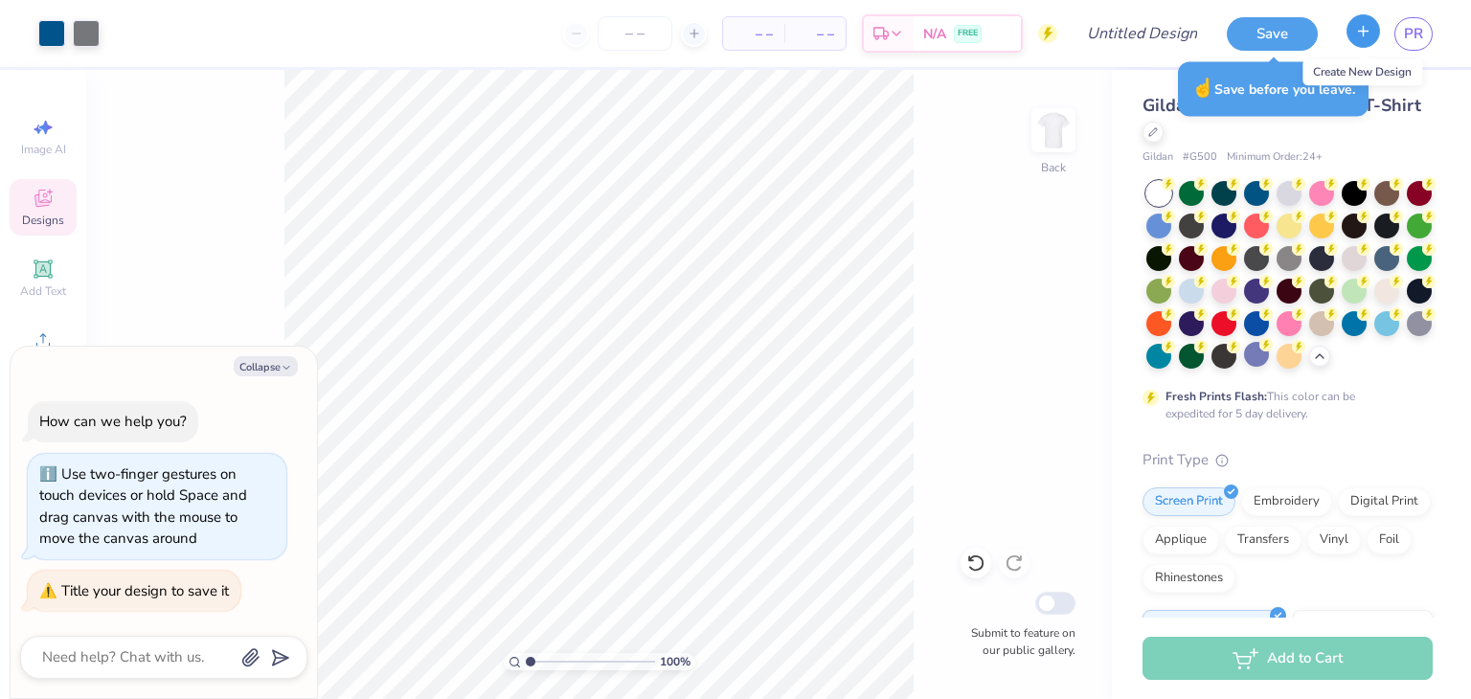
click at [1362, 40] on button "button" at bounding box center [1364, 31] width 34 height 34
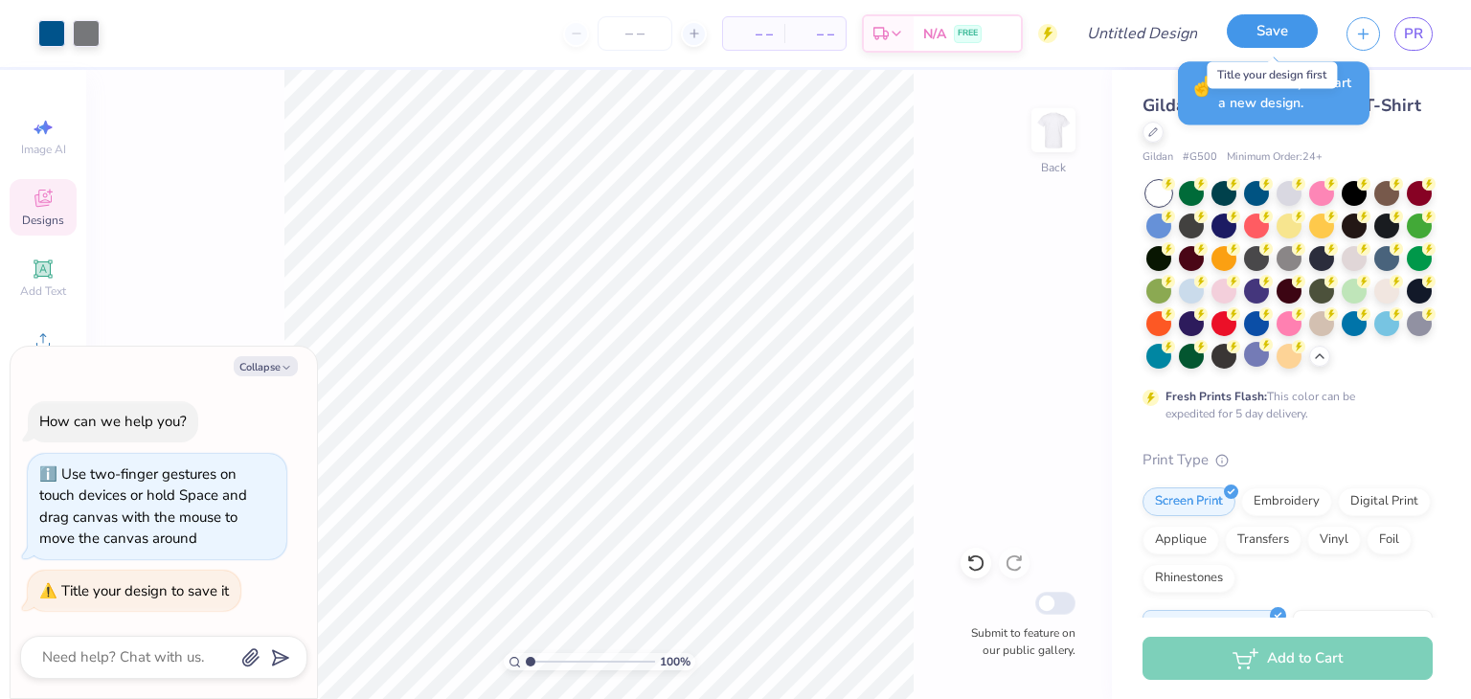
click at [1264, 41] on button "Save" at bounding box center [1272, 31] width 91 height 34
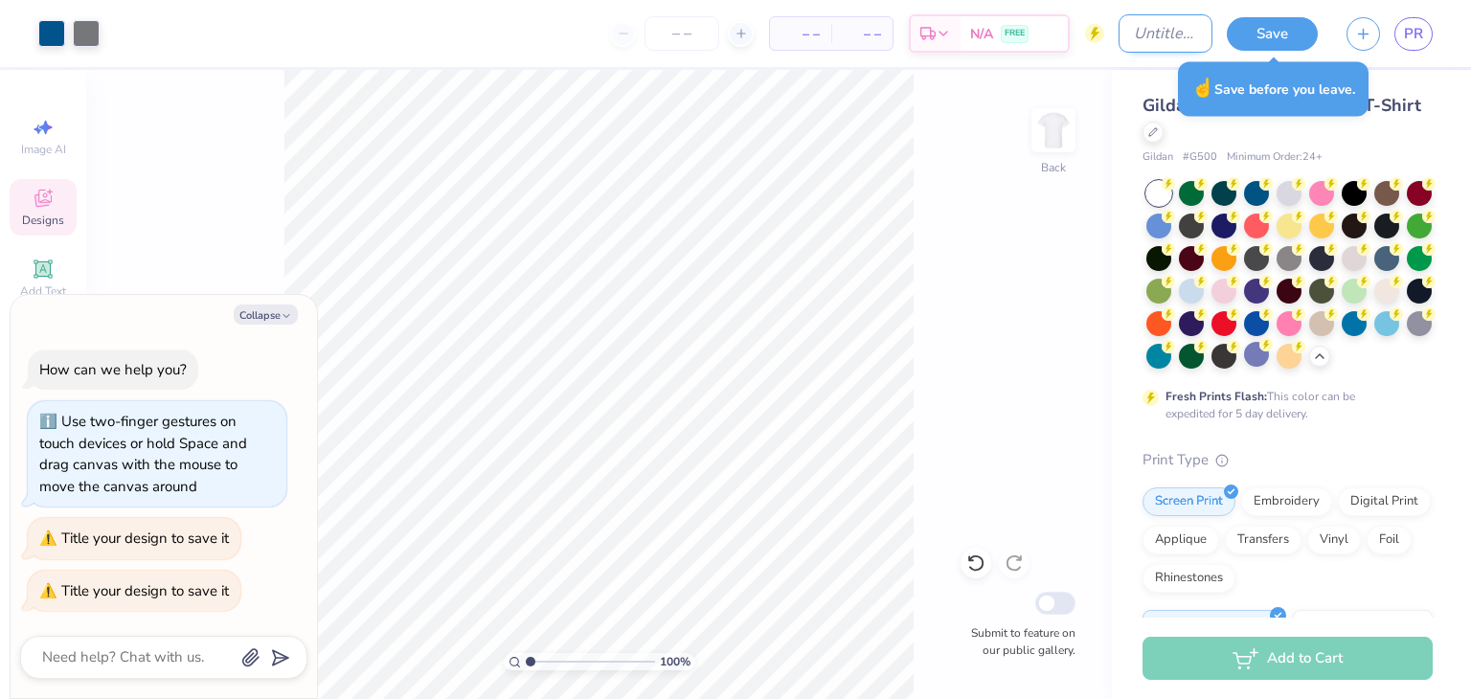
type textarea "x"
click at [1142, 37] on input "Design Title" at bounding box center [1166, 33] width 94 height 38
type input "T"
type textarea "x"
type input "T"
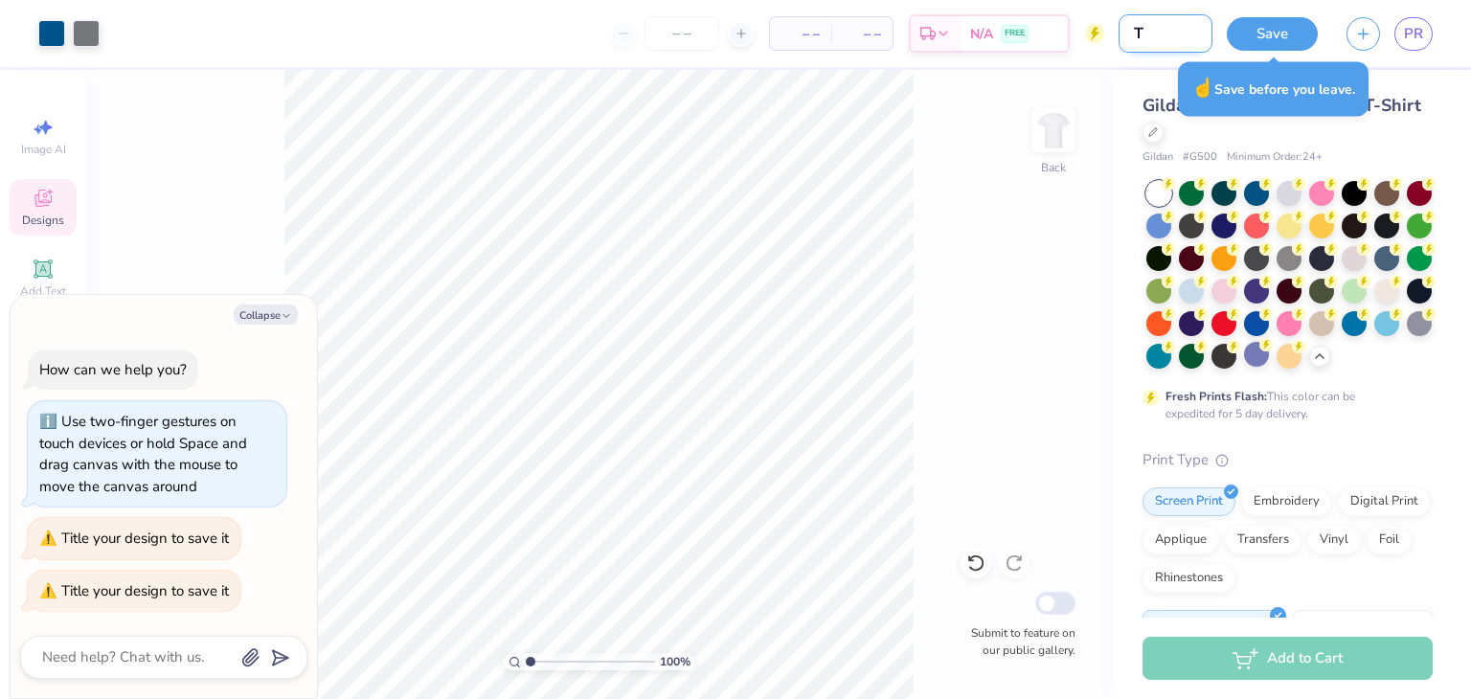
type textarea "x"
type input "T S"
type textarea "x"
type input "T Sh"
type textarea "x"
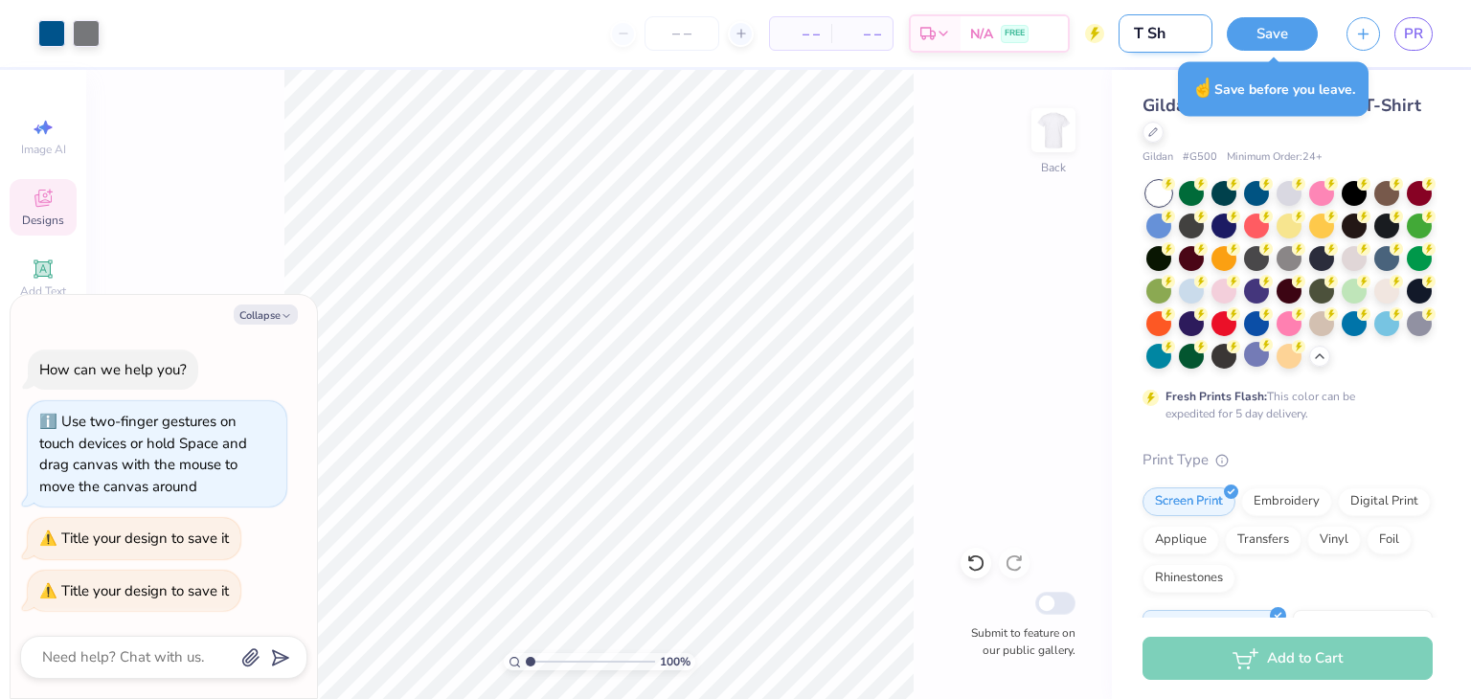
type input "T Shi"
type textarea "x"
type input "T Shir"
type textarea "x"
type input "T Shirt"
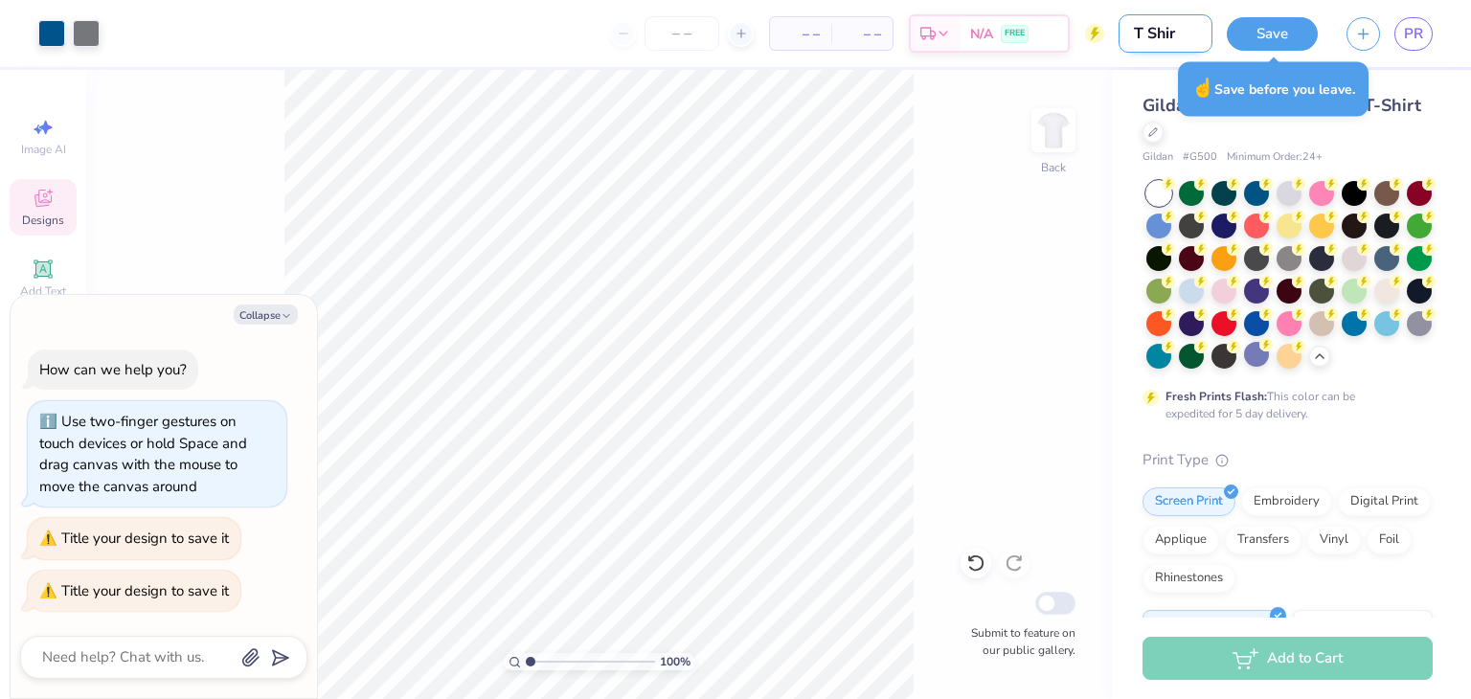
type textarea "x"
type input "T Shirt"
type textarea "x"
type input "T Shirt S"
type textarea "x"
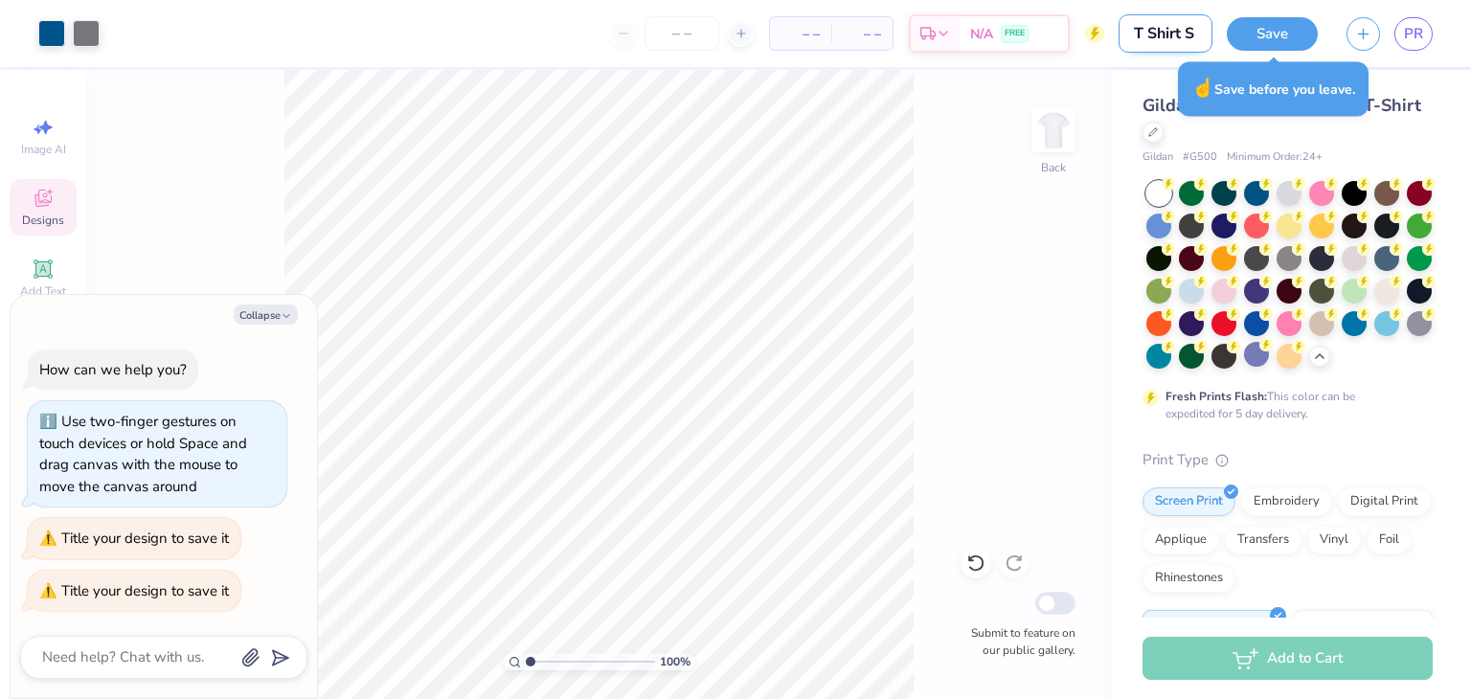
type input "T Shirt Si"
type textarea "x"
type input "T Shirt Sim"
type textarea "x"
type input "T Shirt Simp"
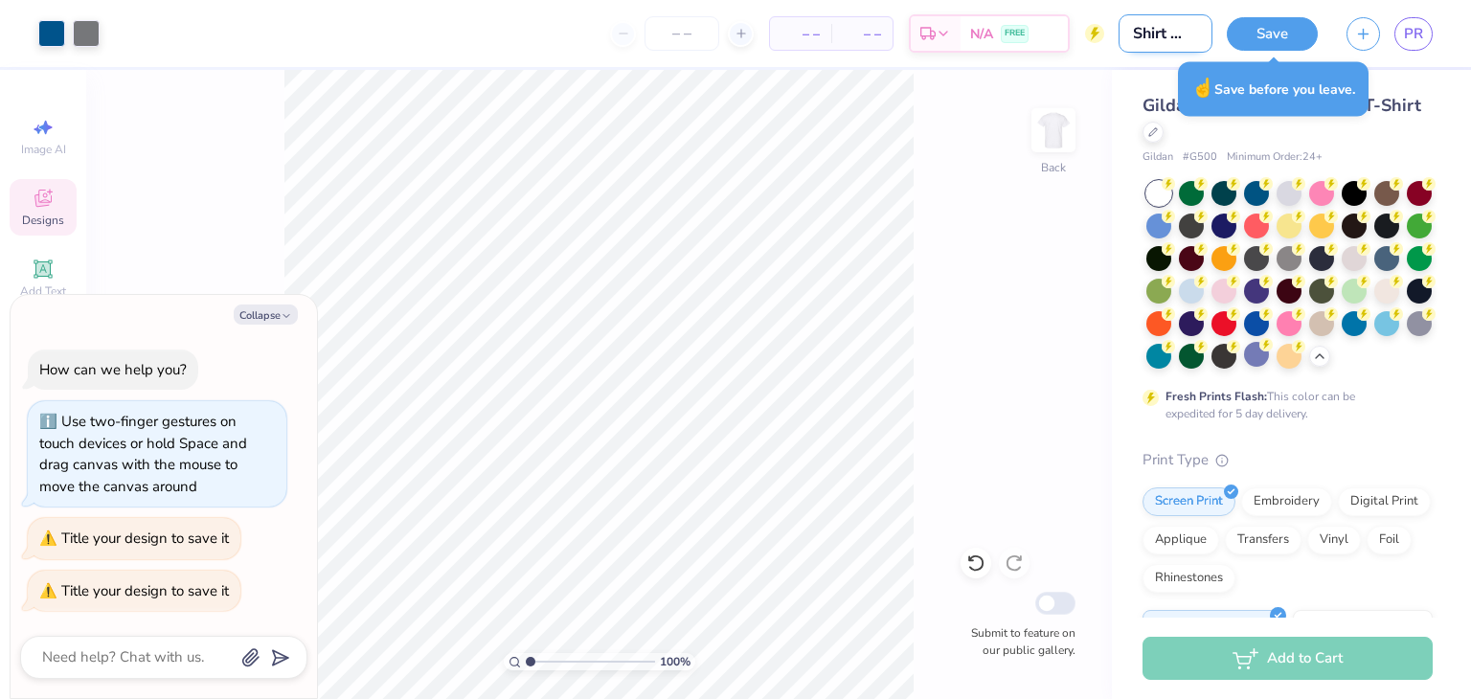
type textarea "x"
type input "T Shirt Simpl"
type textarea "x"
type input "T Shirt Simple"
type textarea "x"
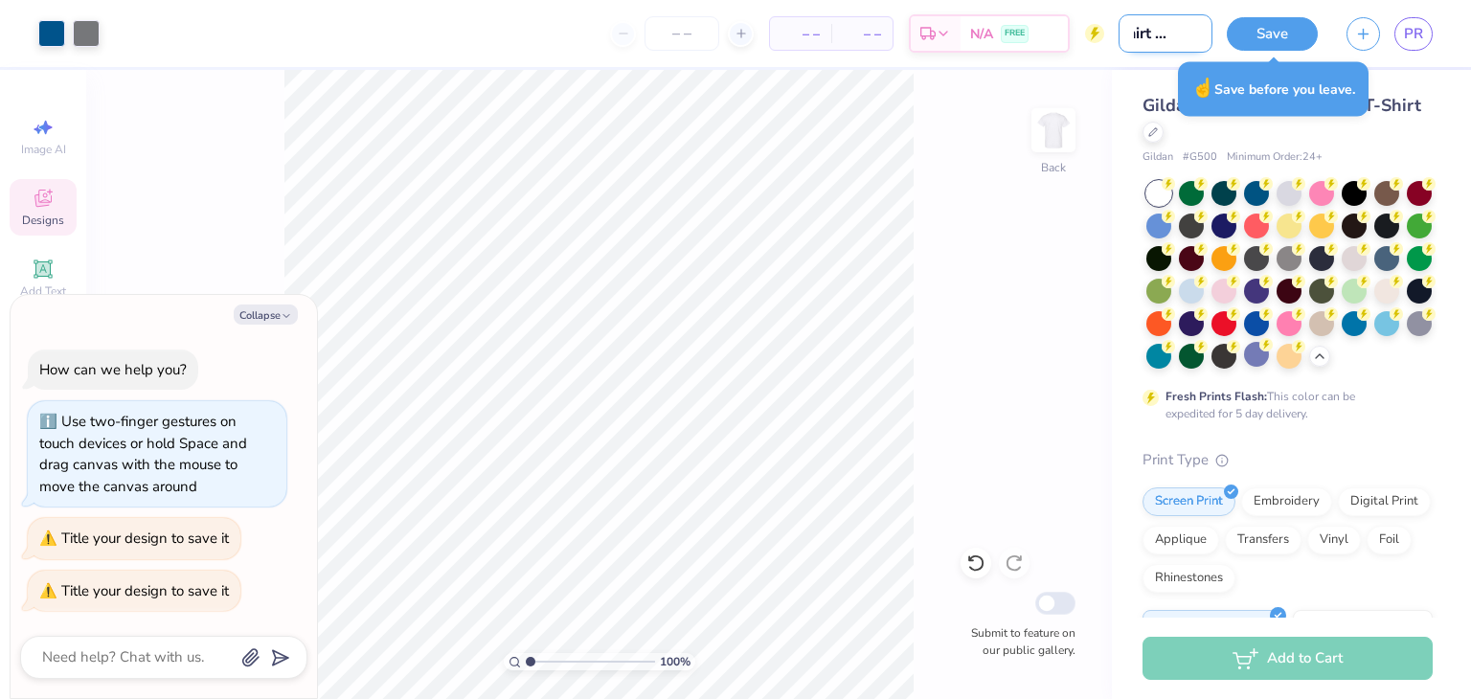
scroll to position [0, 38]
type input "T Shirt Simple"
click at [1258, 38] on button "Save" at bounding box center [1272, 31] width 91 height 34
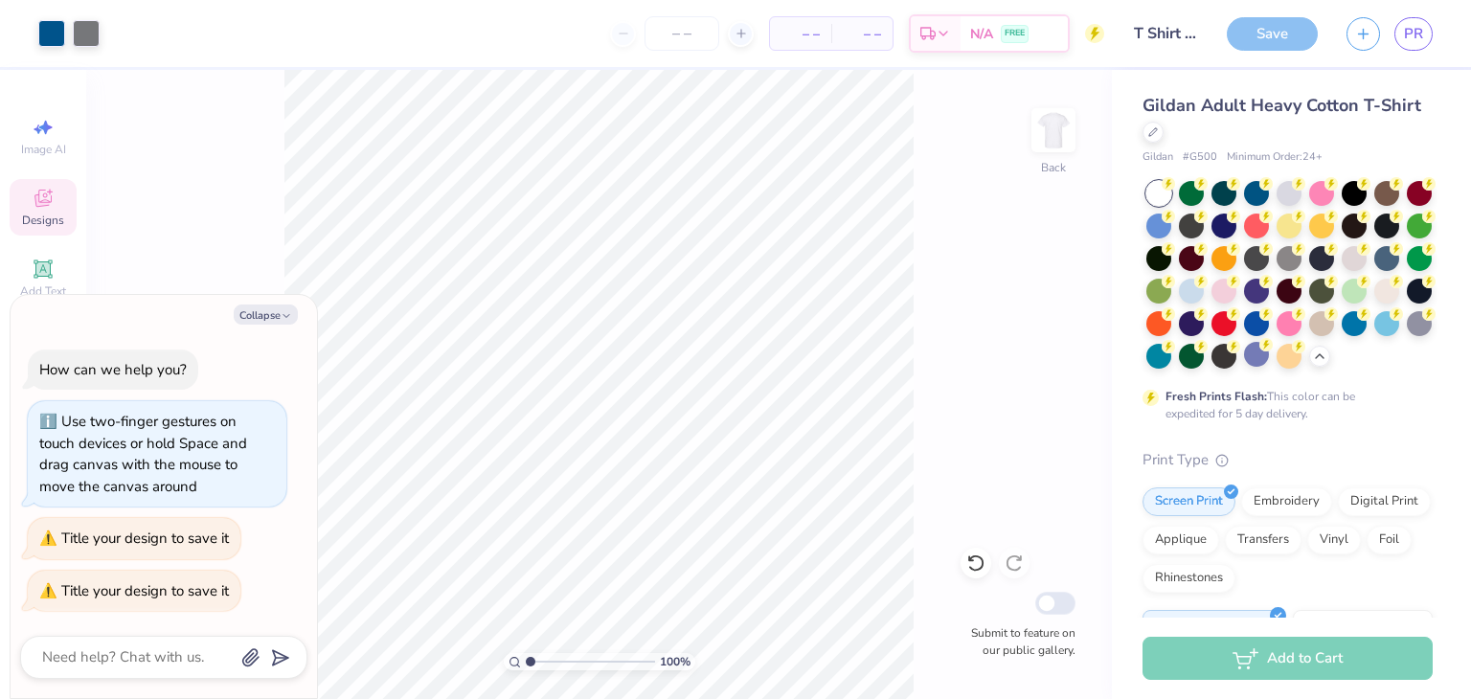
click at [1294, 41] on div "Save" at bounding box center [1272, 34] width 91 height 34
type textarea "x"
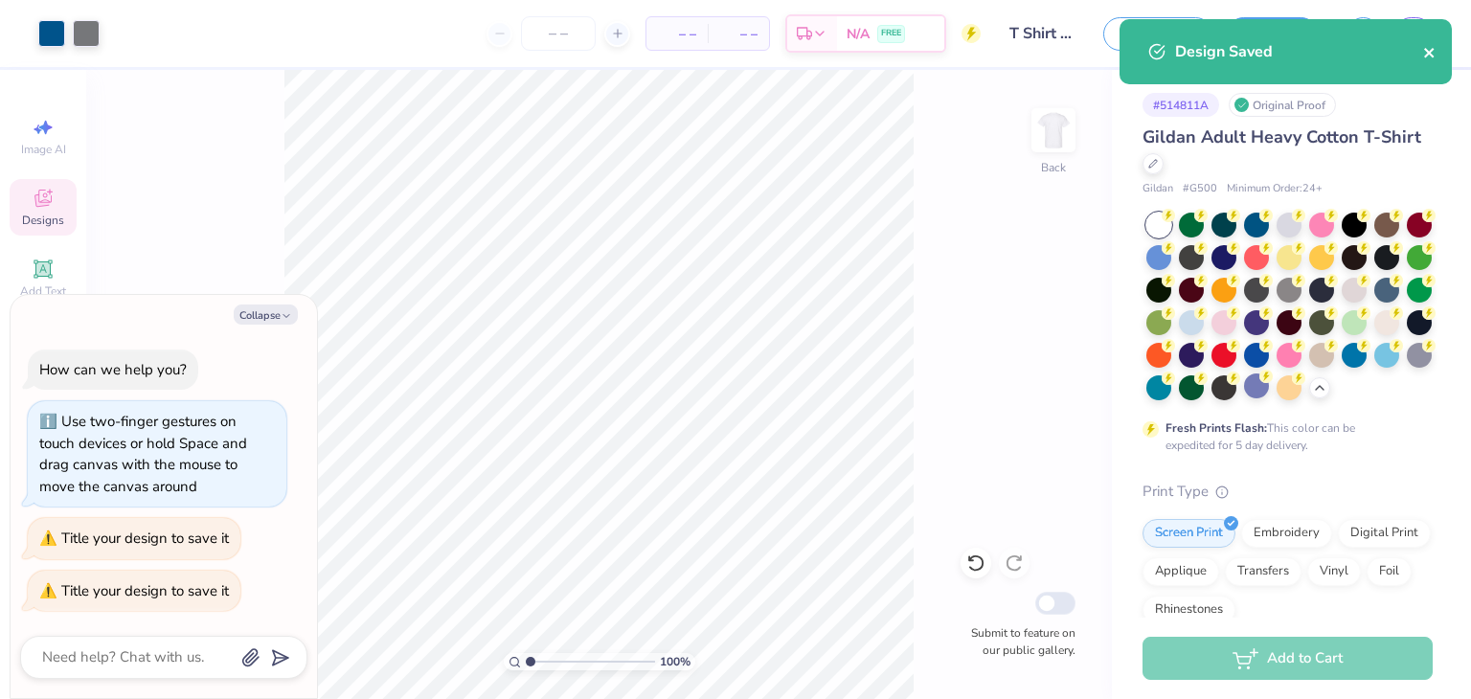
click at [1431, 55] on icon "close" at bounding box center [1429, 53] width 10 height 10
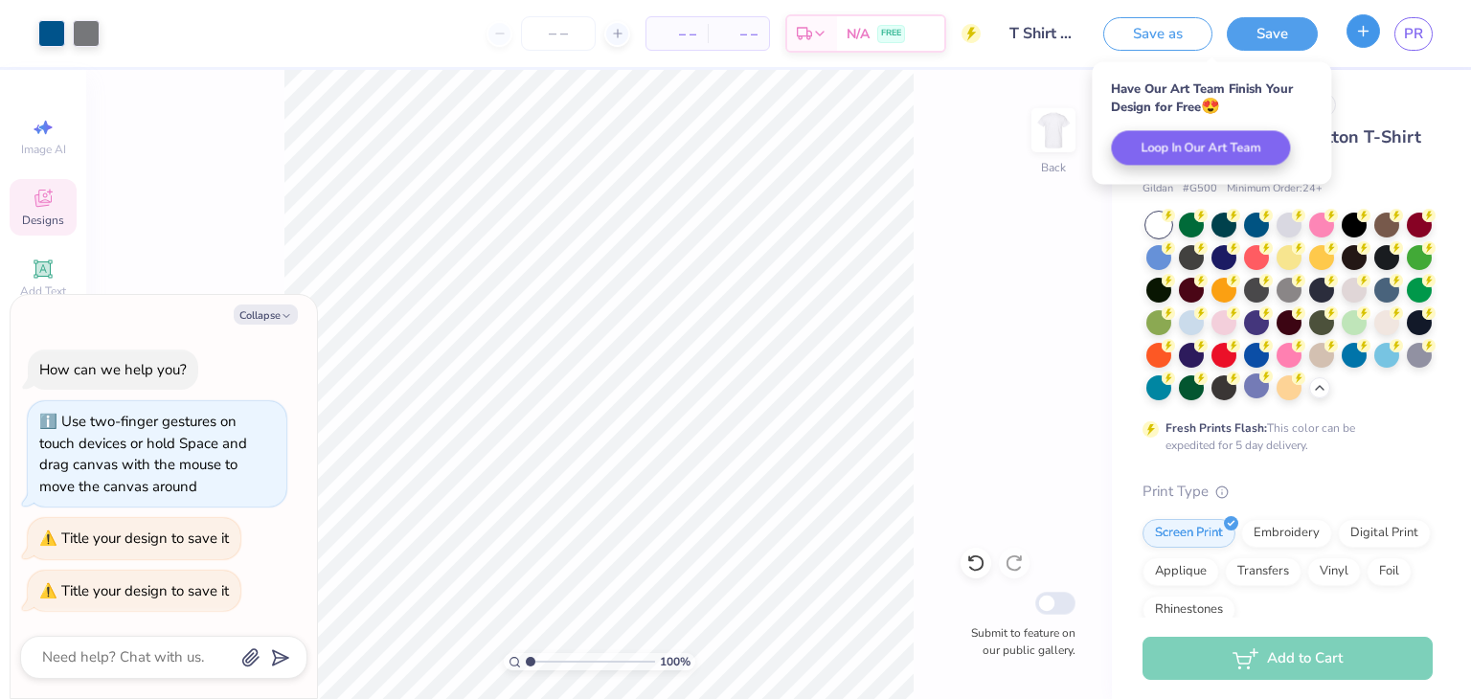
click at [1357, 35] on icon "button" at bounding box center [1363, 31] width 16 height 16
checkbox input "true"
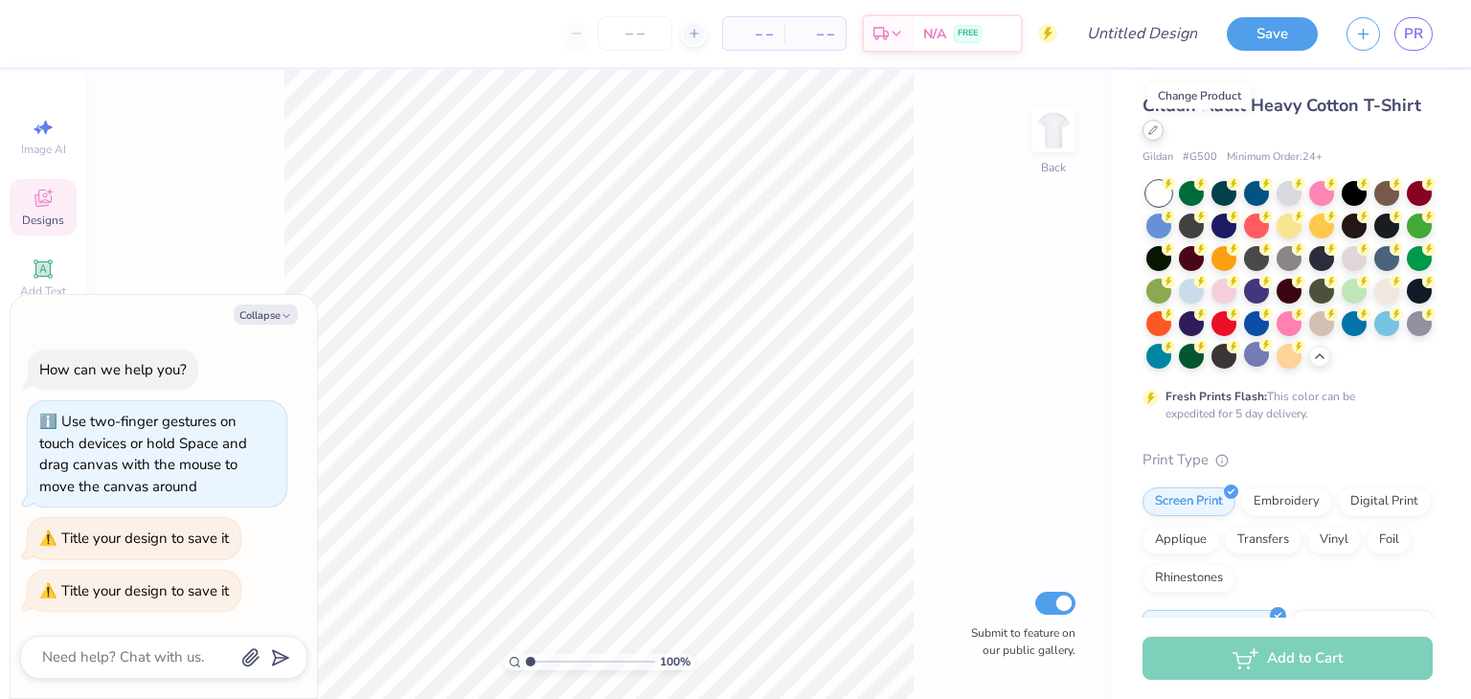
click at [1164, 136] on div at bounding box center [1153, 130] width 21 height 21
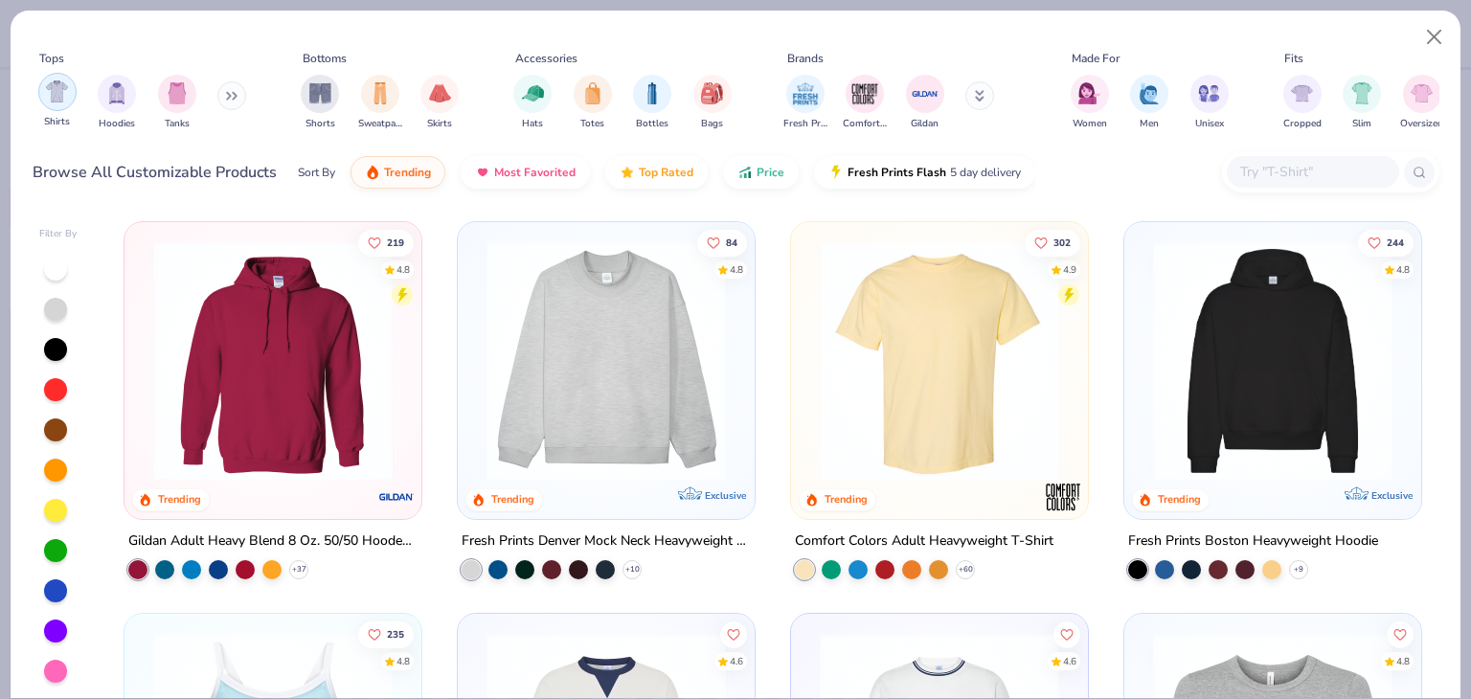
click at [46, 92] on img "filter for Shirts" at bounding box center [57, 91] width 22 height 22
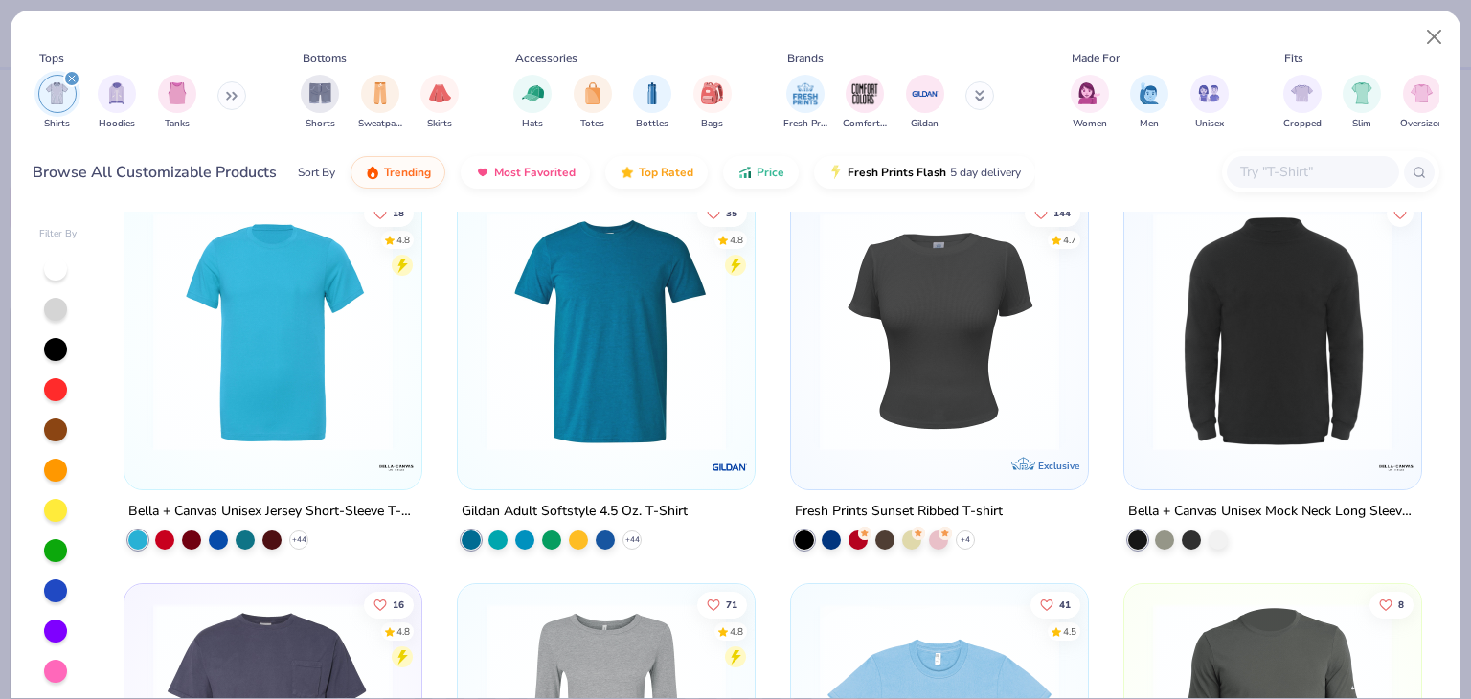
scroll to position [1645, 0]
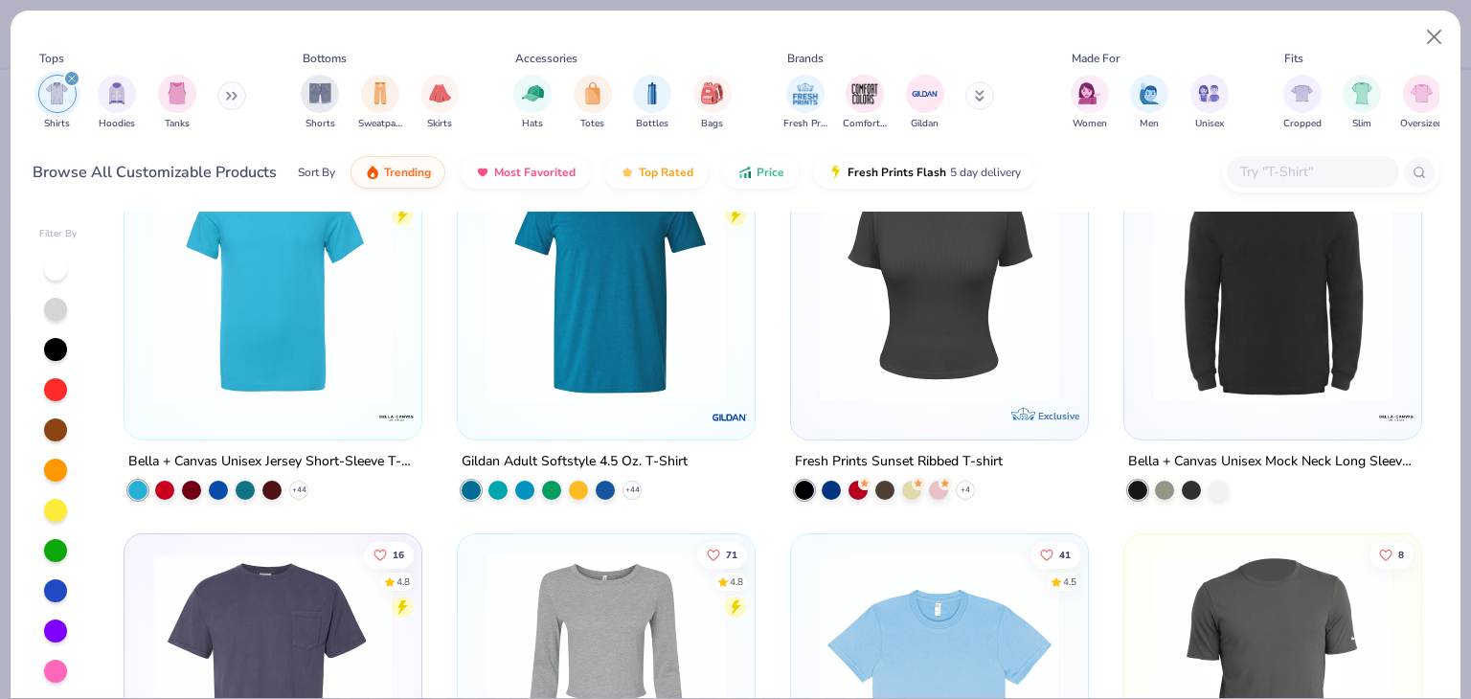
click at [235, 95] on icon at bounding box center [231, 96] width 11 height 10
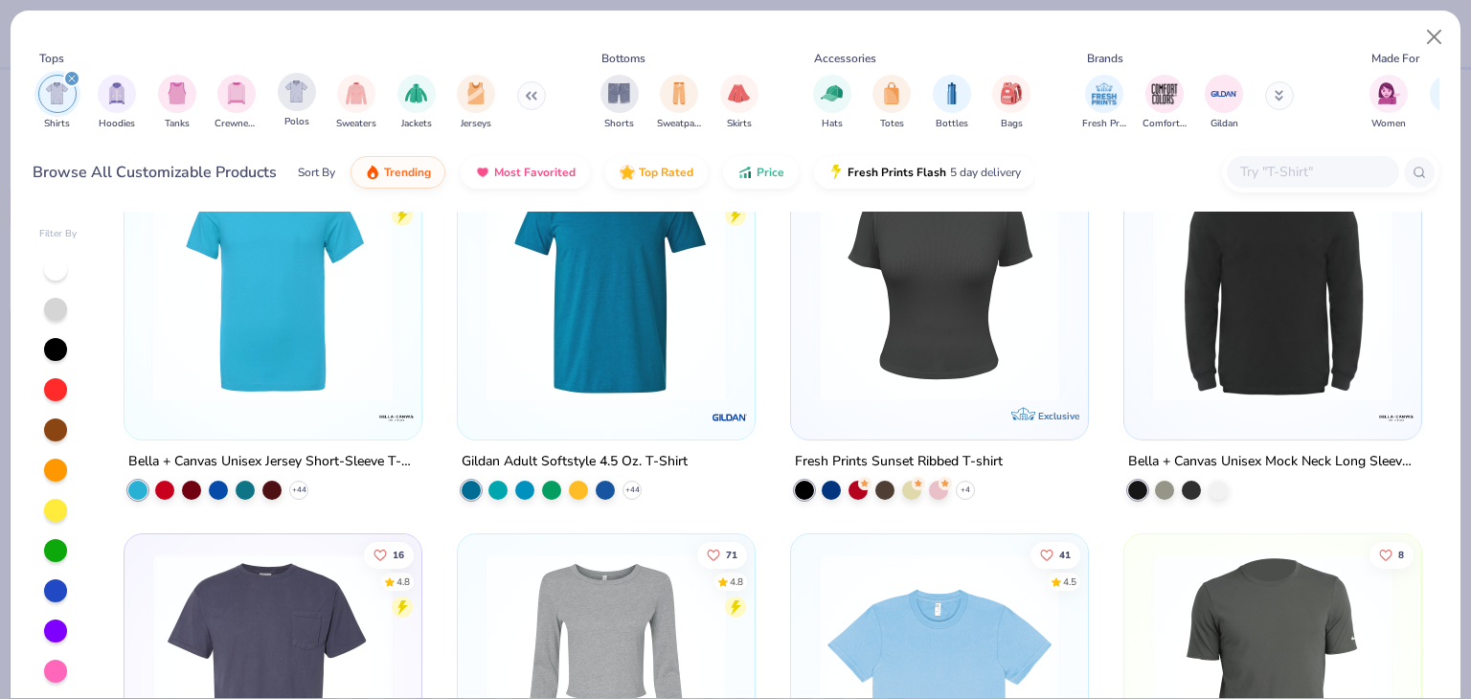
click at [303, 111] on div "Polos" at bounding box center [297, 101] width 38 height 57
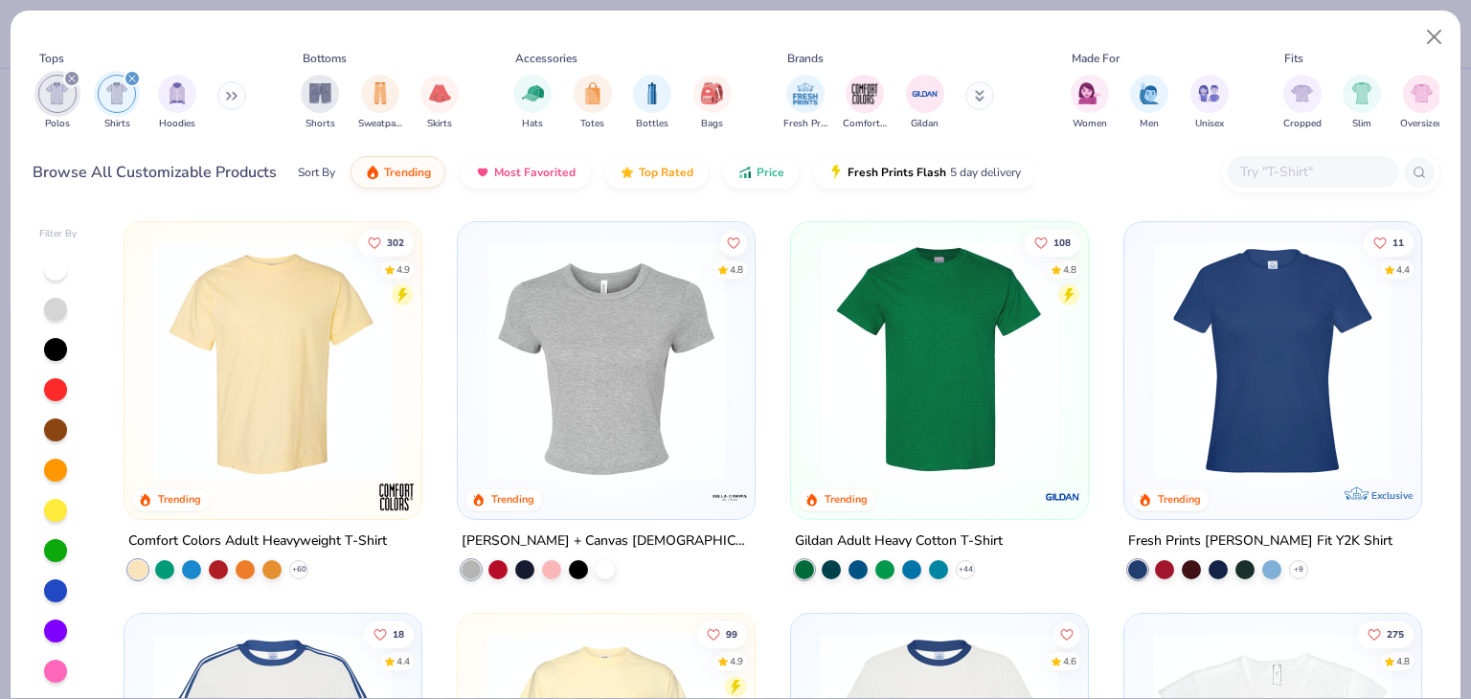
click at [130, 78] on icon "filter for Shirts" at bounding box center [132, 79] width 8 height 8
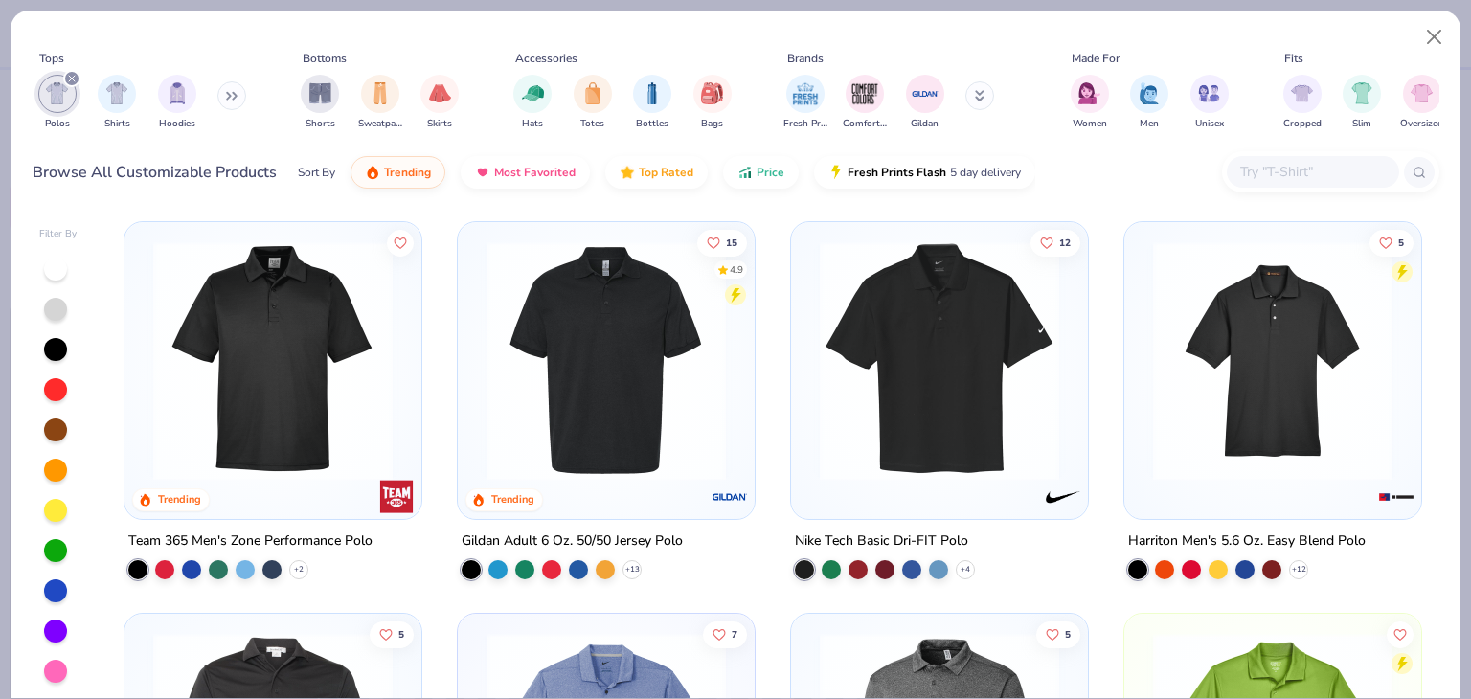
click at [517, 542] on div "Gildan Adult 6 Oz. 50/50 Jersey Polo" at bounding box center [572, 542] width 221 height 24
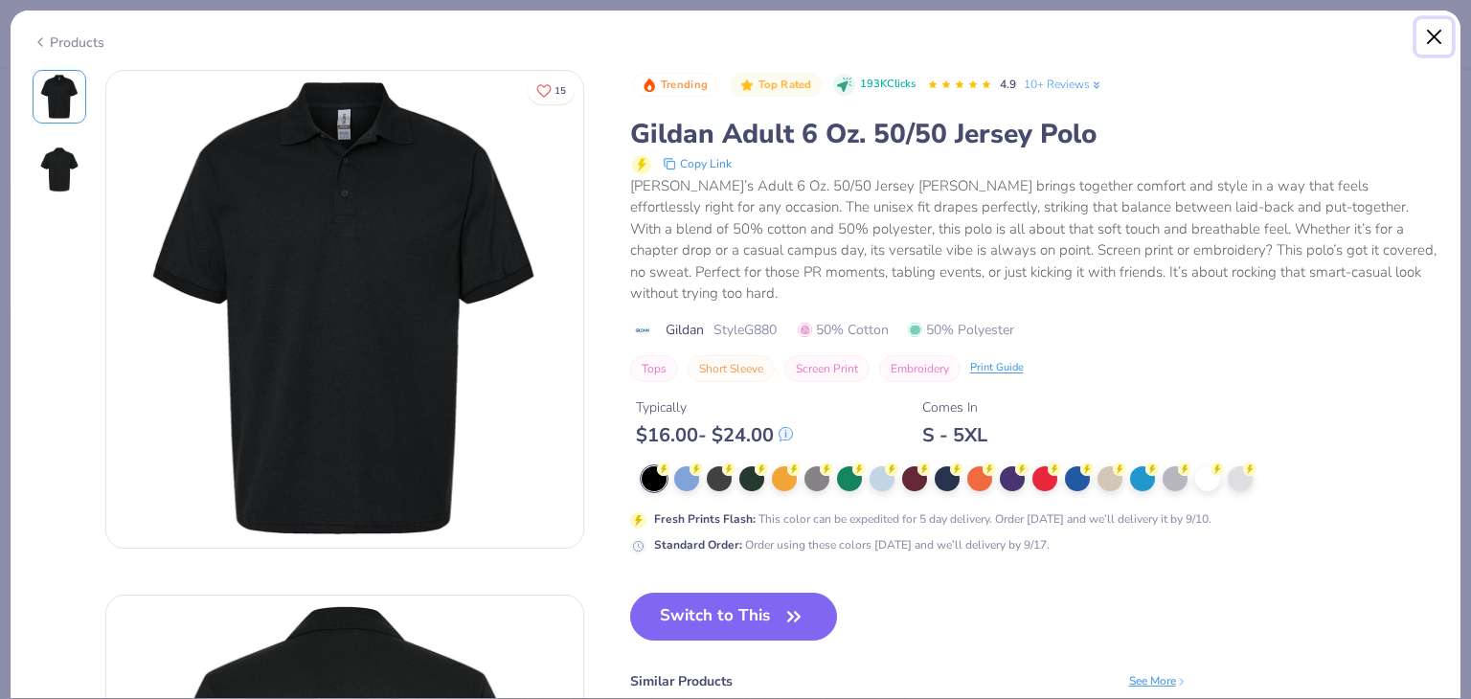
click at [1441, 35] on button "Close" at bounding box center [1435, 37] width 36 height 36
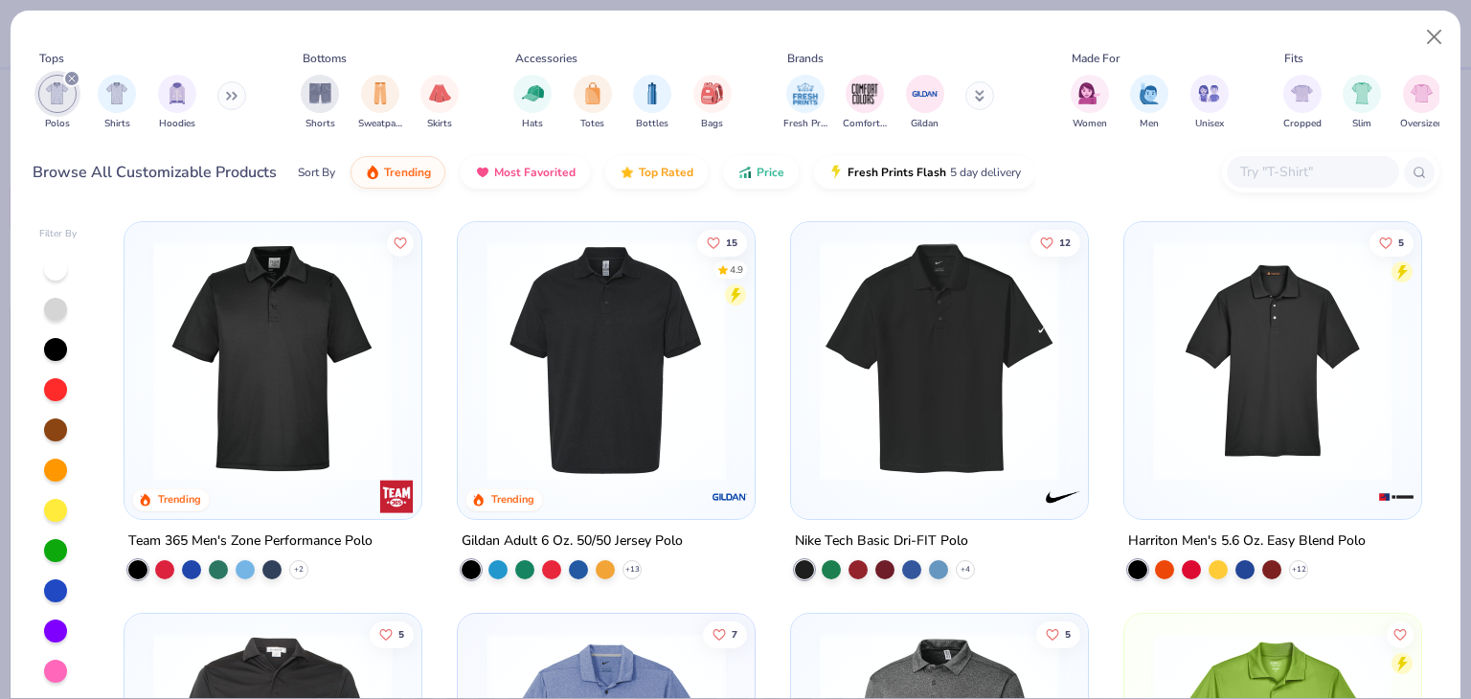
click at [317, 373] on img at bounding box center [273, 360] width 259 height 239
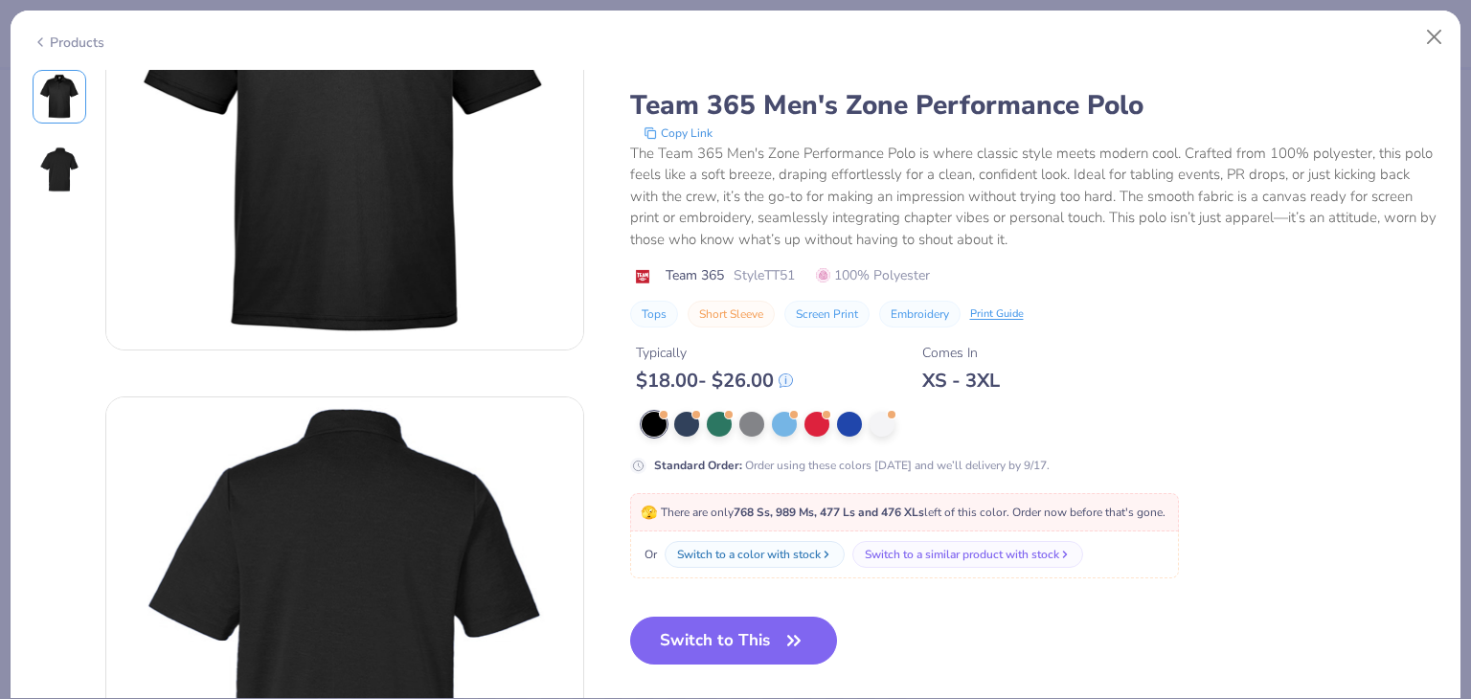
scroll to position [197, 0]
click at [689, 432] on div at bounding box center [686, 423] width 25 height 25
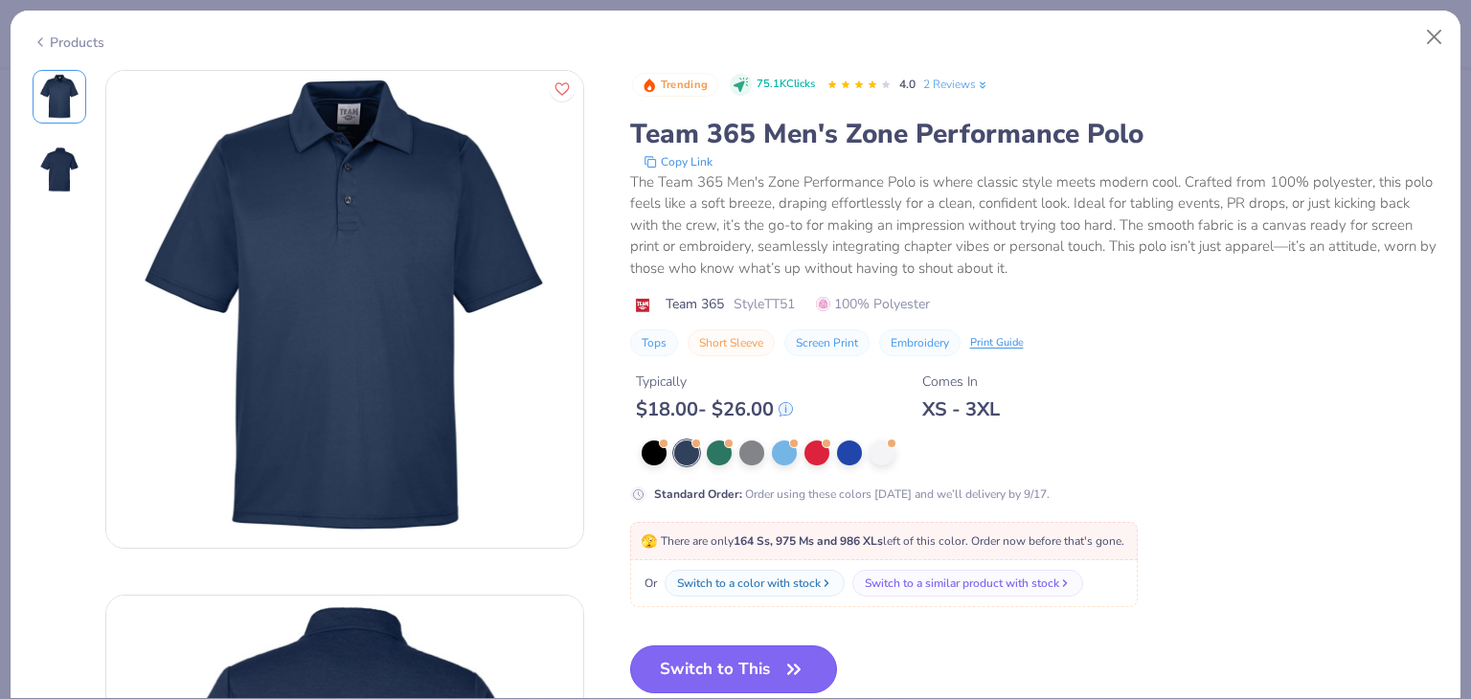
click at [710, 661] on button "Switch to This" at bounding box center [734, 670] width 208 height 48
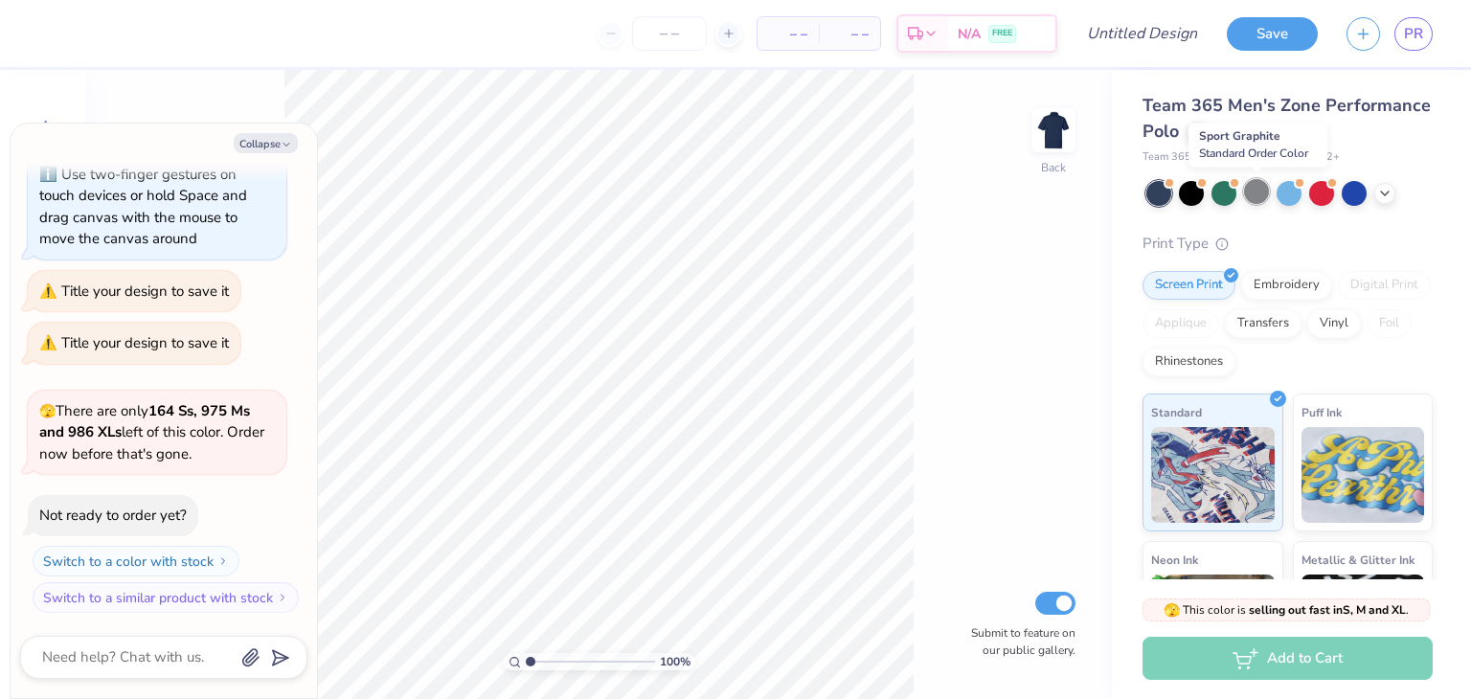
click at [1260, 193] on div at bounding box center [1256, 191] width 25 height 25
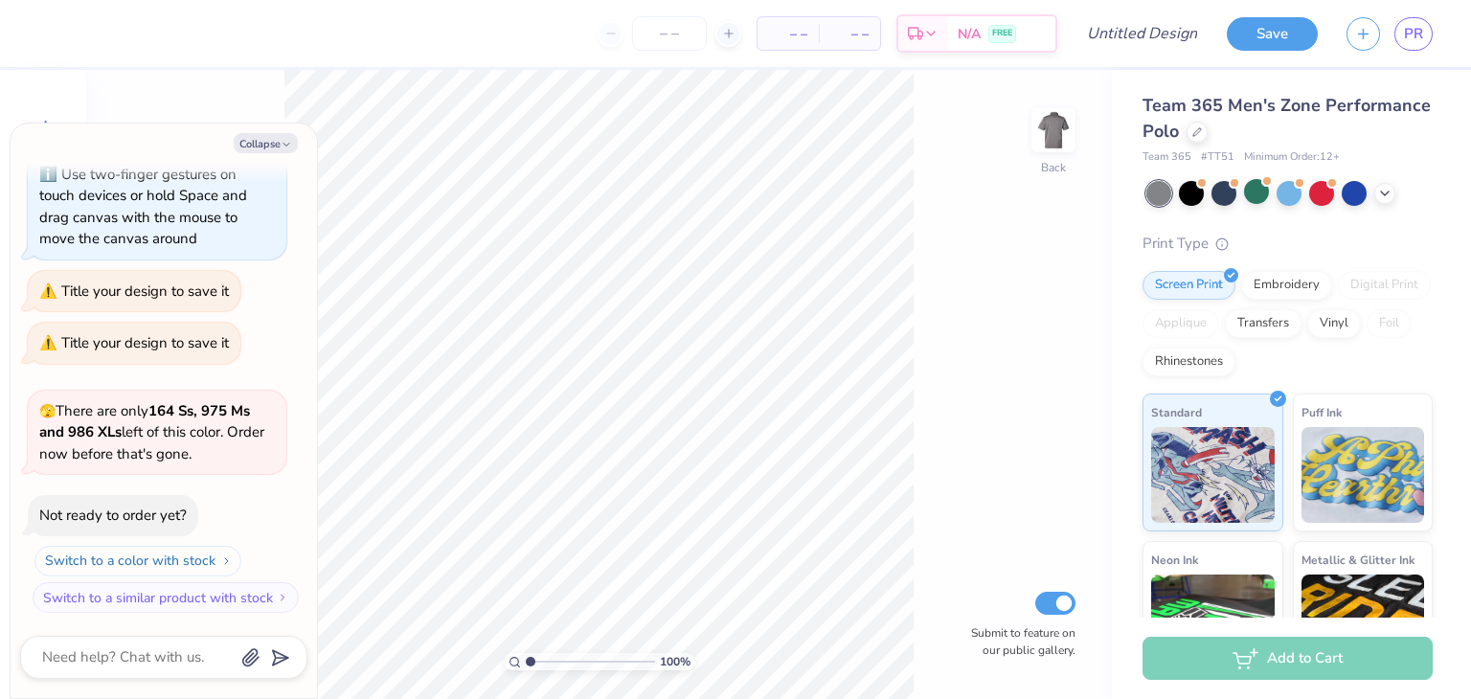
click at [149, 564] on button "Switch to a color with stock" at bounding box center [137, 561] width 207 height 31
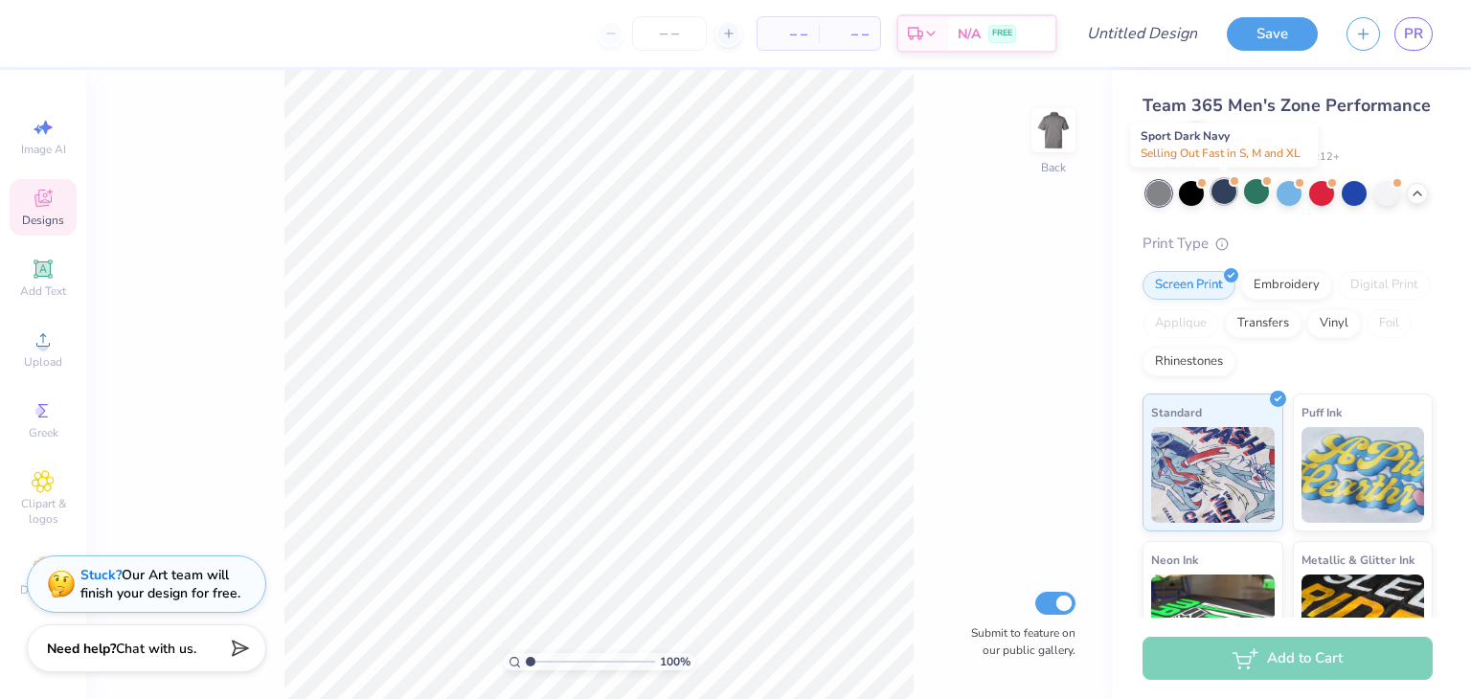
click at [1226, 196] on div at bounding box center [1224, 191] width 25 height 25
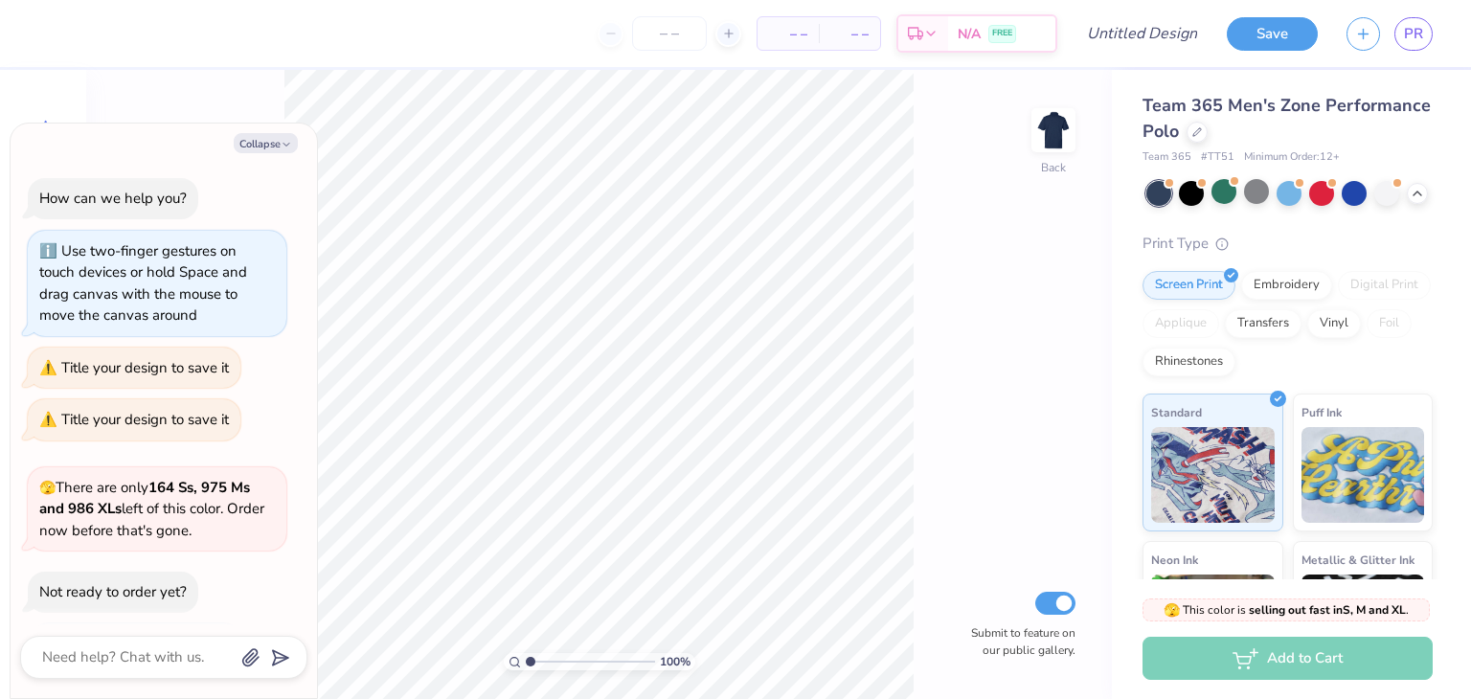
scroll to position [326, 0]
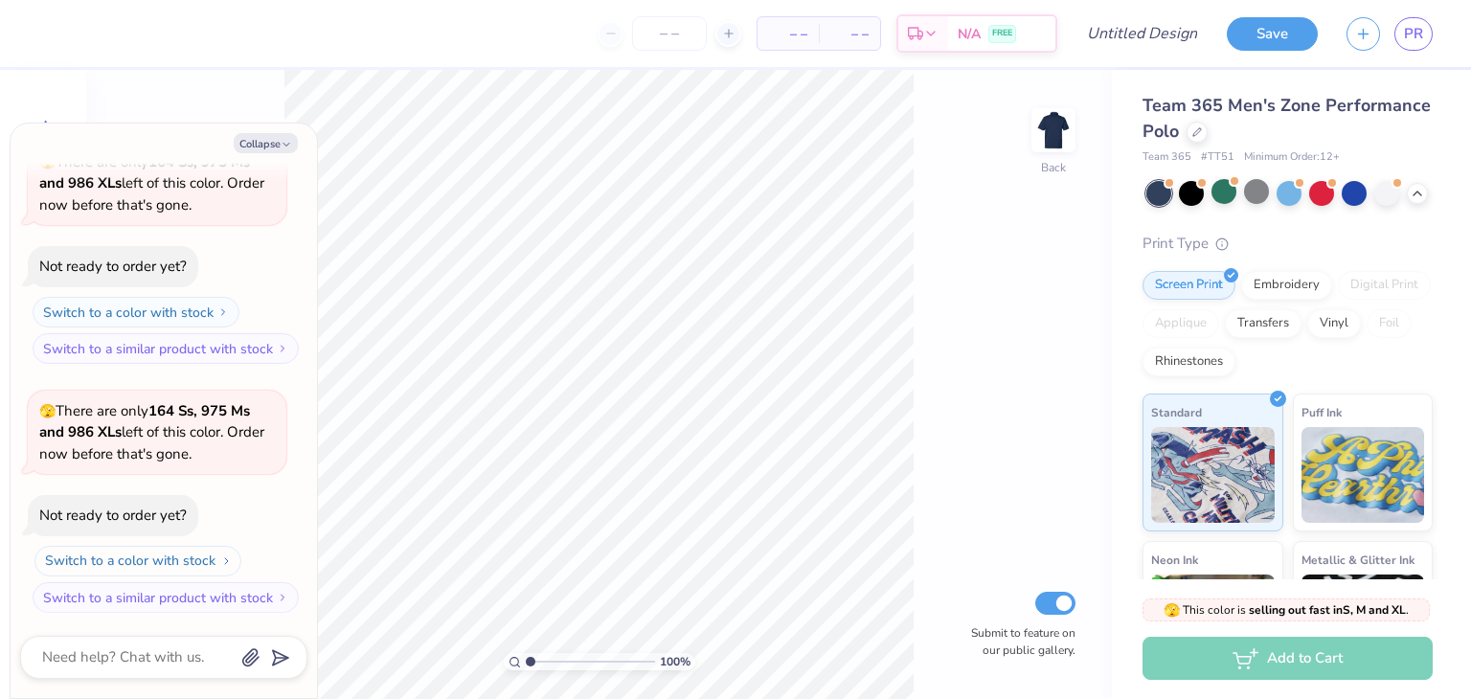
click at [174, 560] on button "Switch to a color with stock" at bounding box center [137, 561] width 207 height 31
type textarea "x"
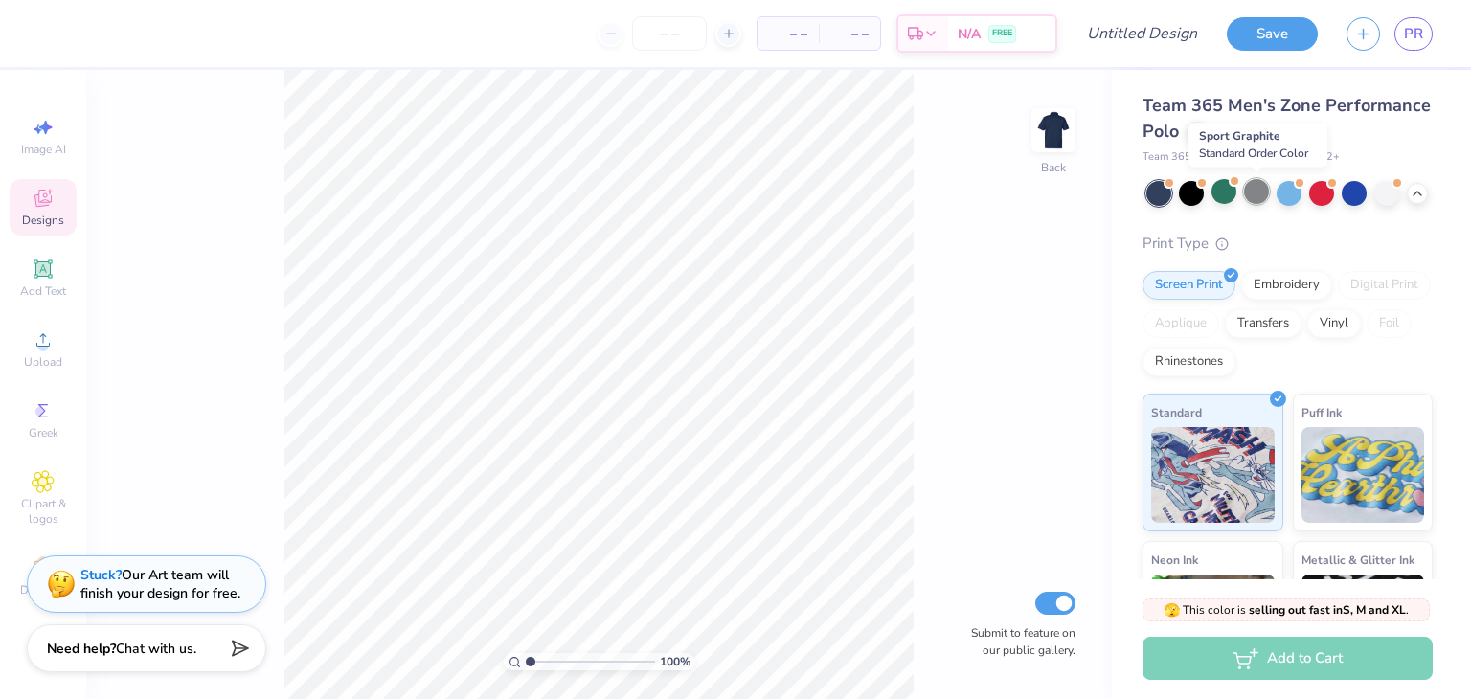
click at [1257, 198] on div at bounding box center [1256, 191] width 25 height 25
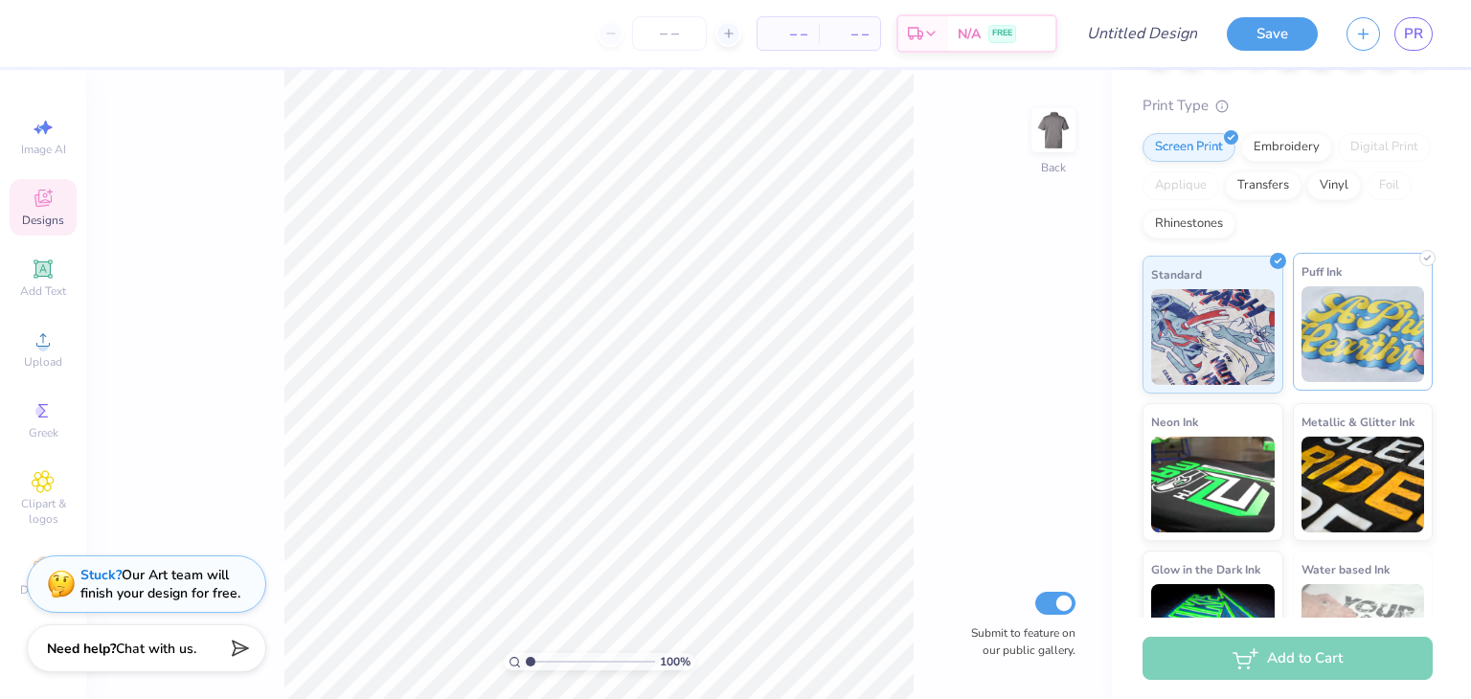
scroll to position [0, 0]
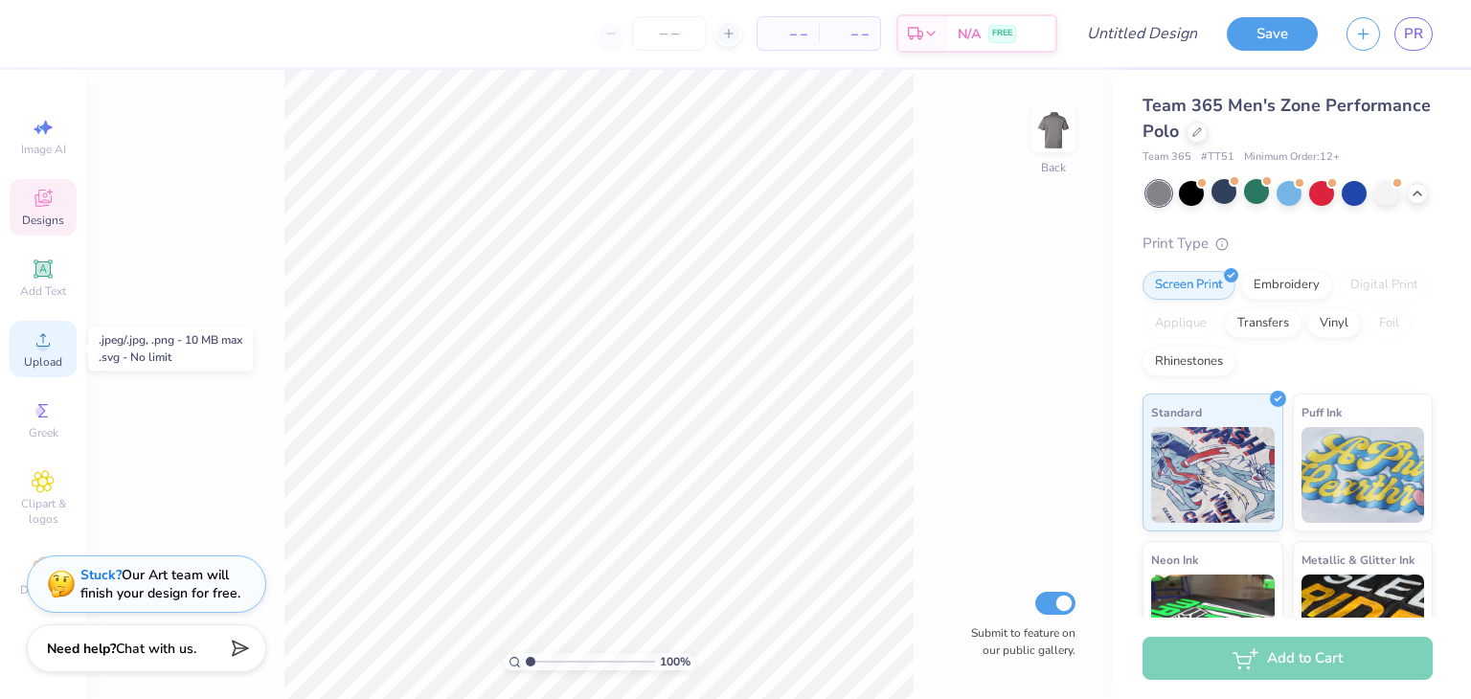
click at [56, 349] on div "Upload" at bounding box center [43, 349] width 67 height 57
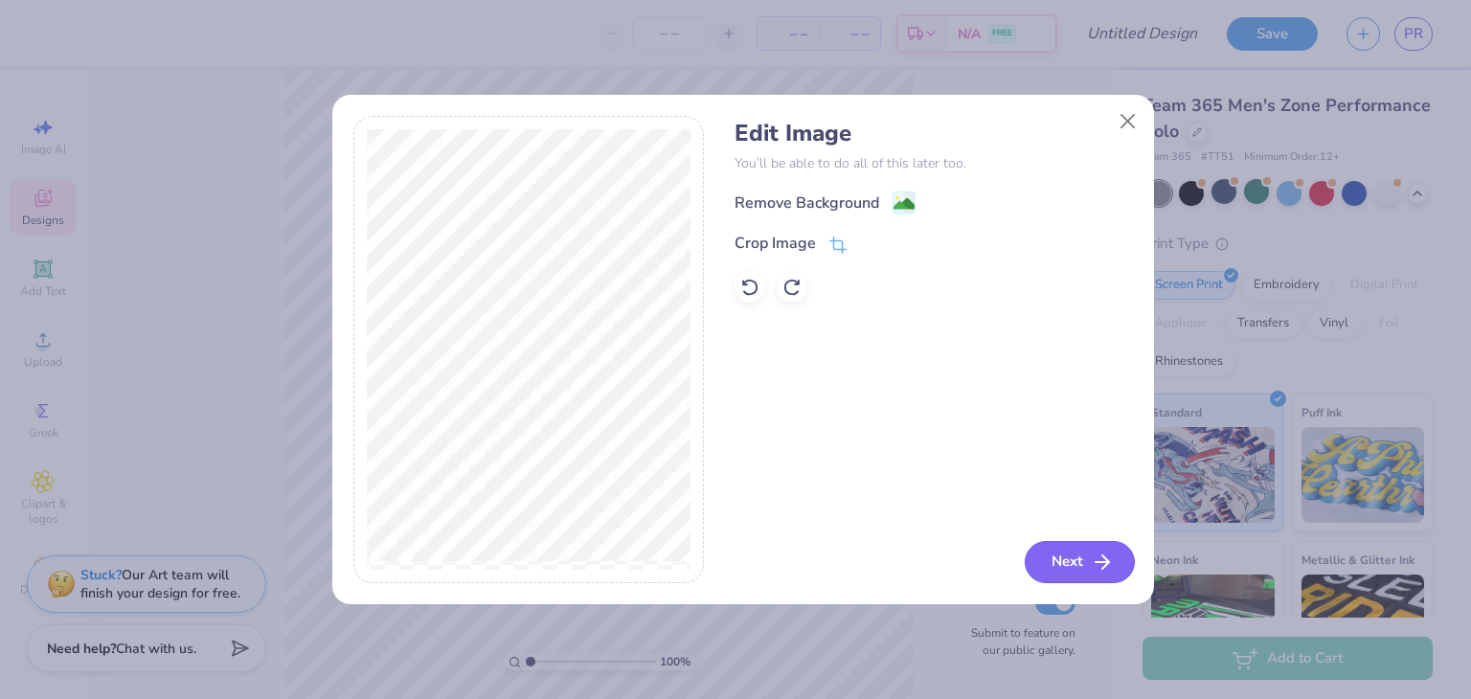
click at [1058, 564] on button "Next" at bounding box center [1080, 562] width 110 height 42
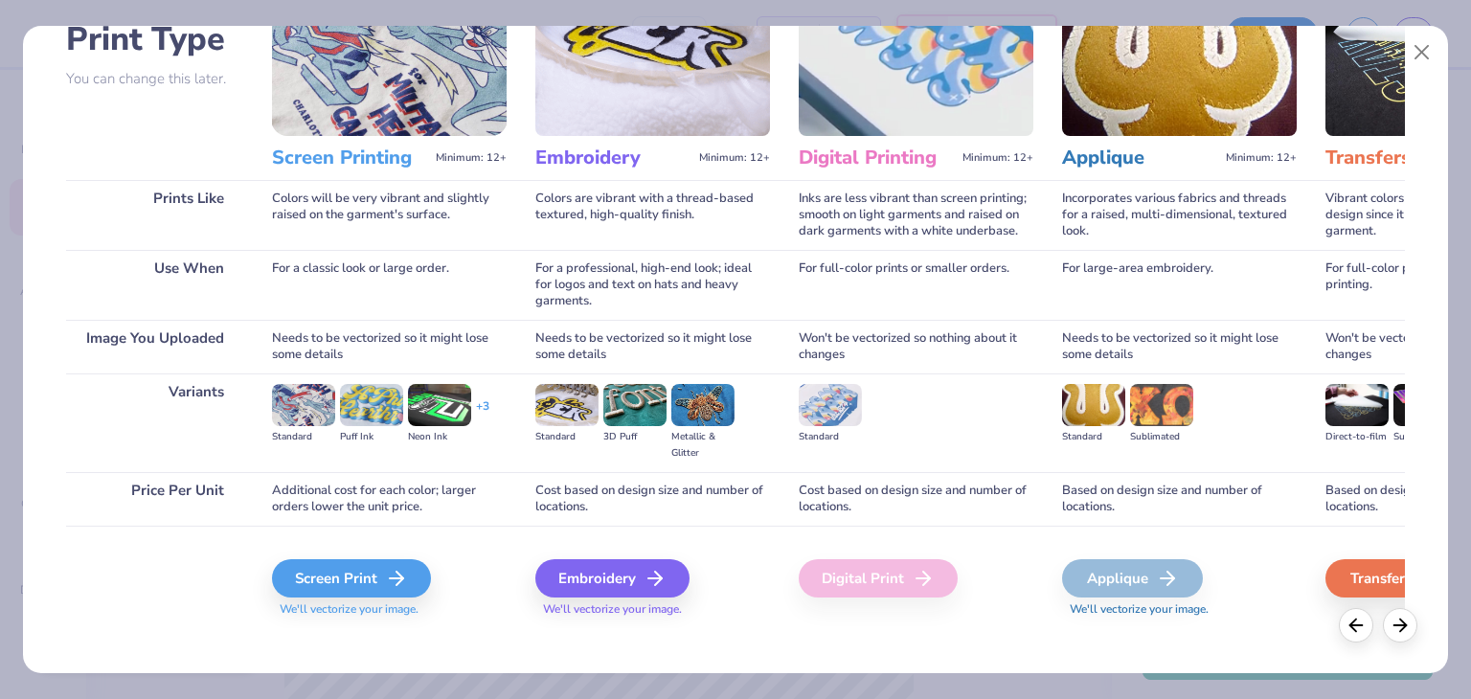
scroll to position [149, 0]
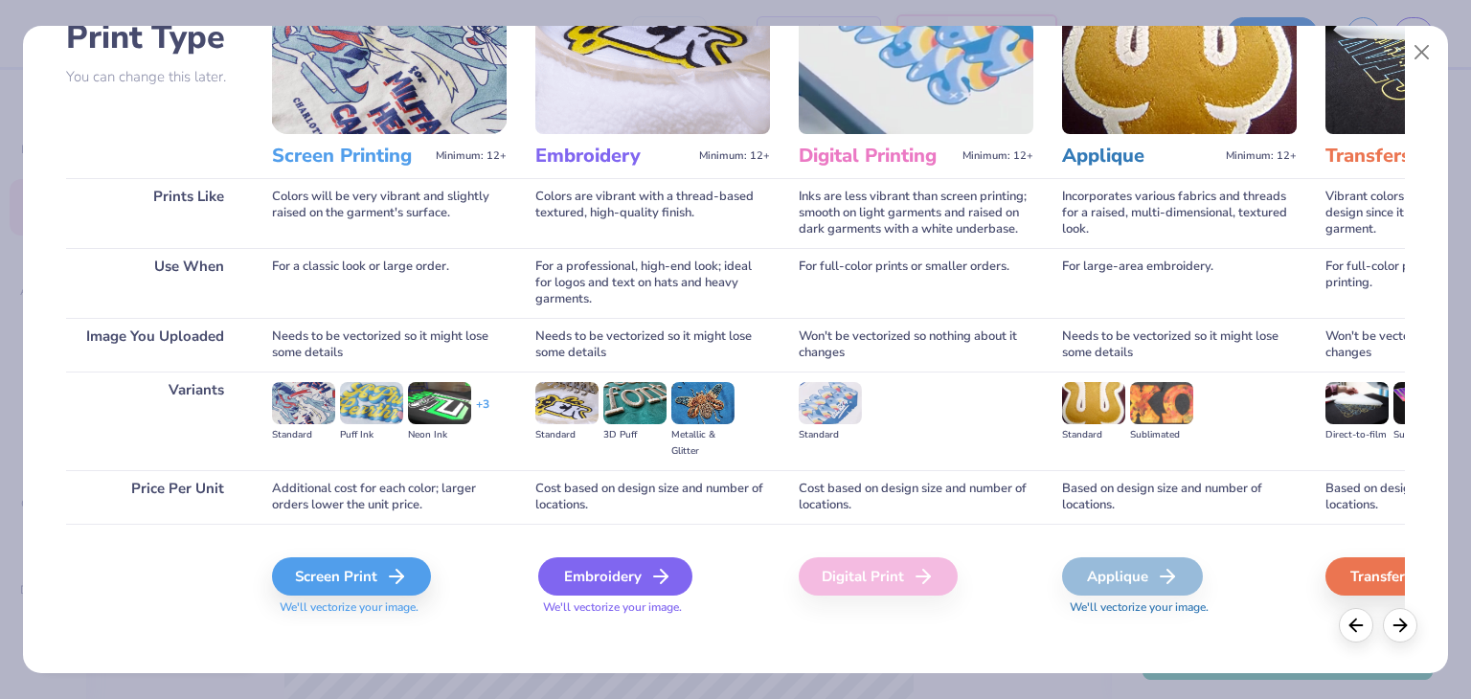
click at [636, 579] on div "Embroidery" at bounding box center [615, 576] width 154 height 38
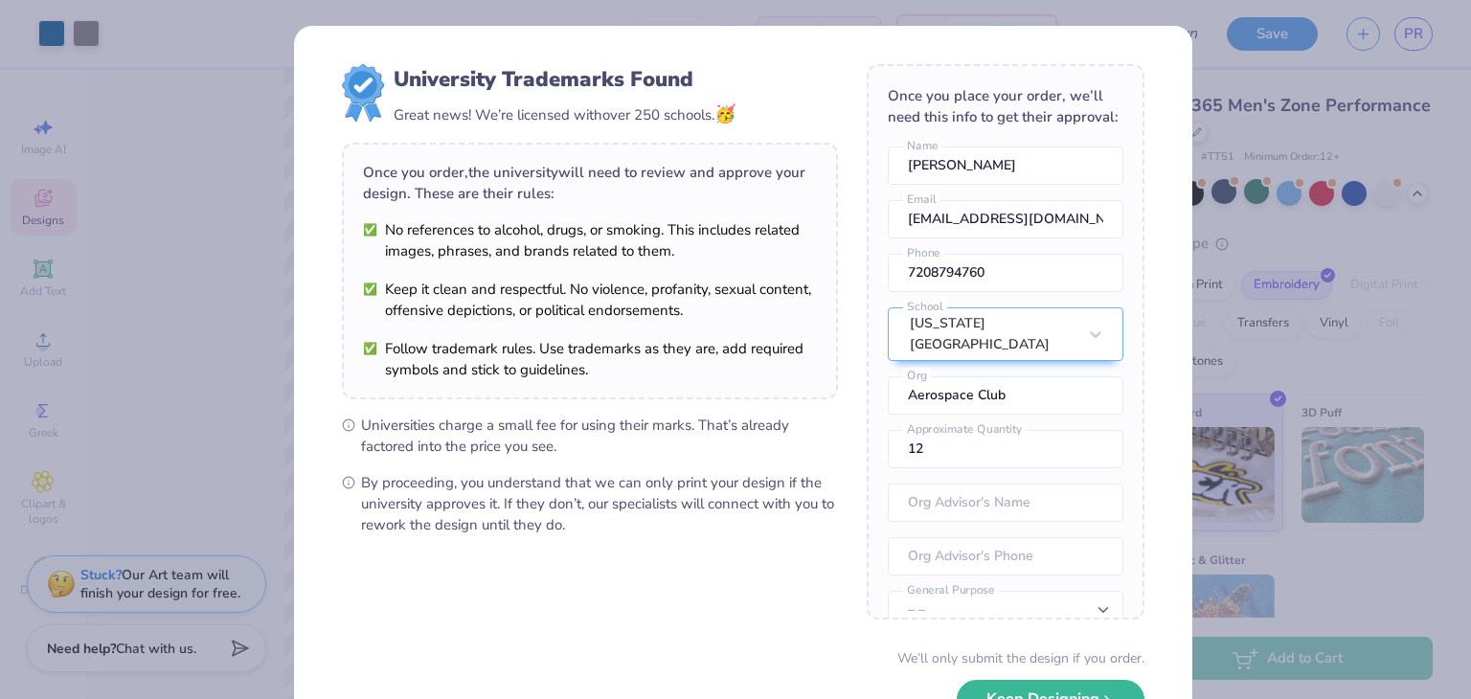
click at [569, 396] on body "Art colors – – Per Item – – Total Est. Delivery N/A FREE Design Title Save PR I…" at bounding box center [735, 349] width 1471 height 699
type input "6.58"
type input "1.85"
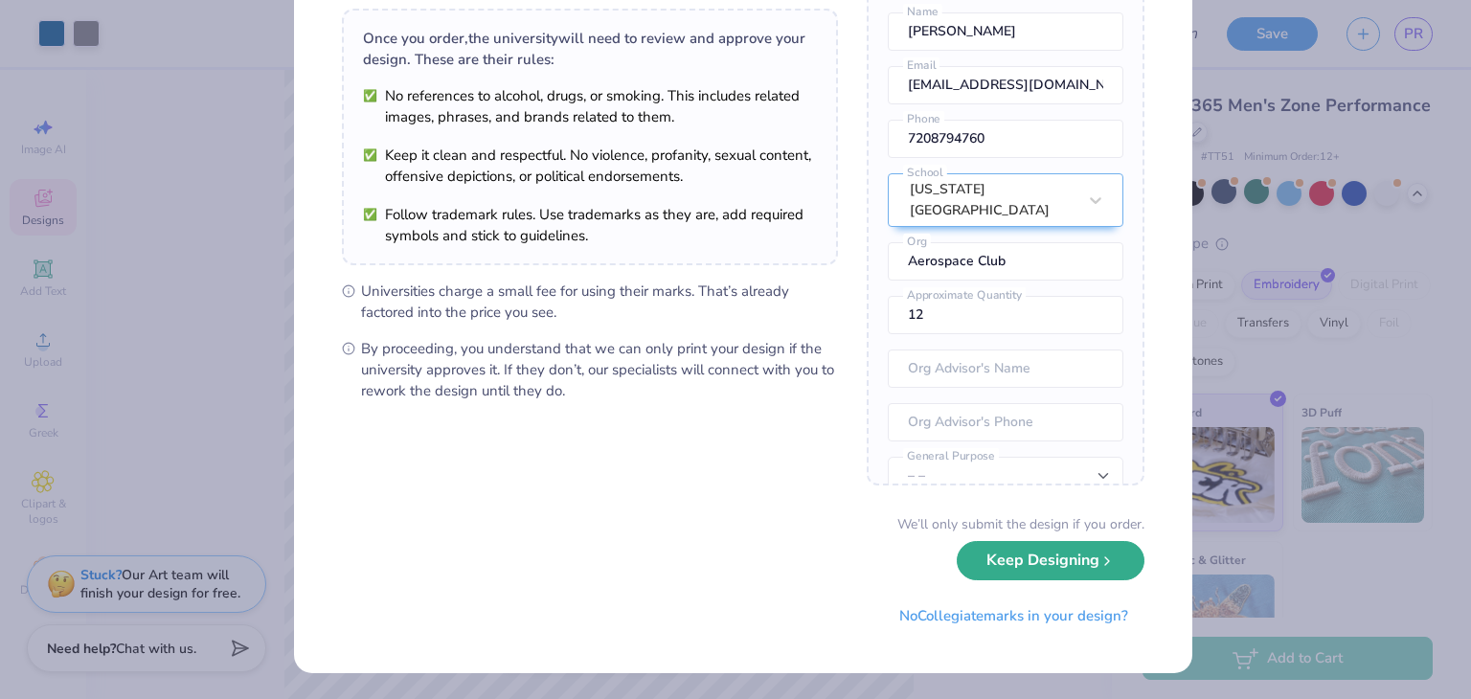
click at [1026, 554] on button "Keep Designing" at bounding box center [1051, 560] width 188 height 39
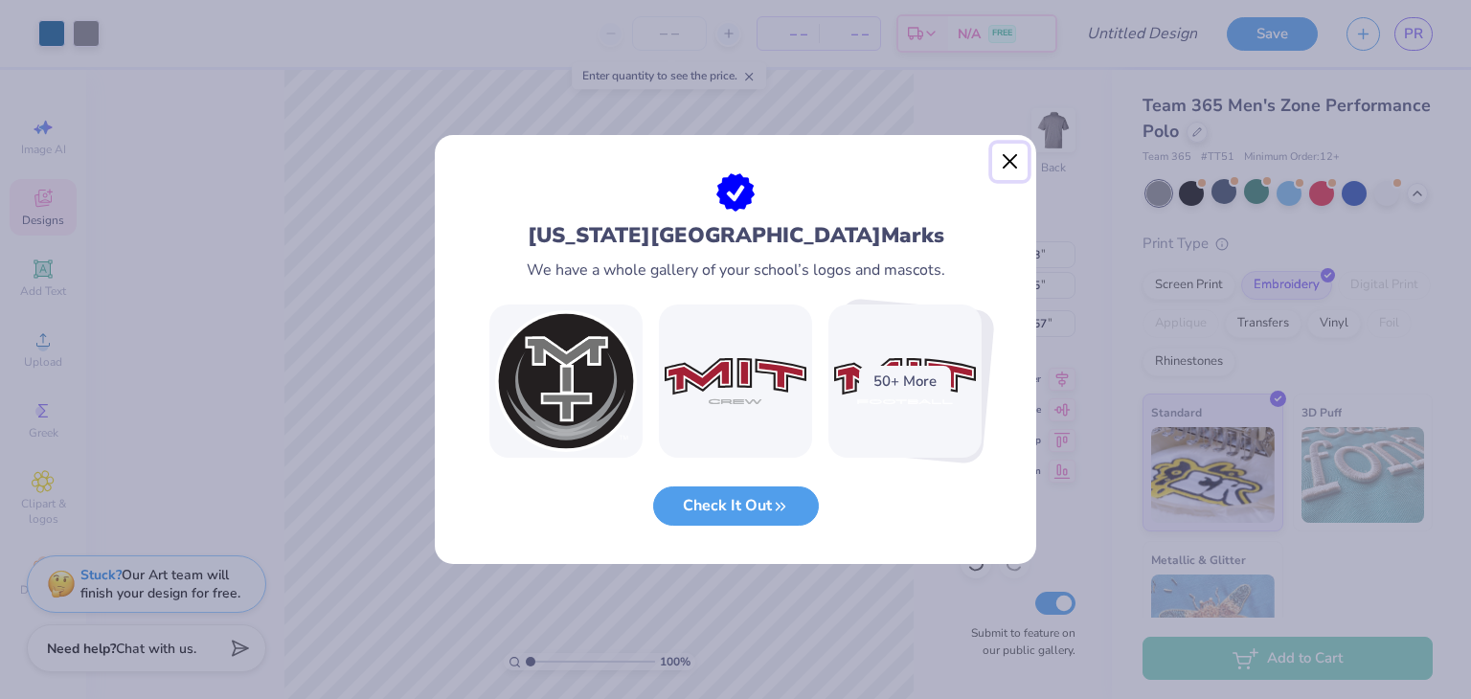
click at [1010, 160] on button "Close" at bounding box center [1010, 162] width 36 height 36
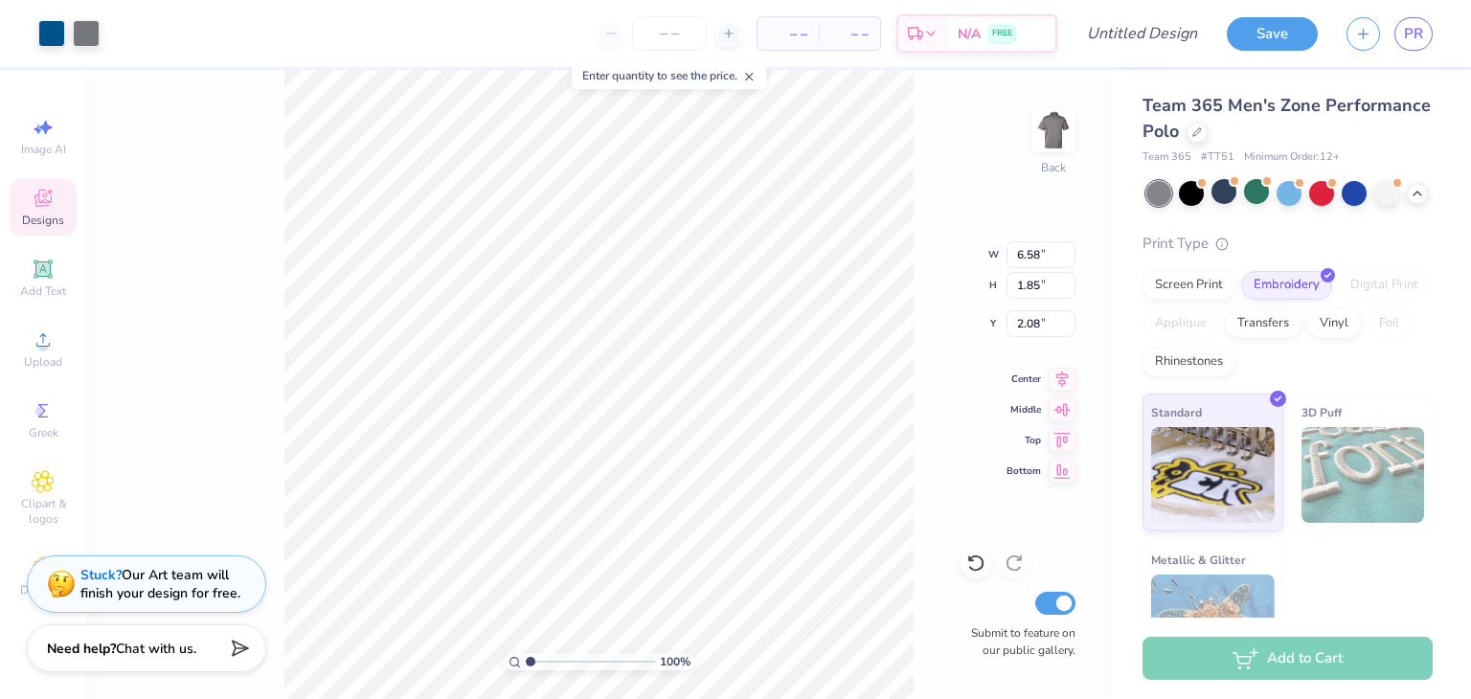
type input "2.08"
click at [1208, 135] on div at bounding box center [1197, 130] width 21 height 21
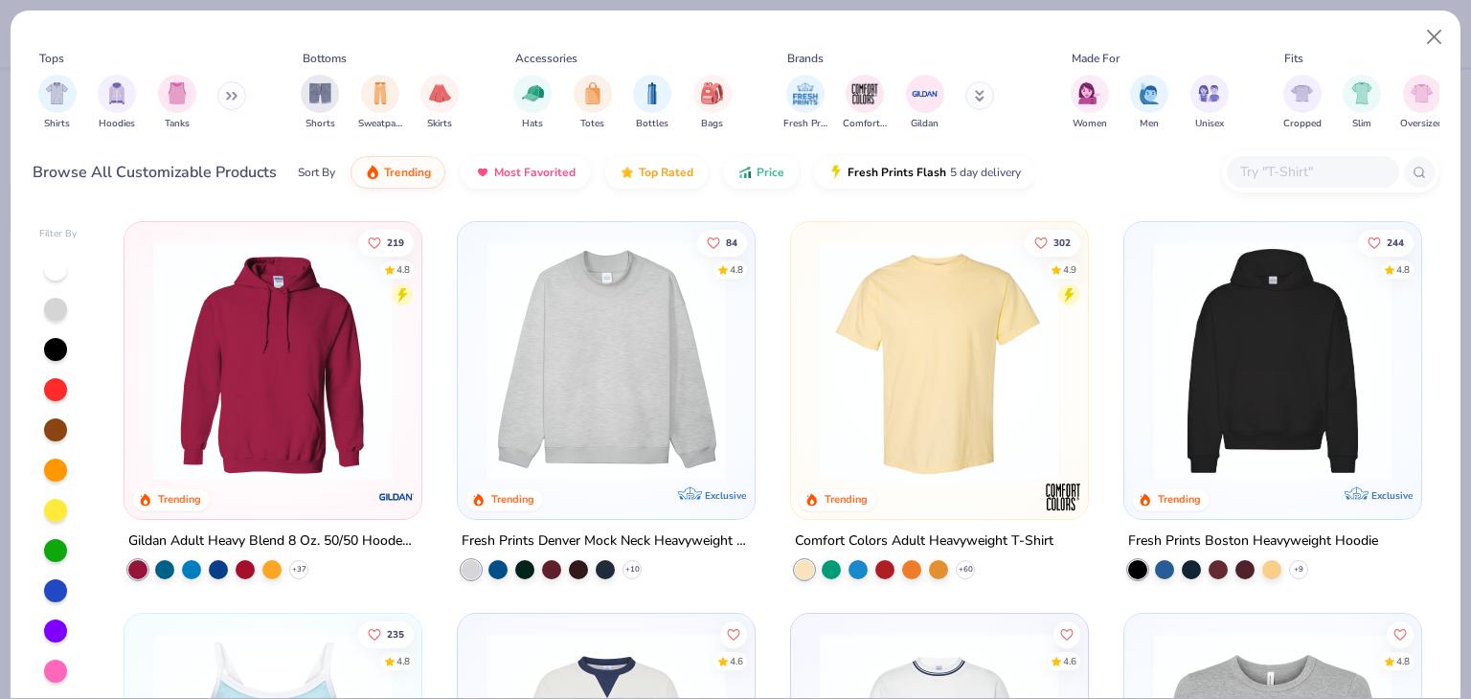
click at [238, 91] on icon at bounding box center [231, 96] width 11 height 10
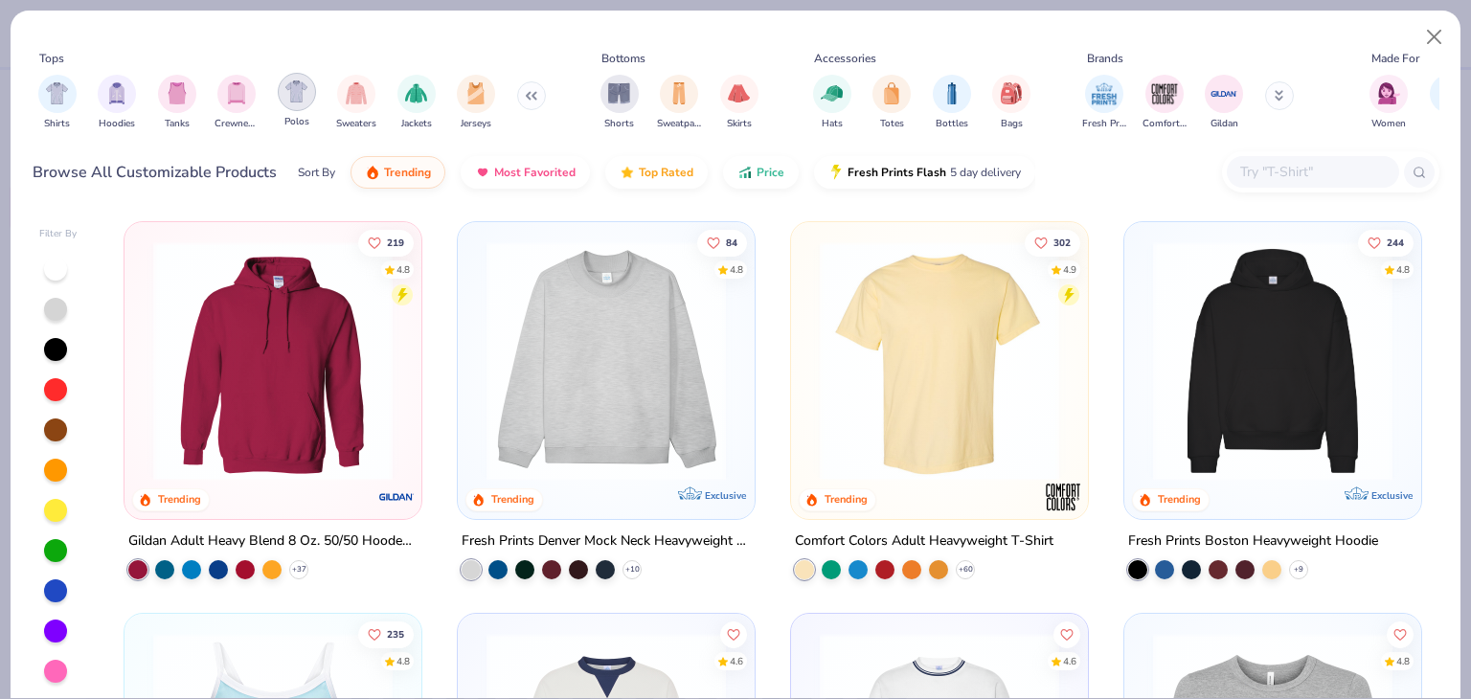
click at [294, 99] on img "filter for Polos" at bounding box center [296, 91] width 22 height 22
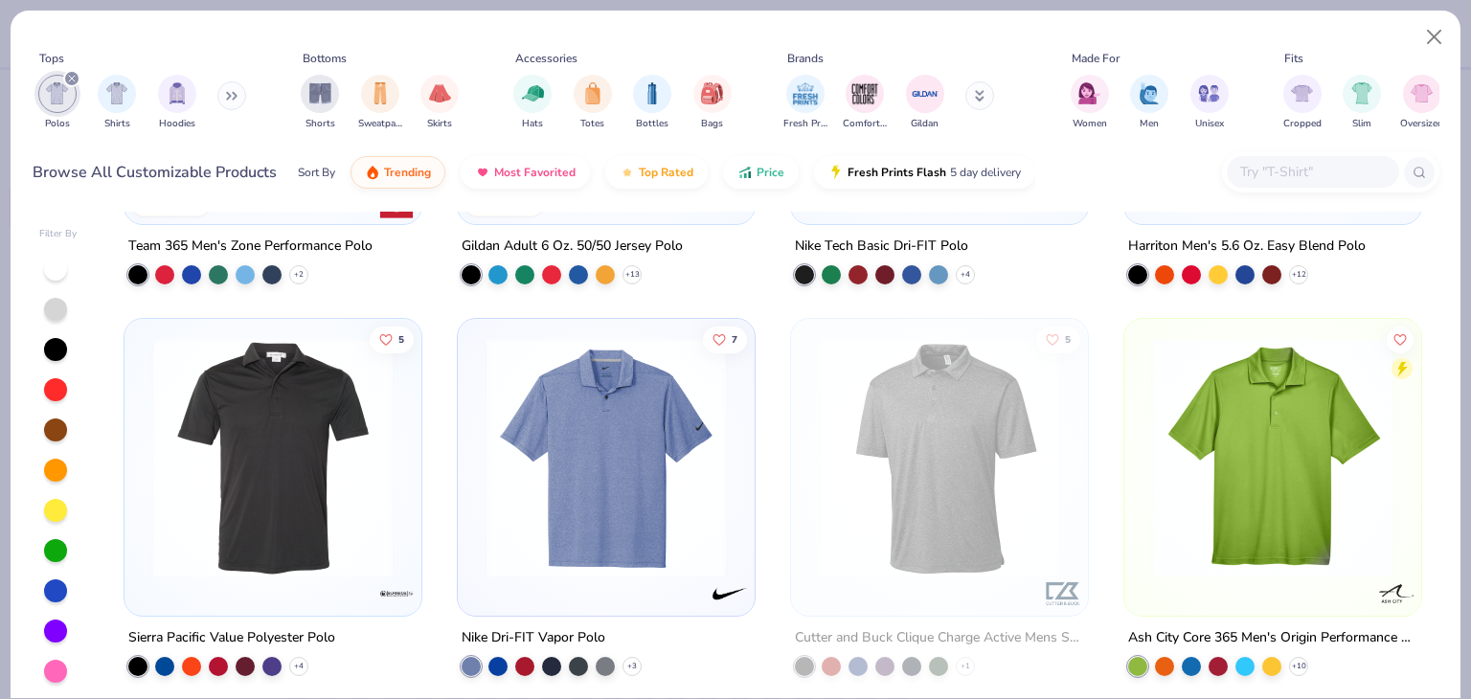
scroll to position [294, 0]
click at [291, 549] on img at bounding box center [273, 458] width 259 height 239
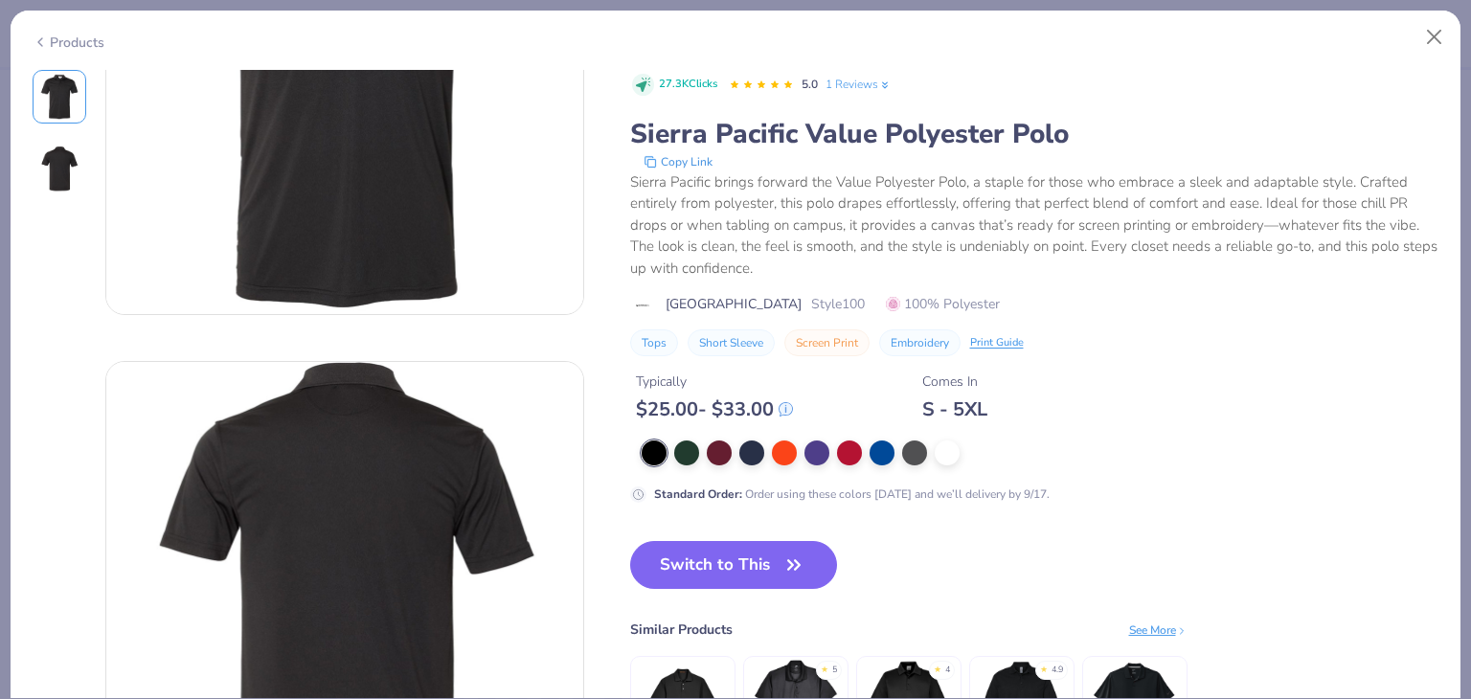
scroll to position [230, 0]
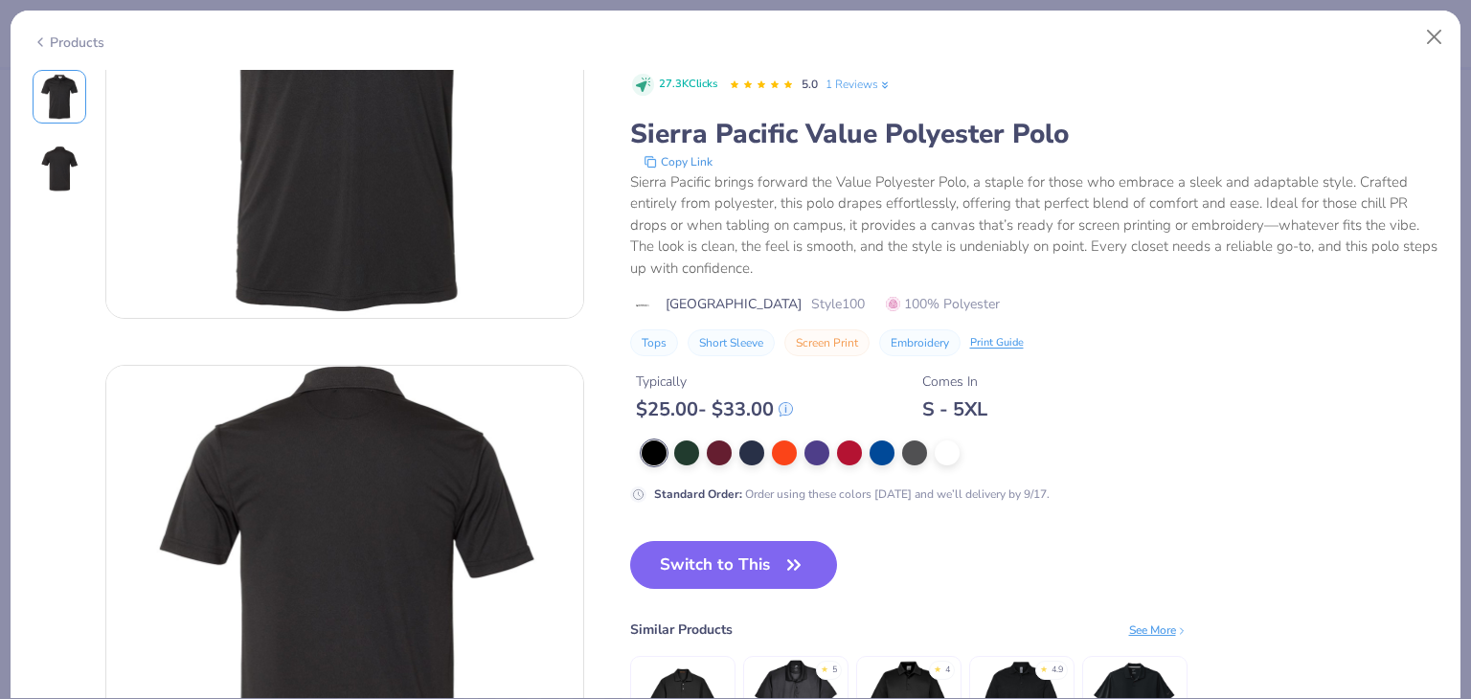
click at [880, 83] on icon at bounding box center [884, 85] width 13 height 13
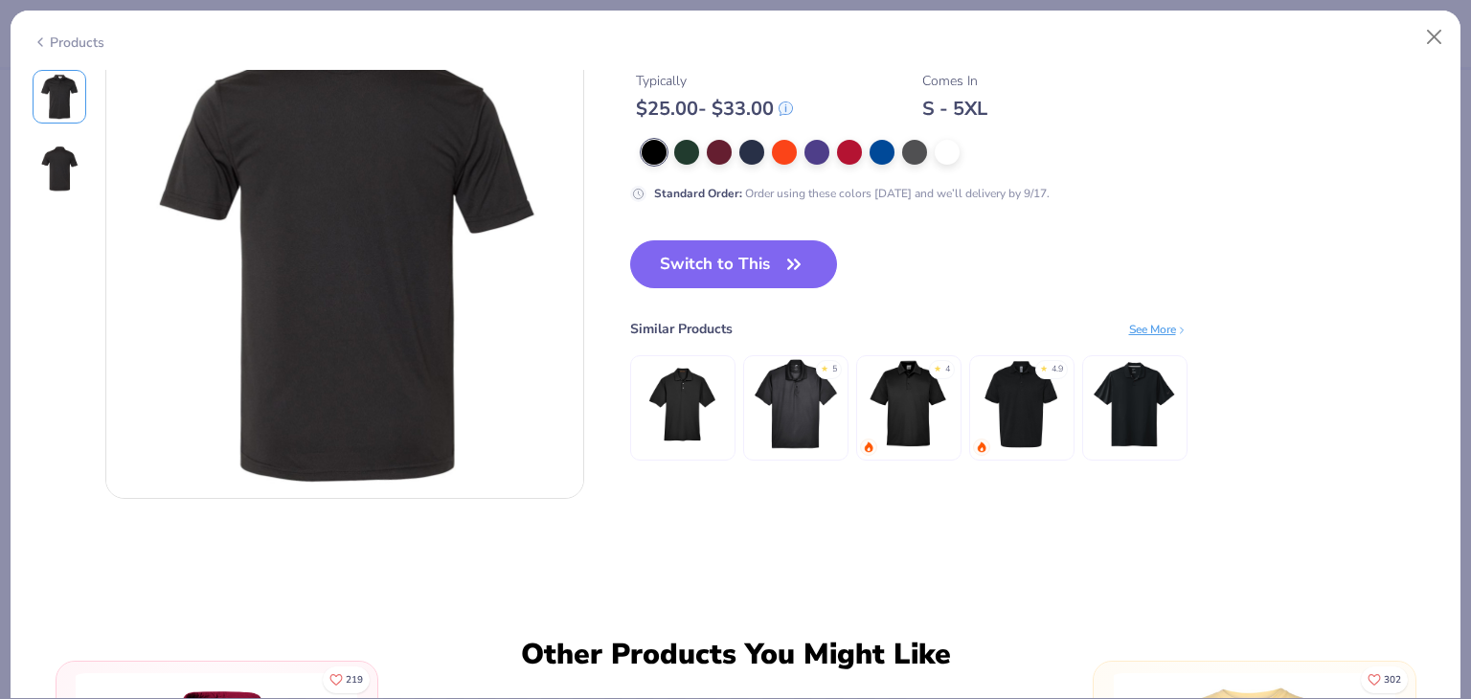
scroll to position [575, 0]
click at [676, 396] on img at bounding box center [682, 403] width 91 height 91
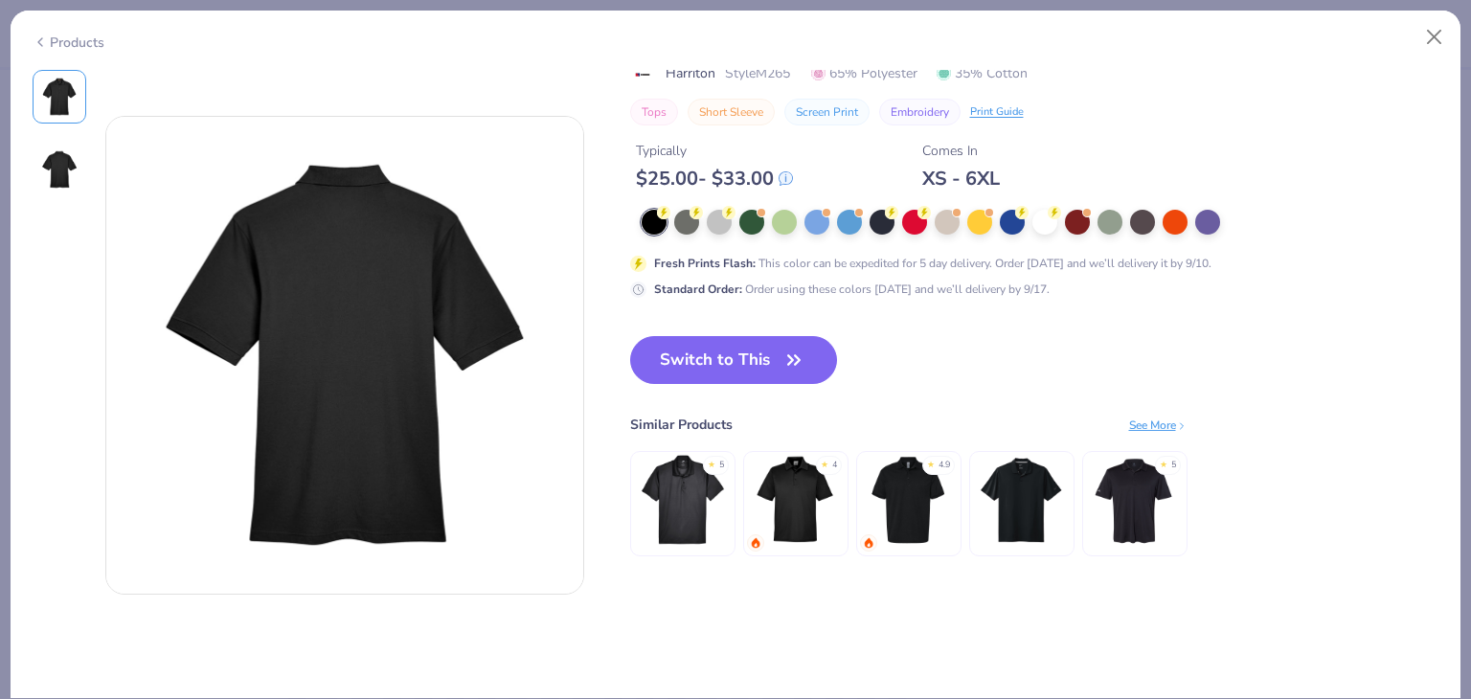
scroll to position [483, 0]
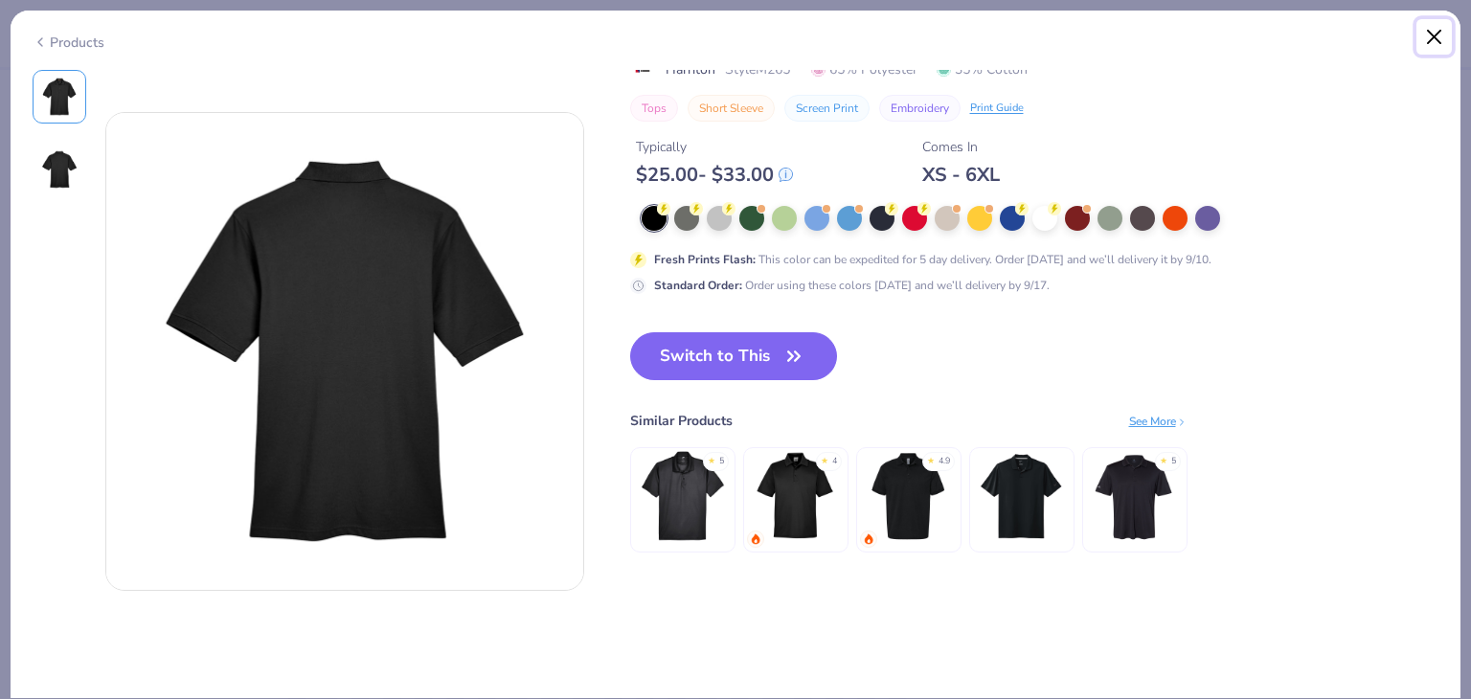
click at [1418, 41] on button "Close" at bounding box center [1435, 37] width 36 height 36
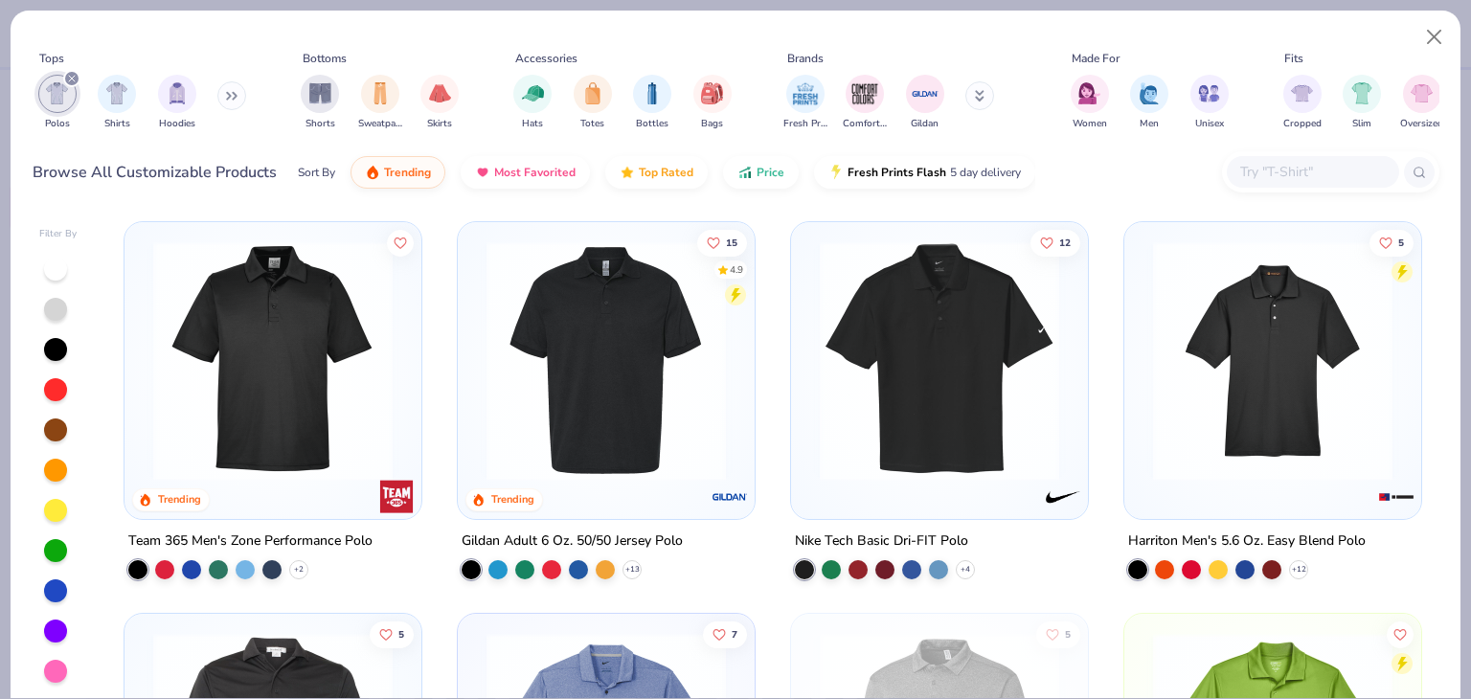
click at [645, 454] on img at bounding box center [606, 360] width 259 height 239
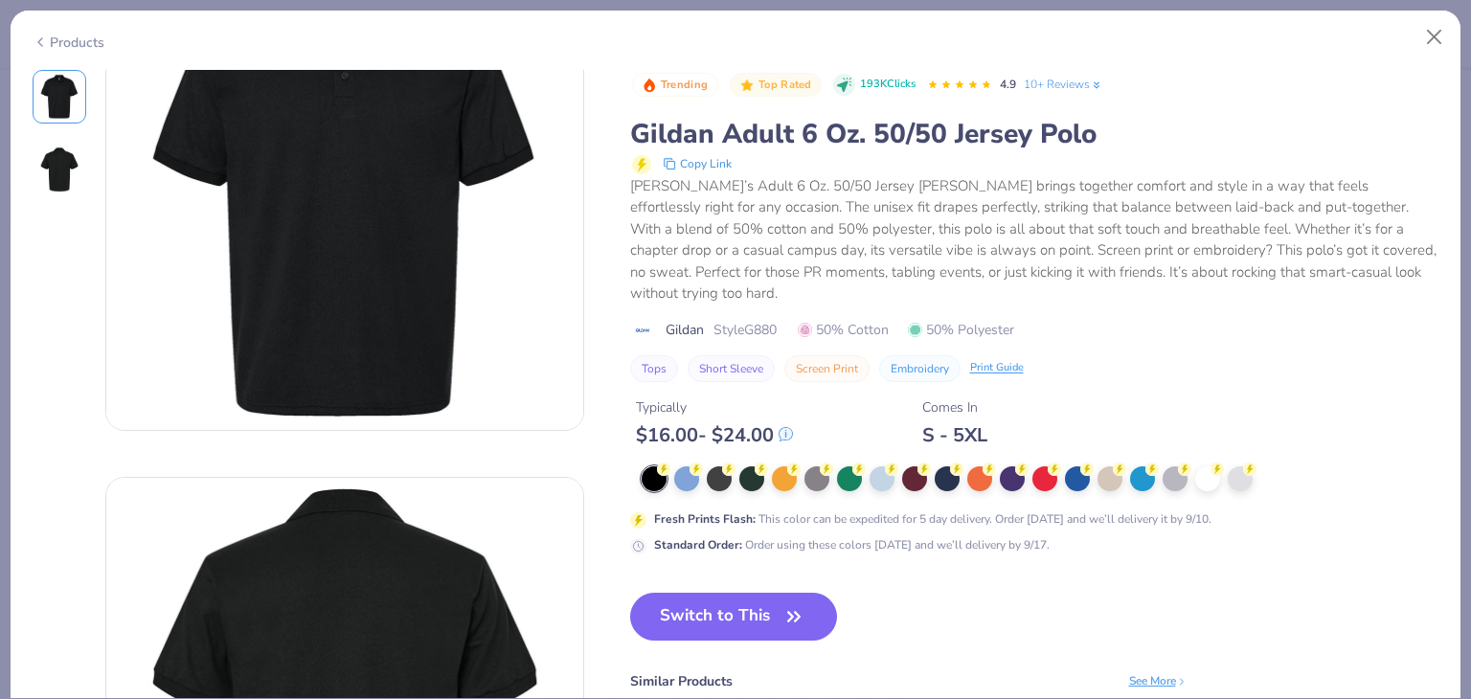
scroll to position [117, 0]
click at [728, 601] on button "Switch to This" at bounding box center [734, 617] width 208 height 48
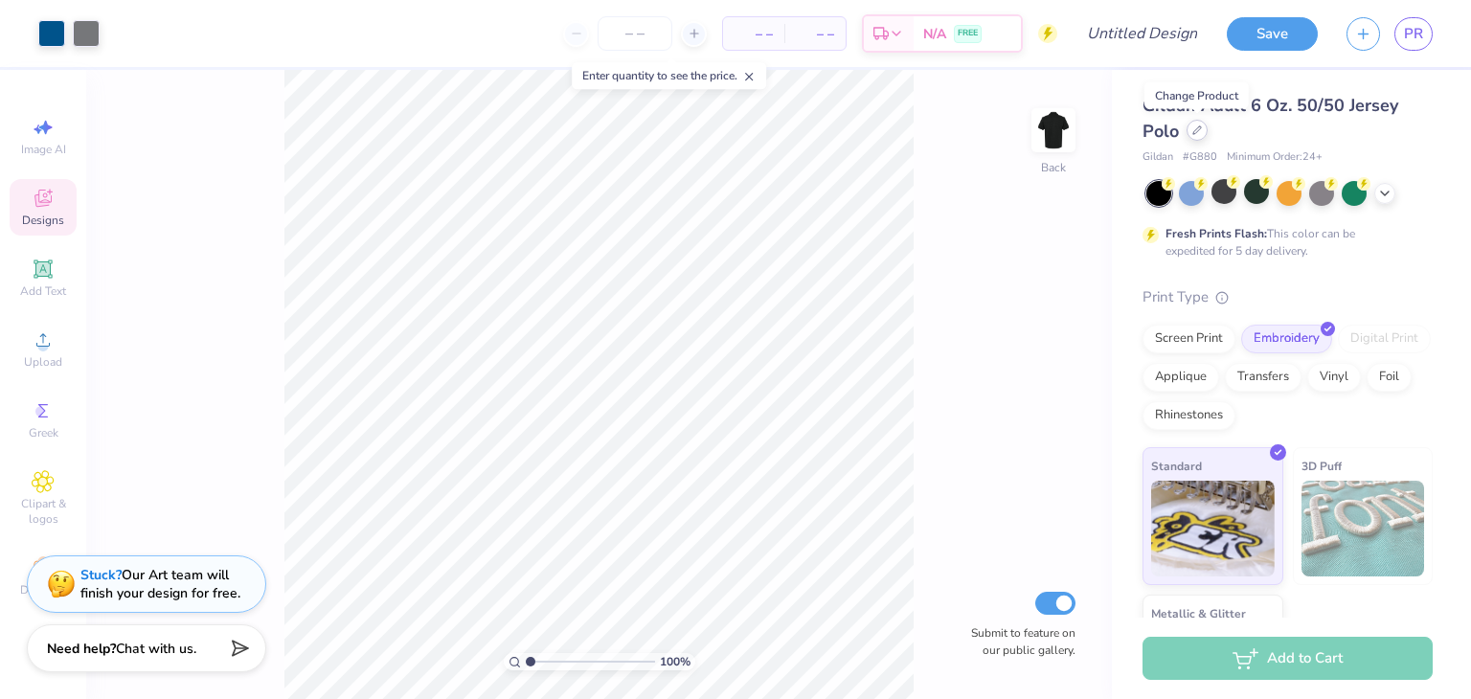
click at [1192, 130] on icon at bounding box center [1197, 130] width 10 height 10
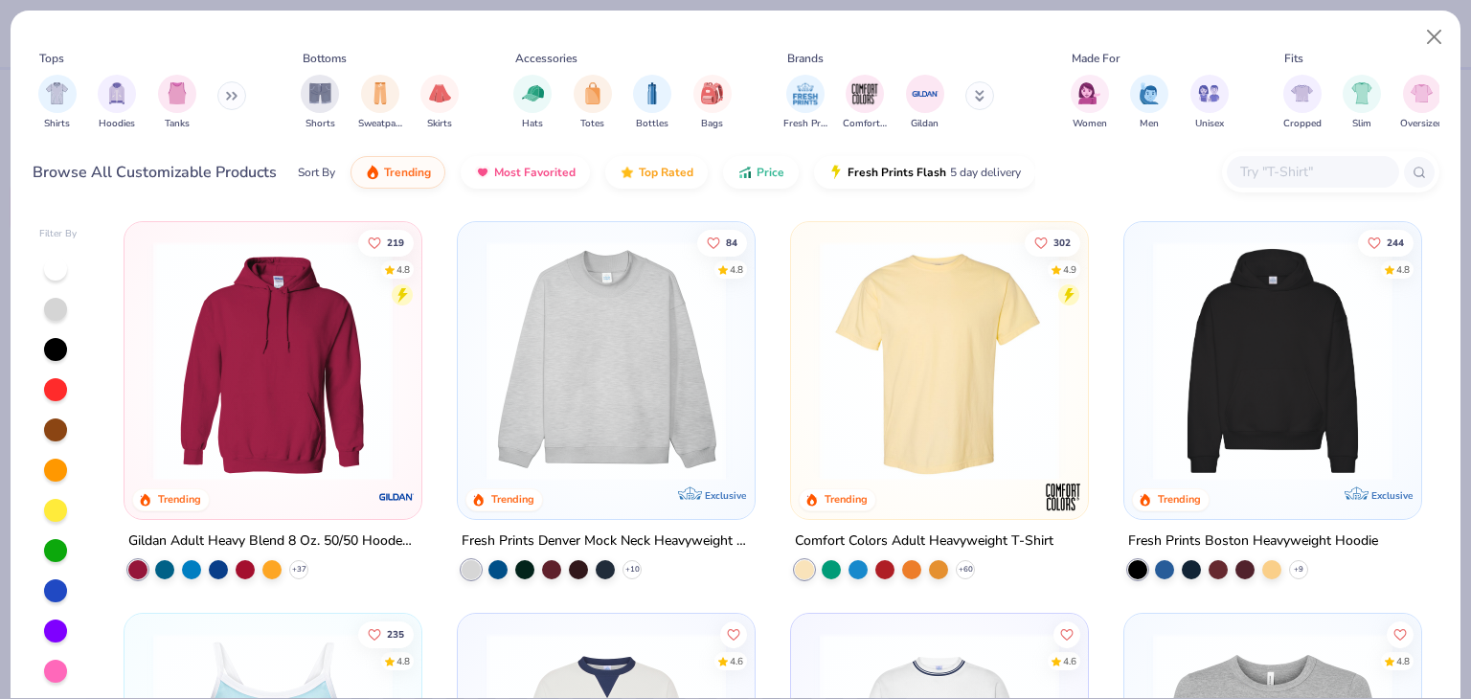
click at [230, 100] on icon at bounding box center [231, 96] width 11 height 10
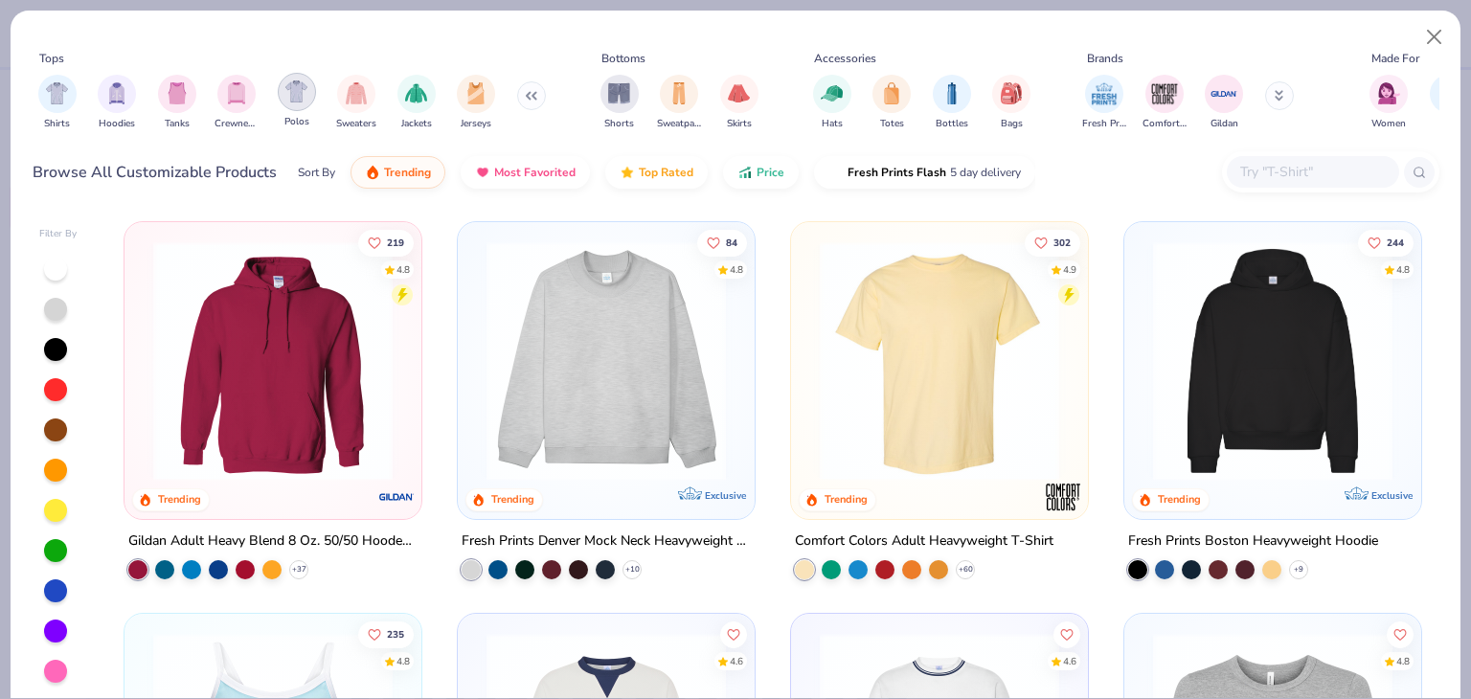
click at [298, 100] on img "filter for Polos" at bounding box center [296, 91] width 22 height 22
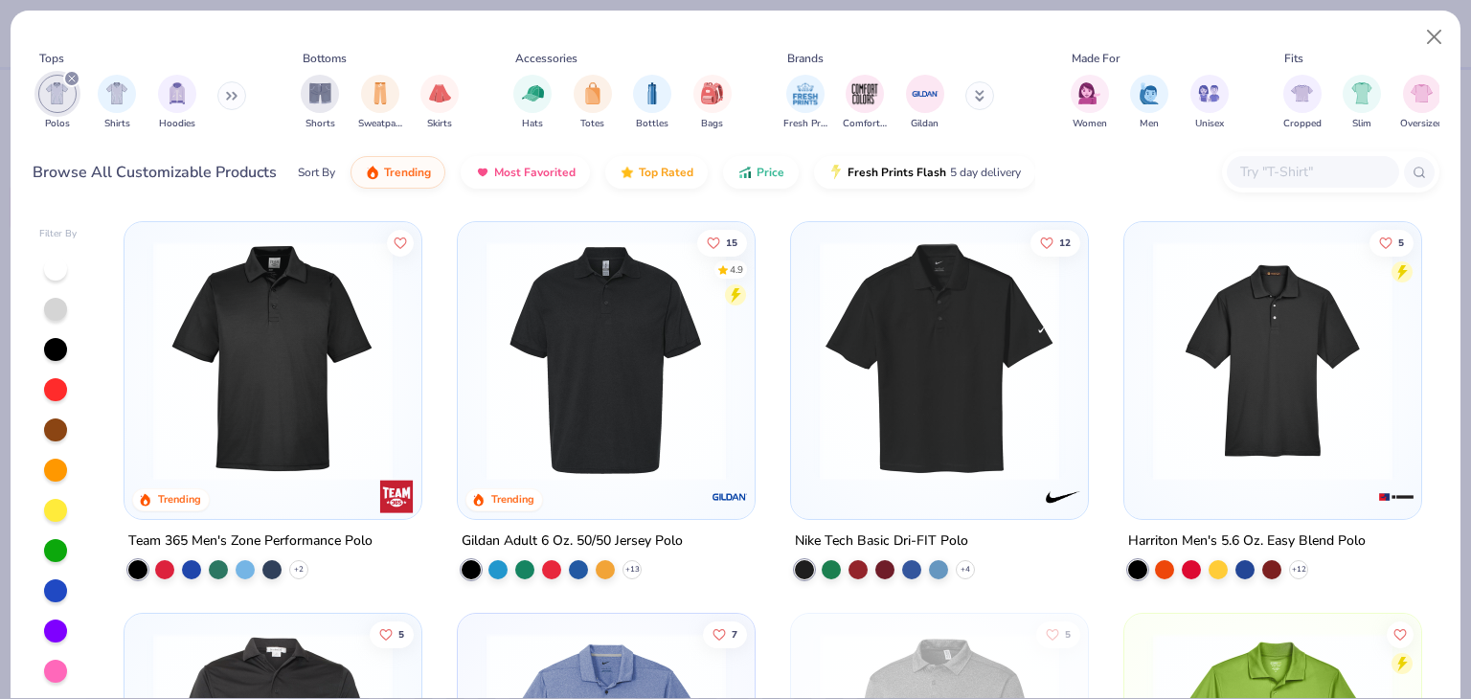
click at [519, 429] on img at bounding box center [606, 360] width 259 height 239
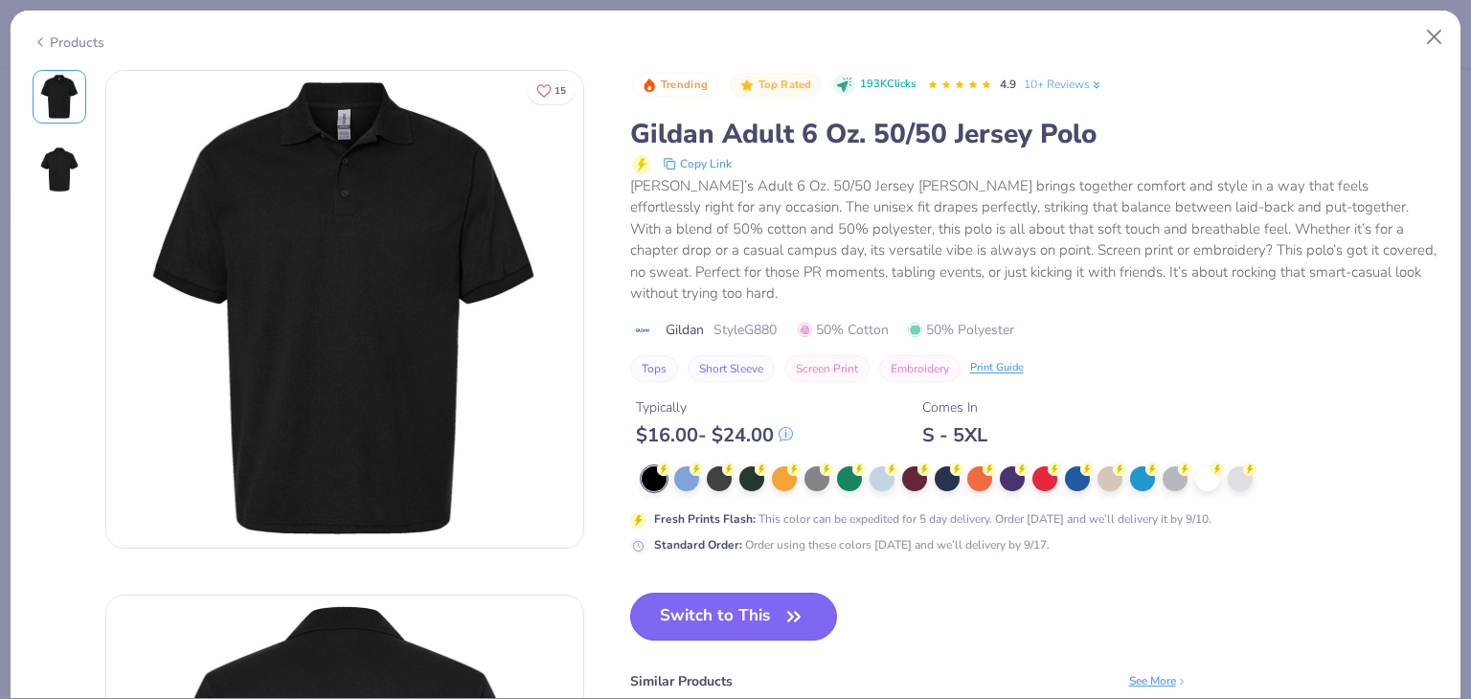
click at [765, 594] on button "Switch to This" at bounding box center [734, 617] width 208 height 48
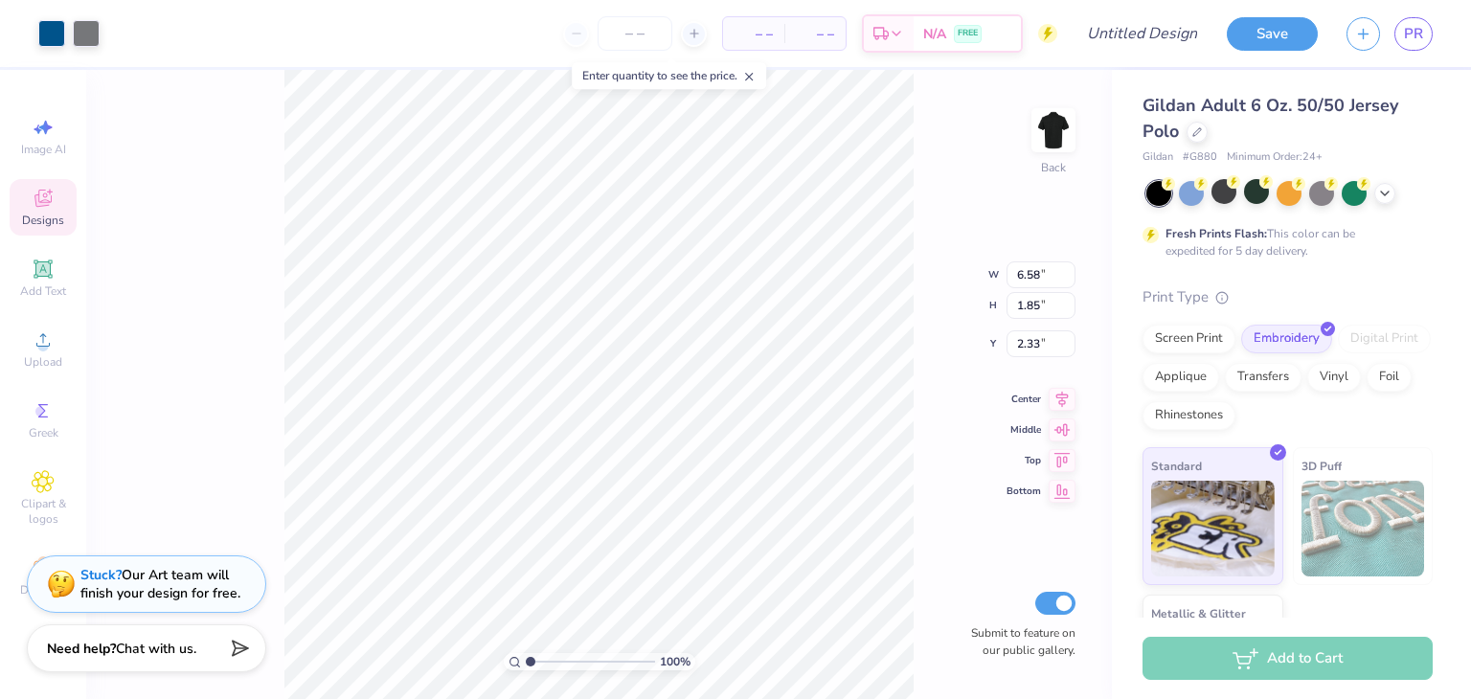
type input "5.66"
type input "1.59"
type input "3.00"
click at [1389, 196] on icon at bounding box center [1384, 191] width 15 height 15
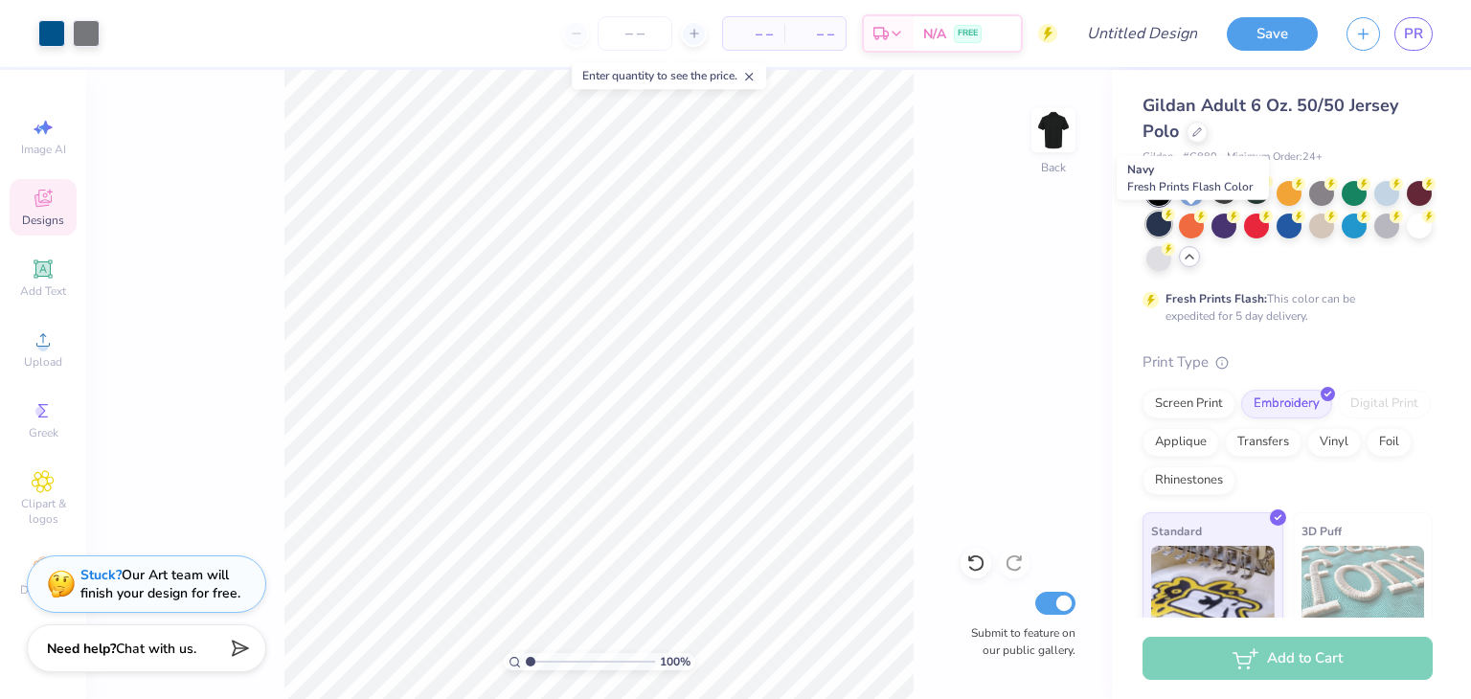
click at [1171, 219] on div at bounding box center [1158, 224] width 25 height 25
click at [936, 227] on div "100 % Back Submit to feature on our public gallery." at bounding box center [599, 384] width 1026 height 629
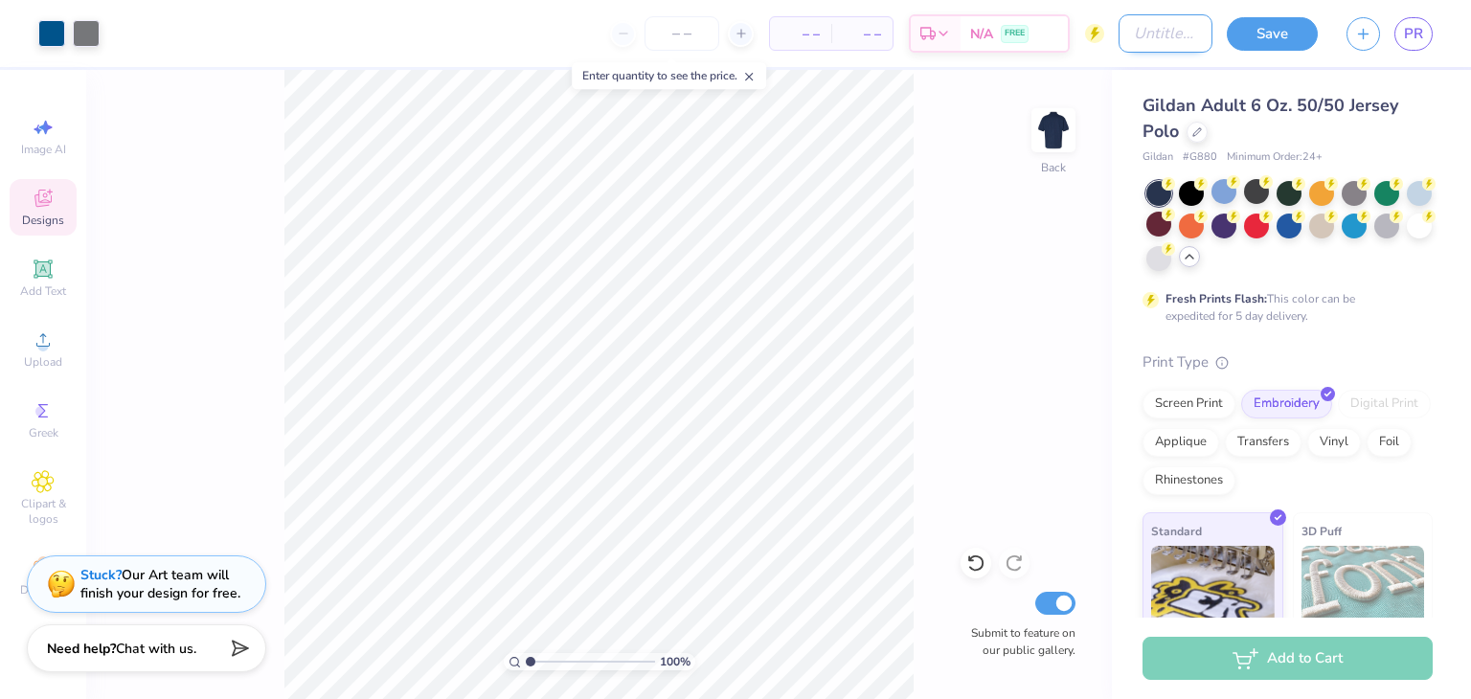
click at [1136, 29] on input "Design Title" at bounding box center [1166, 33] width 94 height 38
type input "Polo Simple"
click at [1278, 38] on button "Save" at bounding box center [1272, 31] width 91 height 34
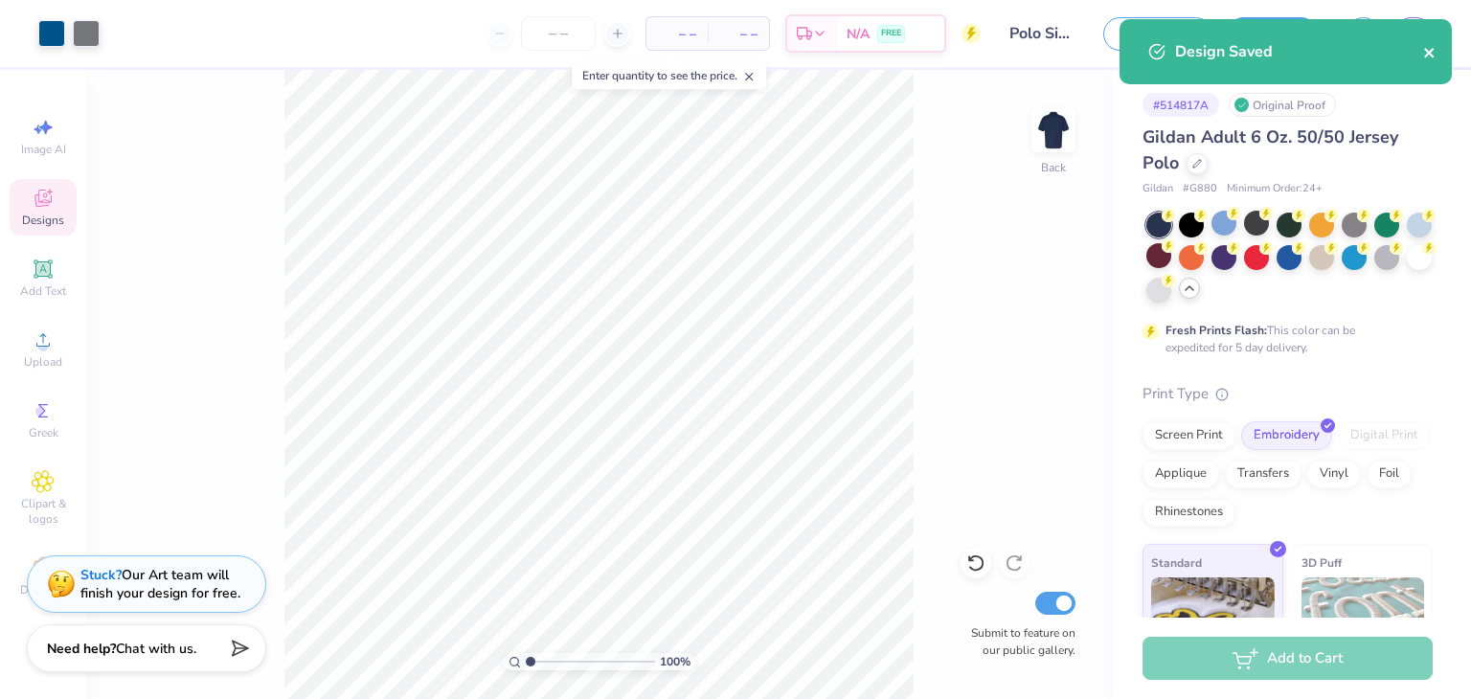
click at [1430, 54] on icon "close" at bounding box center [1429, 53] width 10 height 10
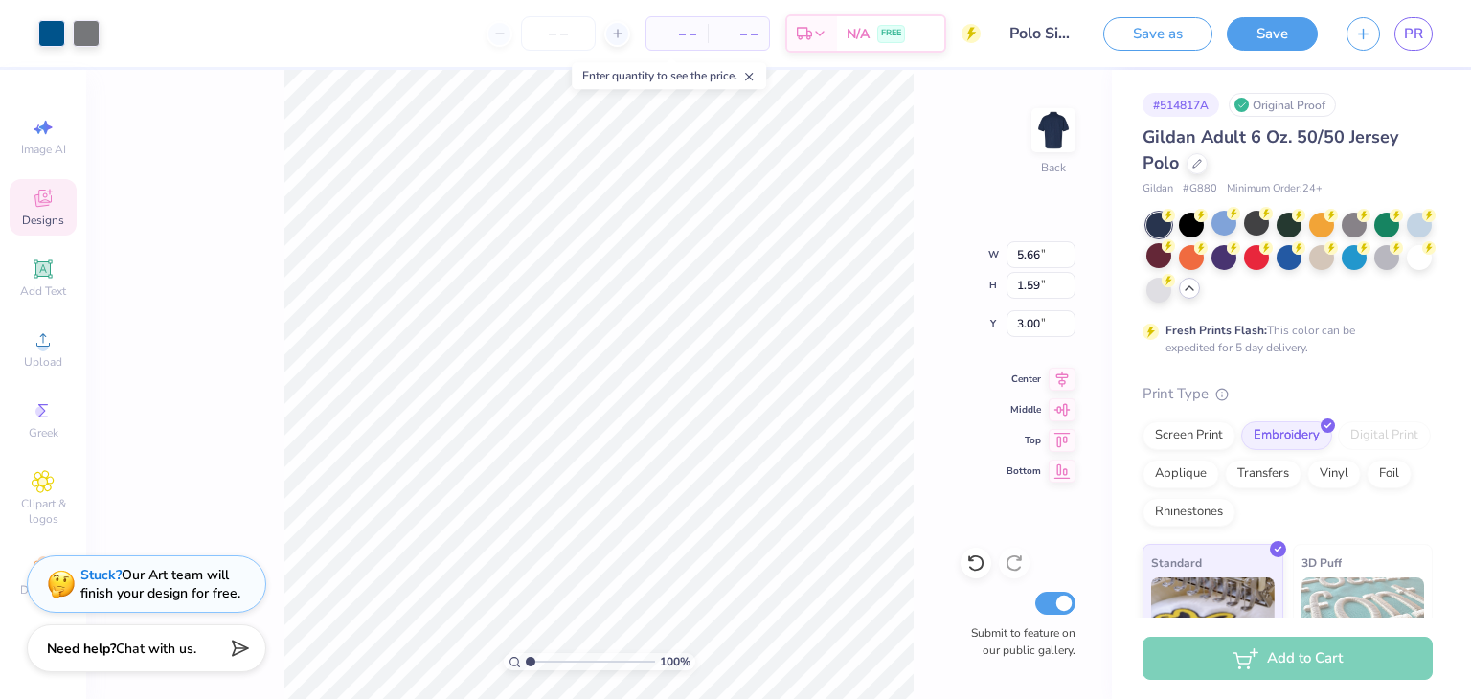
type input "4.80"
type input "1.35"
type input "4.15"
type input "1.17"
click at [756, 78] on icon at bounding box center [748, 76] width 13 height 13
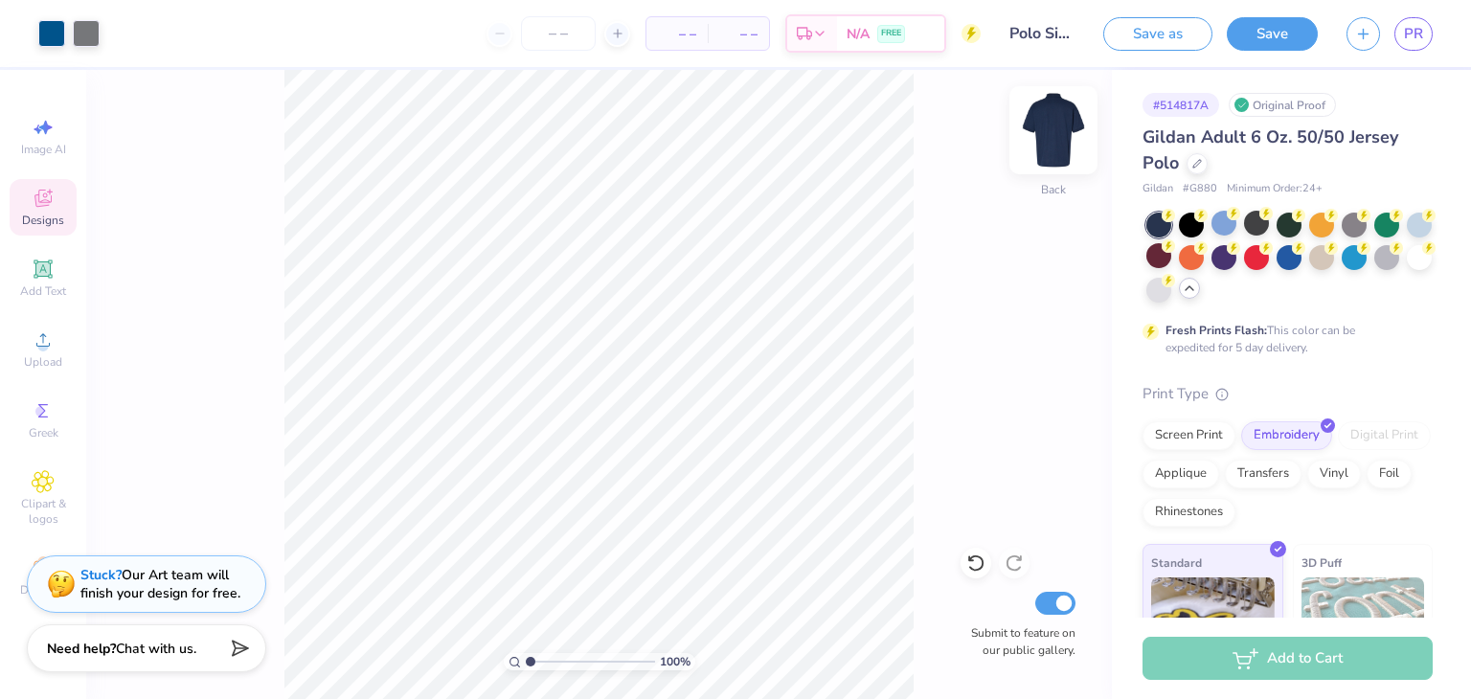
click at [1048, 124] on img at bounding box center [1053, 130] width 77 height 77
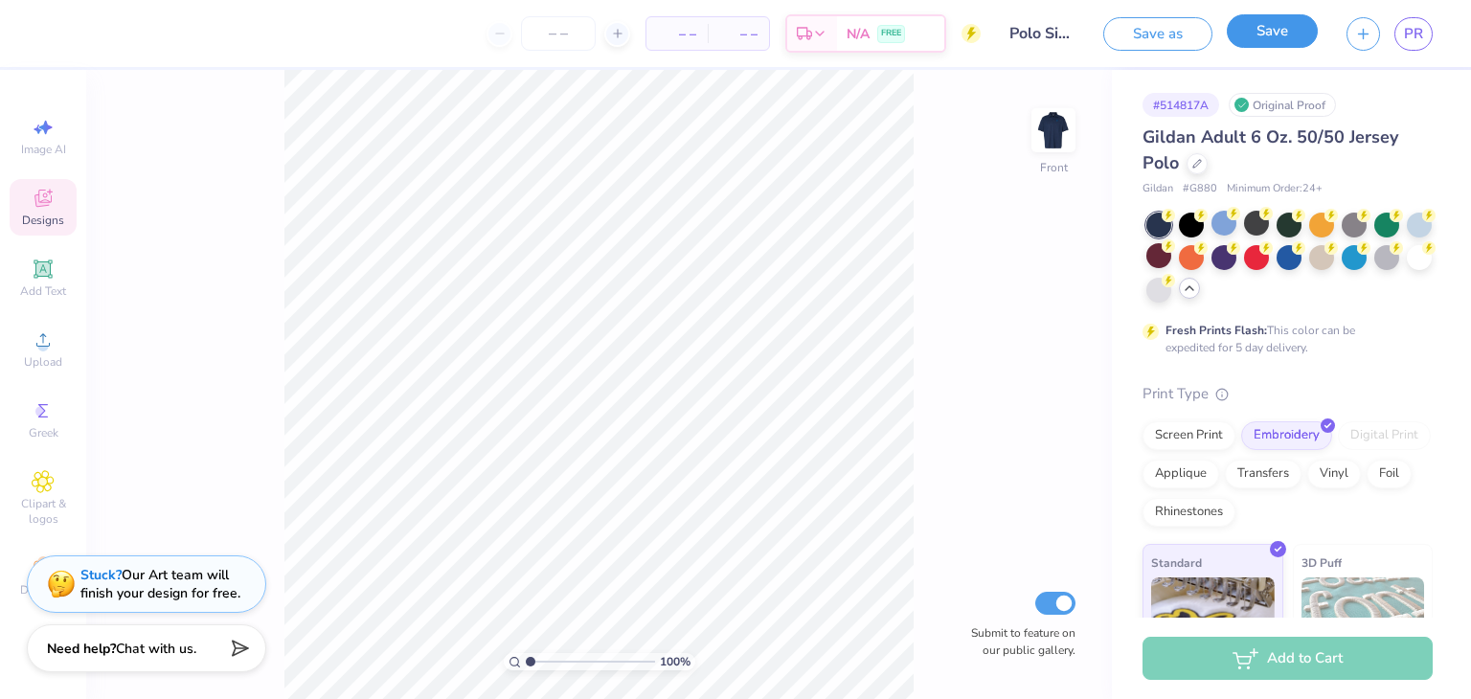
click at [1292, 43] on button "Save" at bounding box center [1272, 31] width 91 height 34
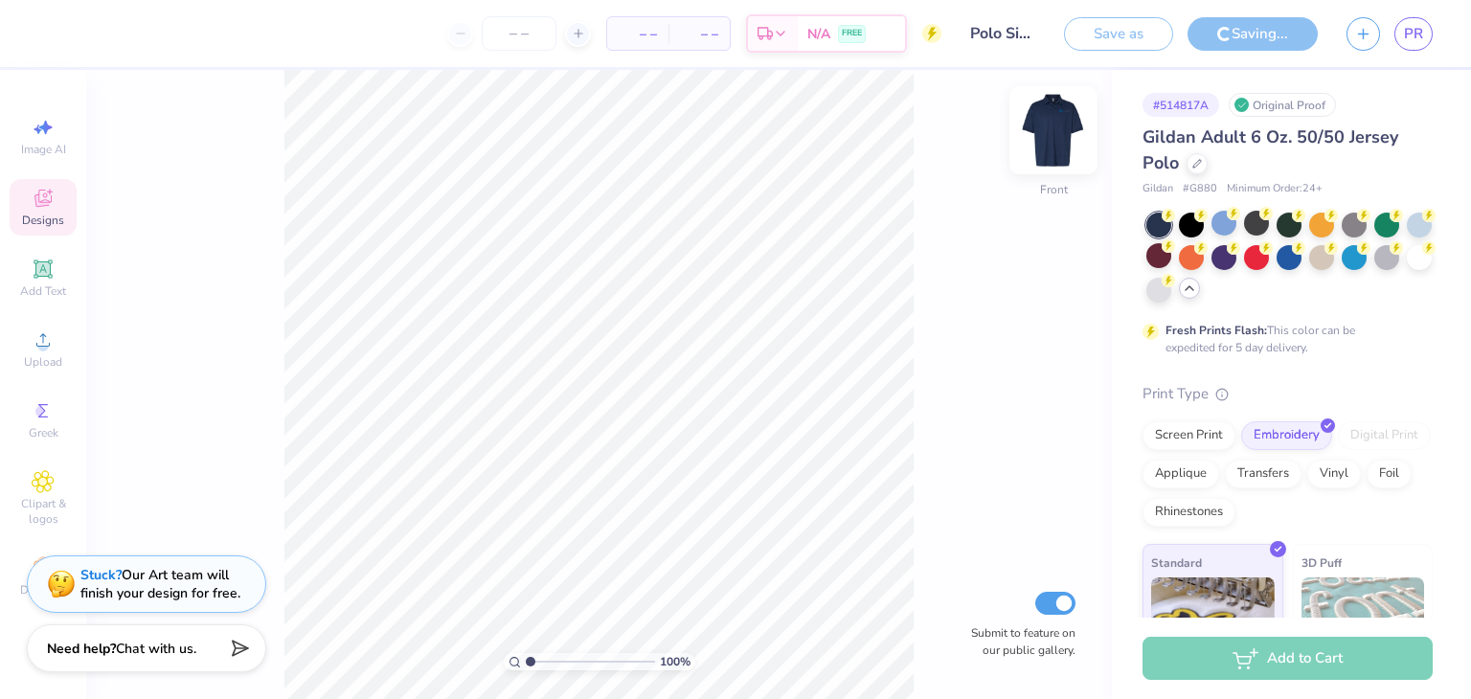
click at [1055, 127] on img at bounding box center [1053, 130] width 77 height 77
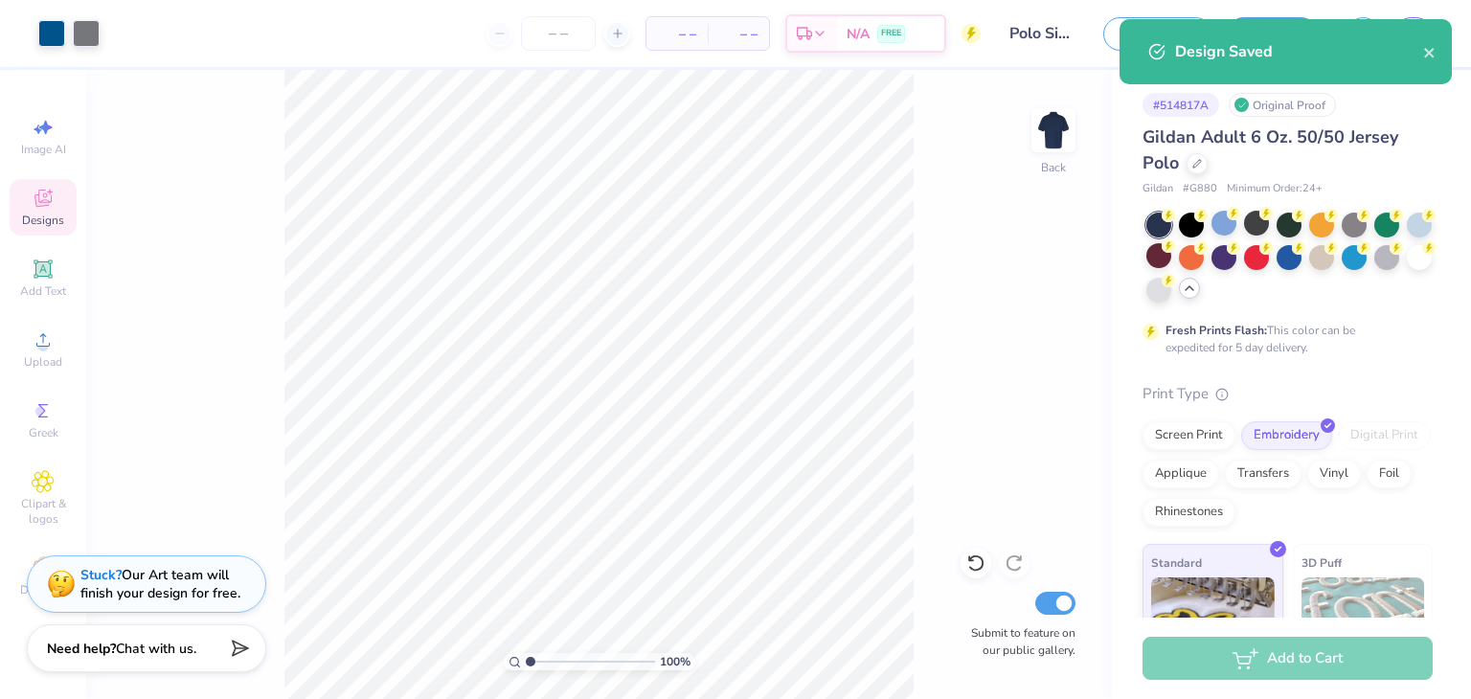
click at [1436, 63] on div "Design Saved" at bounding box center [1286, 51] width 332 height 65
click at [1433, 53] on icon "close" at bounding box center [1429, 52] width 13 height 15
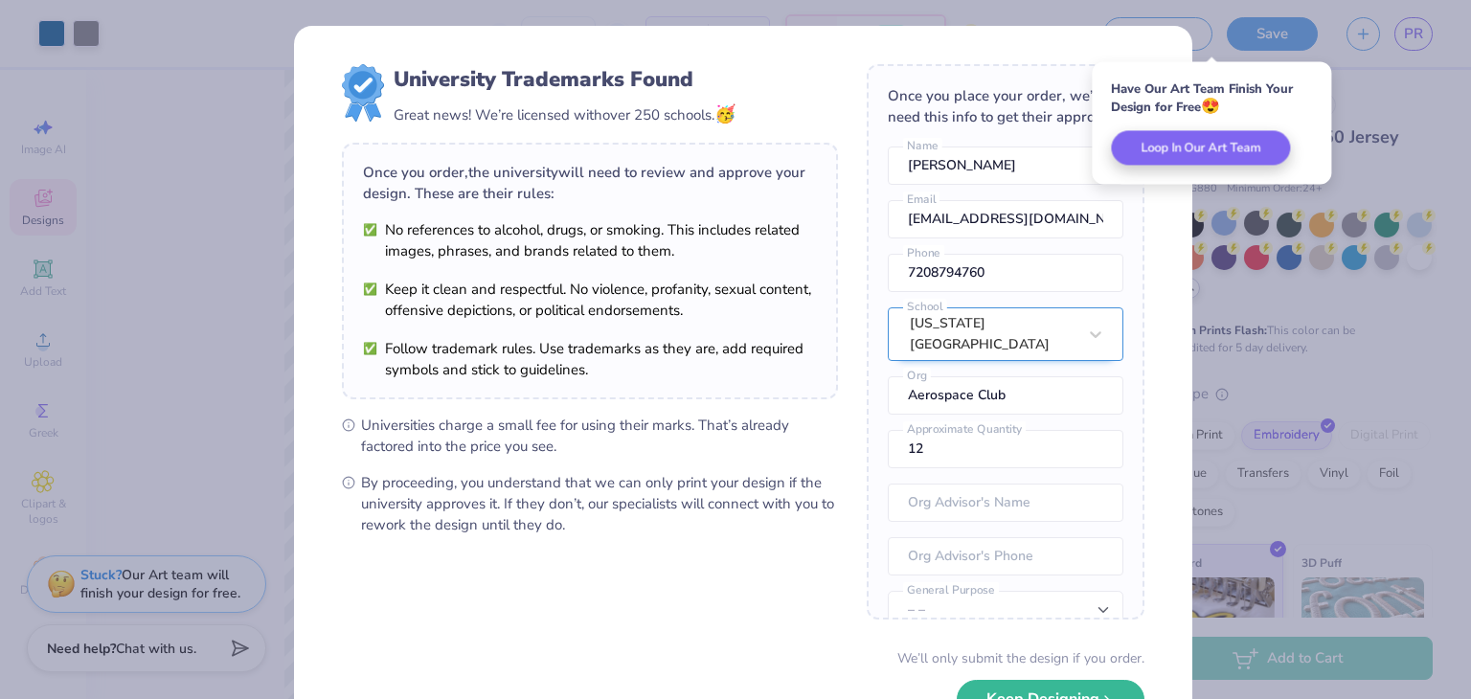
scroll to position [100, 0]
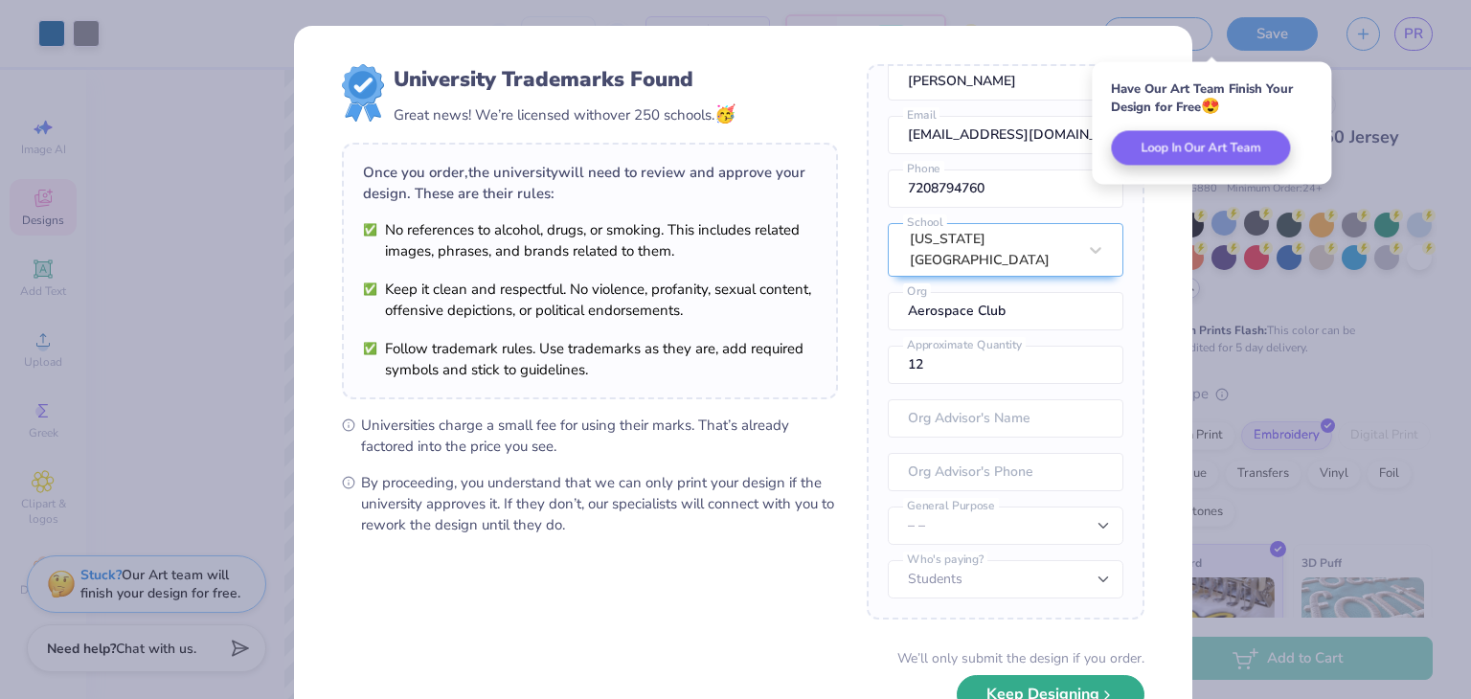
click at [1052, 691] on button "Keep Designing" at bounding box center [1051, 694] width 188 height 39
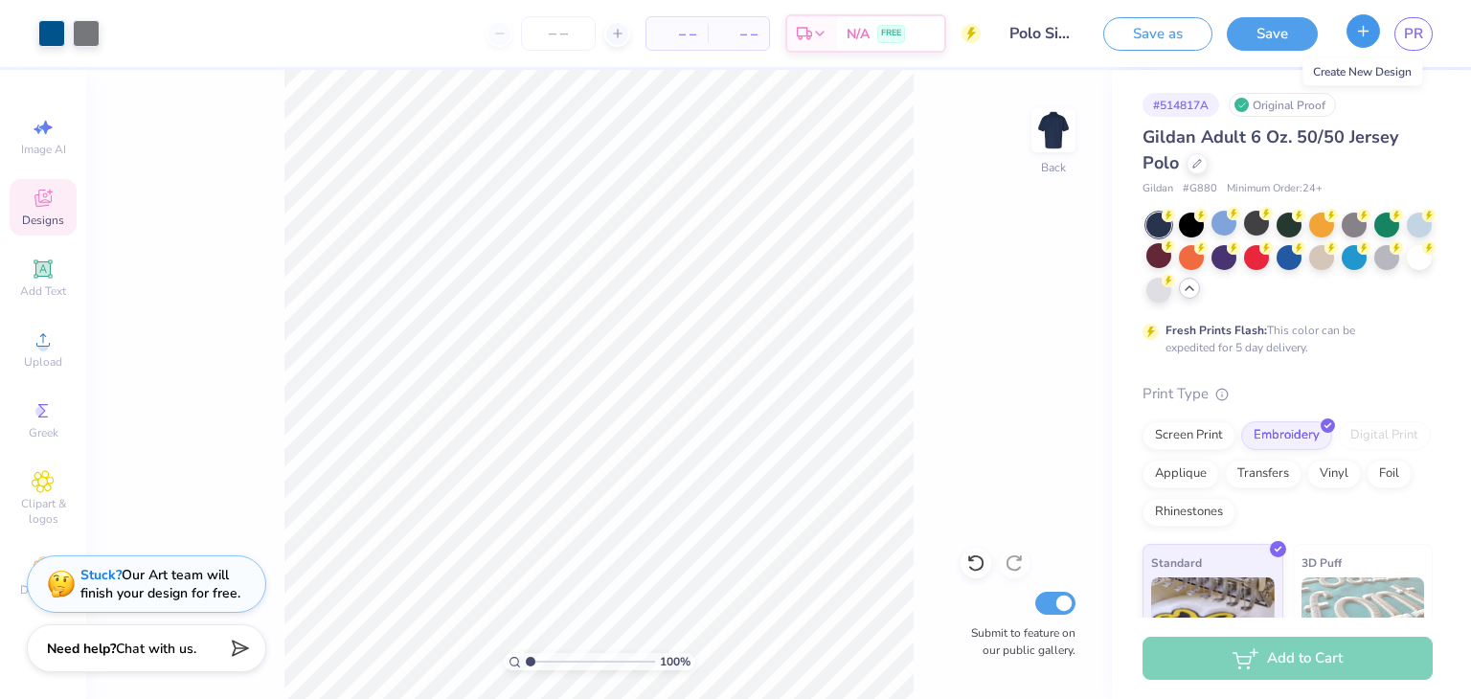
click at [1368, 35] on icon "button" at bounding box center [1363, 31] width 16 height 16
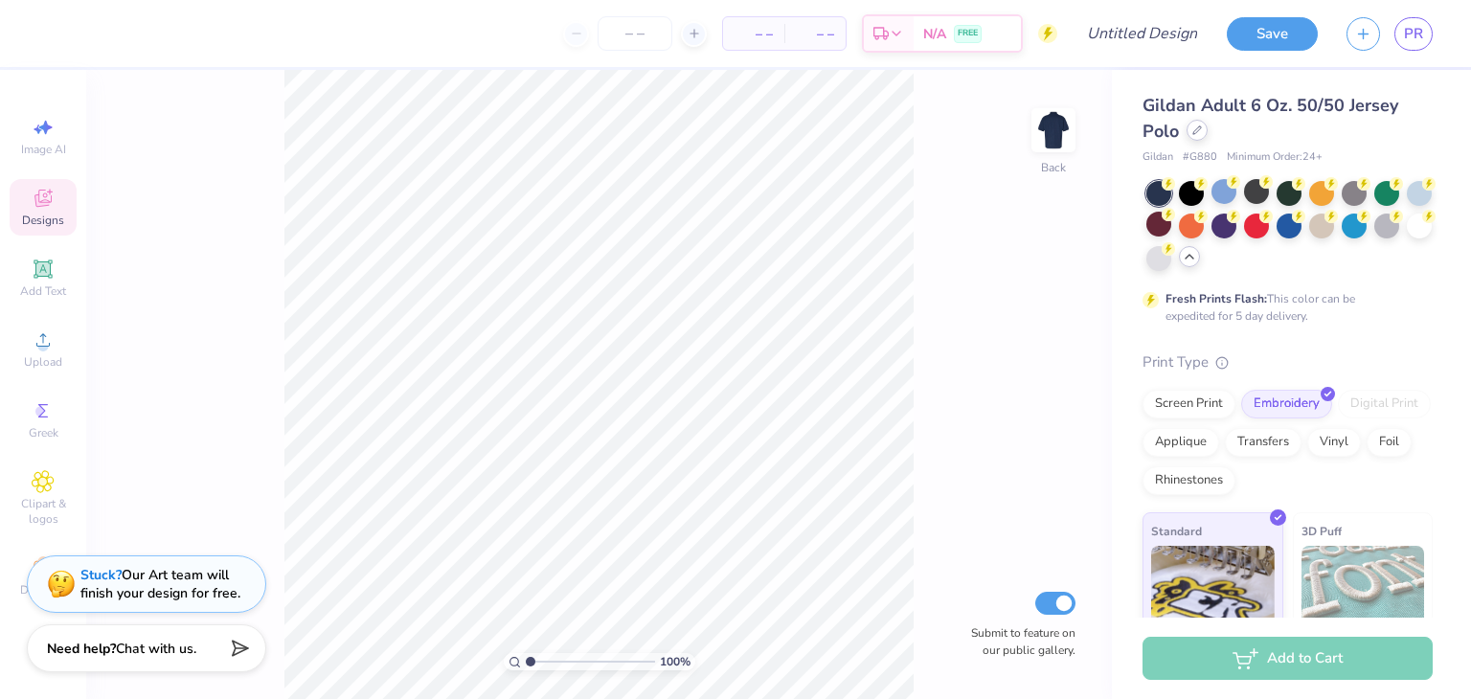
click at [1201, 131] on icon at bounding box center [1197, 130] width 10 height 10
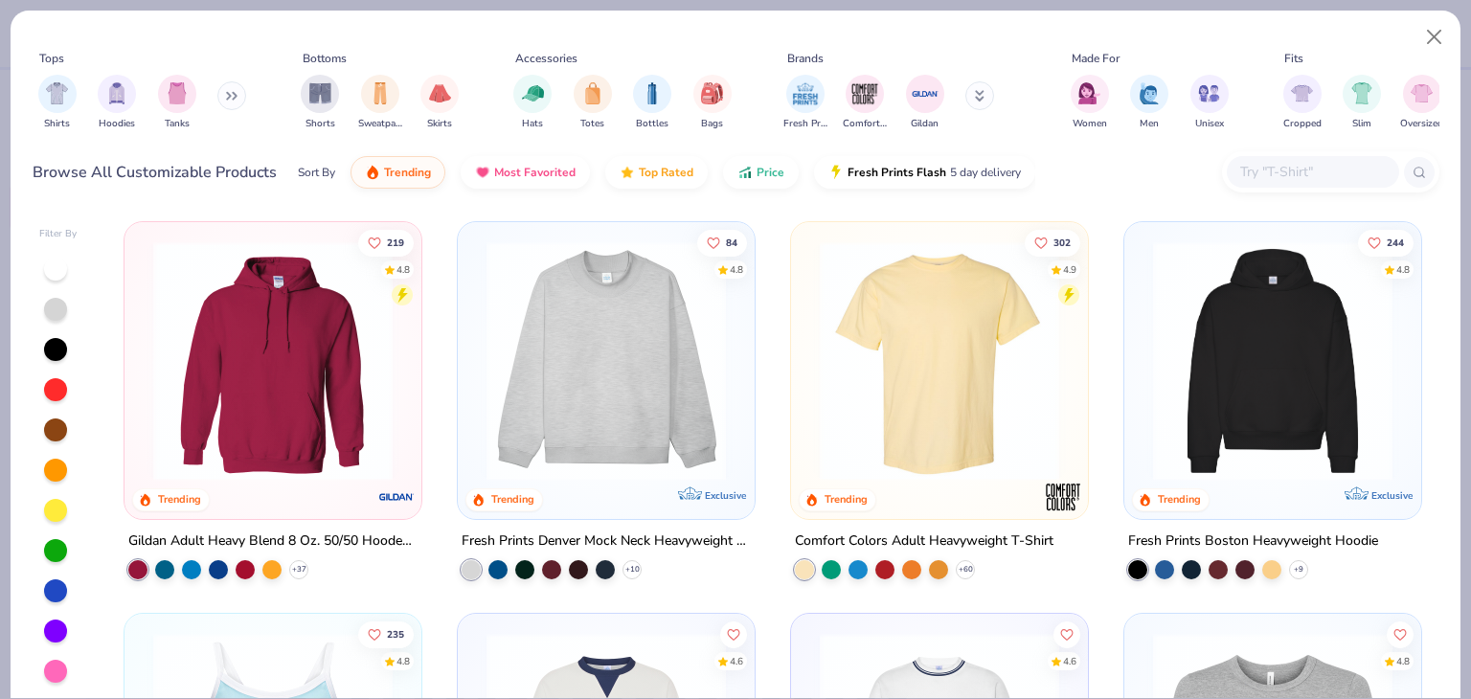
click at [238, 100] on icon at bounding box center [231, 96] width 11 height 10
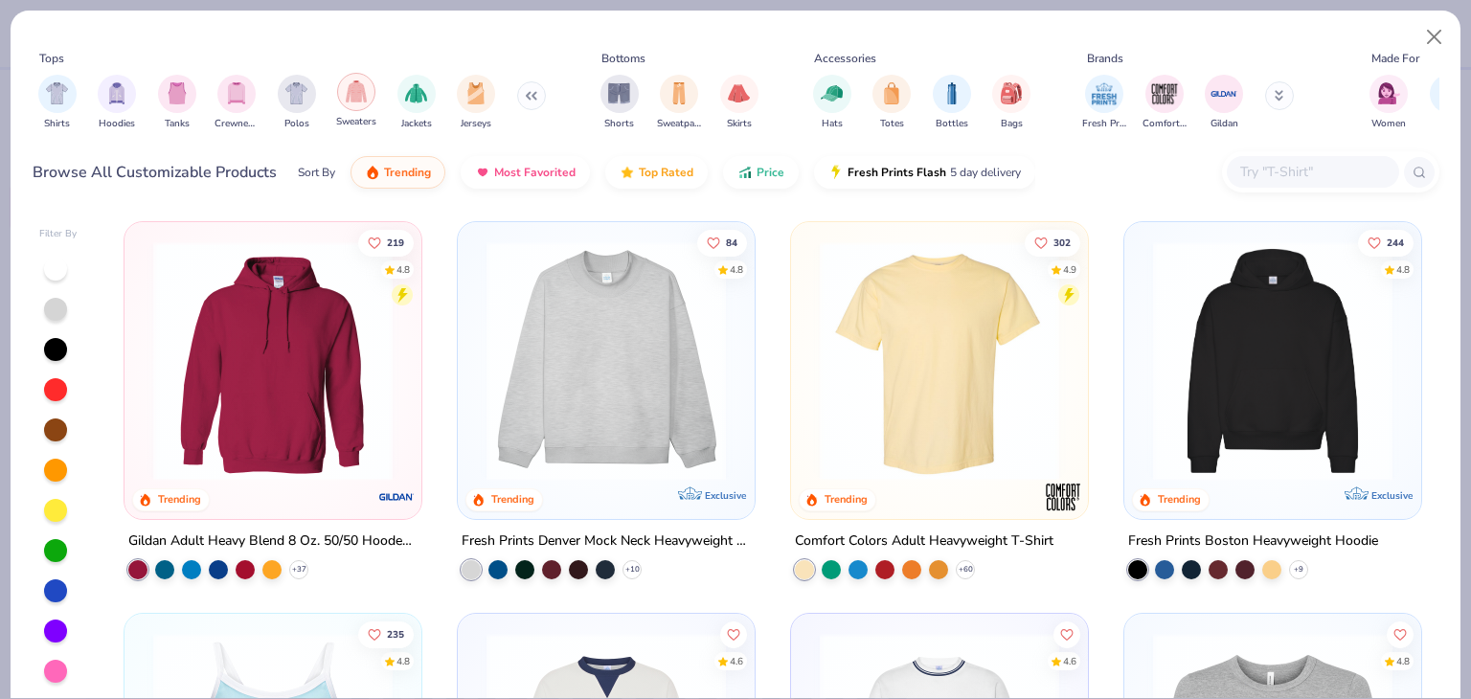
click at [356, 104] on div "filter for Sweaters" at bounding box center [356, 92] width 38 height 38
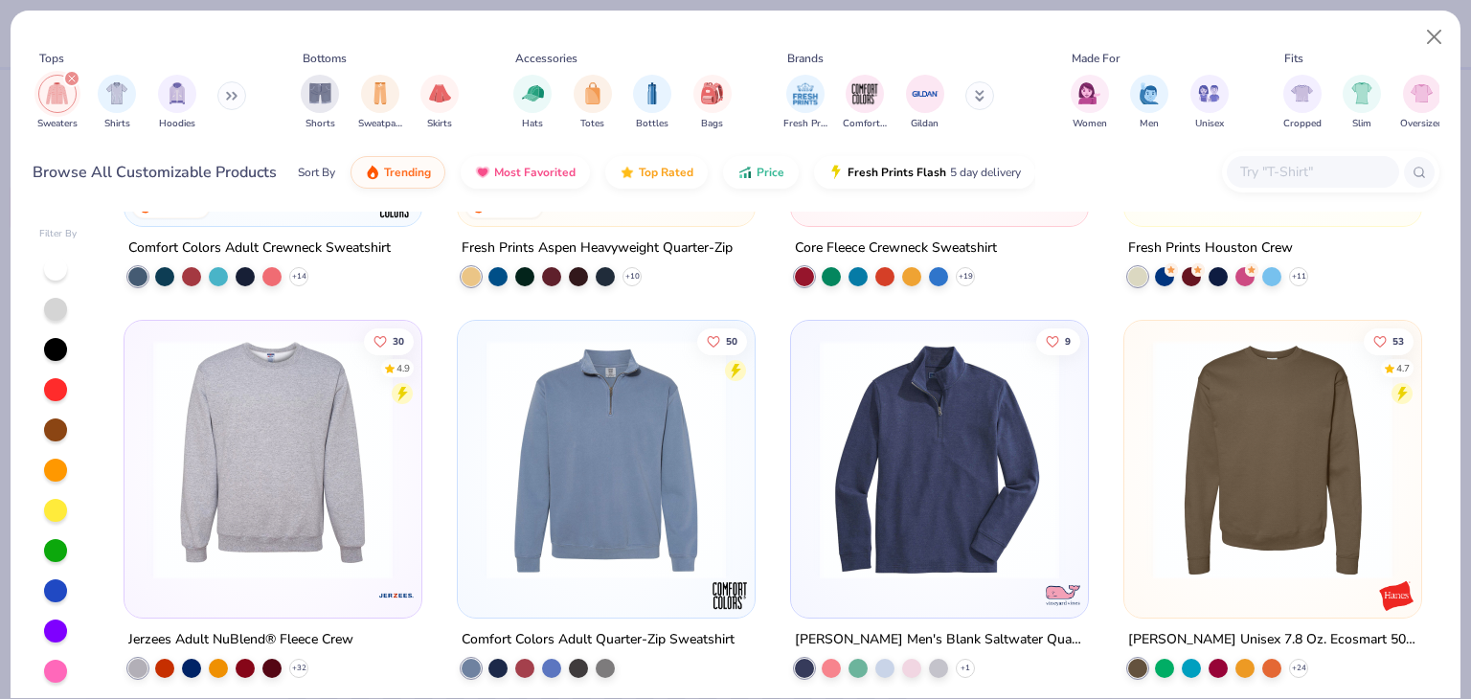
scroll to position [715, 0]
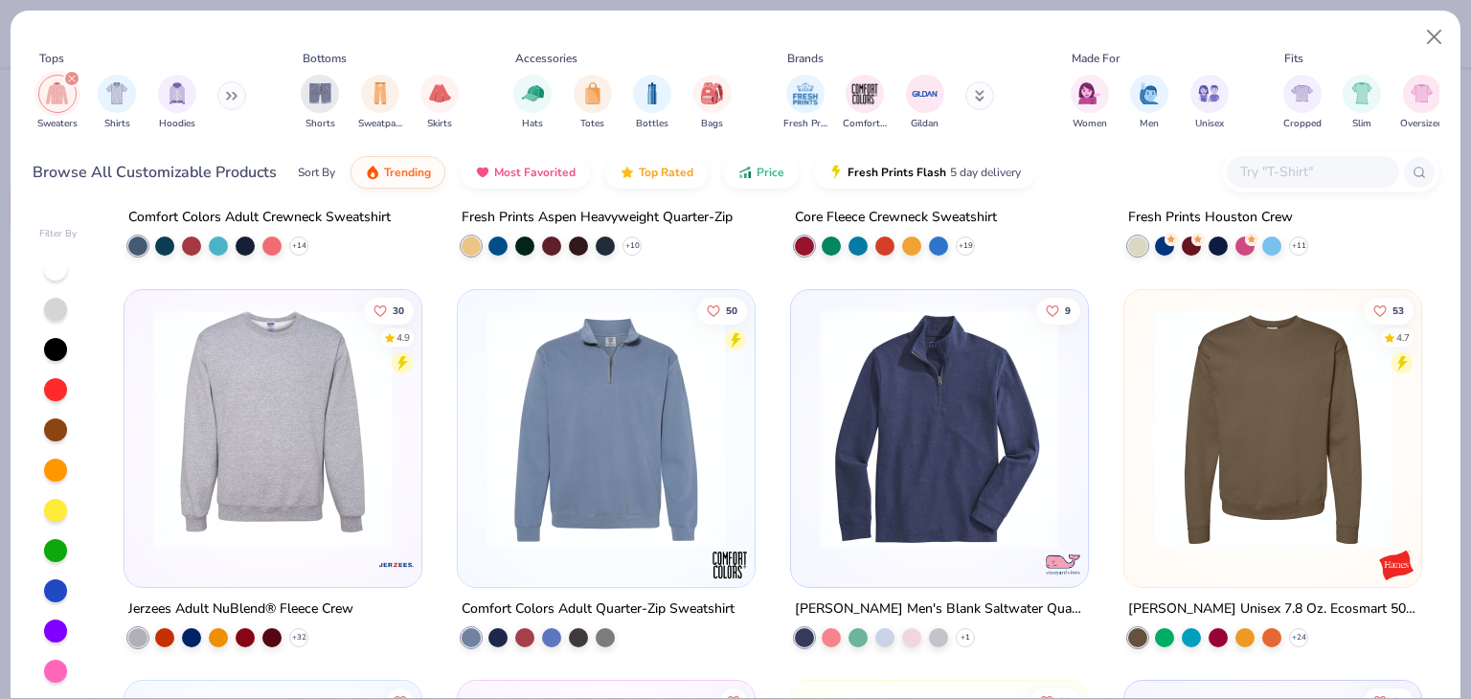
click at [968, 556] on div at bounding box center [940, 433] width 278 height 268
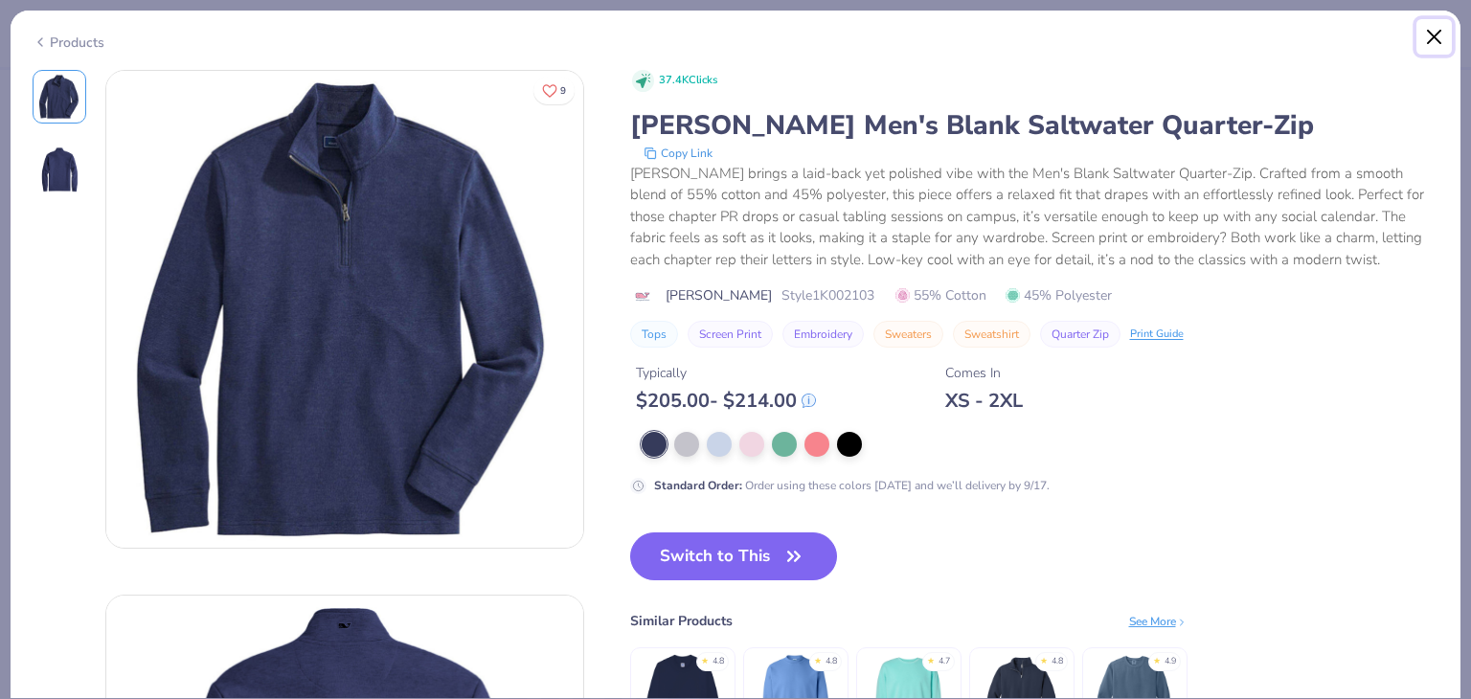
click at [1422, 41] on button "Close" at bounding box center [1435, 37] width 36 height 36
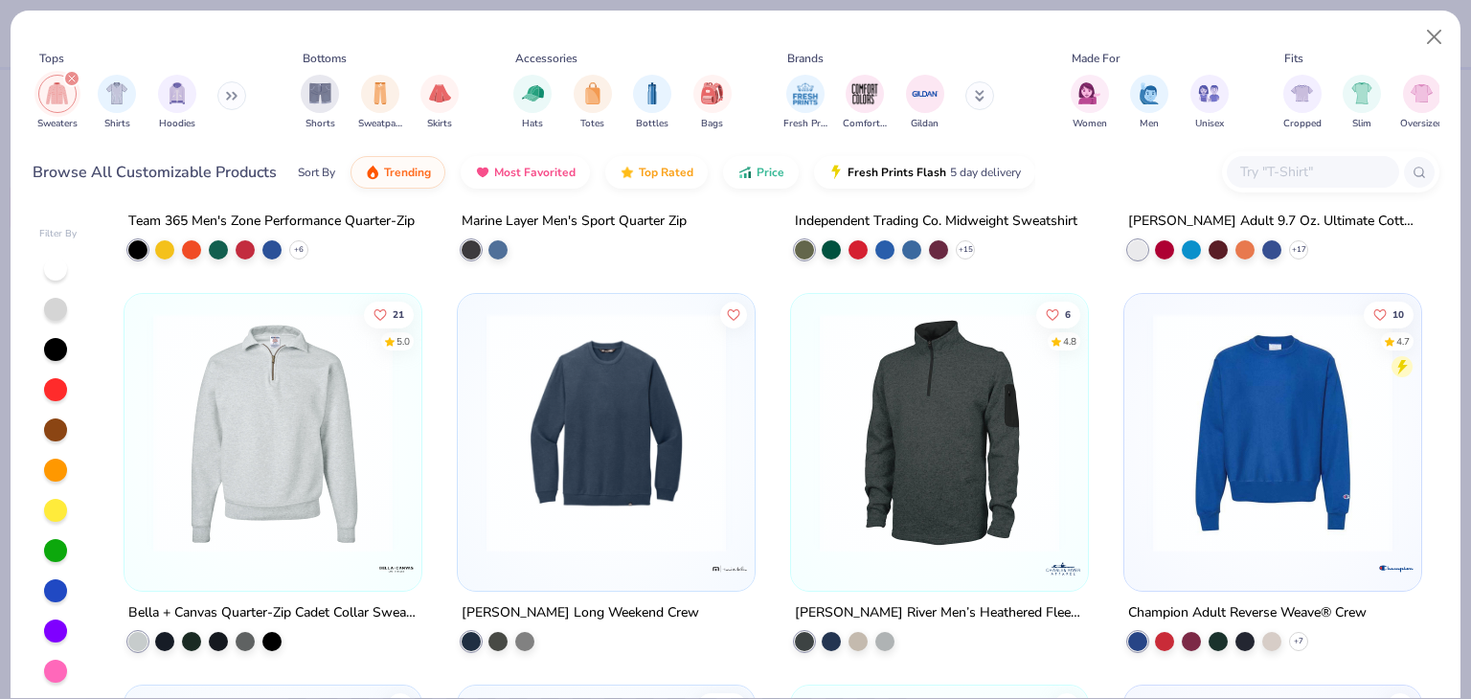
scroll to position [1496, 0]
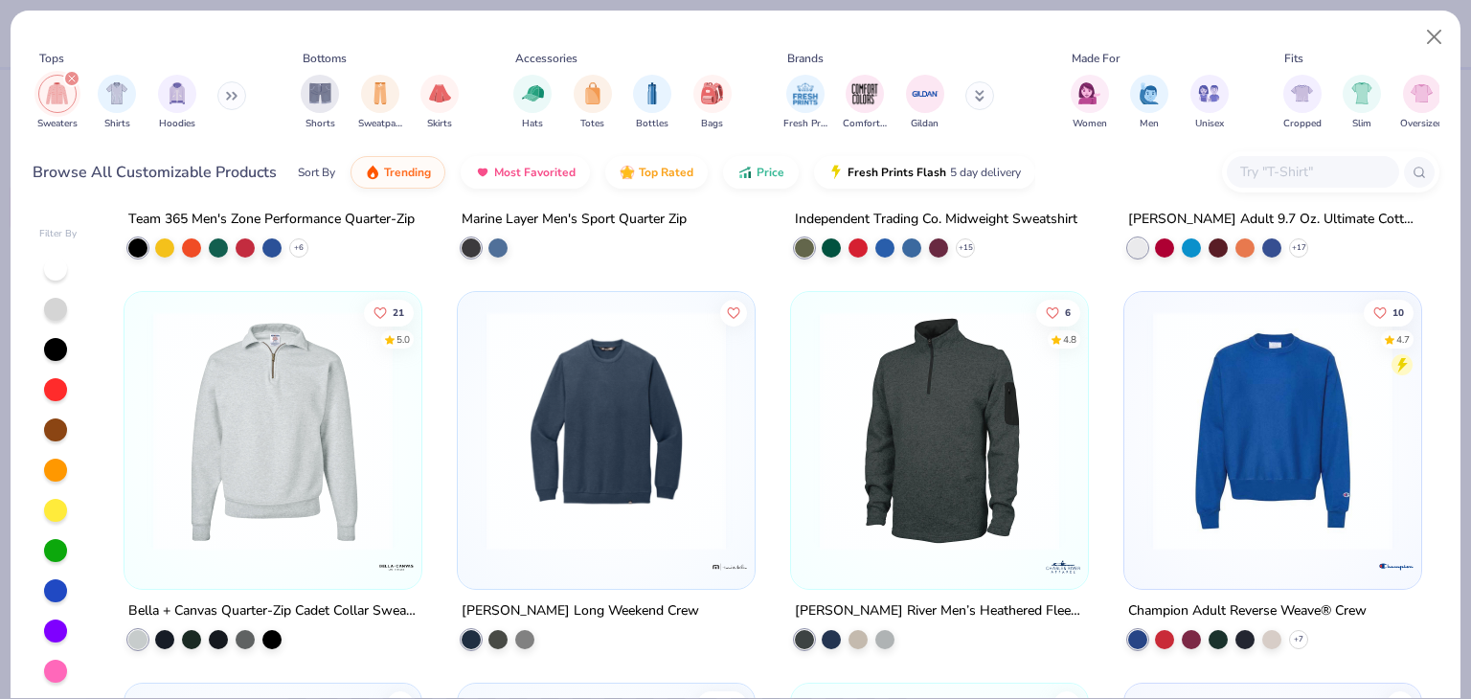
click at [1013, 531] on img at bounding box center [939, 430] width 259 height 239
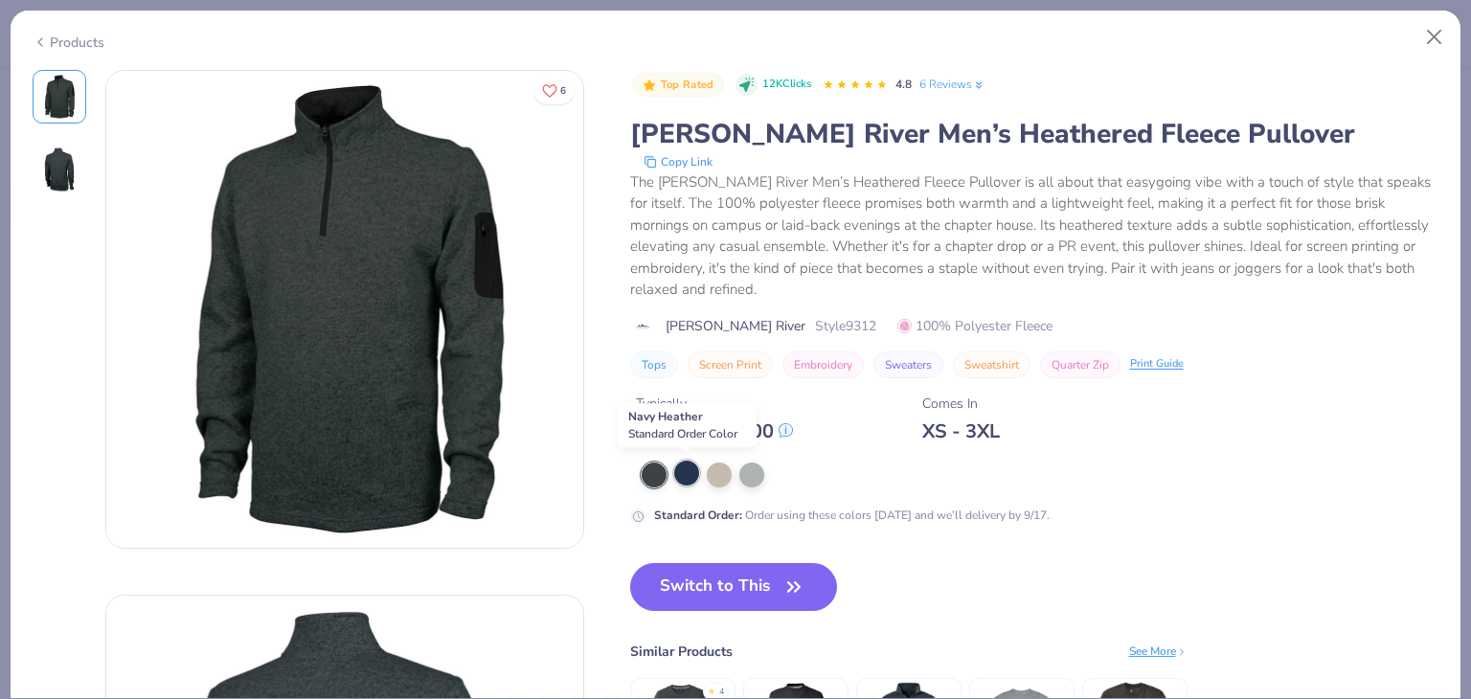
click at [681, 472] on div at bounding box center [686, 473] width 25 height 25
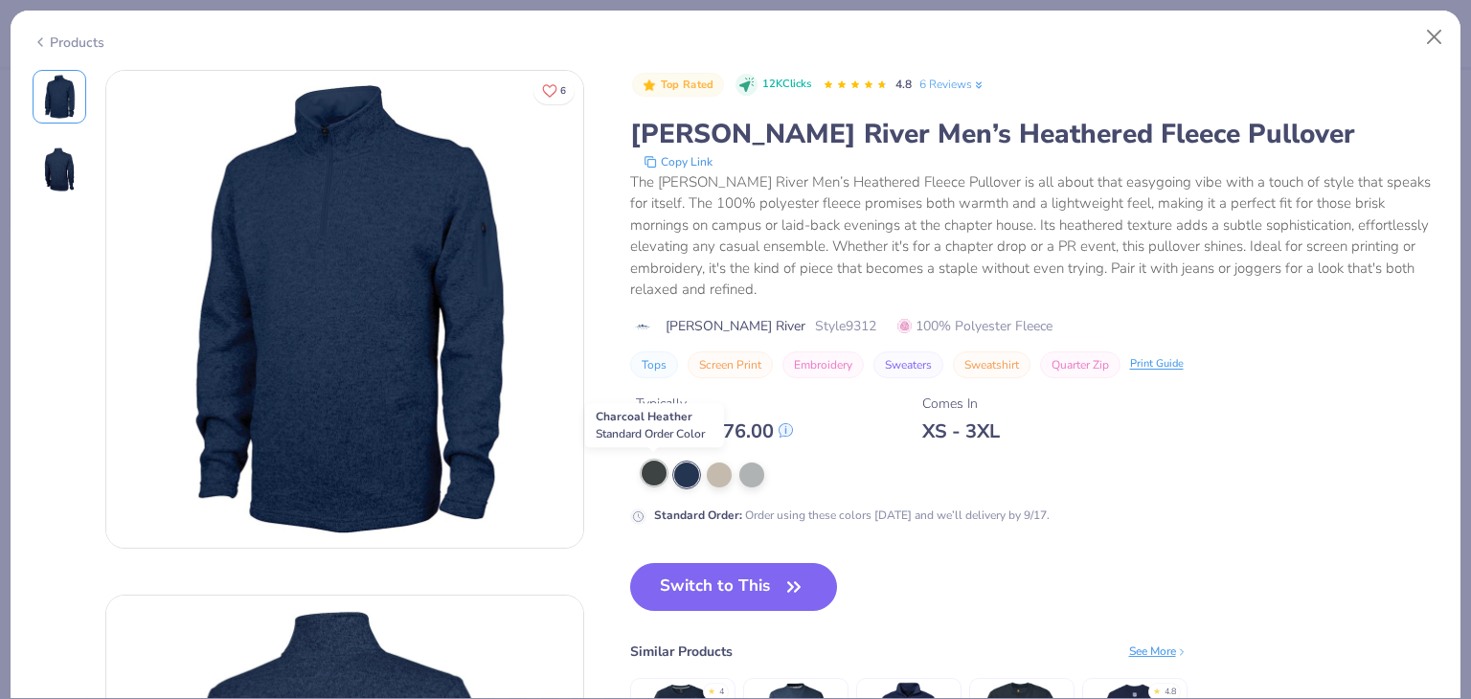
click at [651, 480] on div at bounding box center [654, 473] width 25 height 25
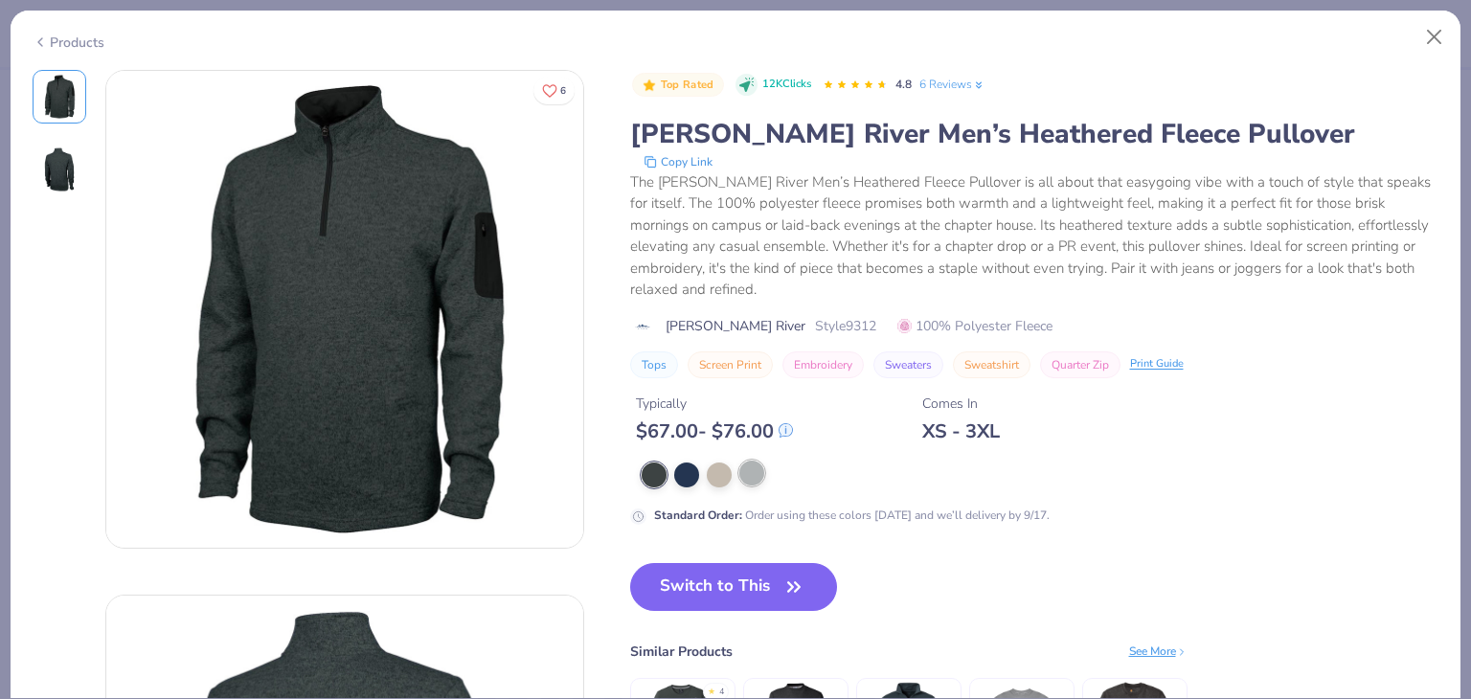
click at [763, 480] on div at bounding box center [1019, 475] width 755 height 25
click at [751, 473] on div at bounding box center [751, 473] width 25 height 25
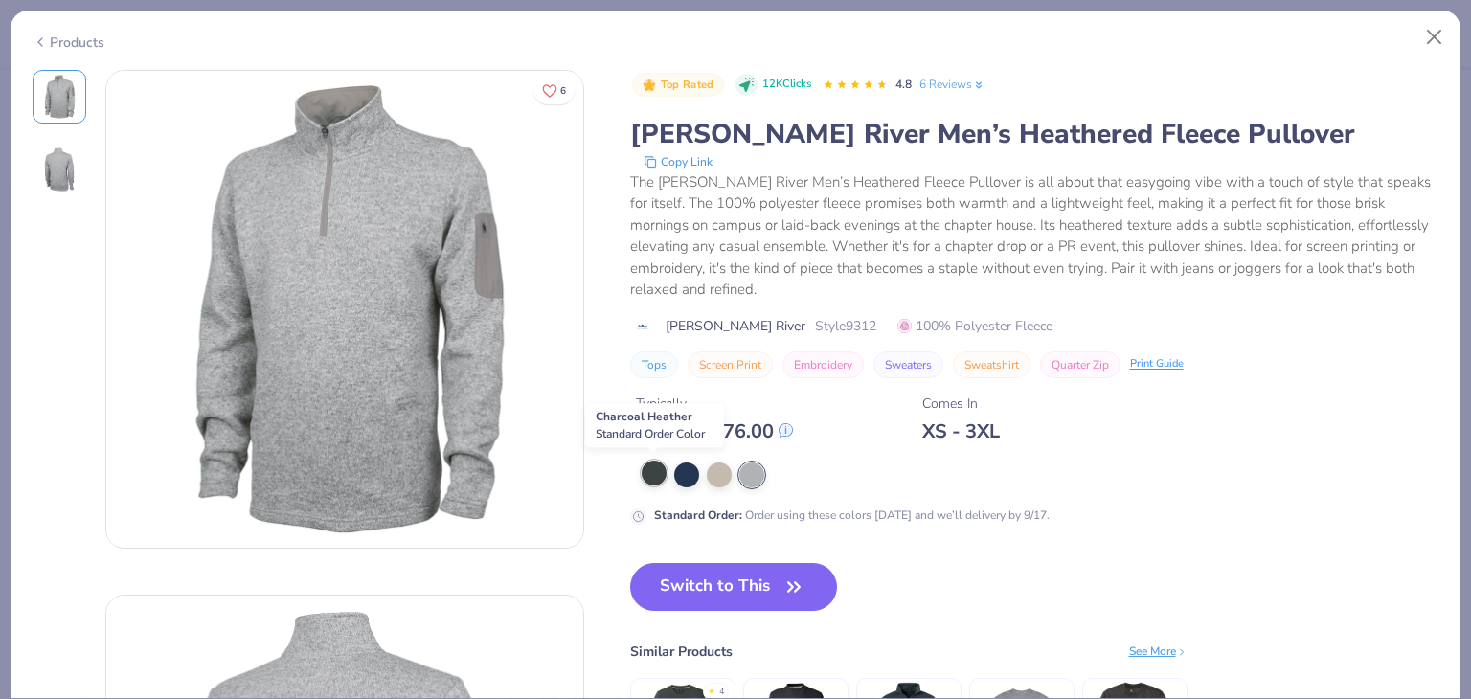
click at [647, 480] on div at bounding box center [654, 473] width 25 height 25
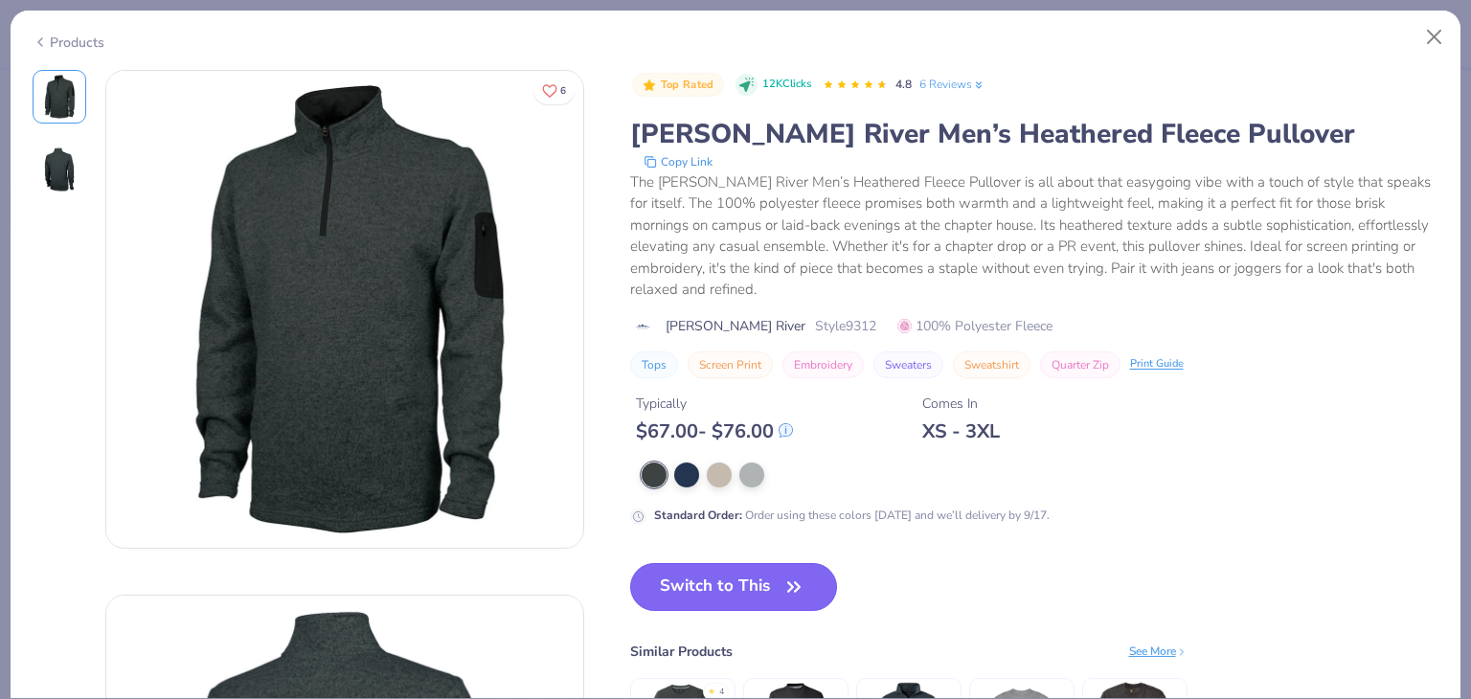
click at [778, 580] on button "Switch to This" at bounding box center [734, 587] width 208 height 48
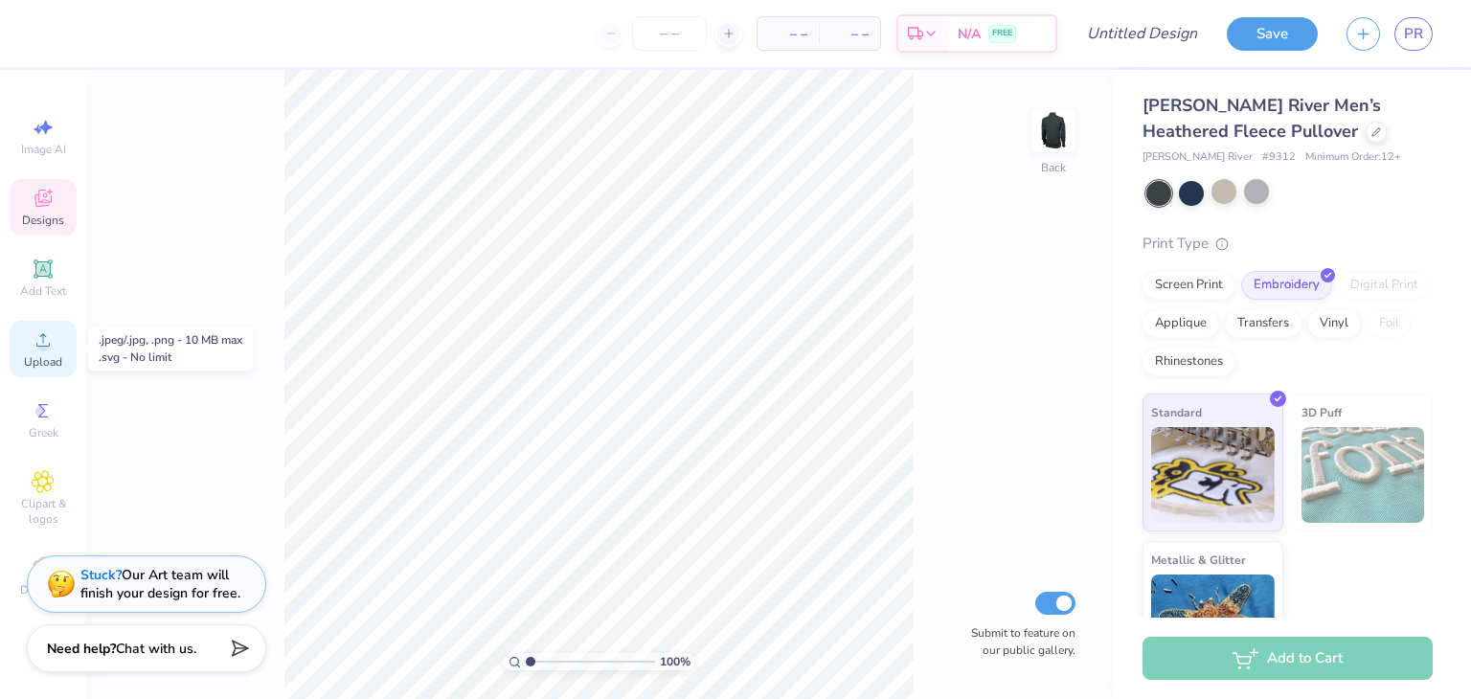
click at [43, 356] on span "Upload" at bounding box center [43, 361] width 38 height 15
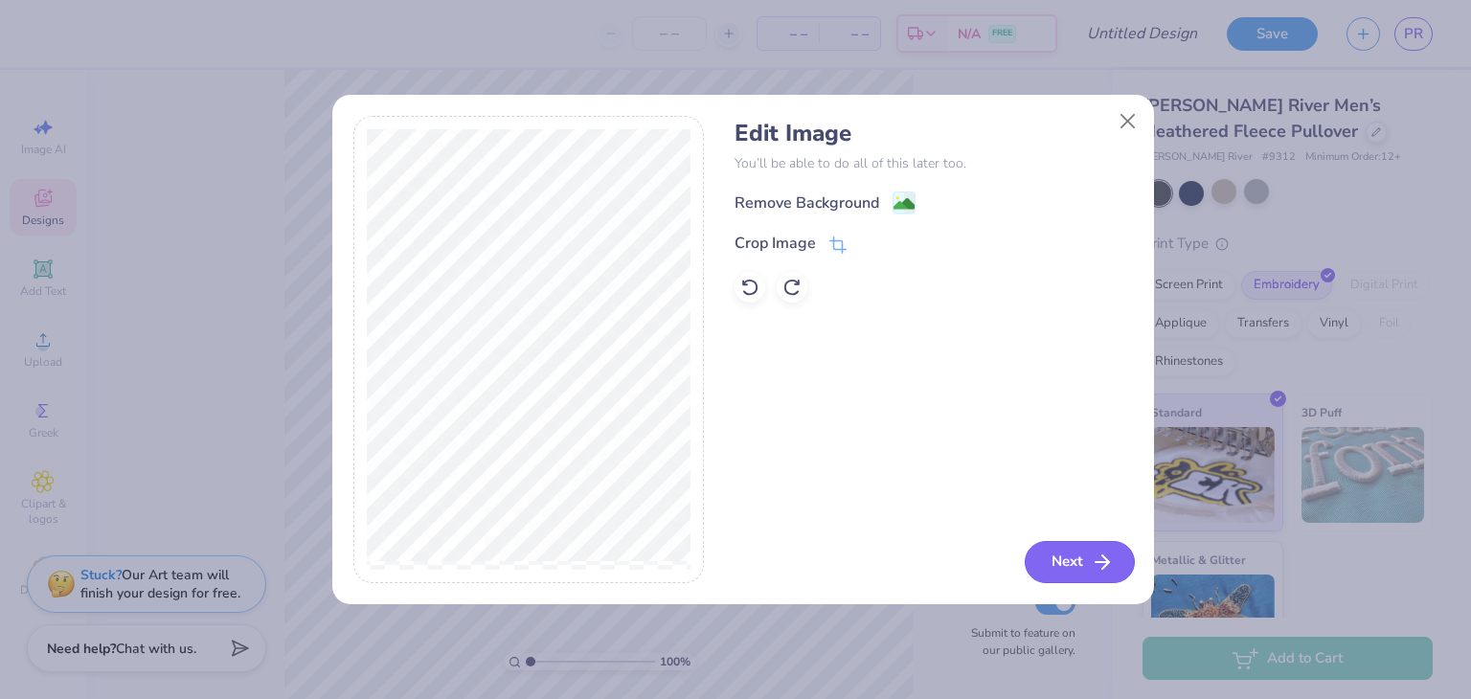
click at [1101, 562] on line "button" at bounding box center [1102, 562] width 13 height 0
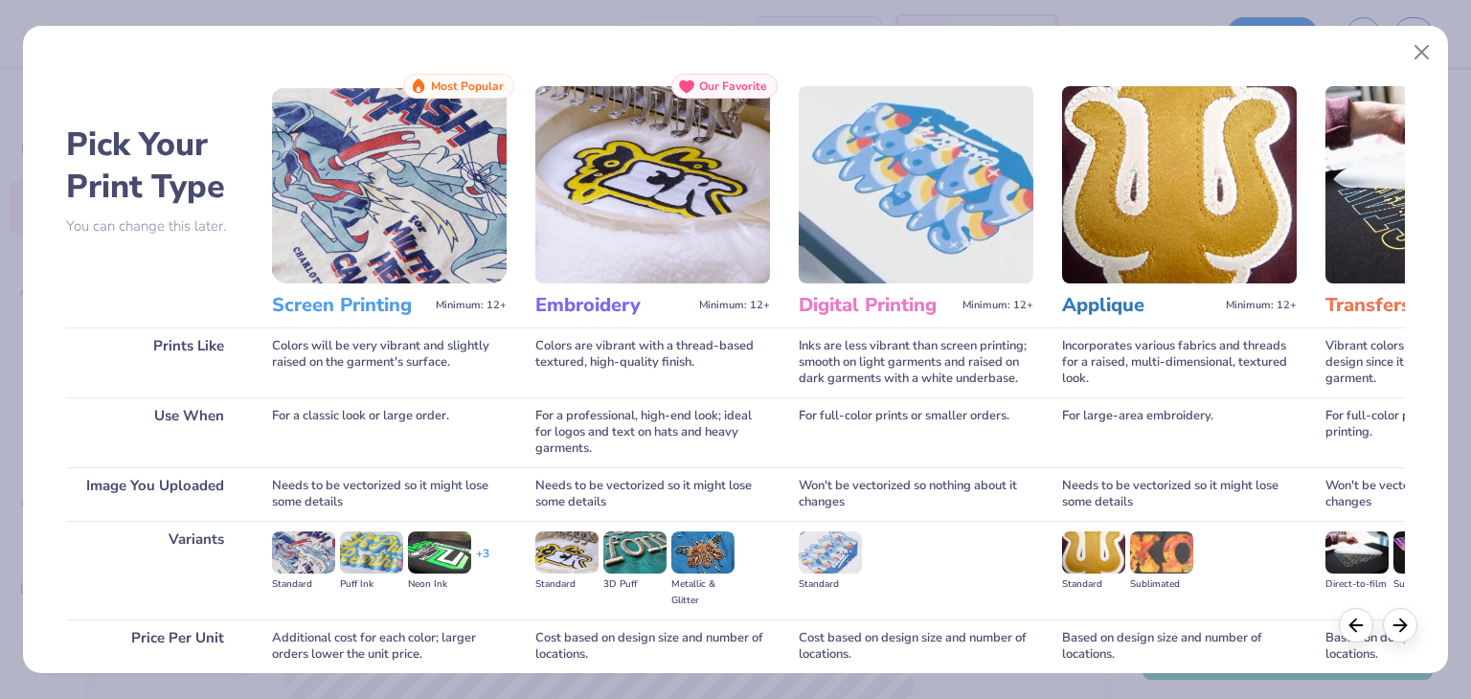
scroll to position [160, 0]
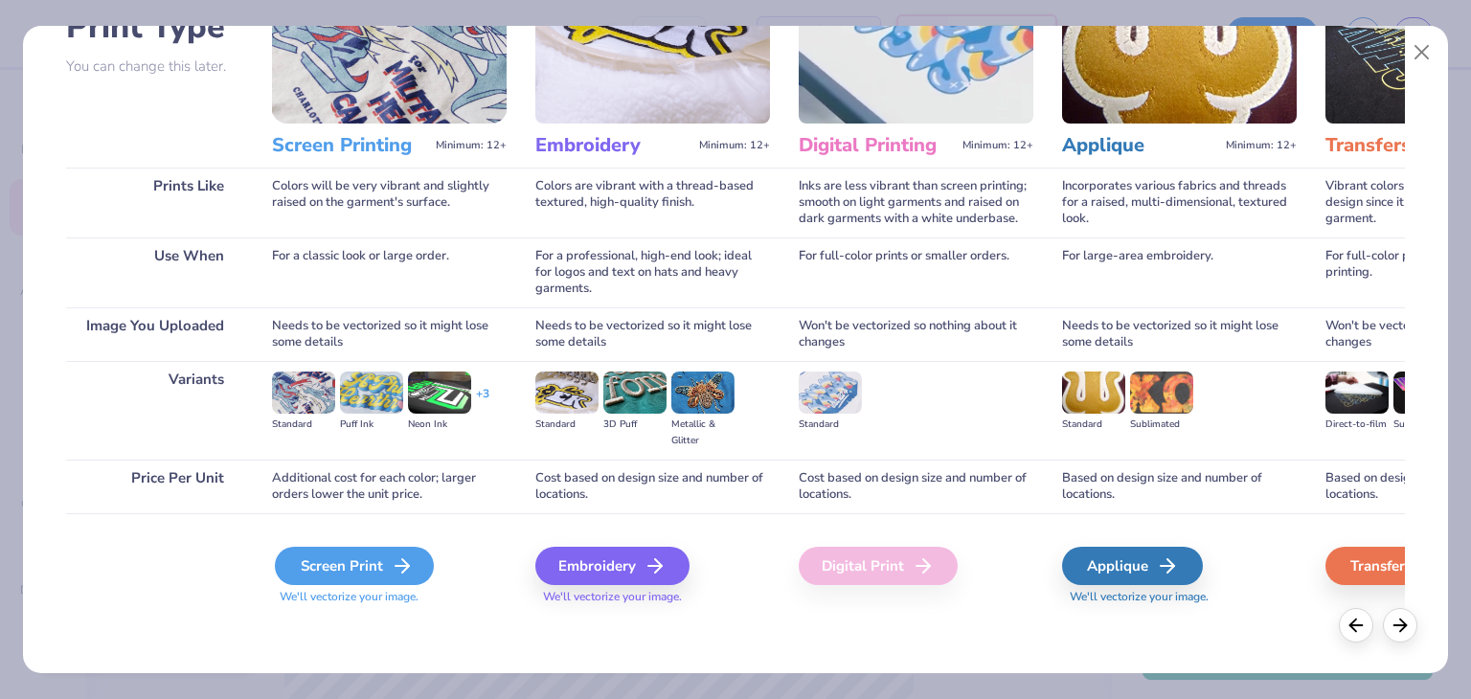
click at [387, 564] on div "Screen Print" at bounding box center [354, 566] width 159 height 38
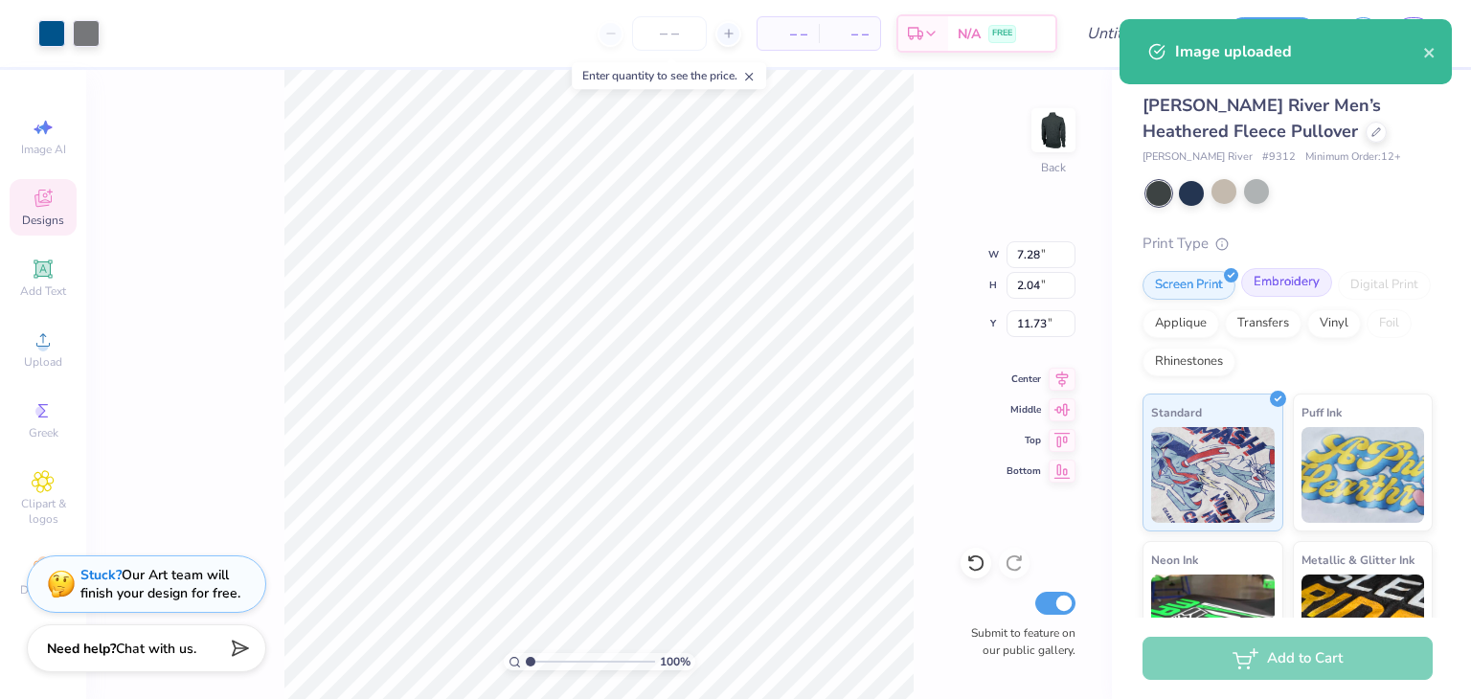
click at [1276, 285] on div "Embroidery" at bounding box center [1286, 282] width 91 height 29
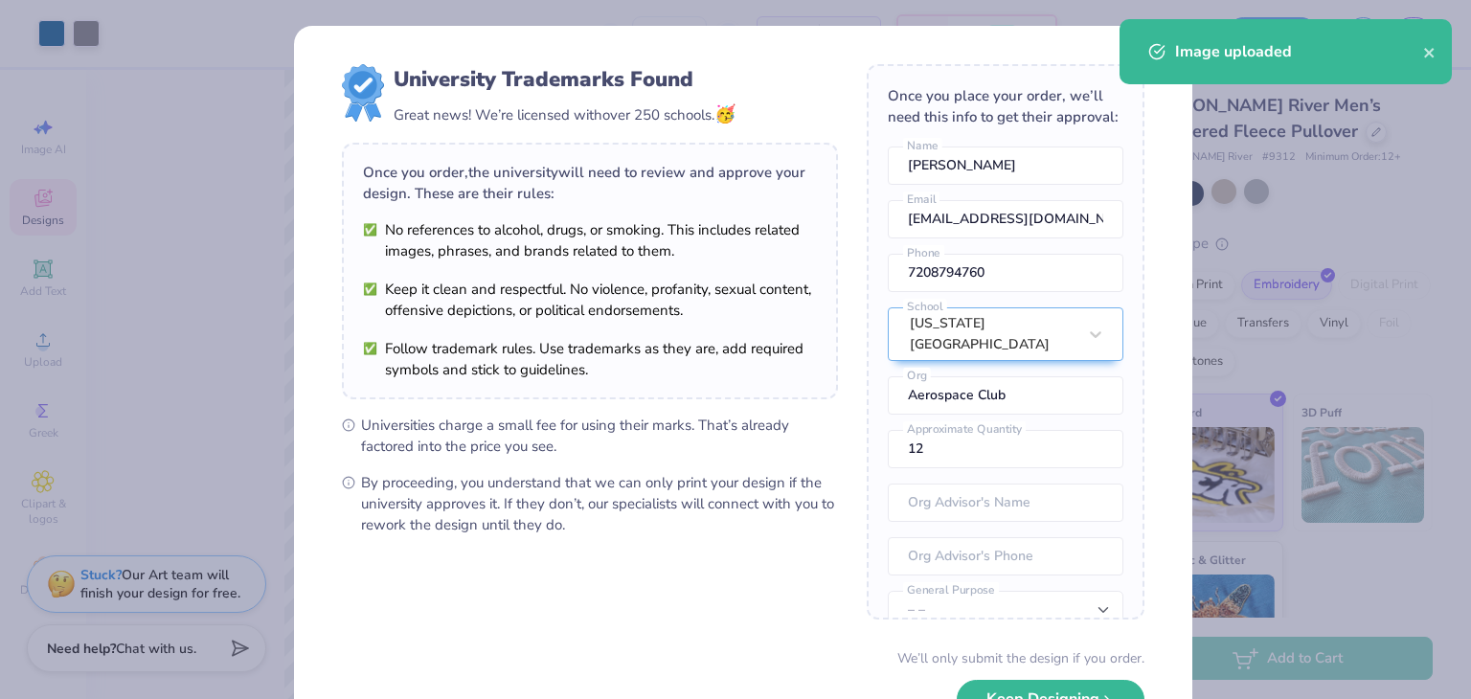
scroll to position [100, 0]
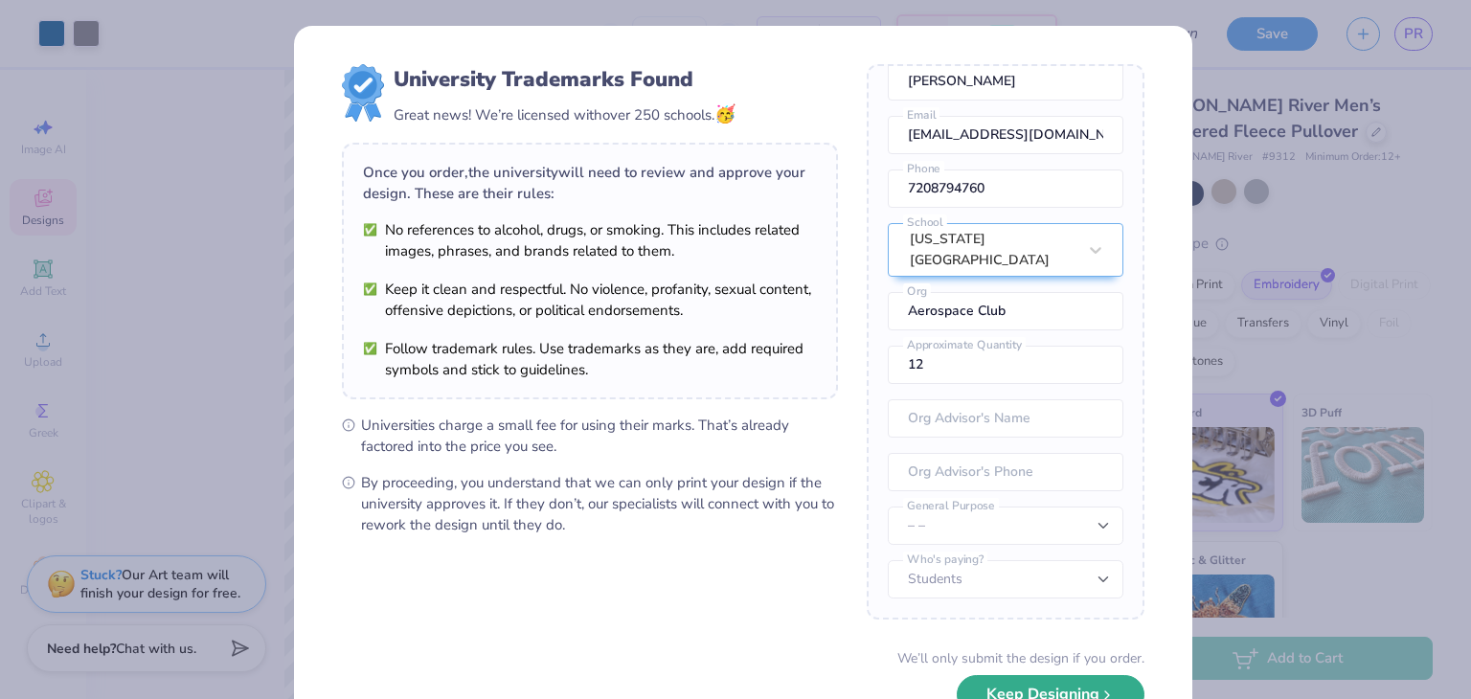
click at [1032, 687] on button "Keep Designing" at bounding box center [1051, 694] width 188 height 39
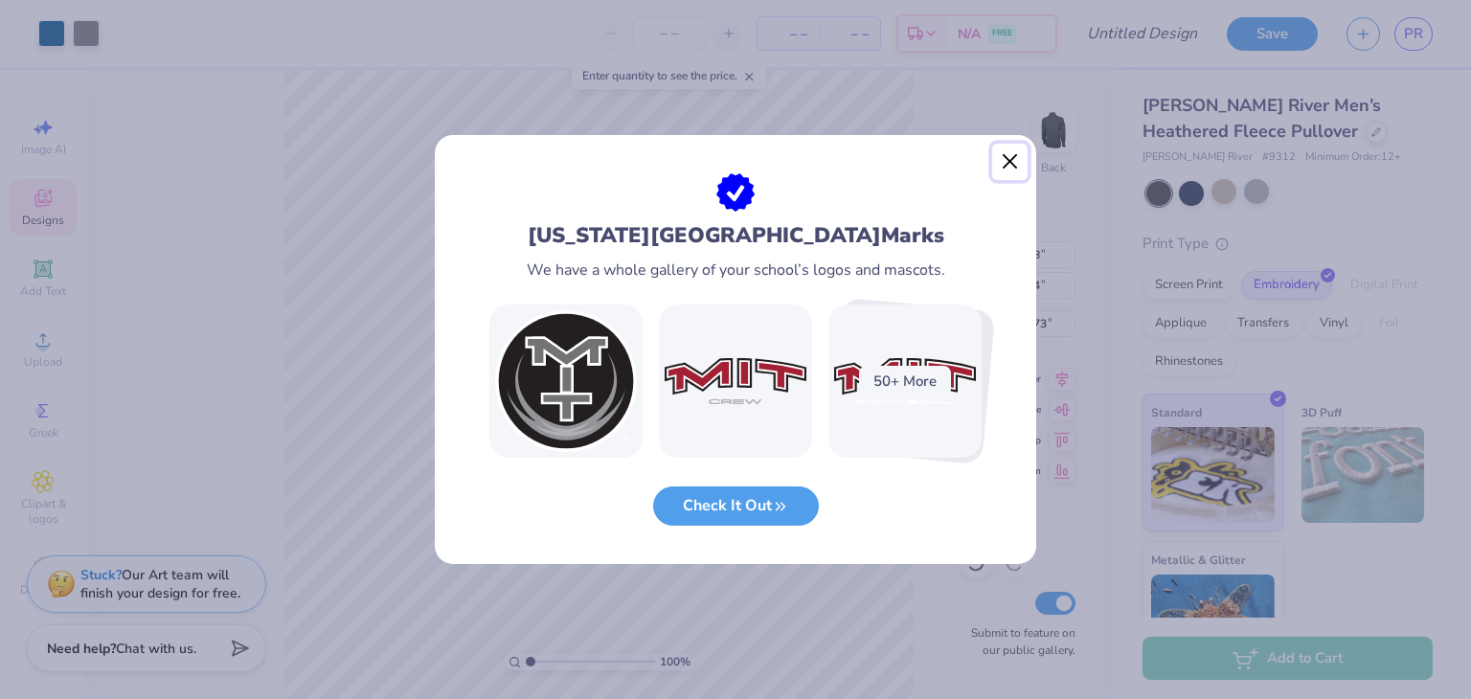
click at [1014, 166] on button "Close" at bounding box center [1010, 162] width 36 height 36
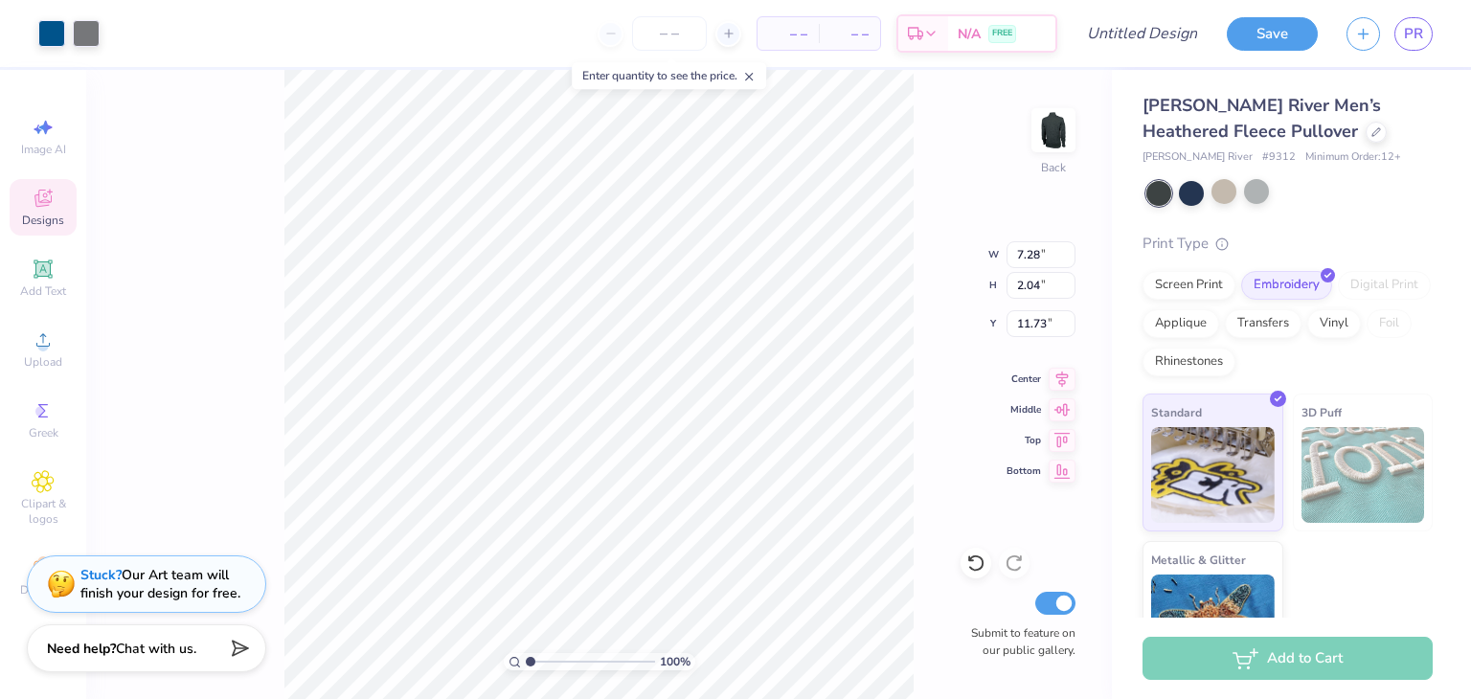
type input "5.52"
type input "1.55"
type input "3.00"
click at [92, 36] on div at bounding box center [86, 31] width 27 height 27
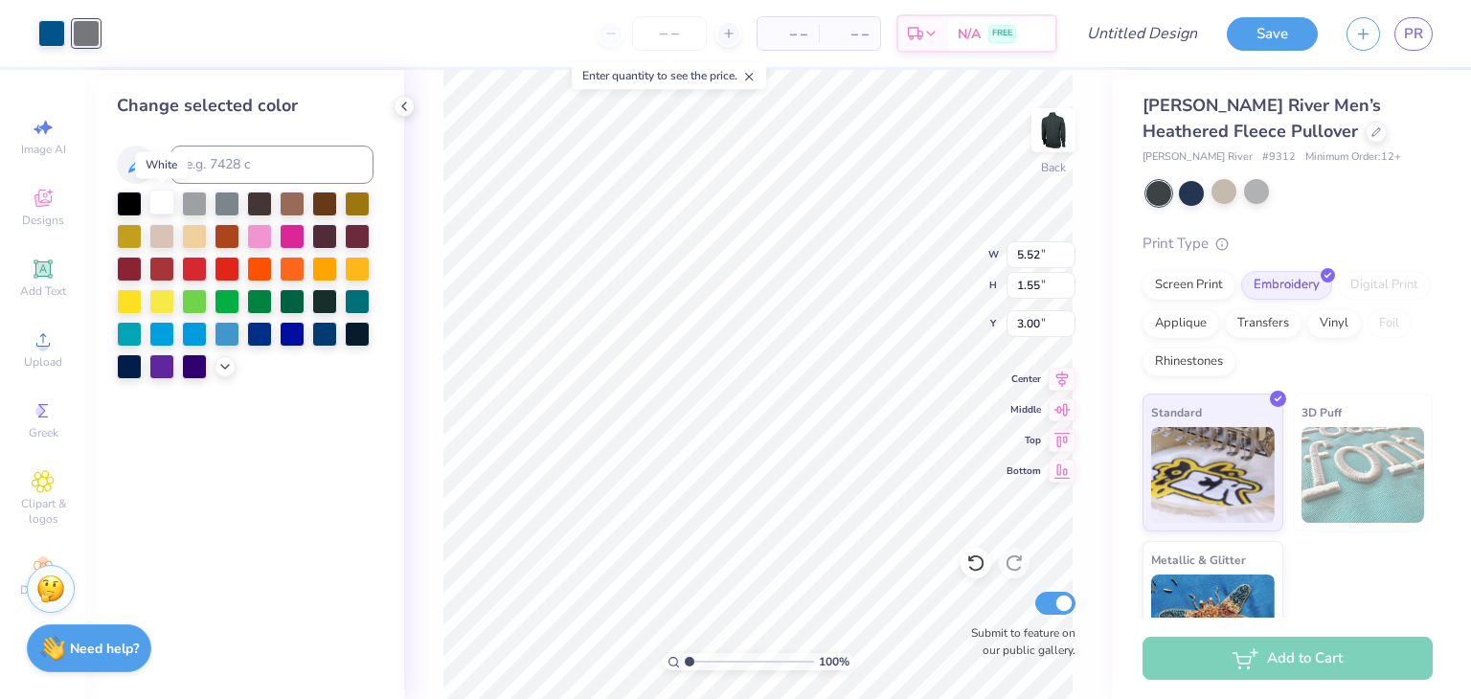
click at [151, 207] on div at bounding box center [161, 202] width 25 height 25
click at [43, 34] on div at bounding box center [51, 31] width 27 height 27
click at [217, 339] on div at bounding box center [227, 332] width 25 height 25
click at [198, 334] on div at bounding box center [194, 332] width 25 height 25
click at [288, 330] on div at bounding box center [292, 332] width 25 height 25
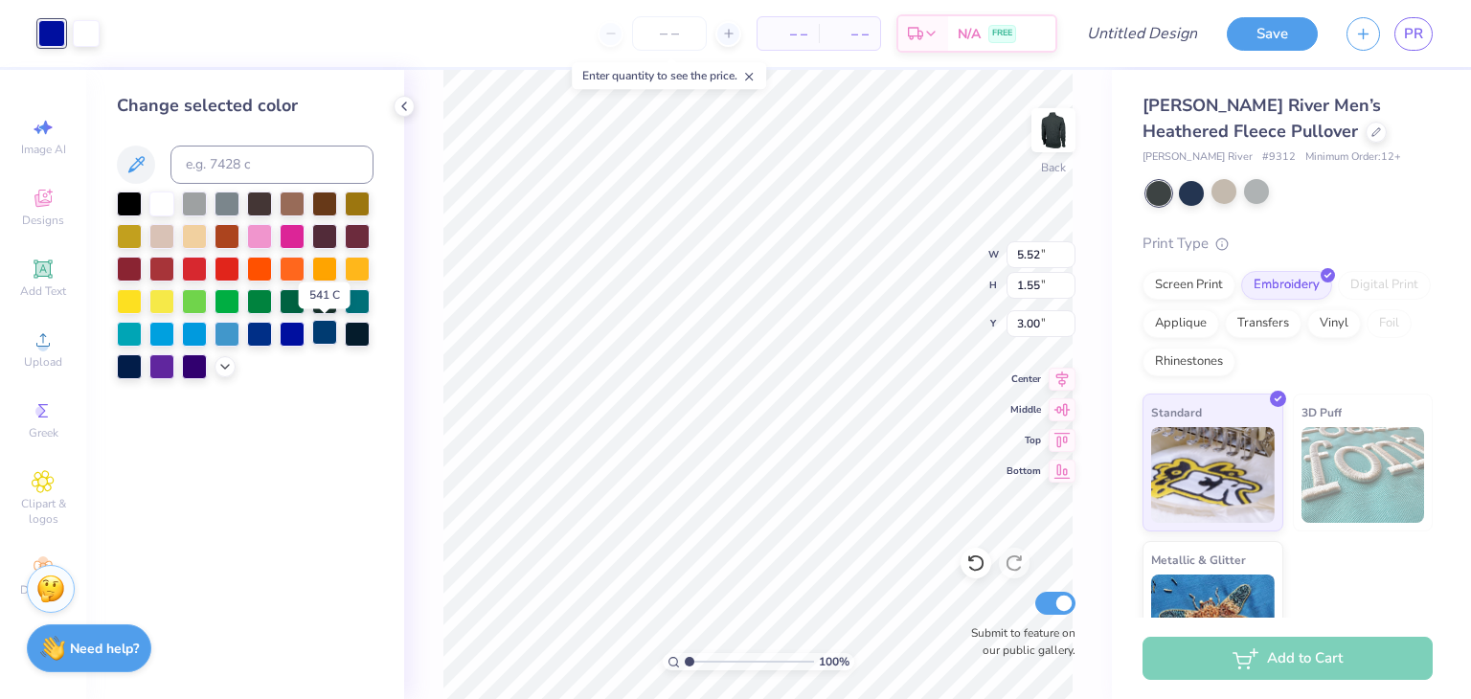
click at [326, 338] on div at bounding box center [324, 332] width 25 height 25
click at [230, 367] on icon at bounding box center [224, 364] width 15 height 15
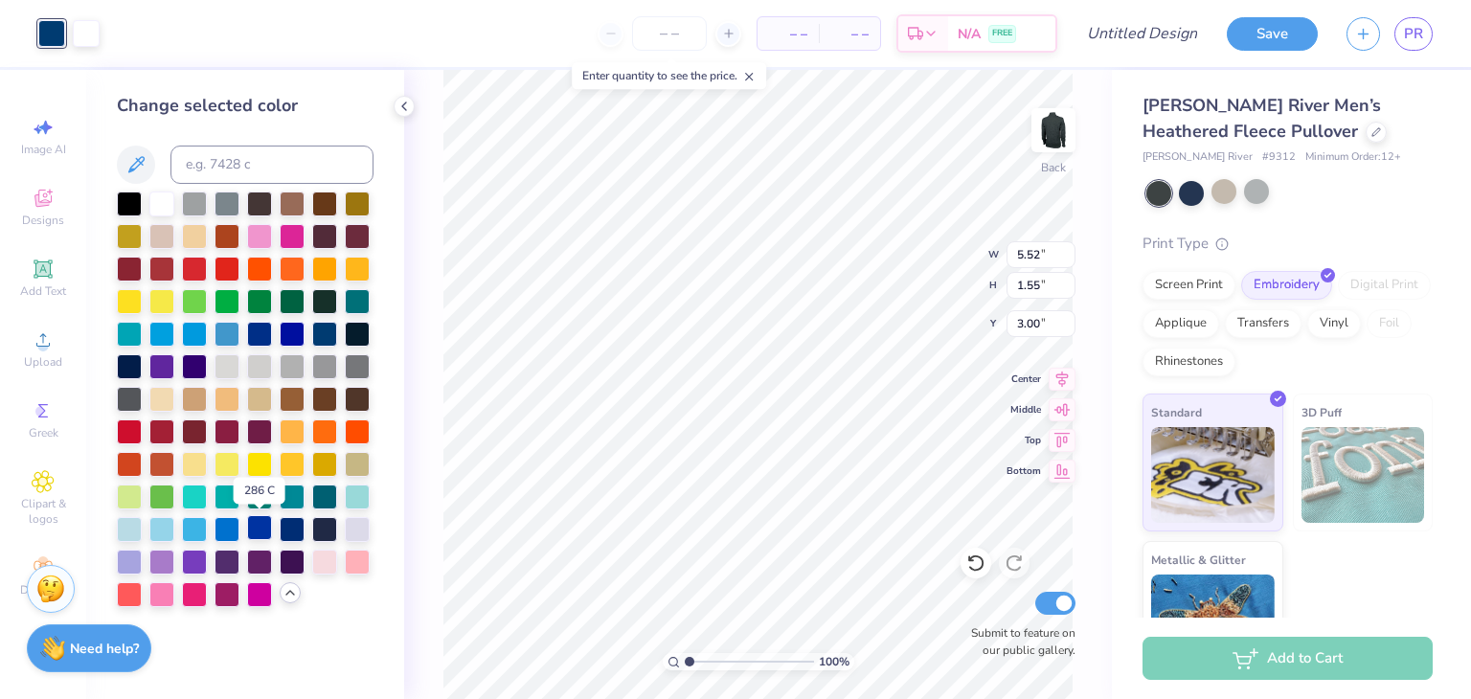
click at [257, 529] on div at bounding box center [259, 527] width 25 height 25
click at [224, 537] on div at bounding box center [227, 527] width 25 height 25
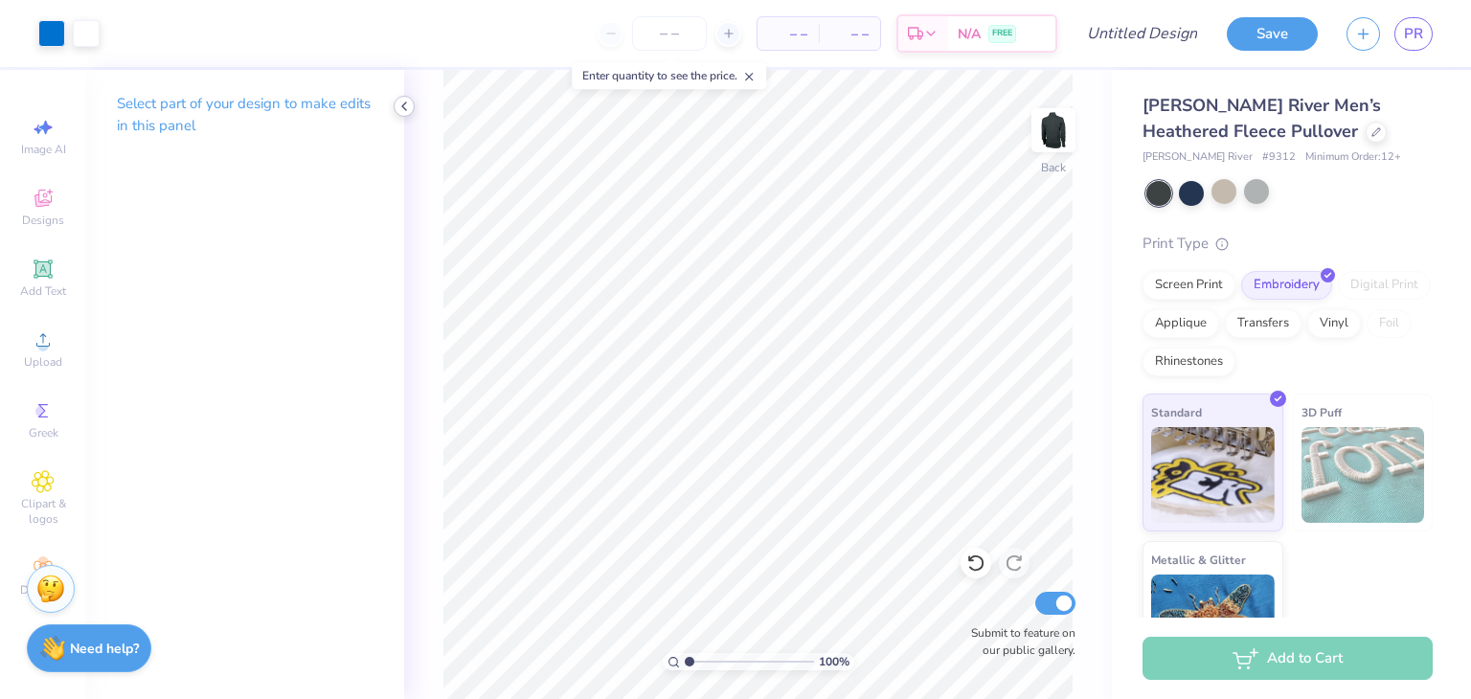
click at [395, 107] on div at bounding box center [404, 106] width 21 height 21
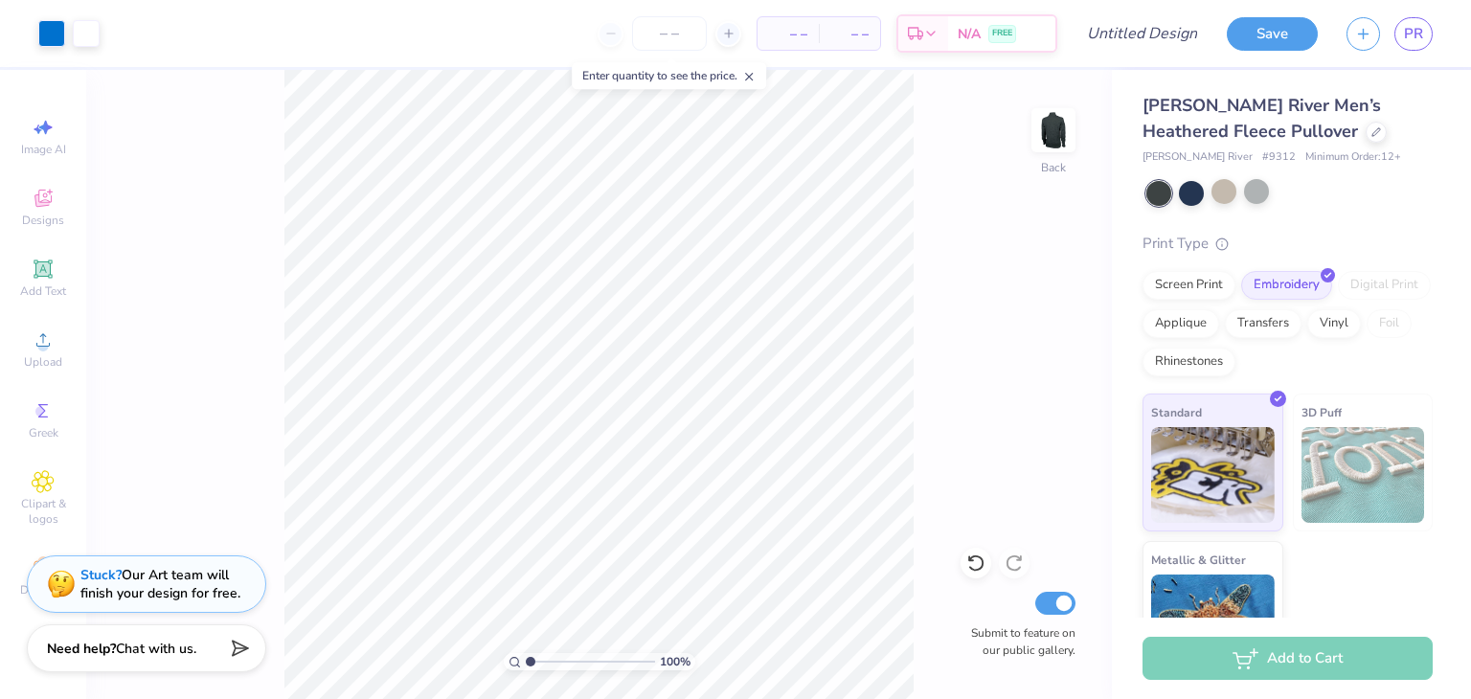
click at [753, 75] on line at bounding box center [749, 77] width 7 height 7
click at [1179, 40] on input "Design Title" at bounding box center [1166, 33] width 94 height 38
type input "Fleece Simple"
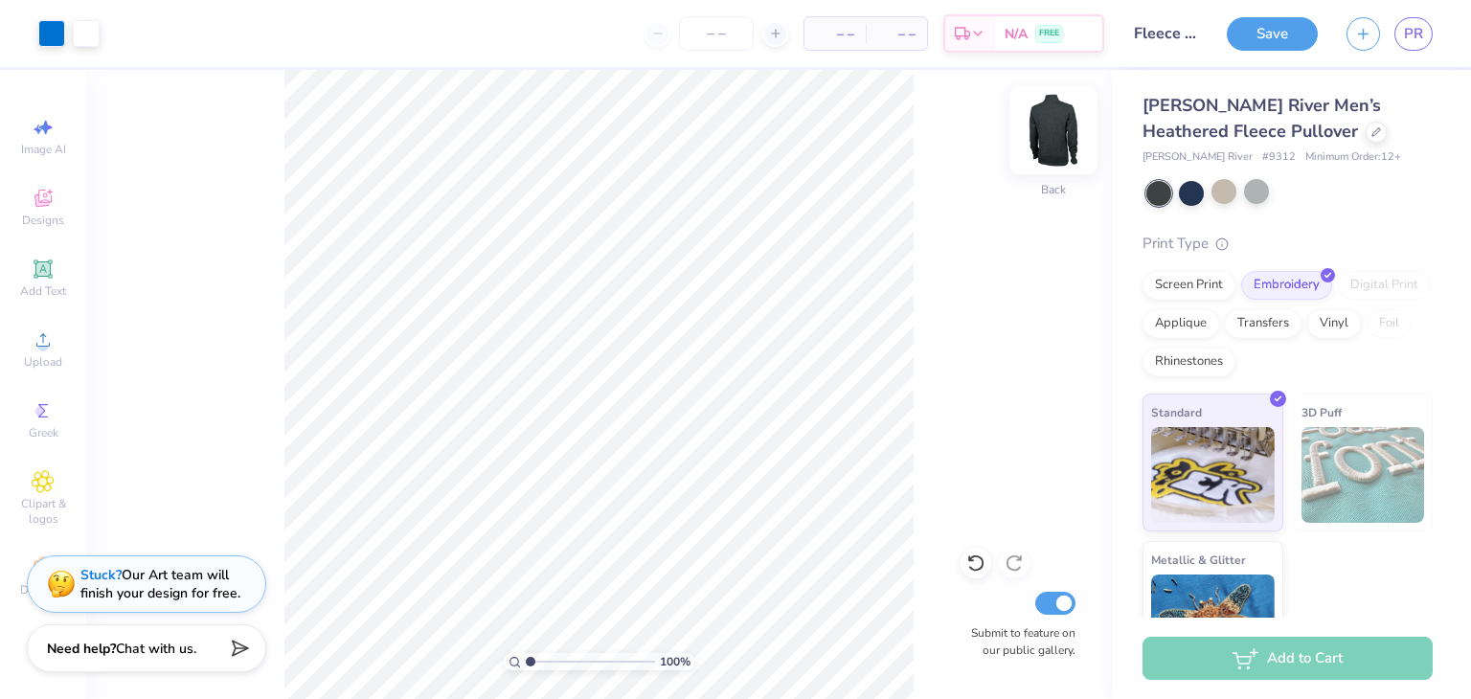
click at [1046, 125] on img at bounding box center [1053, 130] width 77 height 77
click at [1057, 140] on img at bounding box center [1053, 130] width 77 height 77
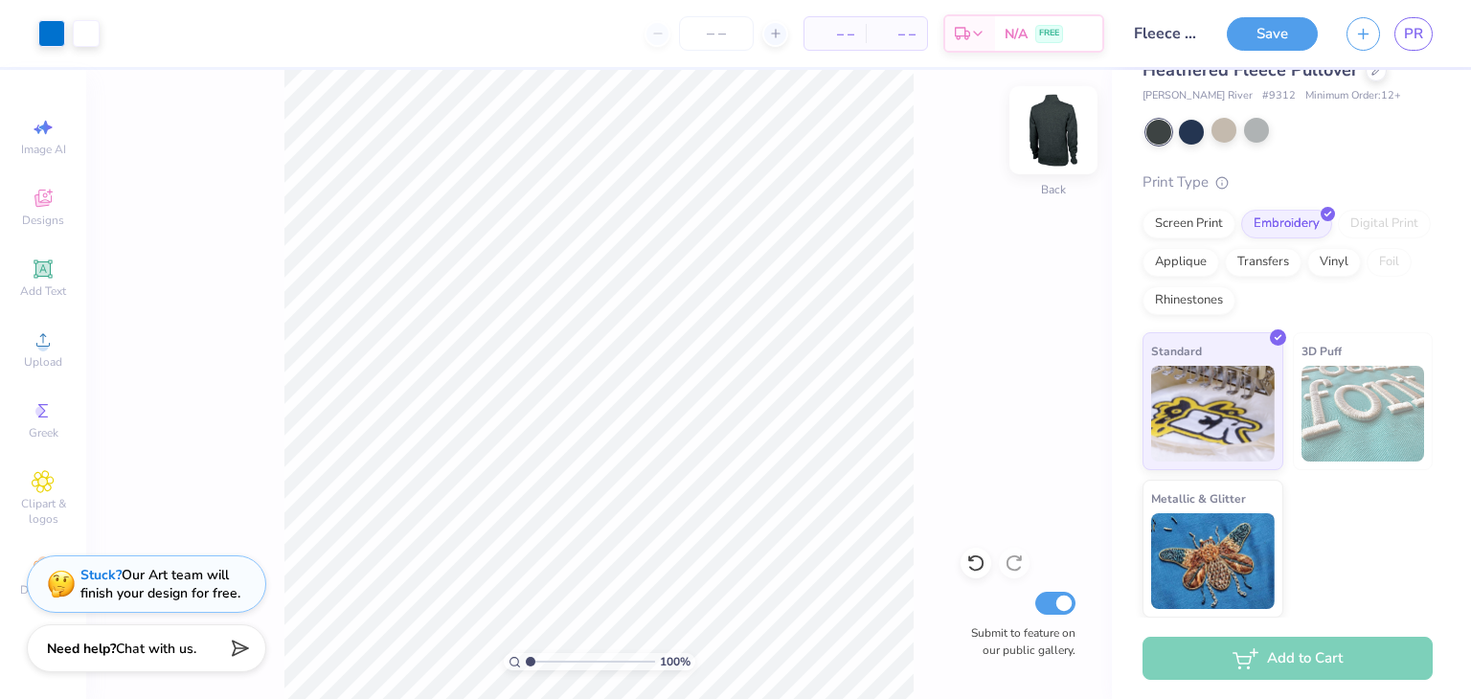
click at [1069, 147] on img at bounding box center [1053, 130] width 77 height 77
click at [33, 334] on icon at bounding box center [43, 340] width 23 height 23
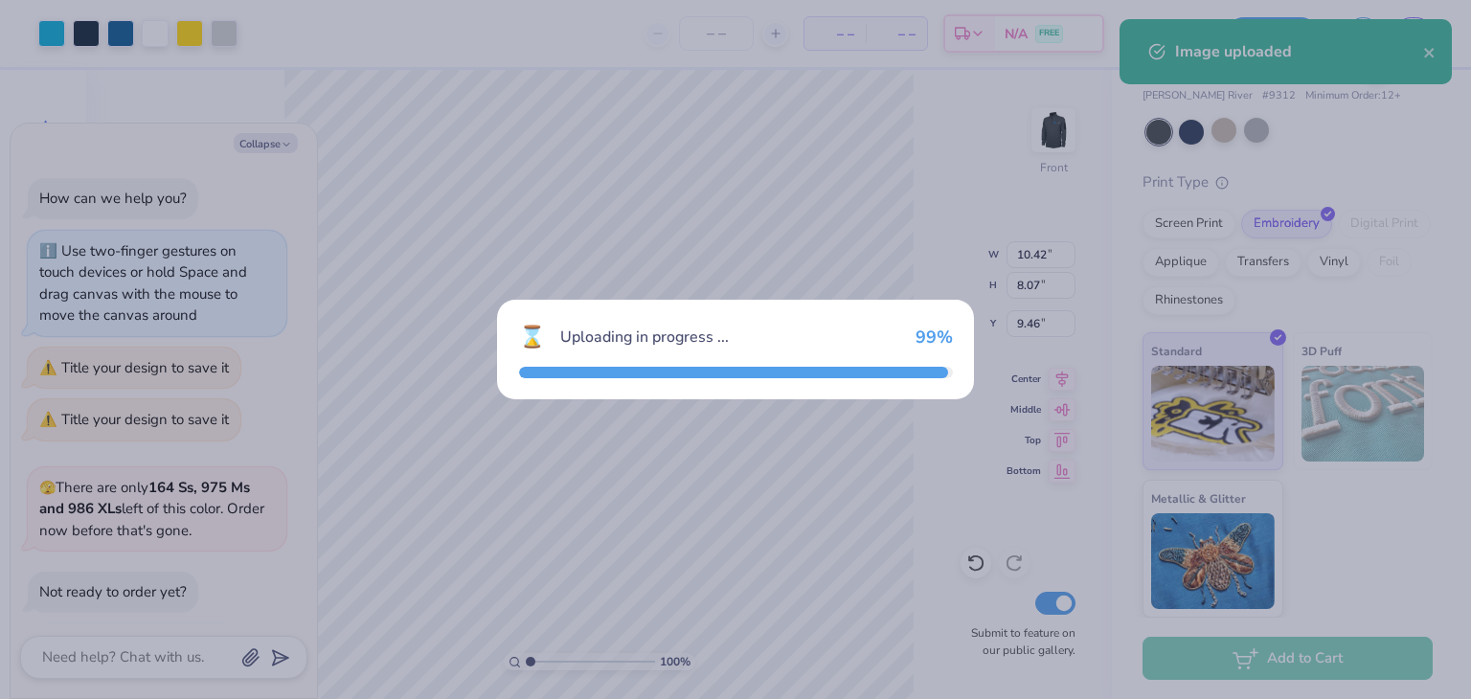
scroll to position [491, 0]
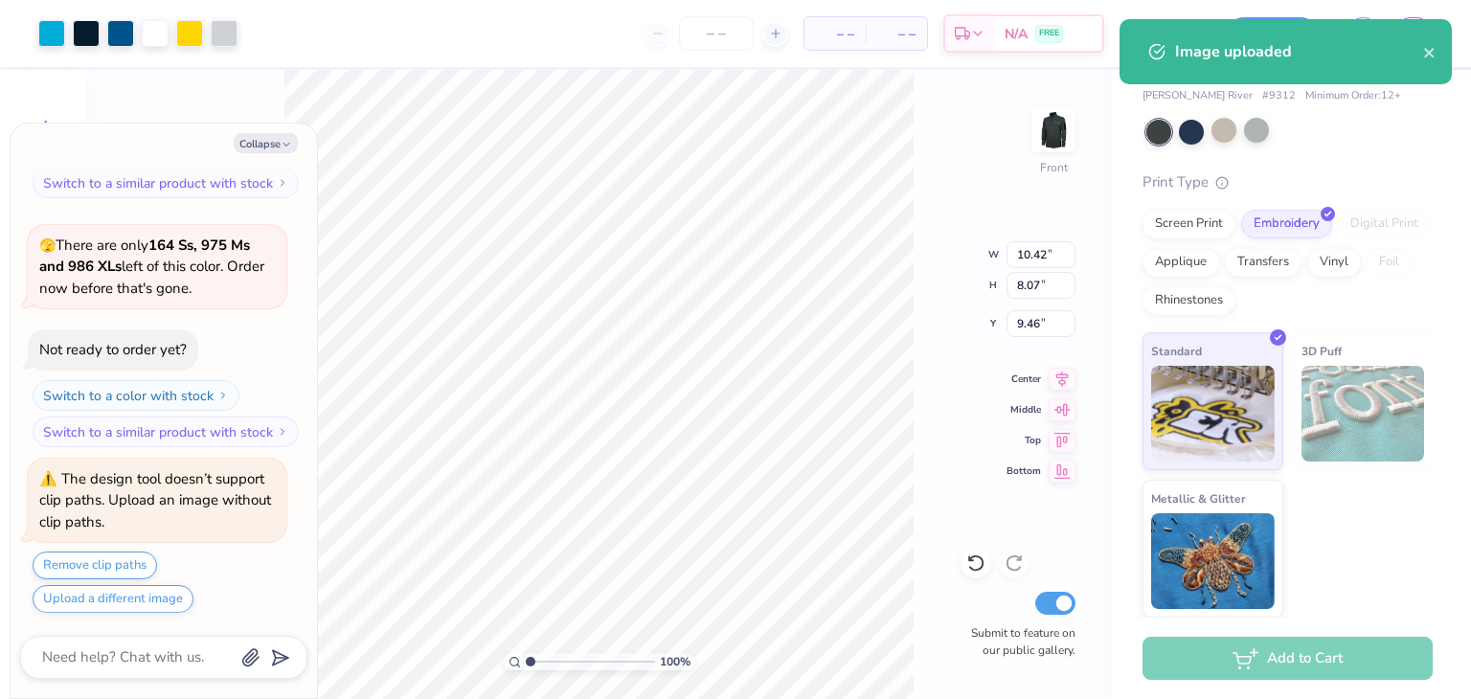
type textarea "x"
type input "4.01"
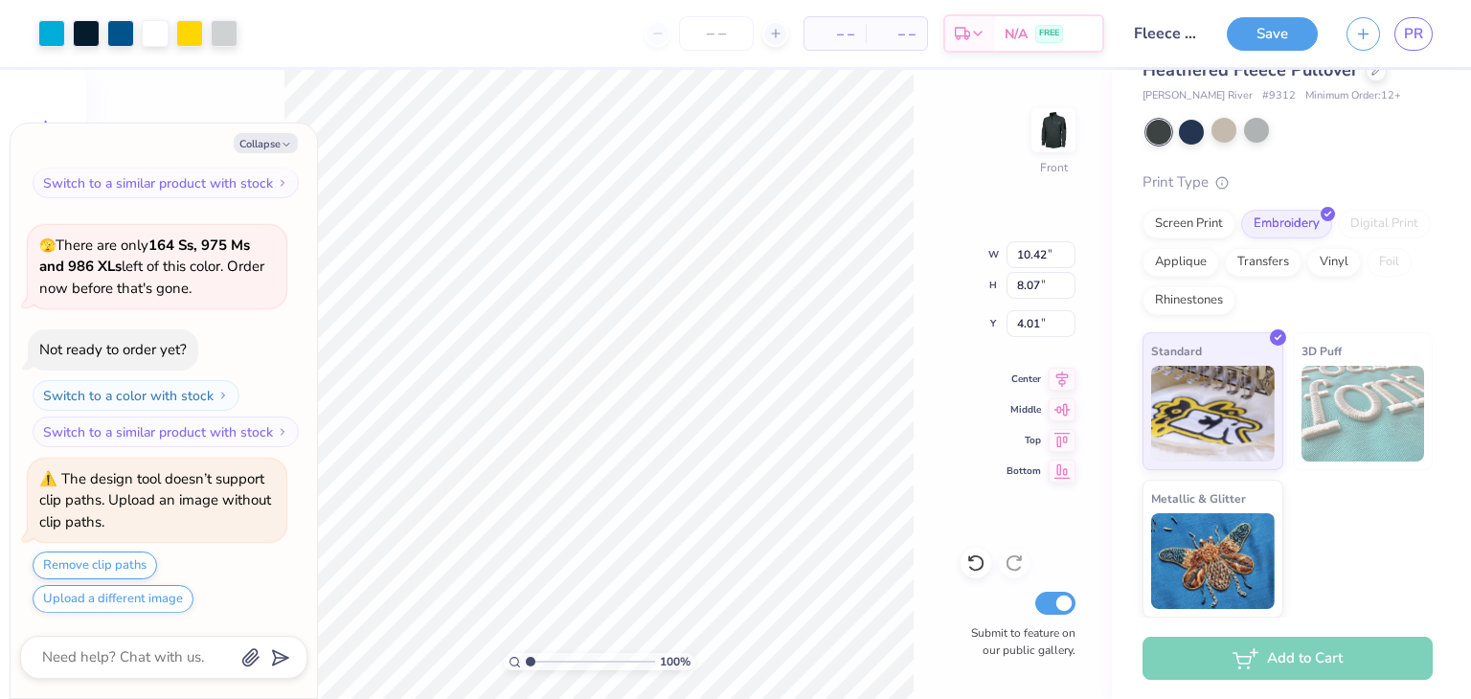
type textarea "x"
type input "3.34"
type input "2.59"
click at [48, 34] on div at bounding box center [51, 31] width 27 height 27
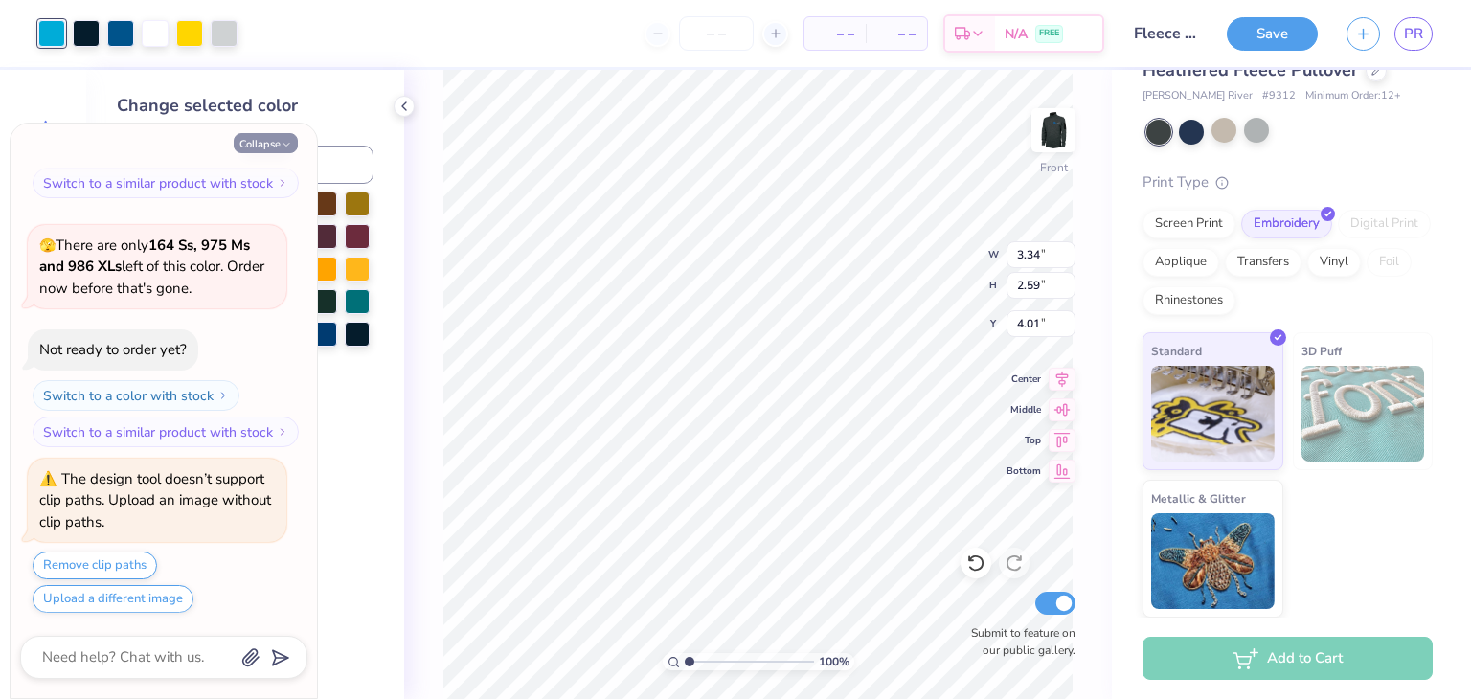
click at [291, 147] on icon "button" at bounding box center [286, 144] width 11 height 11
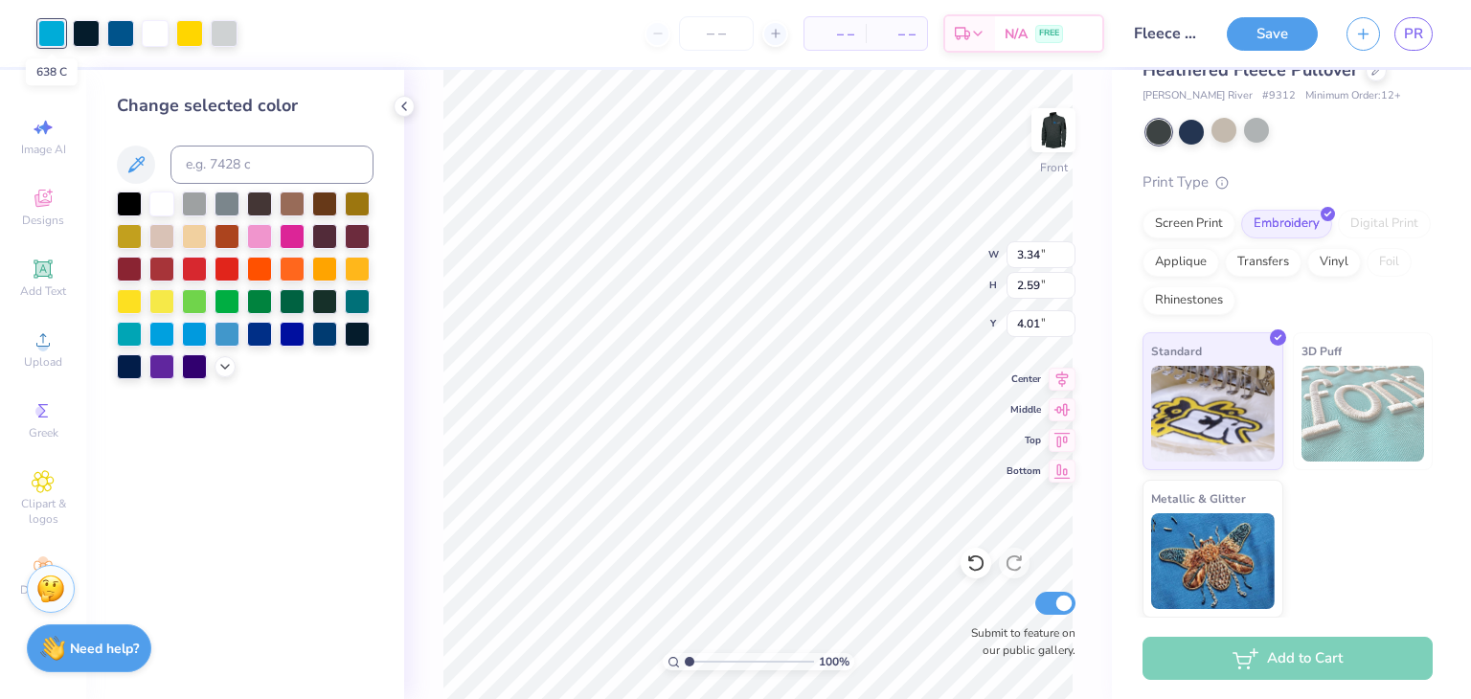
click at [62, 35] on div at bounding box center [51, 33] width 27 height 27
click at [103, 656] on div "Need help? Chat with us." at bounding box center [89, 646] width 125 height 48
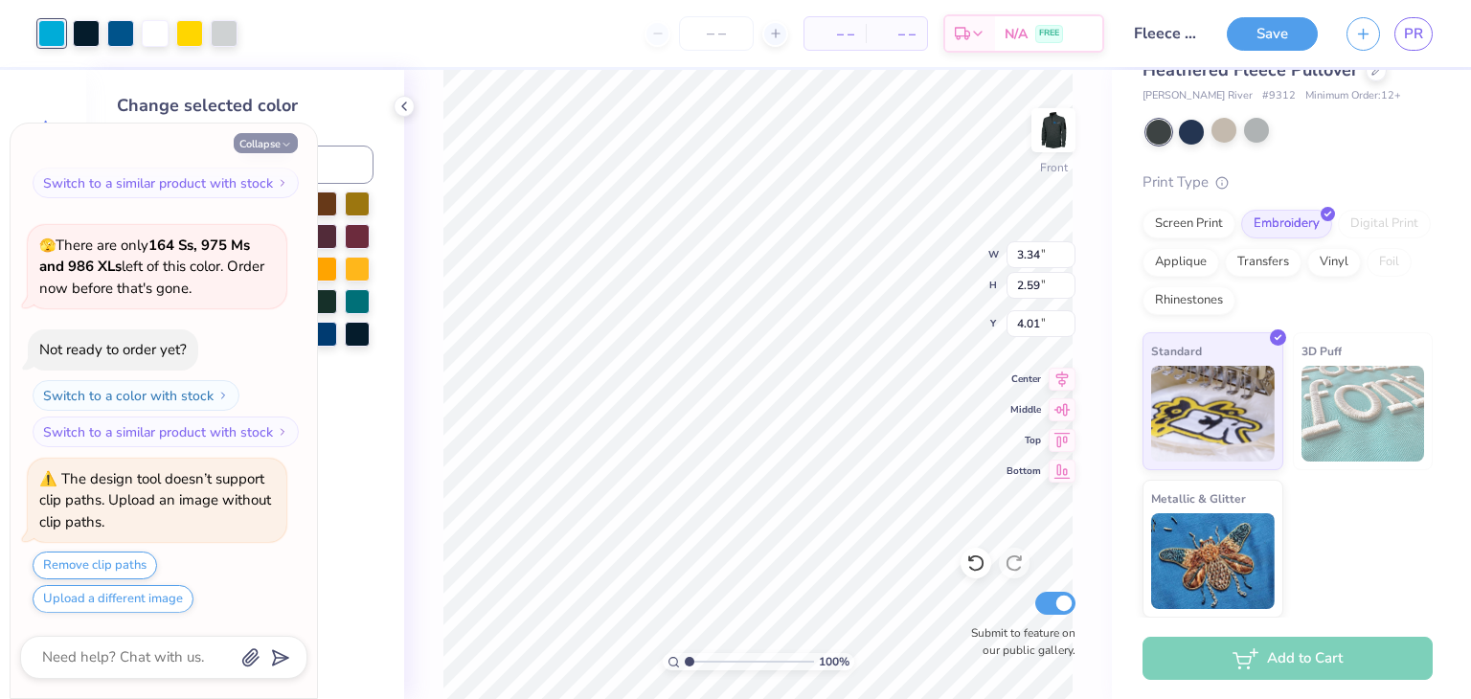
click at [271, 136] on button "Collapse" at bounding box center [266, 143] width 64 height 20
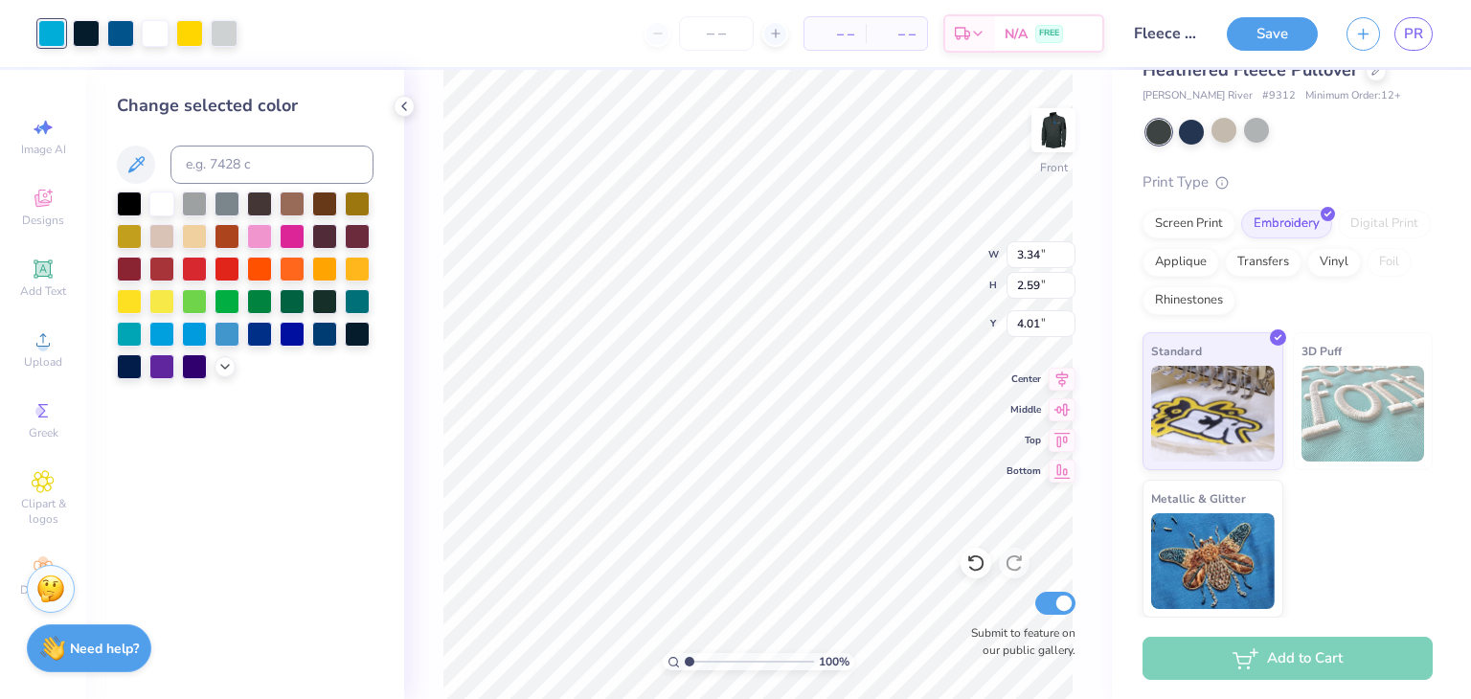
type textarea "x"
click at [222, 365] on polyline at bounding box center [225, 365] width 8 height 4
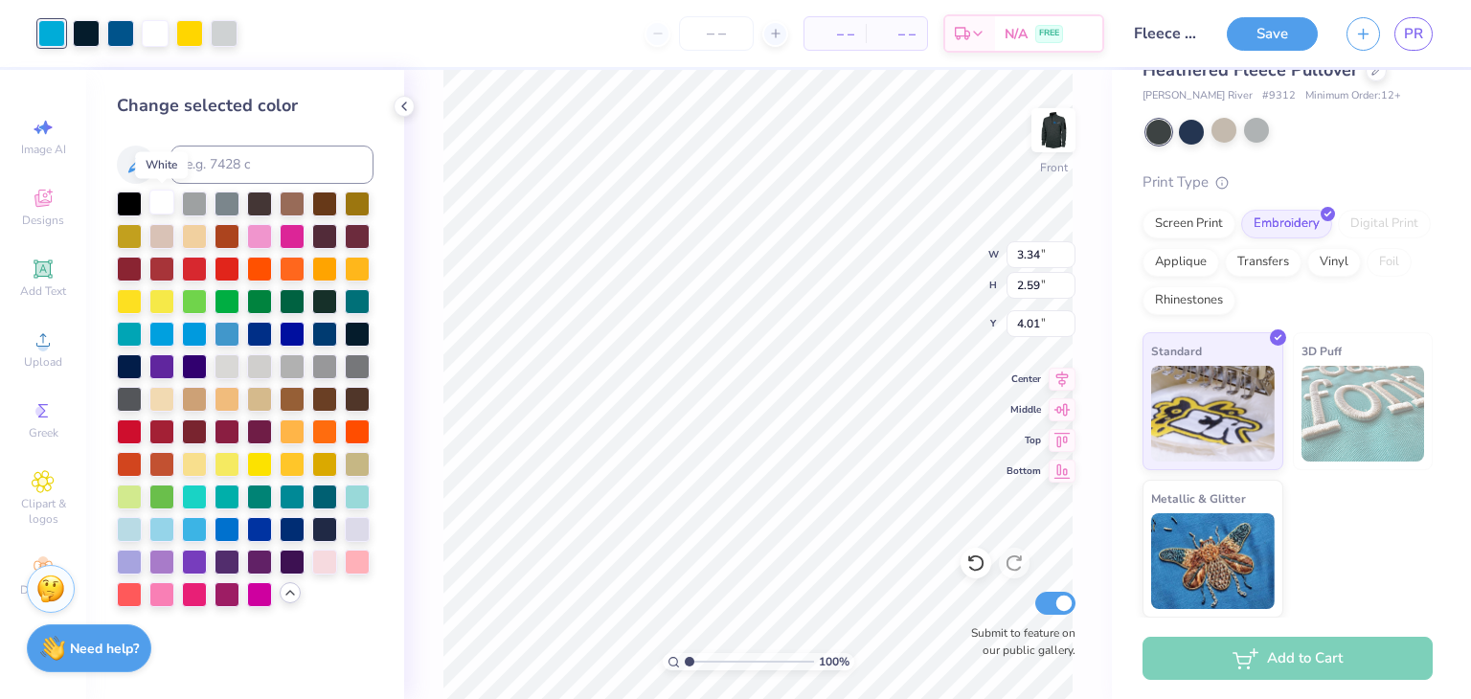
click at [164, 211] on div at bounding box center [161, 202] width 25 height 25
click at [54, 35] on div at bounding box center [51, 33] width 27 height 27
click at [120, 197] on div at bounding box center [129, 202] width 25 height 25
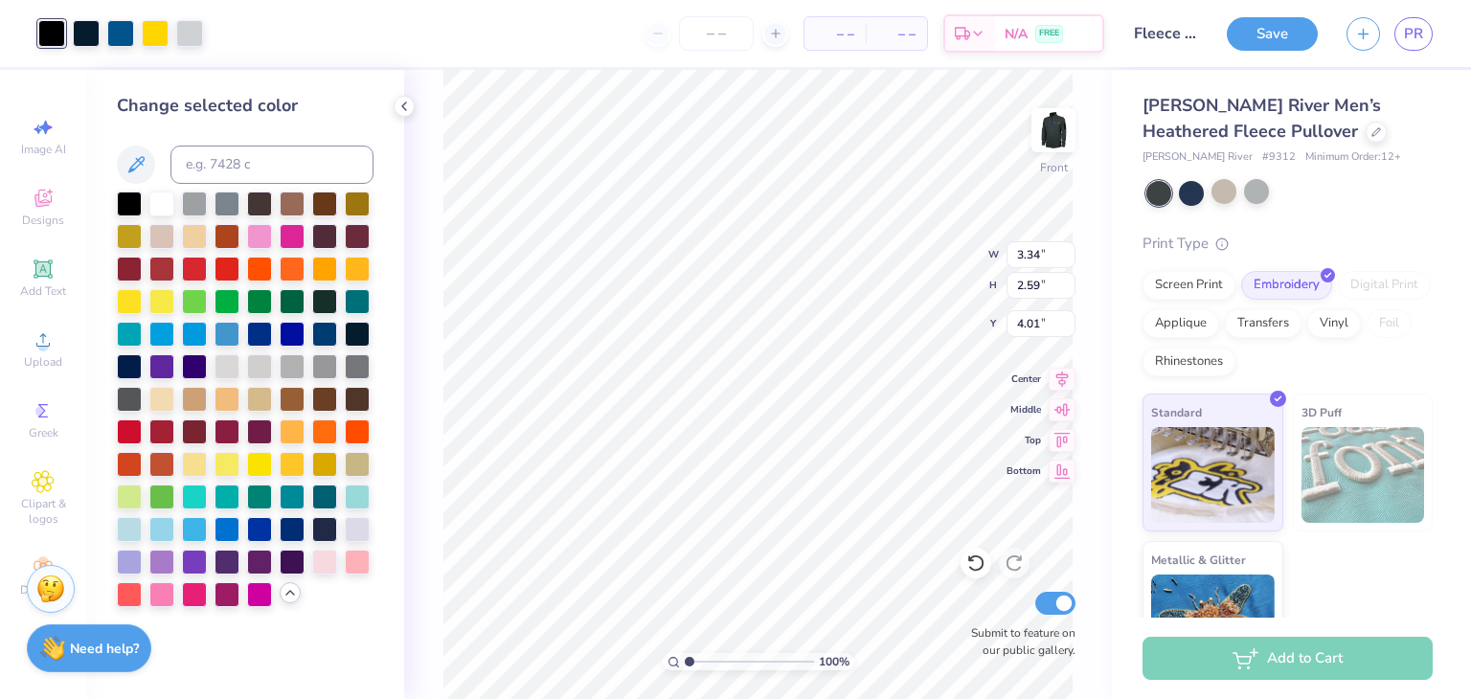
scroll to position [0, 0]
